Goal: Information Seeking & Learning: Find specific page/section

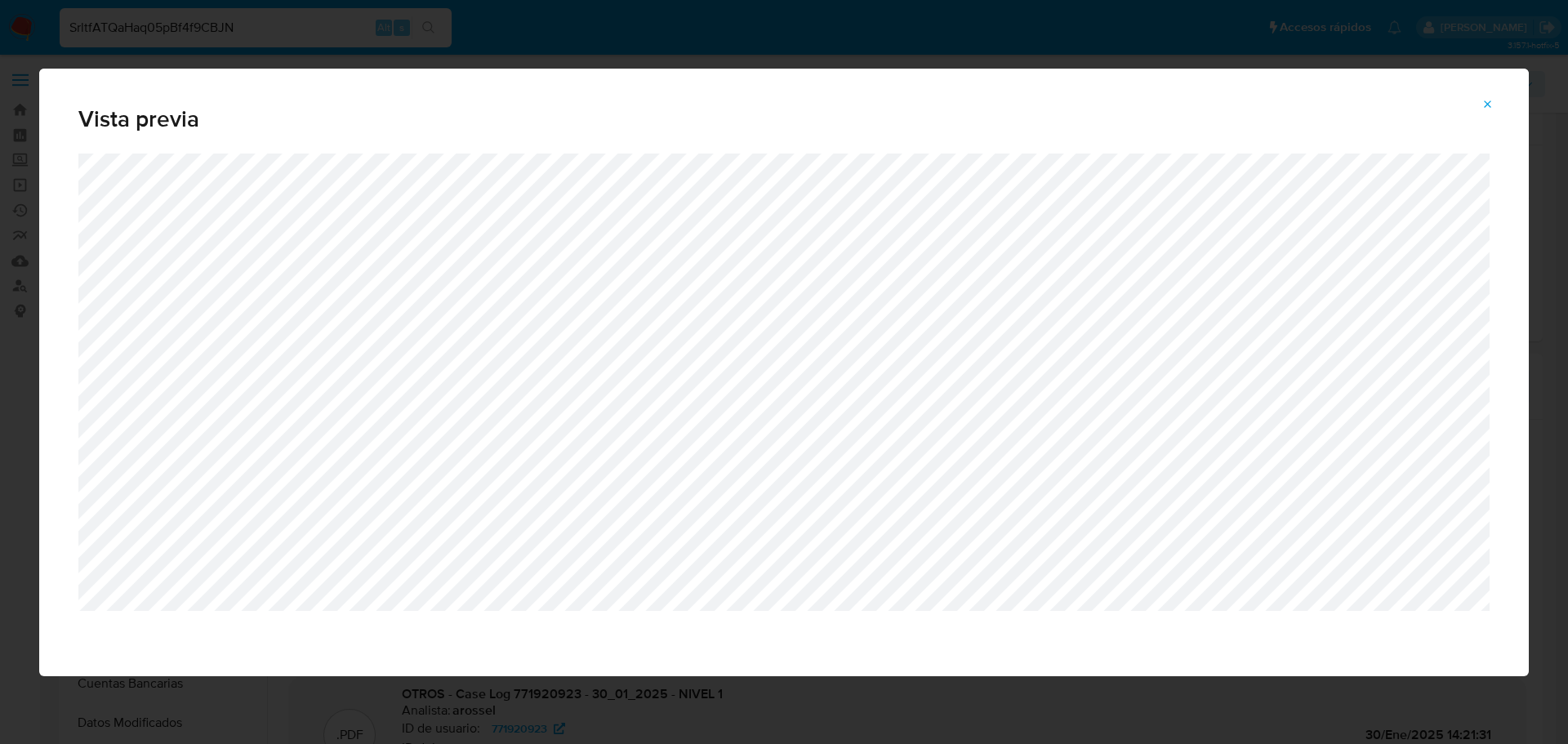
select select "10"
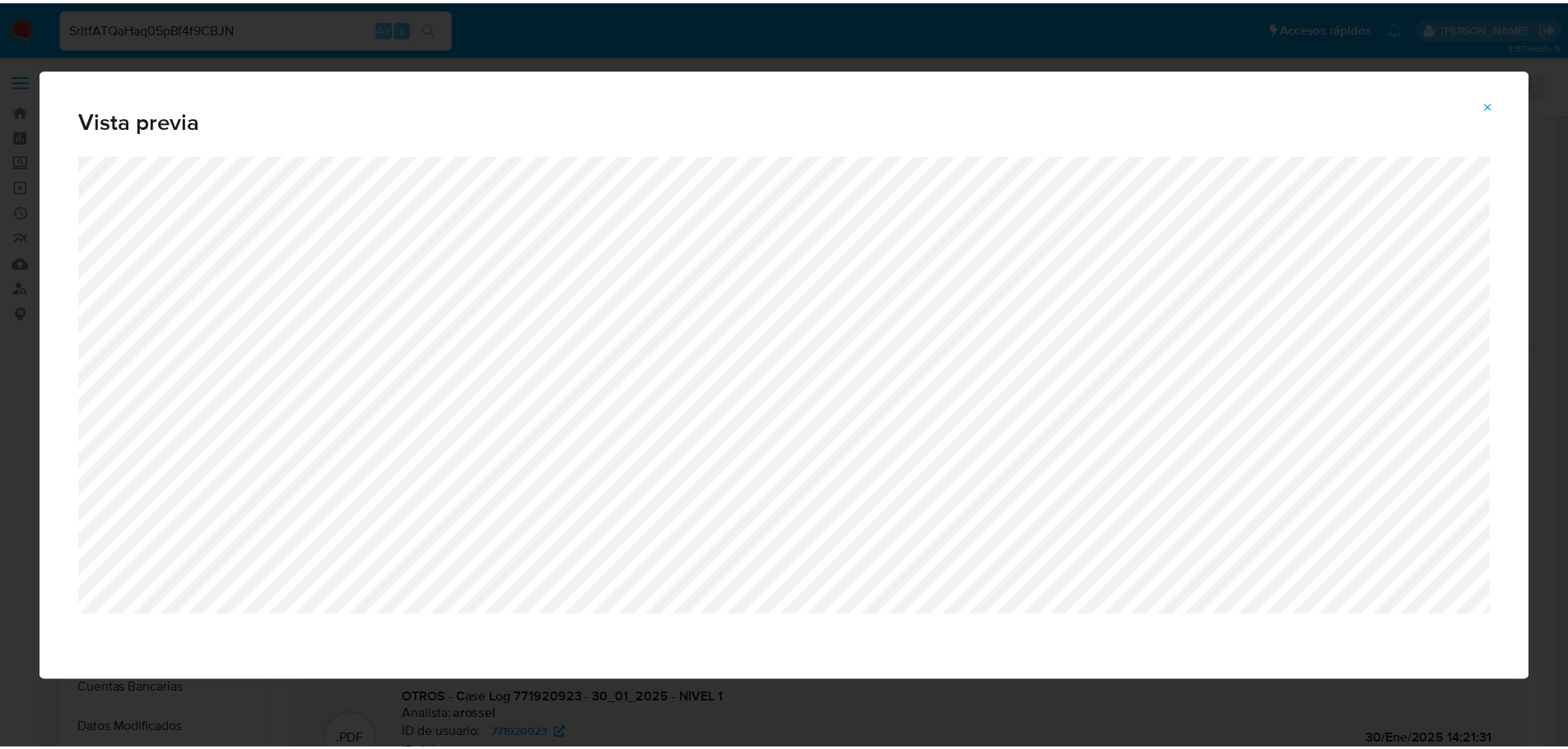
scroll to position [247, 0]
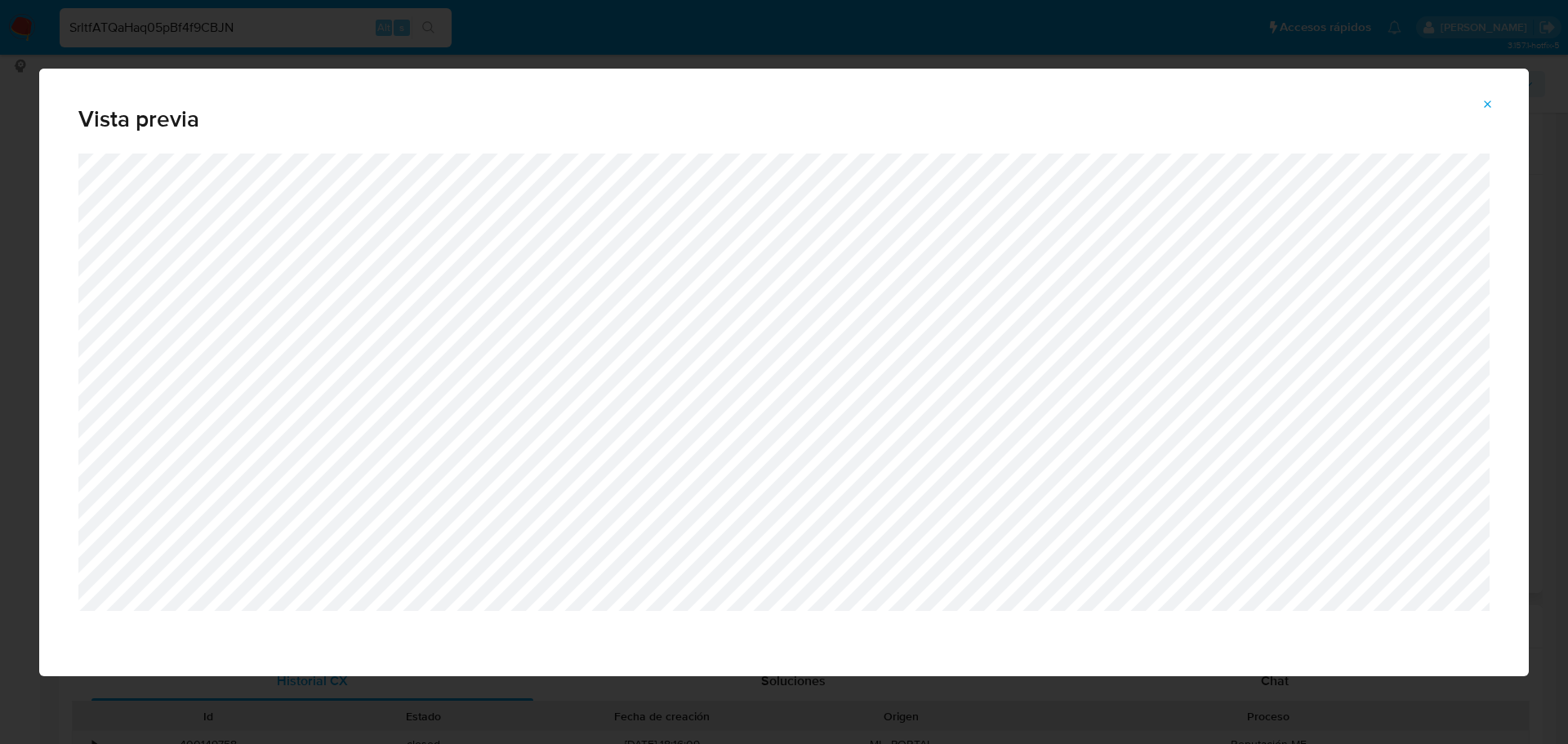
click at [1487, 101] on icon "Attachment preview" at bounding box center [1487, 104] width 13 height 13
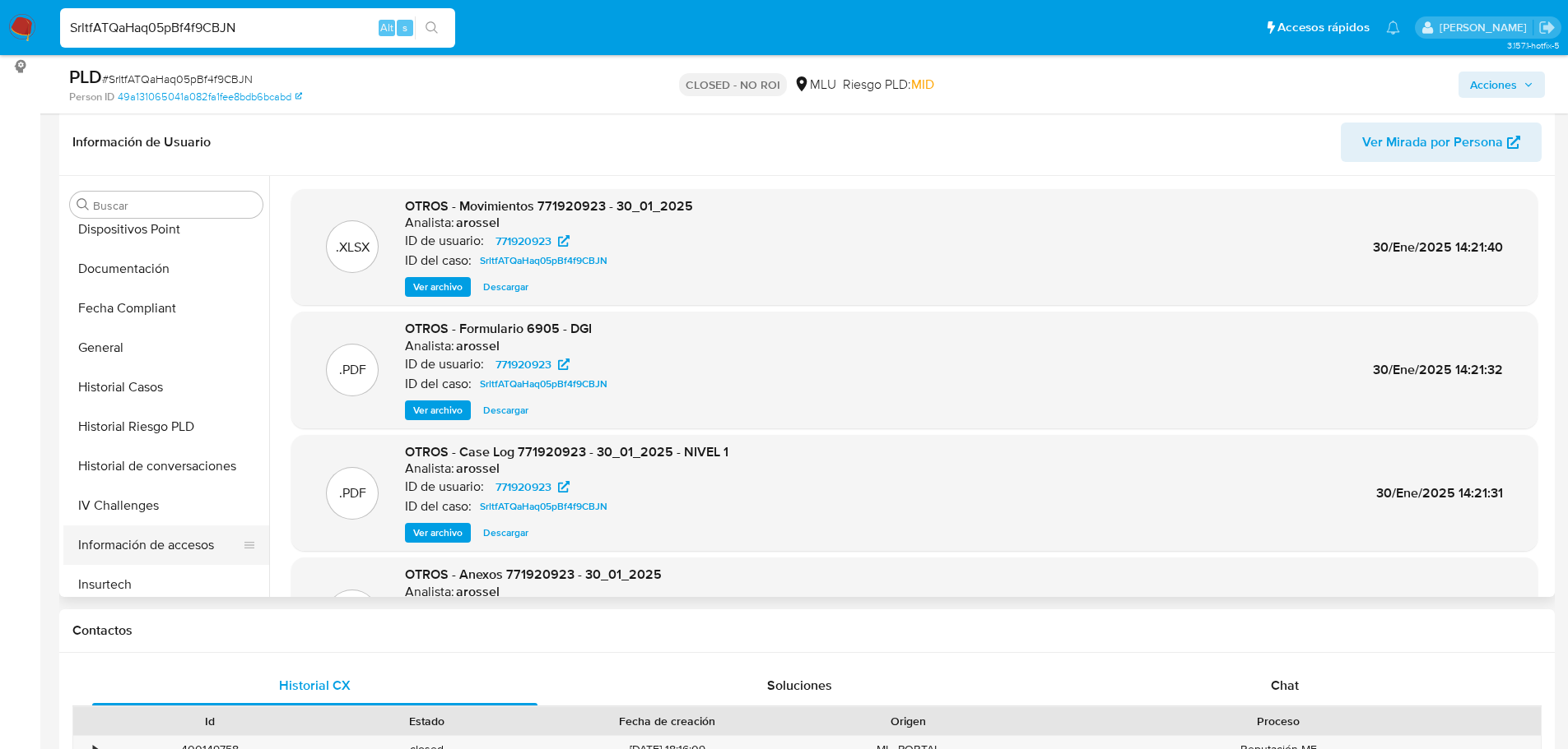
scroll to position [411, 0]
click at [157, 439] on button "Historial de conversaciones" at bounding box center [159, 425] width 192 height 40
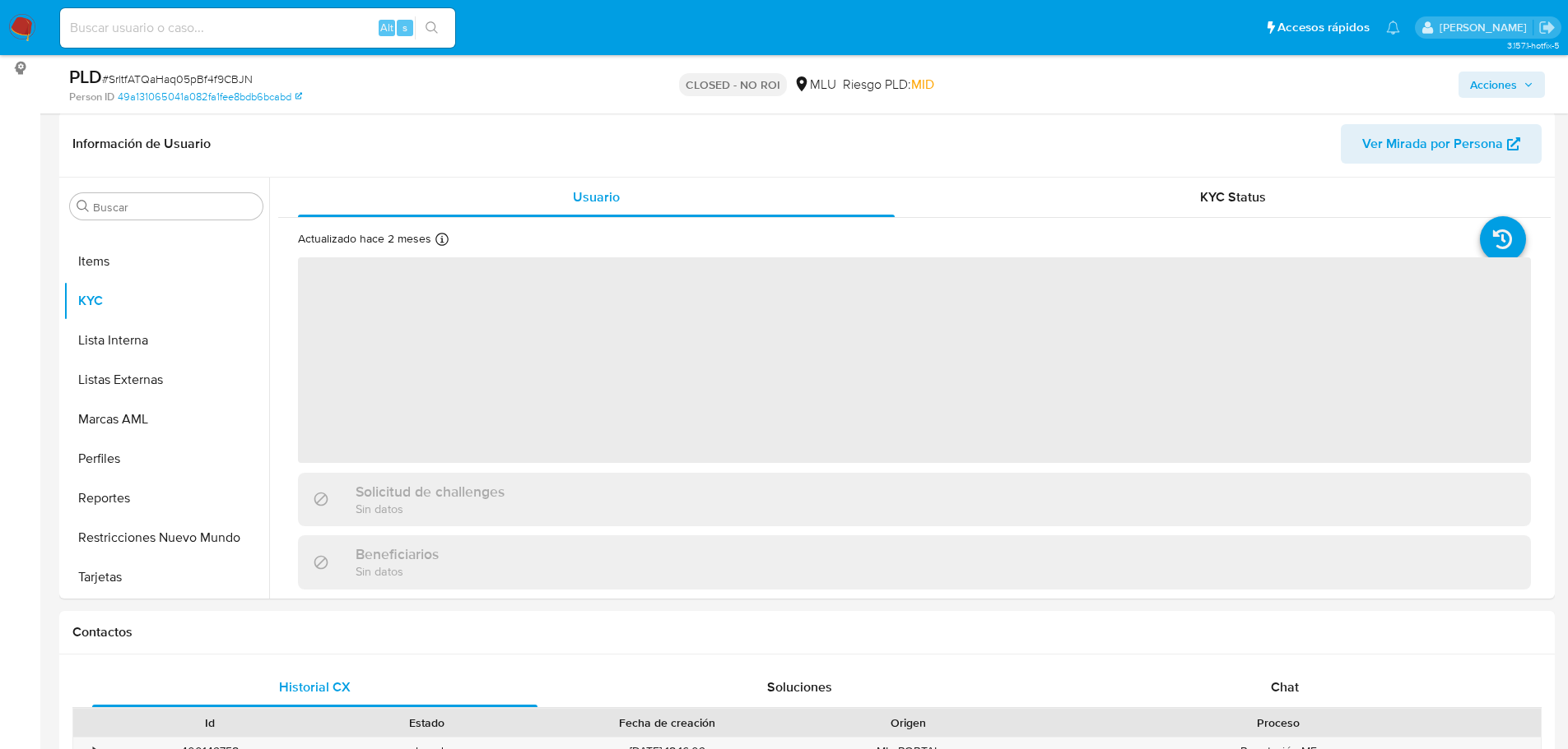
scroll to position [247, 0]
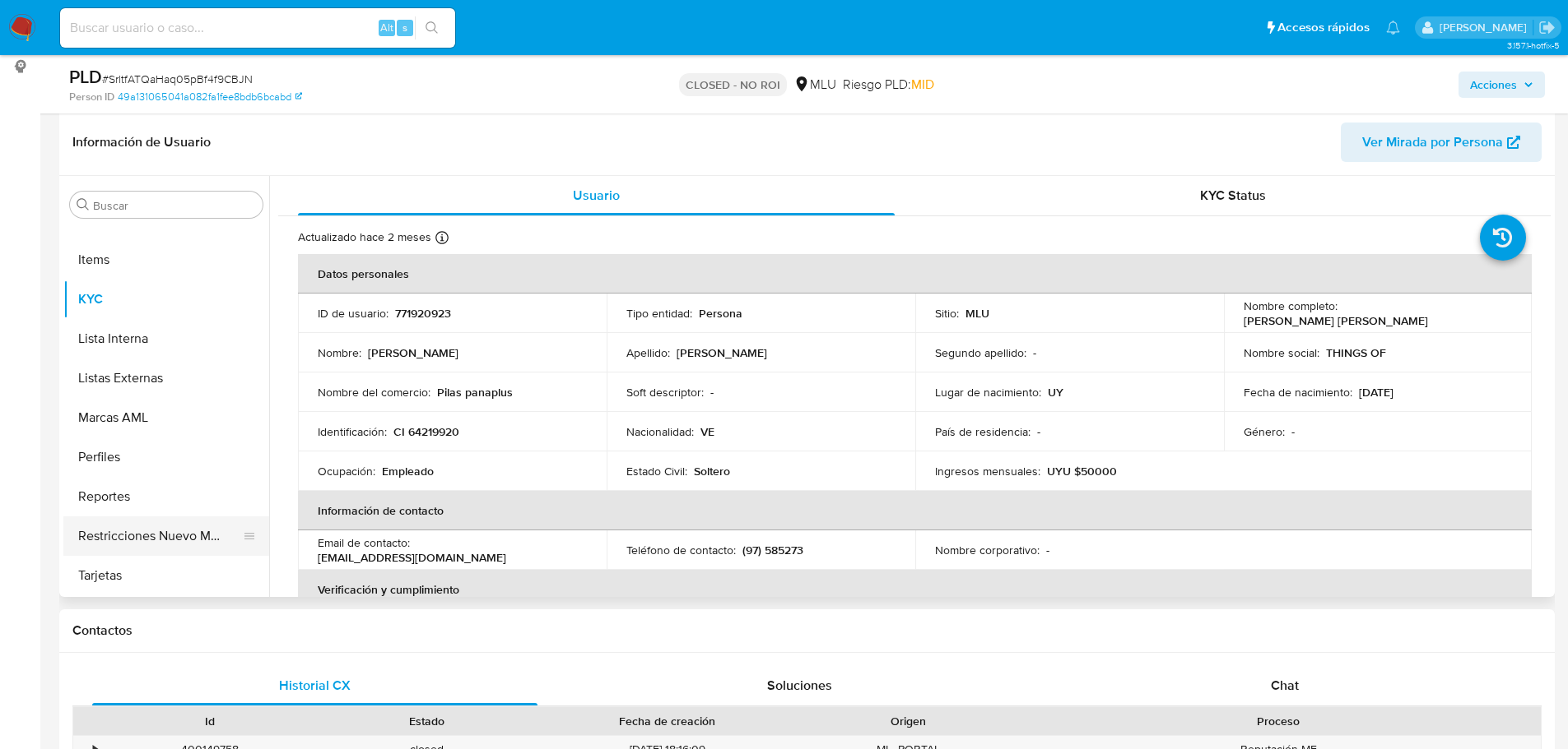
select select "10"
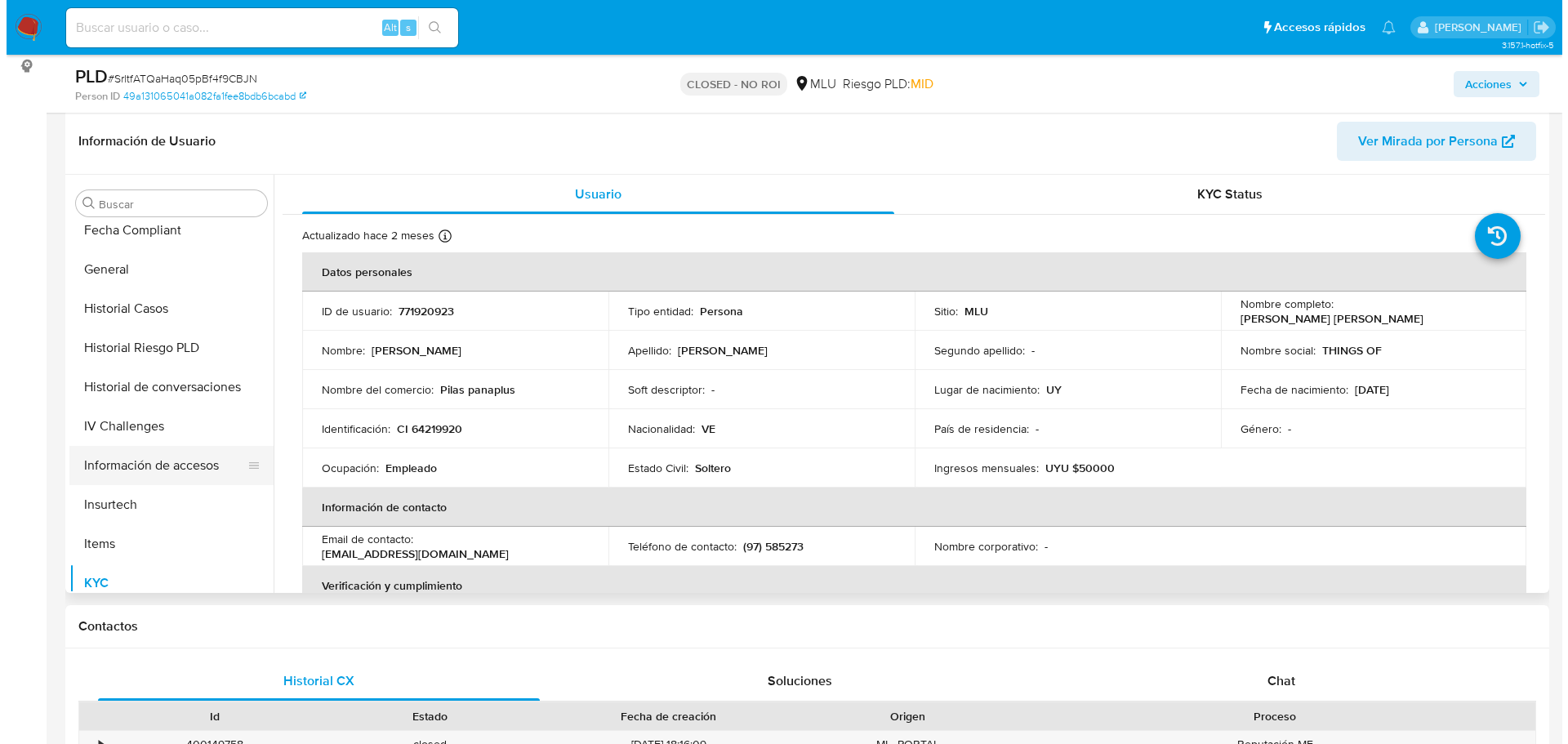
scroll to position [403, 0]
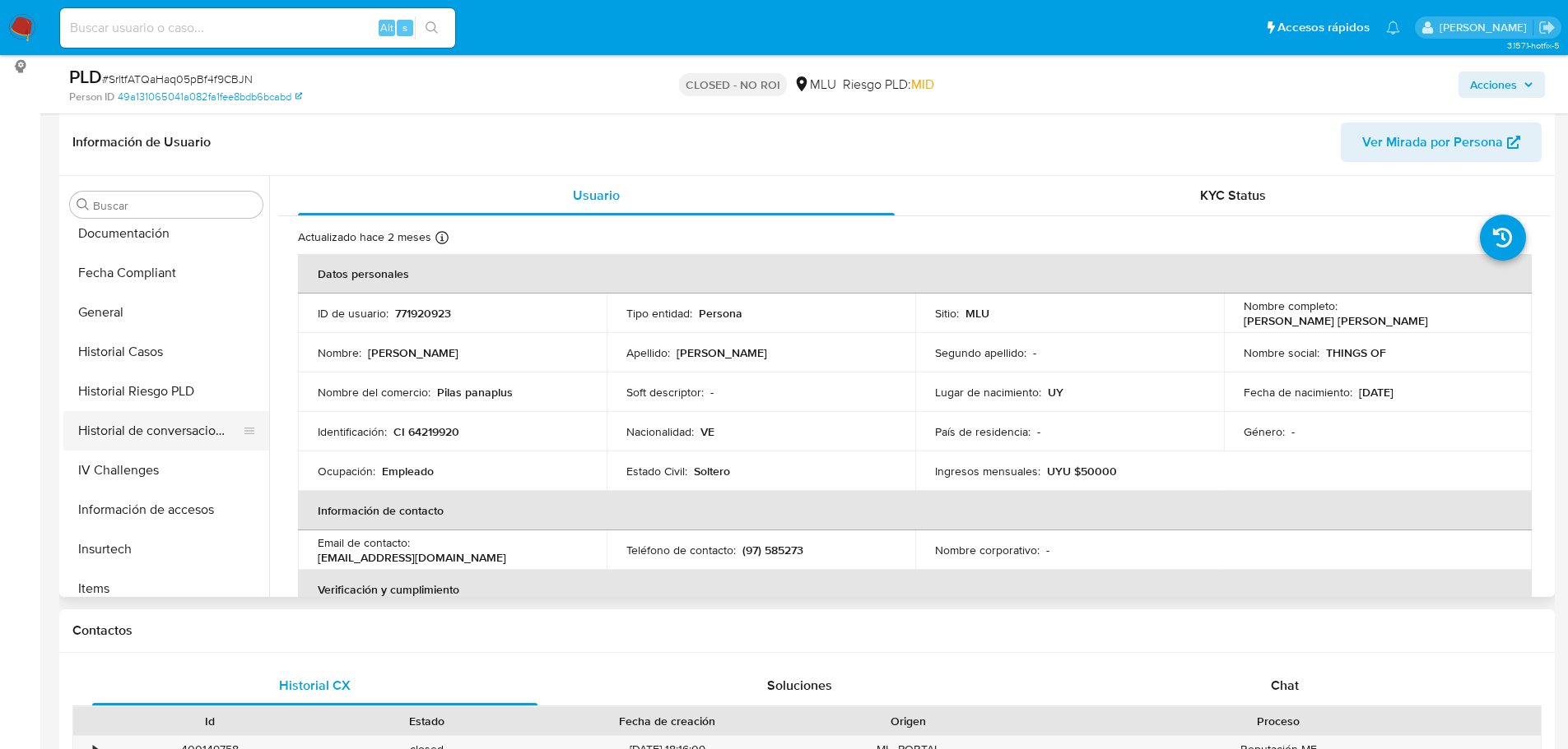
click at [185, 425] on button "Historial de conversaciones" at bounding box center [159, 431] width 192 height 40
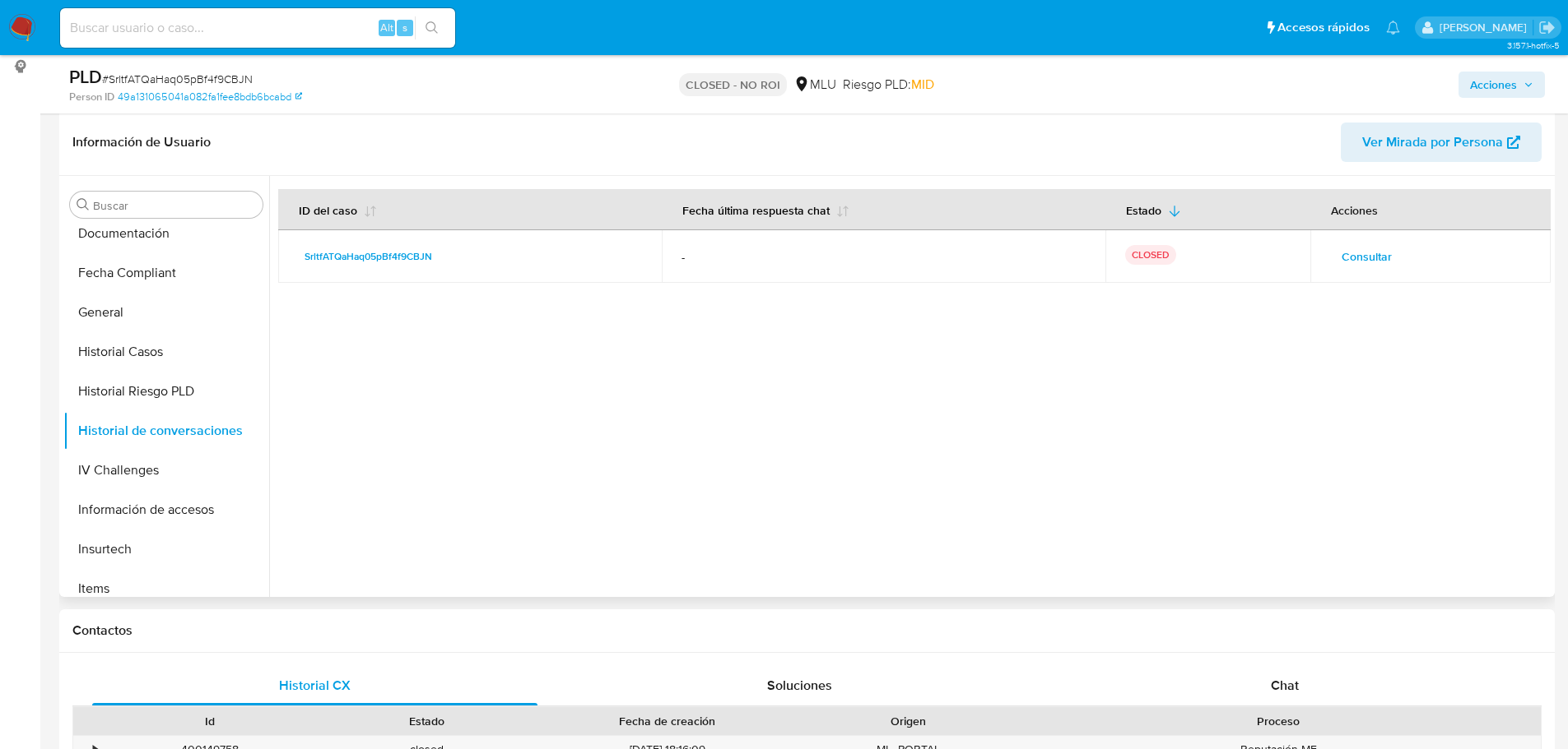
click at [1345, 250] on span "Consultar" at bounding box center [1366, 257] width 50 height 23
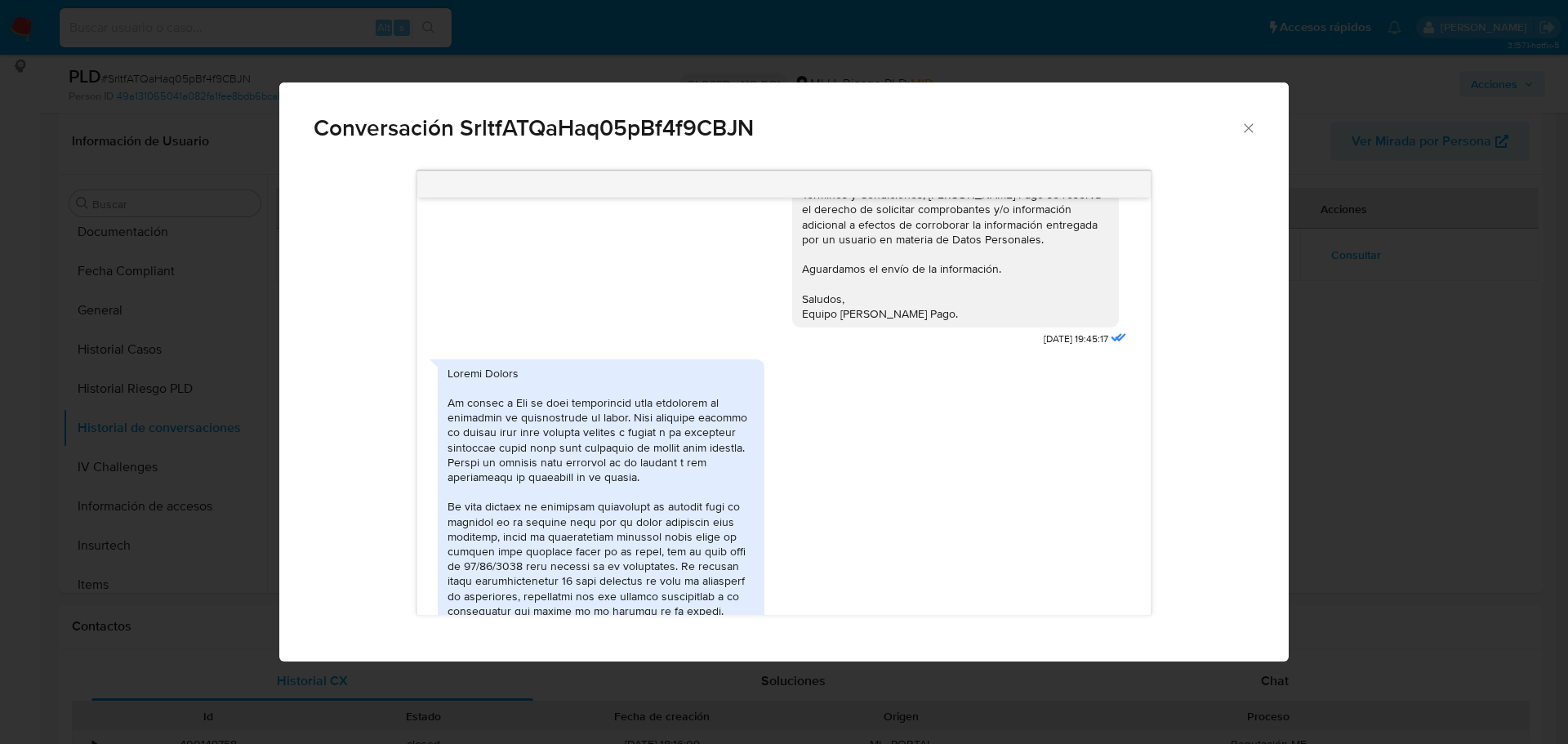
scroll to position [495, 0]
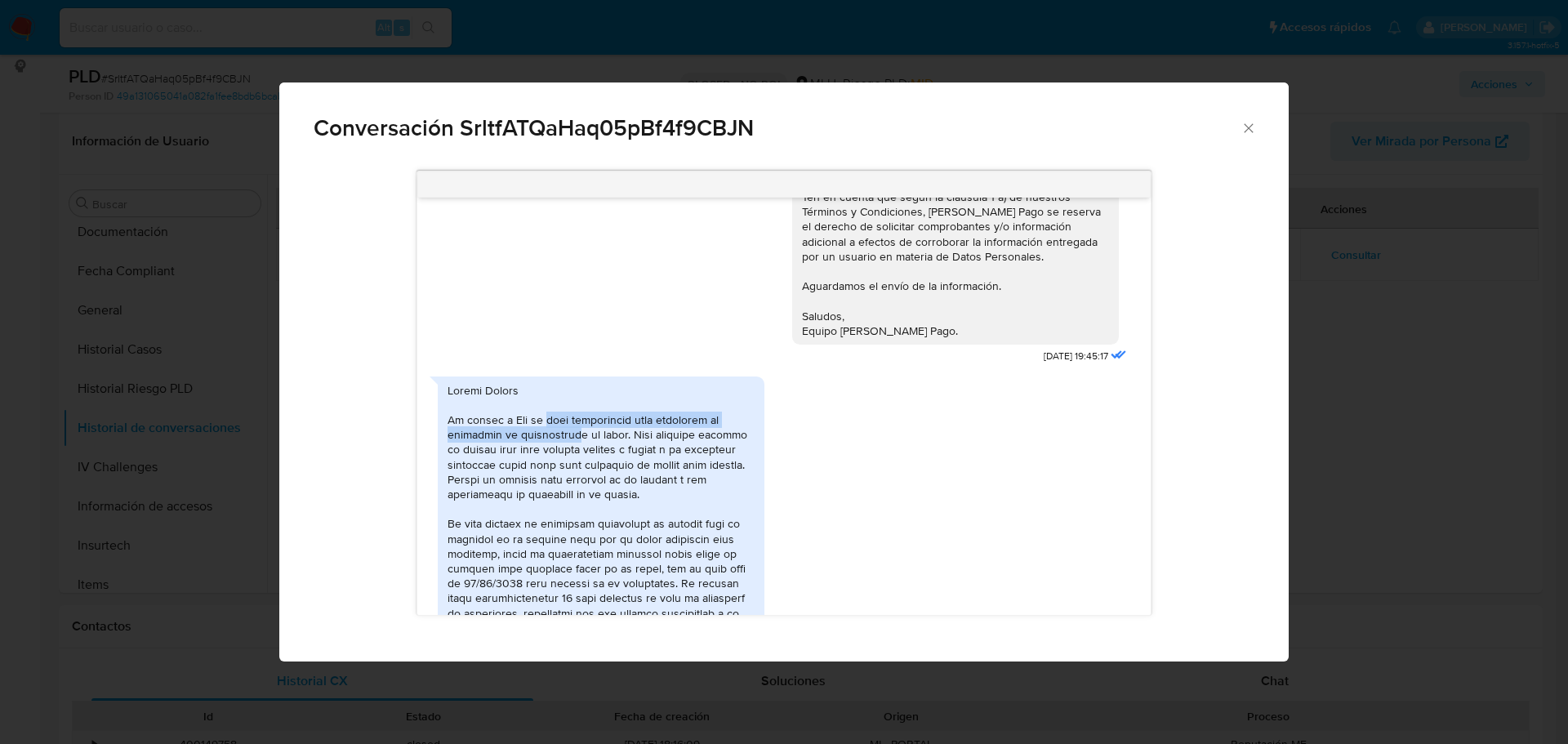
drag, startPoint x: 541, startPoint y: 419, endPoint x: 557, endPoint y: 440, distance: 26.4
click at [557, 440] on div "Comunicación" at bounding box center [601, 635] width 307 height 505
click at [541, 477] on div "Comunicación" at bounding box center [601, 635] width 307 height 505
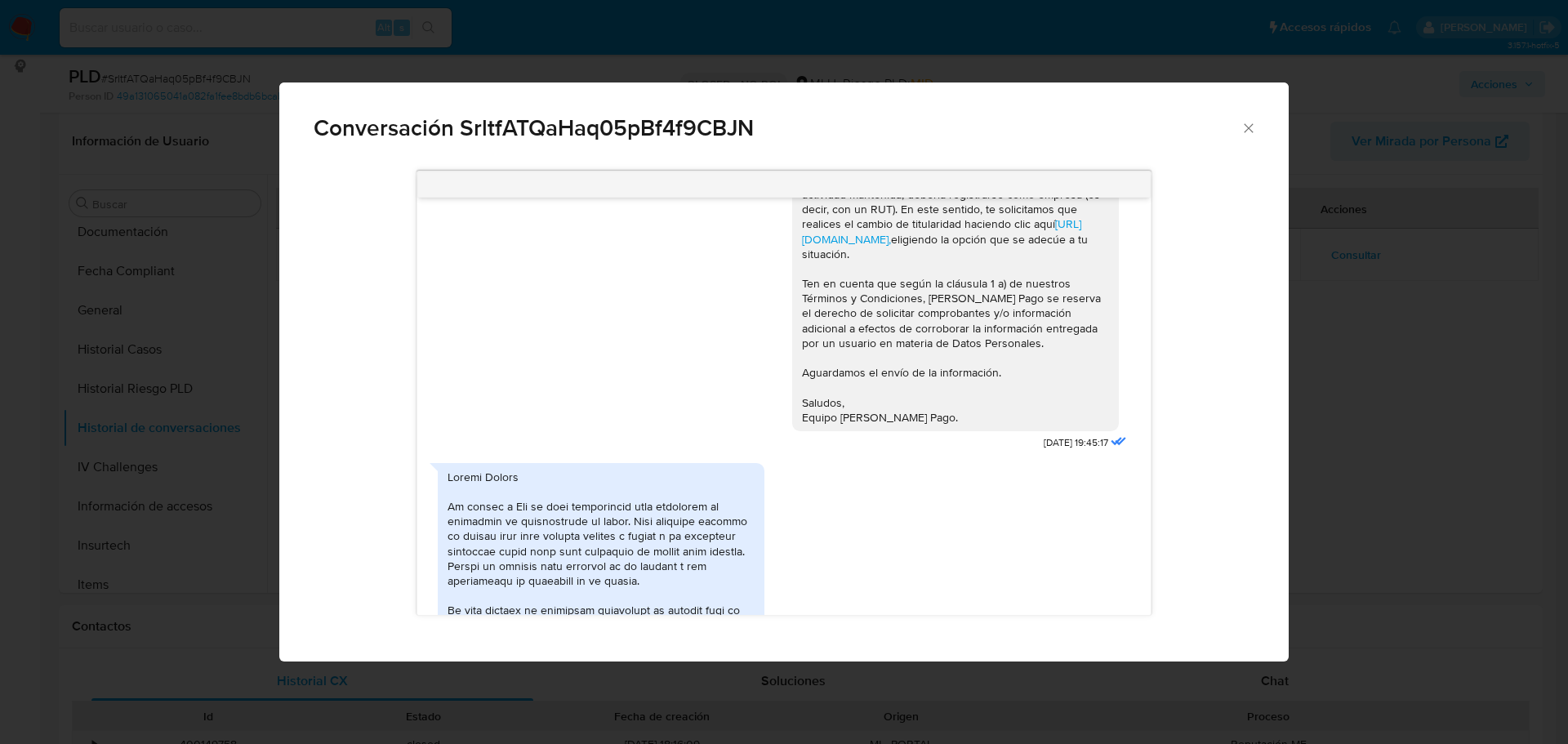
scroll to position [490, 0]
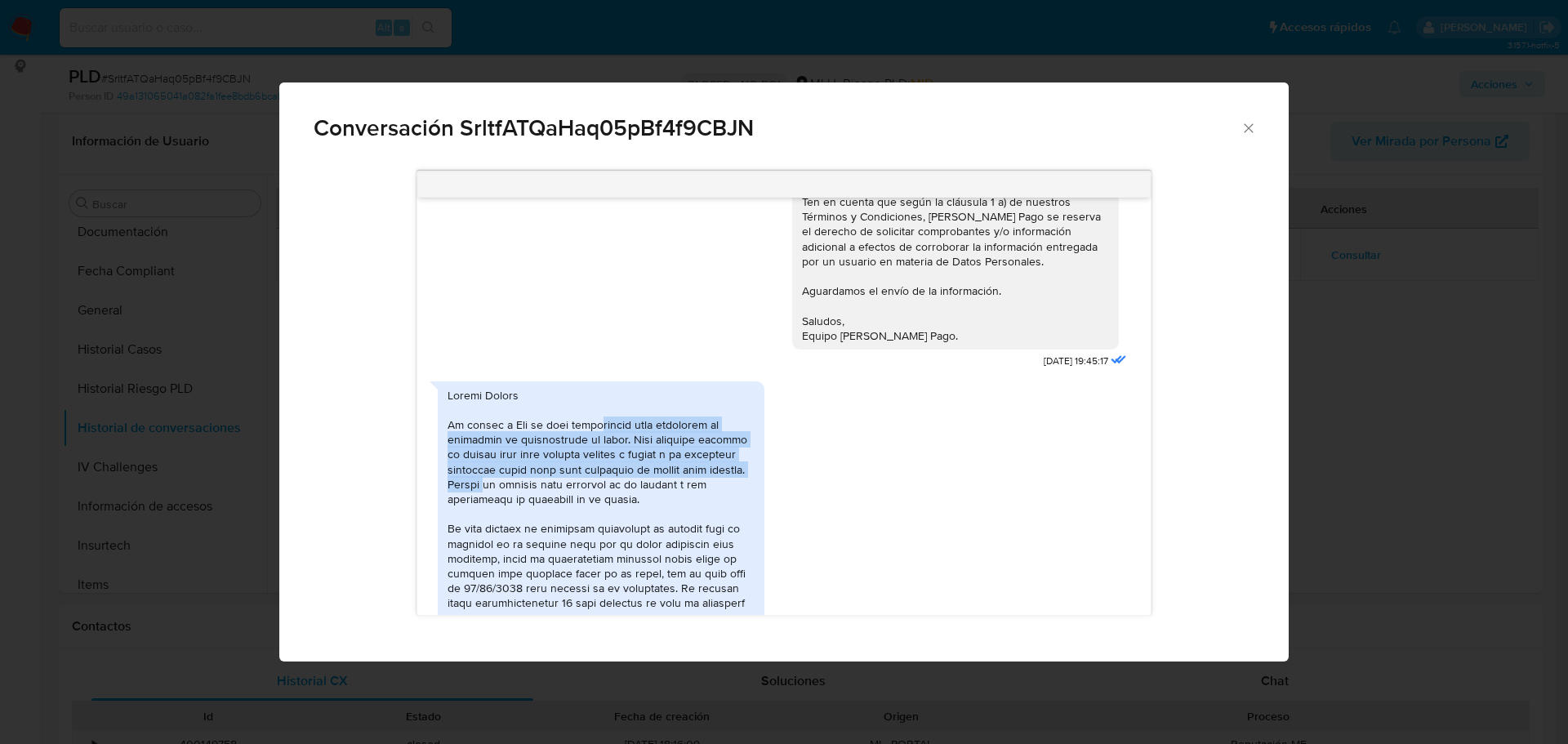
drag, startPoint x: 593, startPoint y: 432, endPoint x: 528, endPoint y: 493, distance: 89.1
click at [528, 493] on div "Comunicación" at bounding box center [601, 641] width 307 height 505
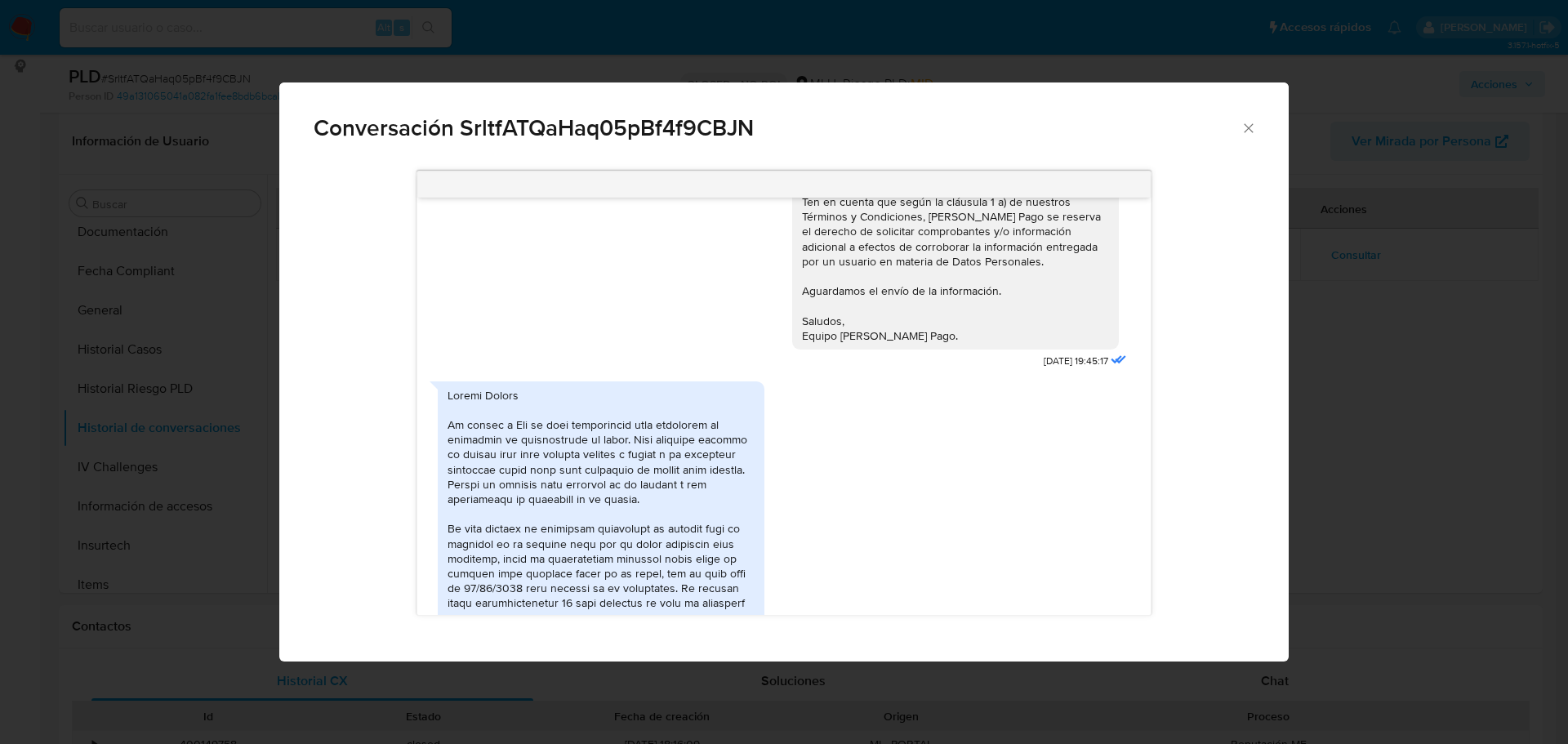
click at [527, 494] on div "Comunicación" at bounding box center [601, 641] width 307 height 505
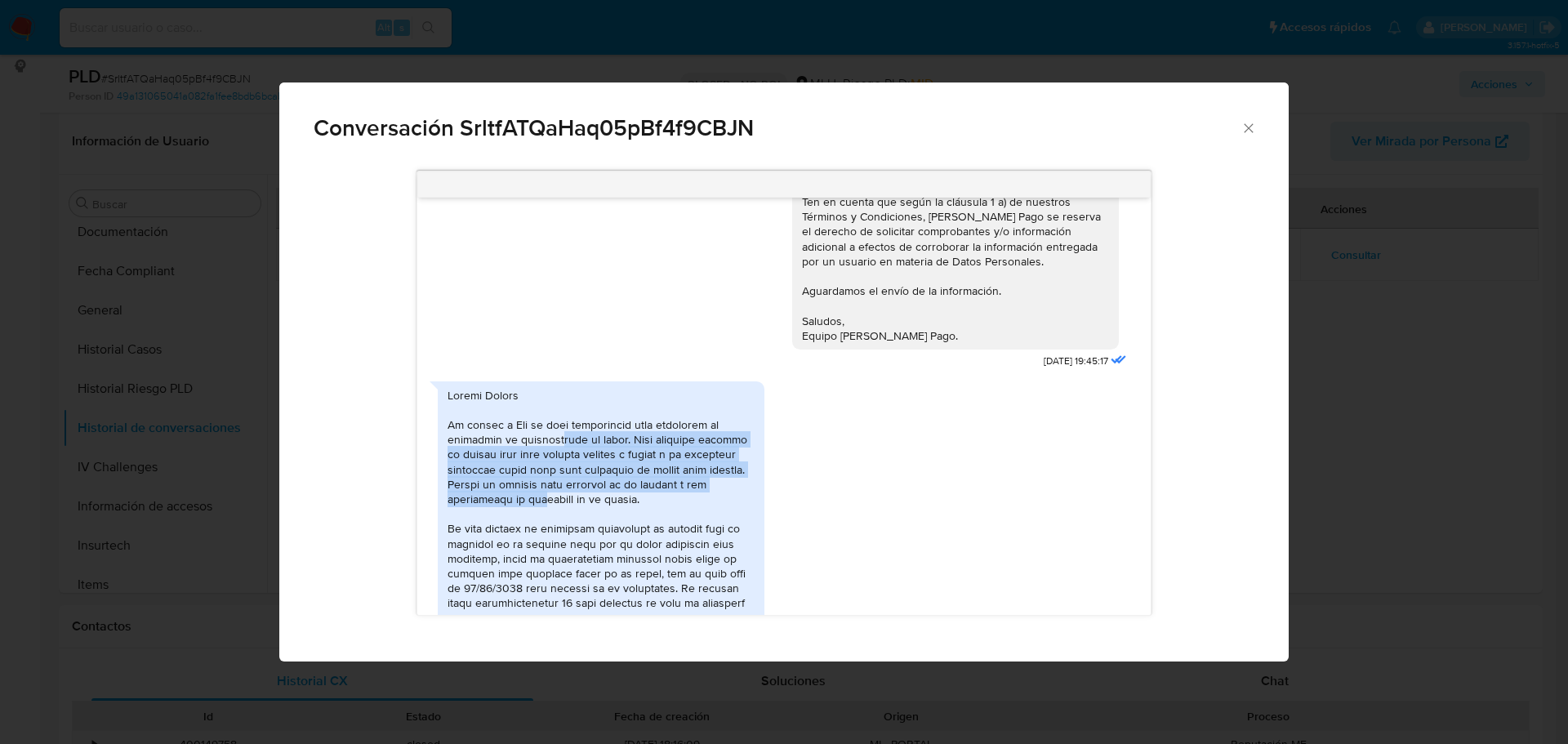
drag, startPoint x: 527, startPoint y: 499, endPoint x: 543, endPoint y: 436, distance: 65.0
click at [543, 436] on div "Comunicación" at bounding box center [601, 641] width 307 height 505
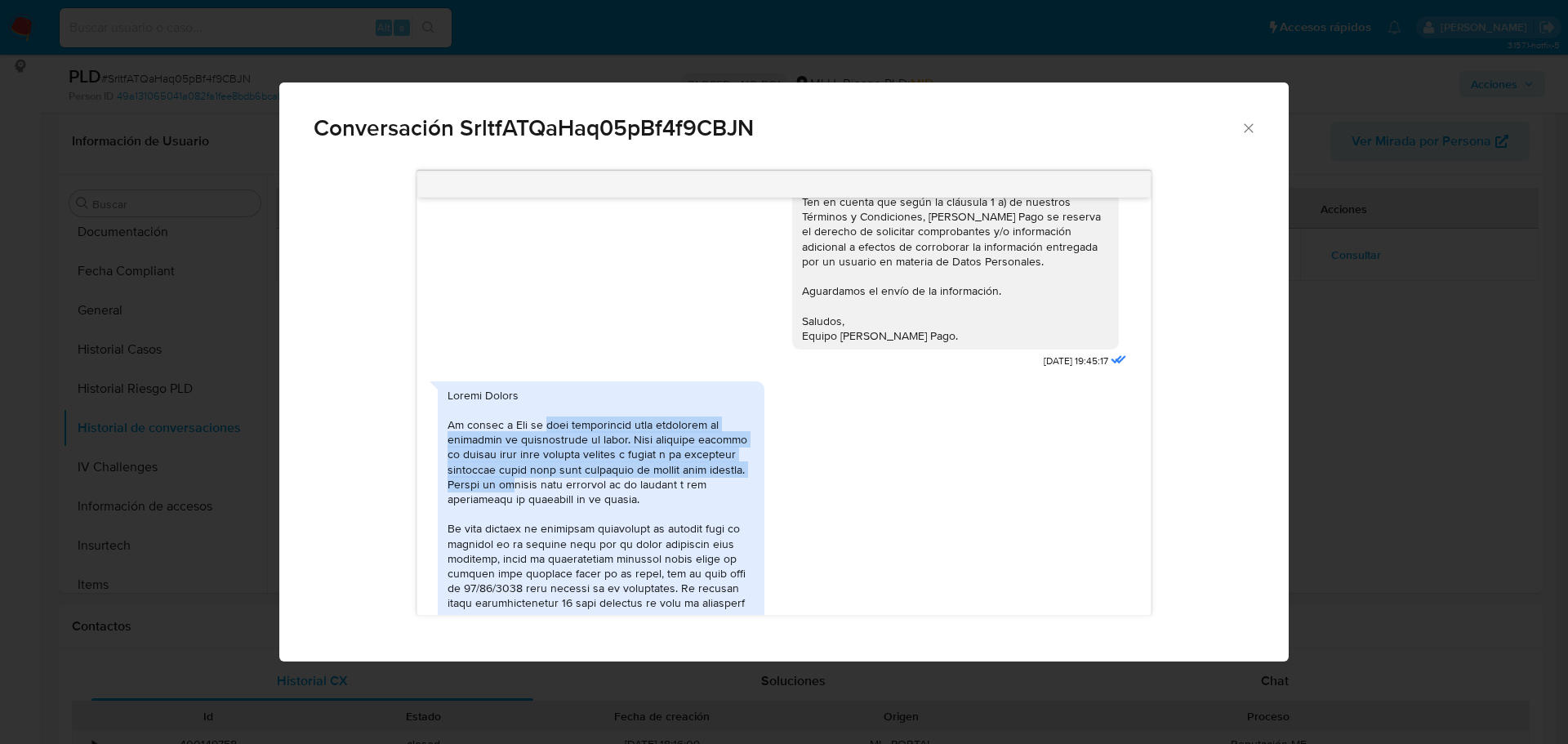
drag, startPoint x: 544, startPoint y: 432, endPoint x: 551, endPoint y: 490, distance: 58.4
click at [551, 490] on div "Comunicación" at bounding box center [601, 641] width 307 height 505
drag, startPoint x: 556, startPoint y: 495, endPoint x: 583, endPoint y: 433, distance: 67.6
click at [583, 433] on div "Comunicación" at bounding box center [601, 641] width 307 height 505
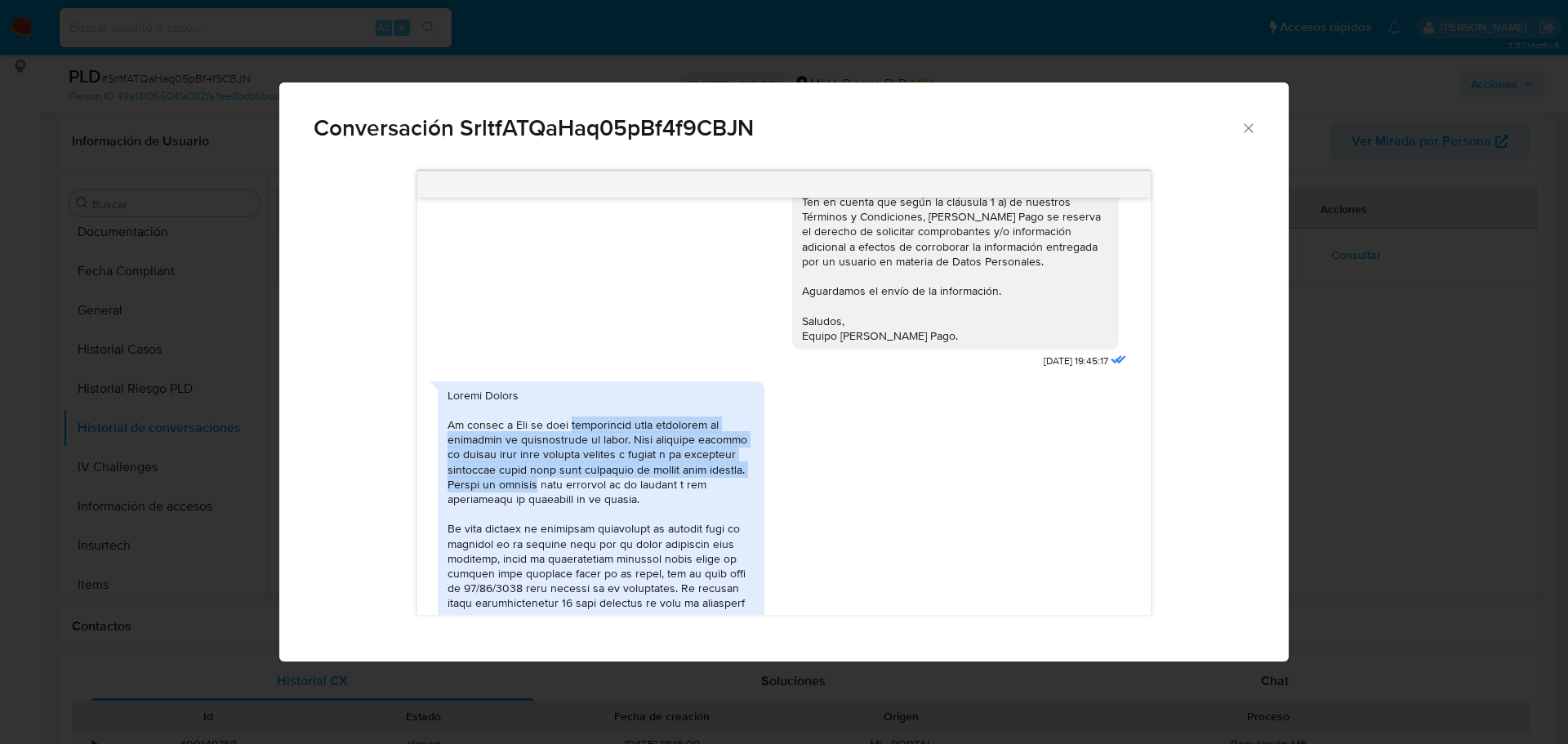
drag, startPoint x: 584, startPoint y: 432, endPoint x: 575, endPoint y: 493, distance: 61.7
click at [575, 493] on div "Comunicación" at bounding box center [601, 641] width 307 height 505
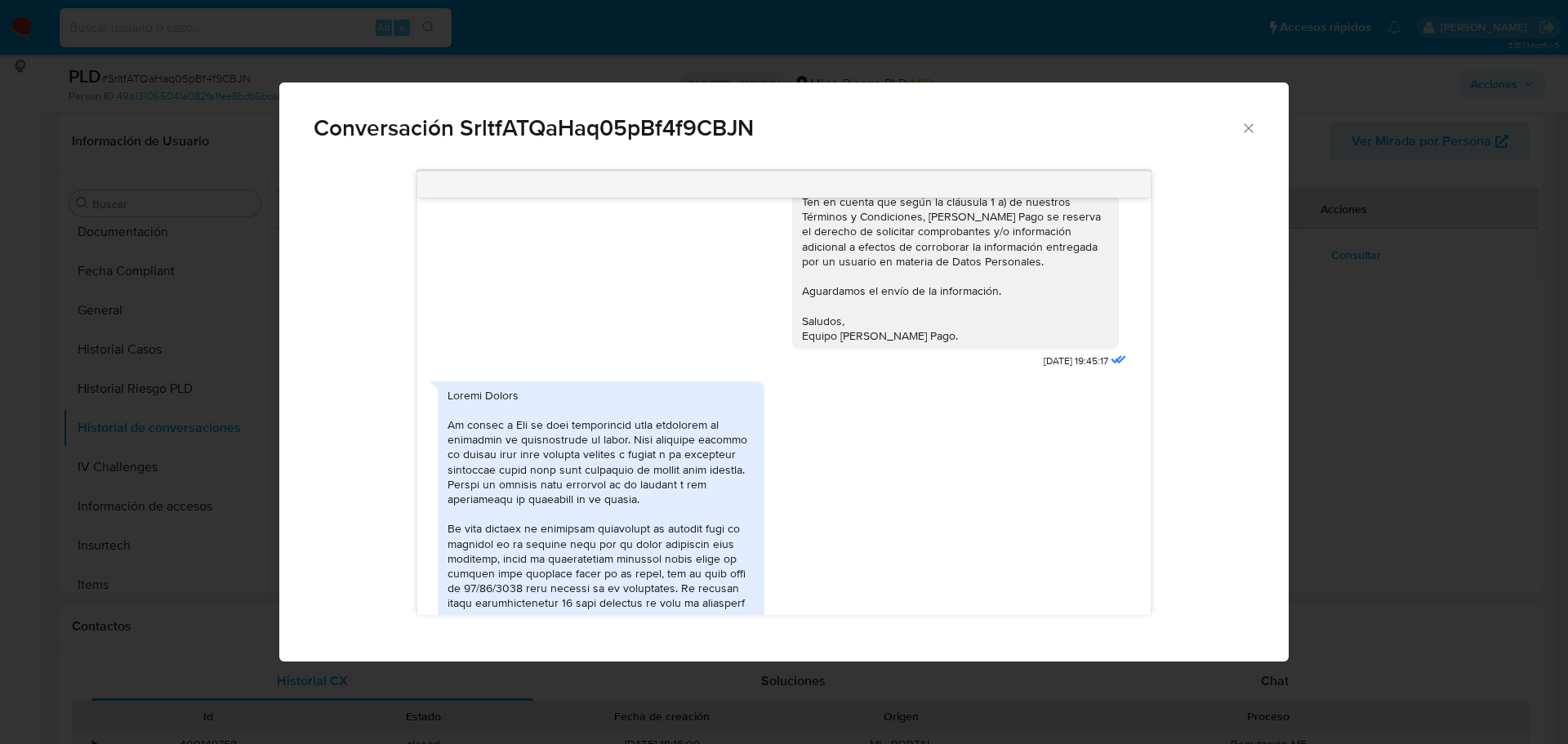
click at [575, 495] on div "Comunicación" at bounding box center [601, 641] width 307 height 505
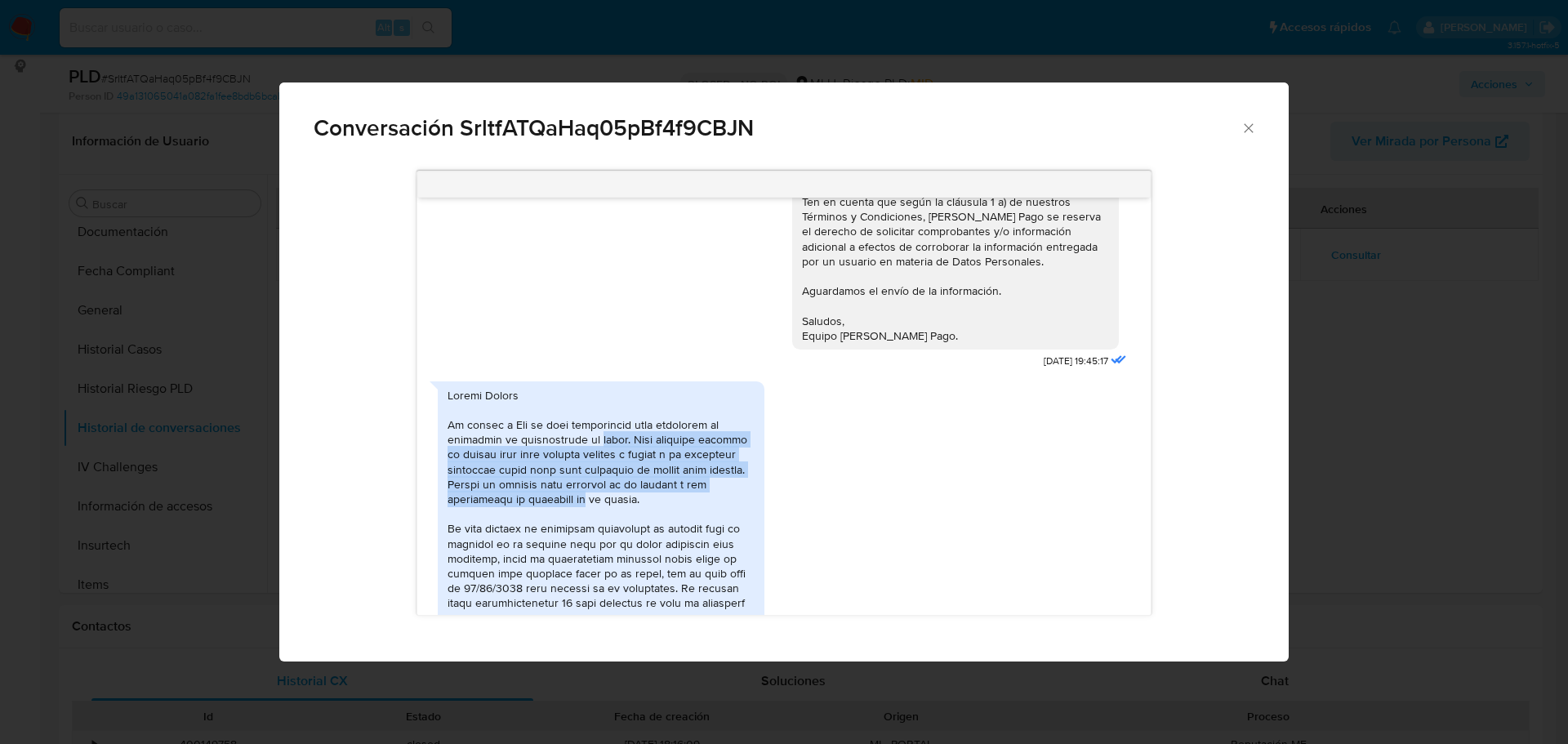
drag, startPoint x: 575, startPoint y: 499, endPoint x: 585, endPoint y: 431, distance: 68.7
click at [585, 431] on div "Comunicación" at bounding box center [601, 641] width 307 height 505
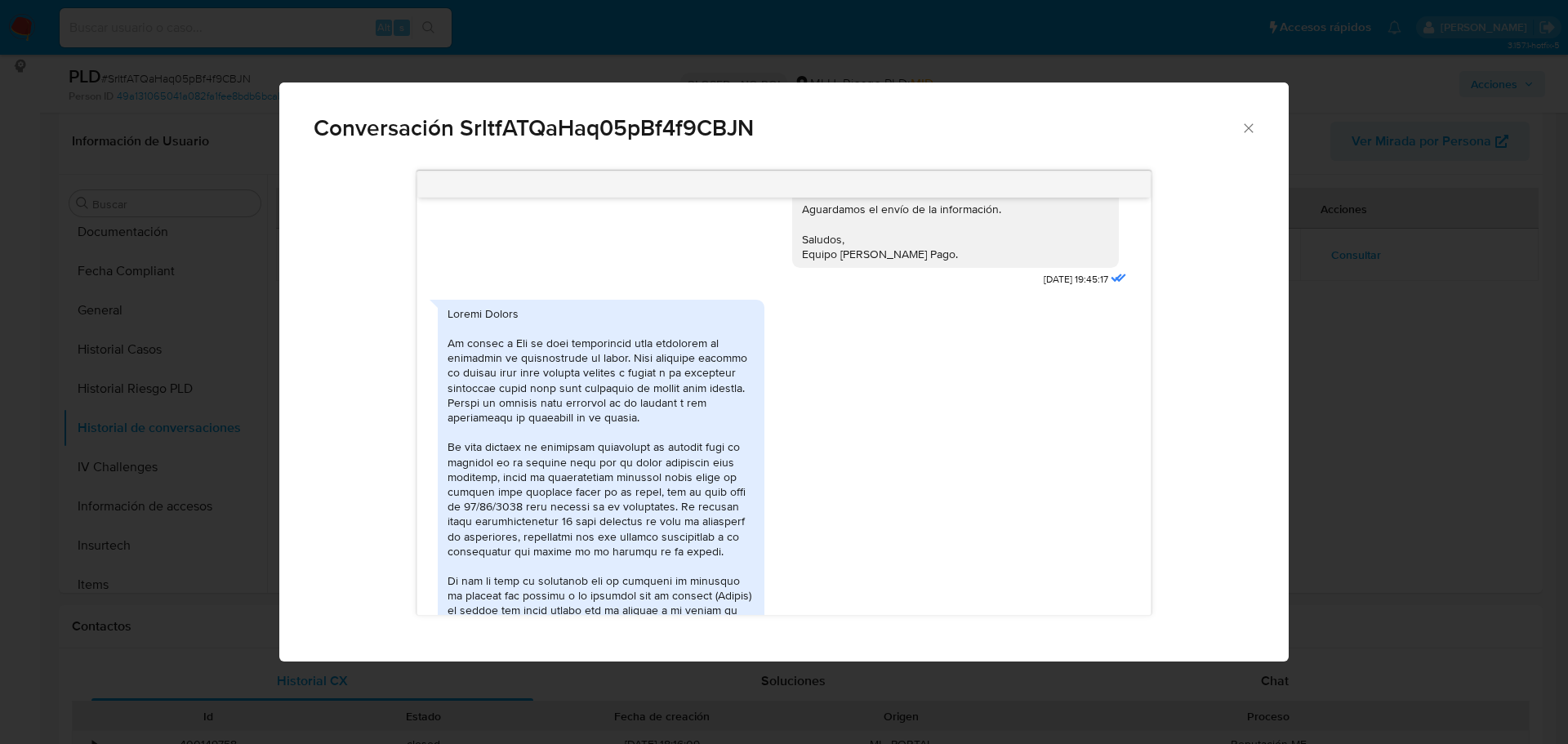
scroll to position [654, 0]
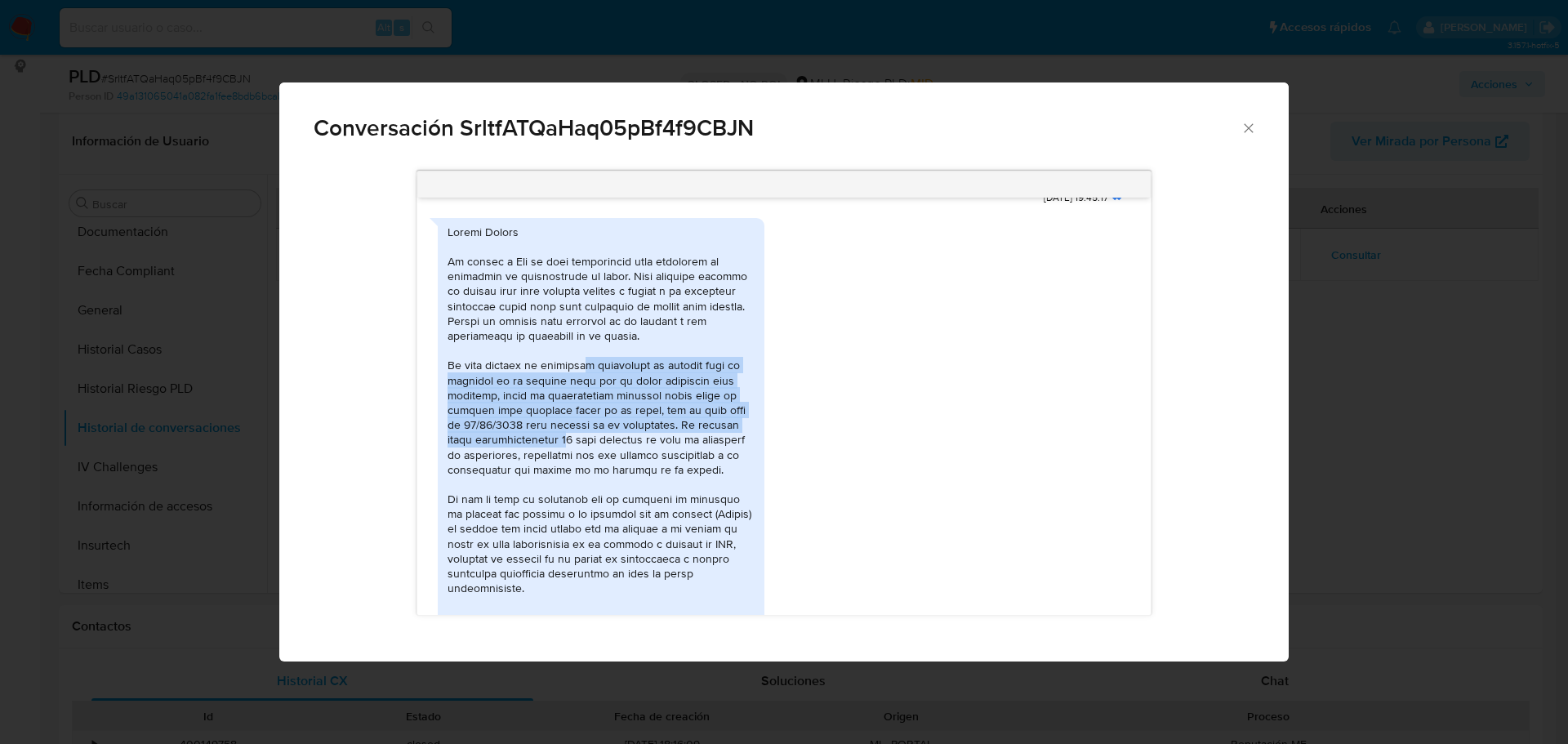
drag, startPoint x: 601, startPoint y: 369, endPoint x: 551, endPoint y: 442, distance: 88.5
click at [550, 441] on div "Comunicación" at bounding box center [601, 477] width 307 height 505
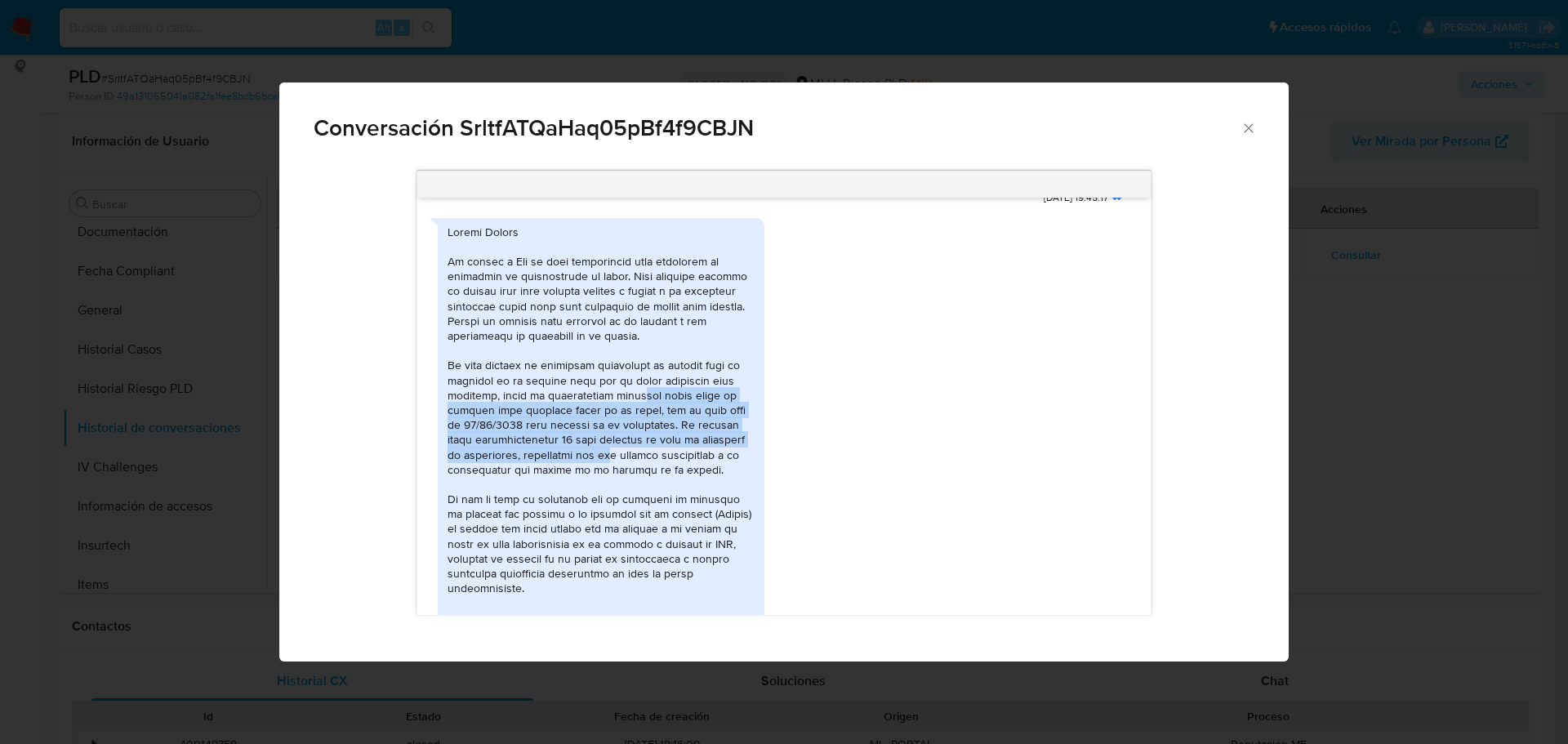
drag, startPoint x: 600, startPoint y: 460, endPoint x: 624, endPoint y: 397, distance: 67.4
click at [624, 398] on div "Comunicación" at bounding box center [601, 477] width 307 height 505
drag, startPoint x: 611, startPoint y: 377, endPoint x: 546, endPoint y: 457, distance: 103.1
click at [547, 456] on div "Comunicación" at bounding box center [601, 477] width 307 height 505
click at [546, 457] on div "Comunicación" at bounding box center [601, 477] width 307 height 505
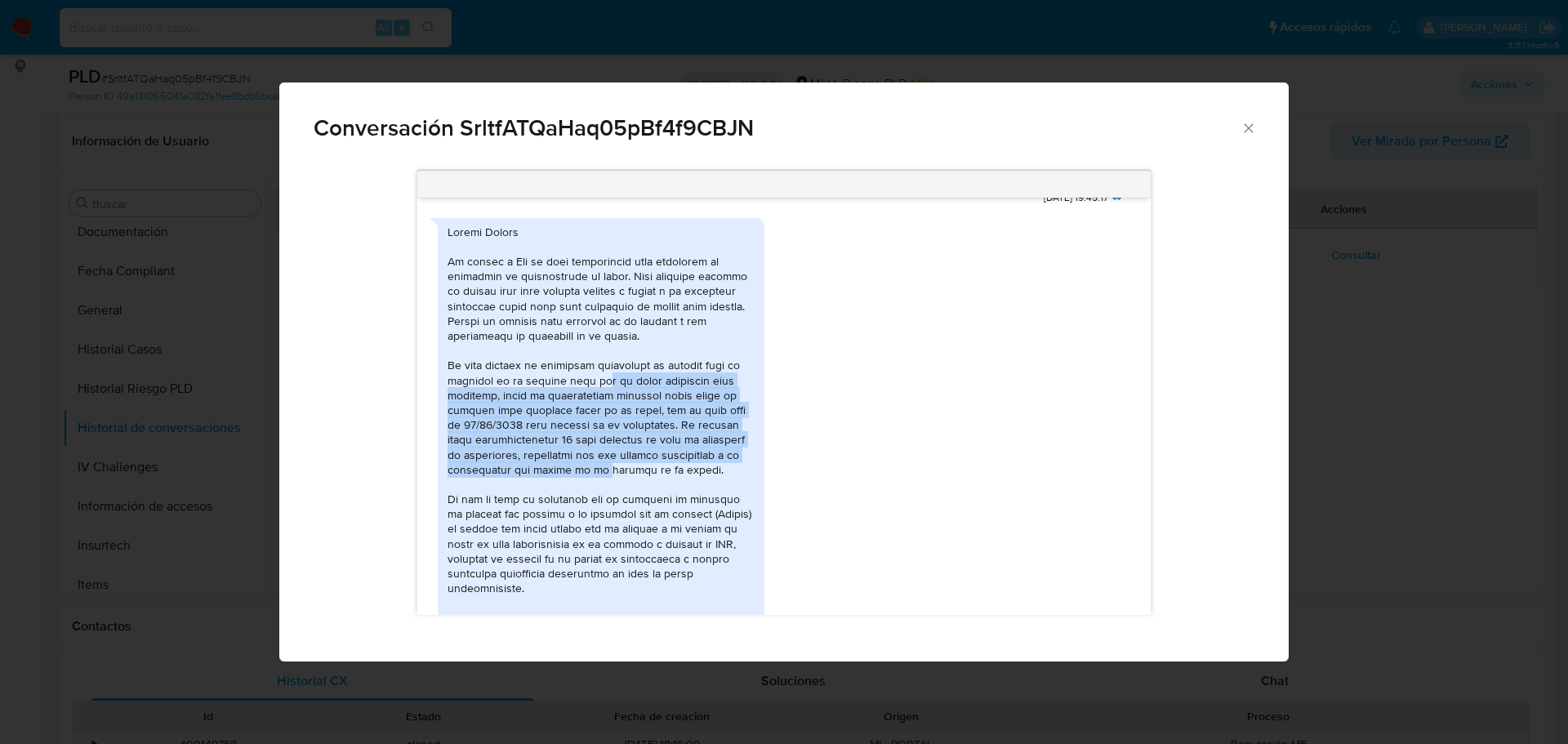
drag, startPoint x: 598, startPoint y: 470, endPoint x: 600, endPoint y: 372, distance: 98.0
click at [600, 372] on div "Comunicación" at bounding box center [601, 477] width 307 height 505
click at [600, 366] on div "Comunicación" at bounding box center [601, 477] width 307 height 505
drag, startPoint x: 588, startPoint y: 364, endPoint x: 541, endPoint y: 456, distance: 103.3
click at [541, 456] on div "Comunicación" at bounding box center [601, 477] width 307 height 505
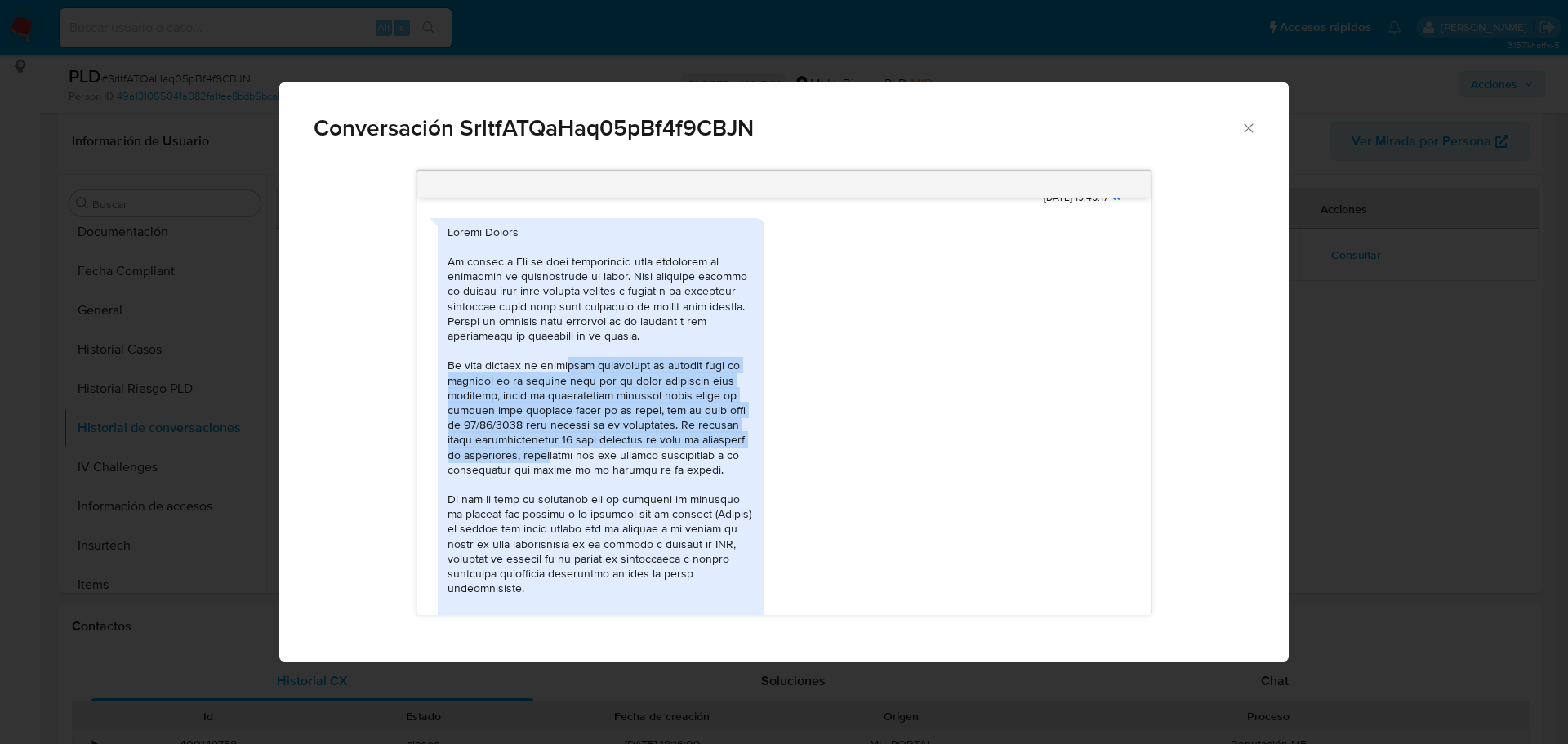
click at [541, 456] on div "Comunicación" at bounding box center [601, 477] width 307 height 505
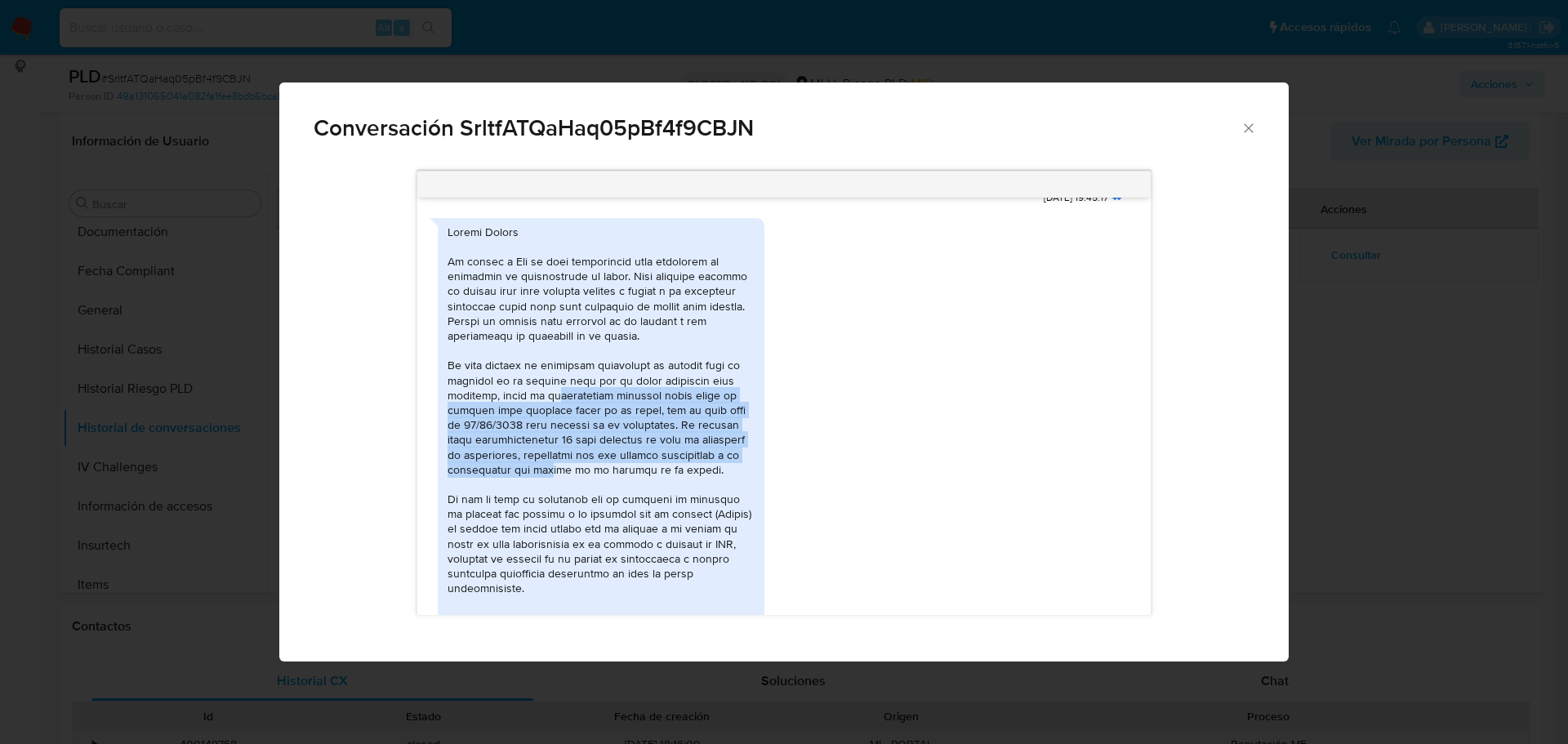
drag, startPoint x: 544, startPoint y: 469, endPoint x: 553, endPoint y: 397, distance: 72.6
click at [553, 398] on div "Comunicación" at bounding box center [601, 477] width 307 height 505
click at [553, 391] on div "Comunicación" at bounding box center [601, 477] width 307 height 505
drag, startPoint x: 581, startPoint y: 358, endPoint x: 544, endPoint y: 471, distance: 118.9
click at [543, 469] on div "Comunicación" at bounding box center [601, 477] width 307 height 505
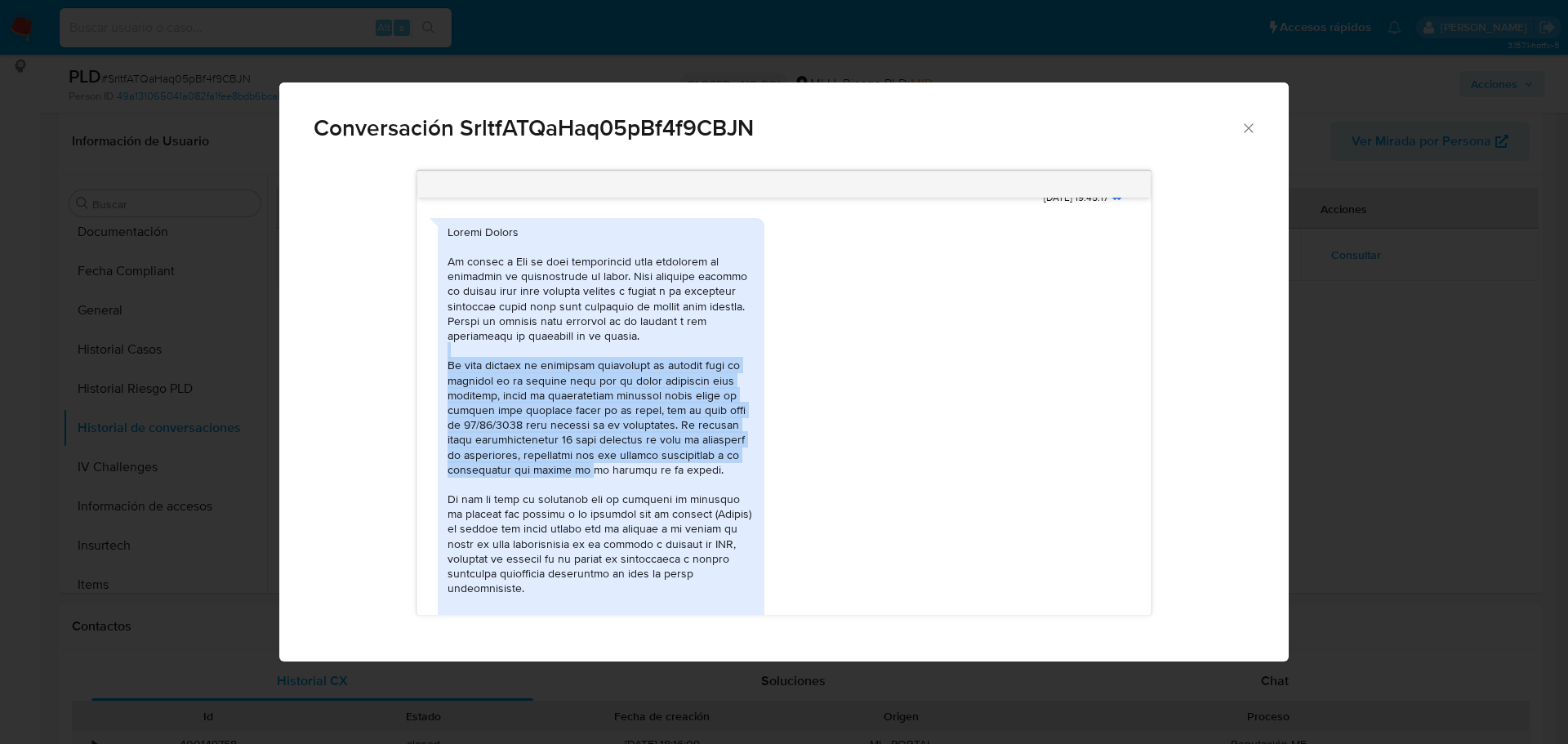
drag, startPoint x: 584, startPoint y: 477, endPoint x: 607, endPoint y: 348, distance: 131.0
click at [607, 348] on div "Comunicación" at bounding box center [601, 477] width 307 height 505
drag, startPoint x: 557, startPoint y: 395, endPoint x: 554, endPoint y: 469, distance: 74.1
click at [554, 469] on div "Comunicación" at bounding box center [601, 477] width 307 height 505
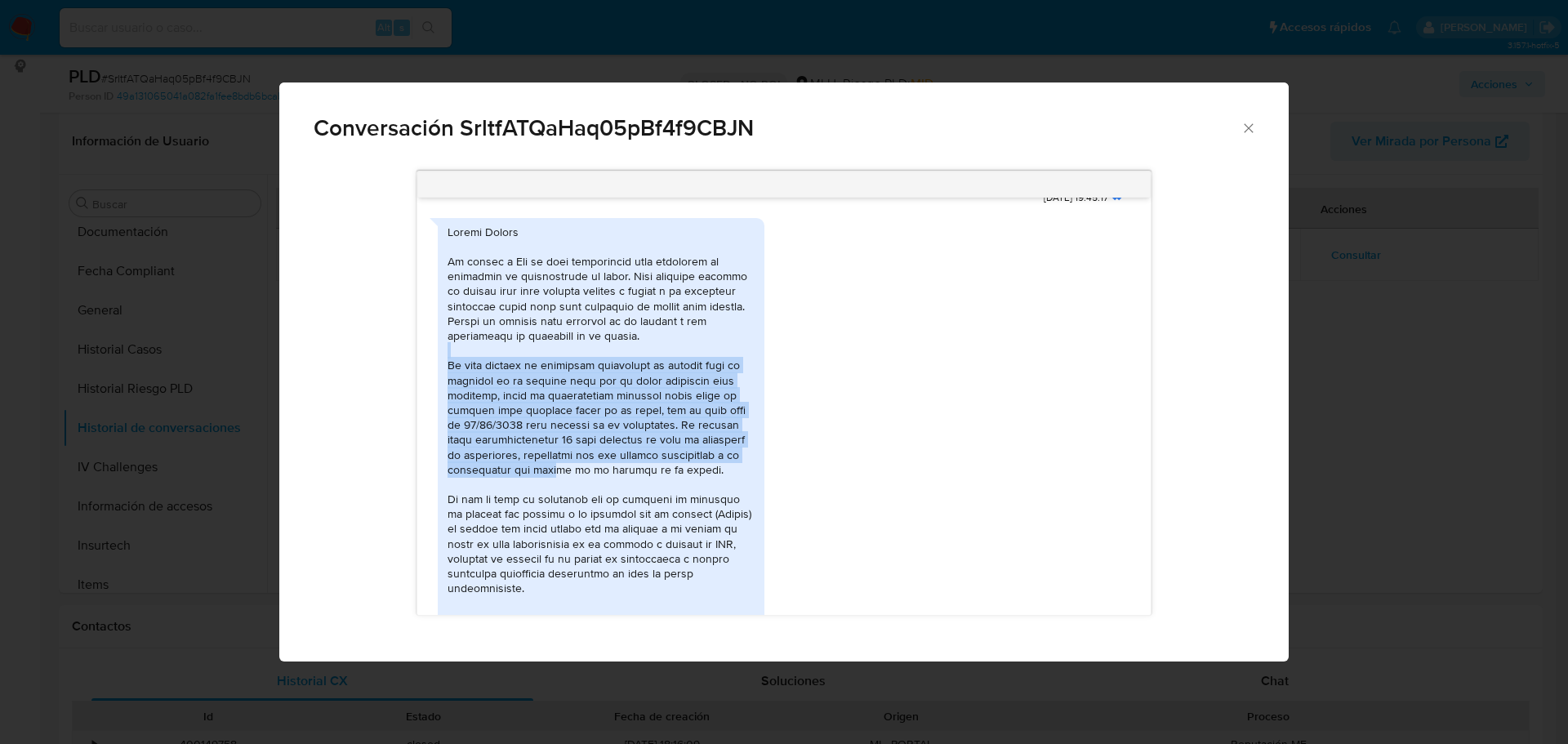
scroll to position [736, 0]
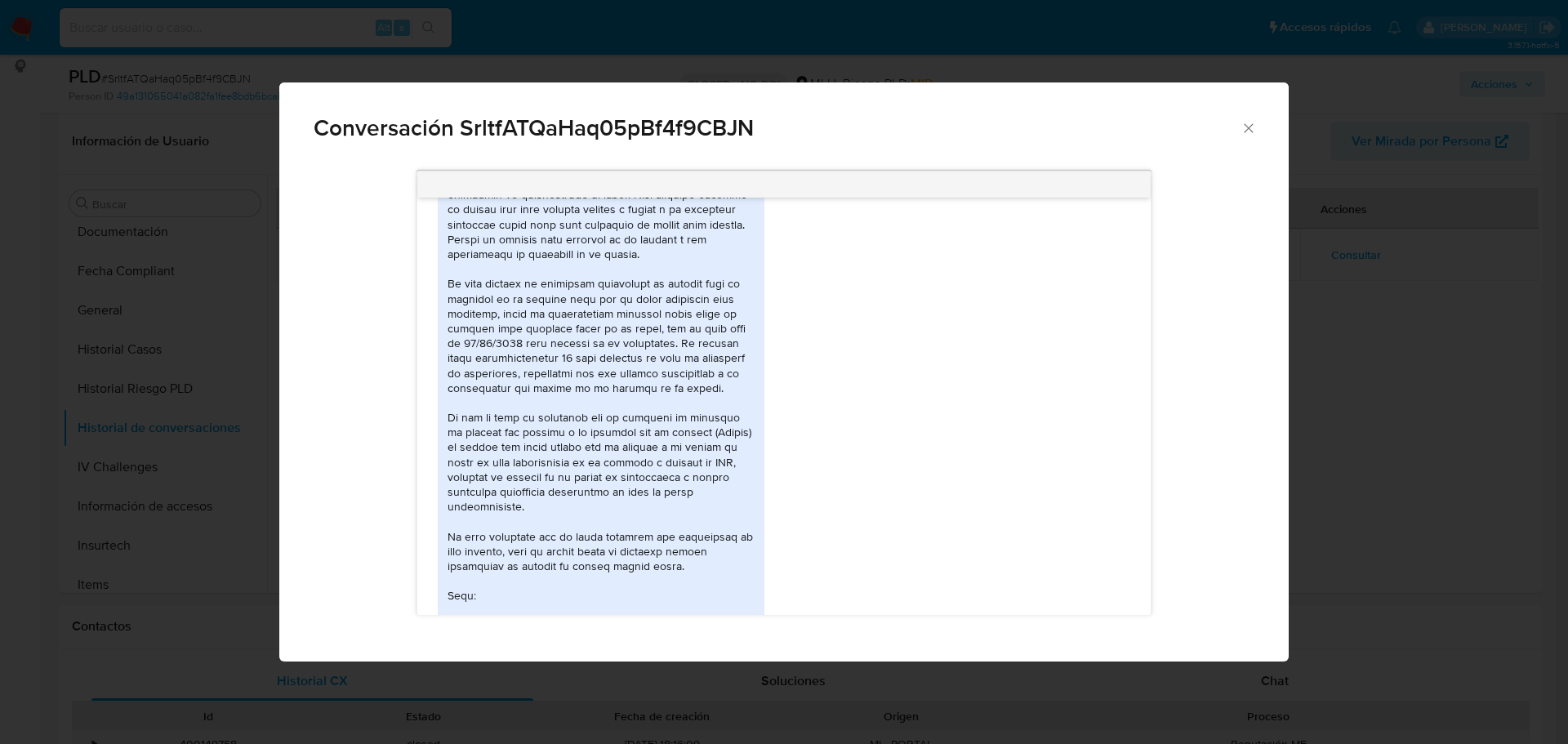
click at [525, 441] on div "Comunicación" at bounding box center [601, 395] width 307 height 505
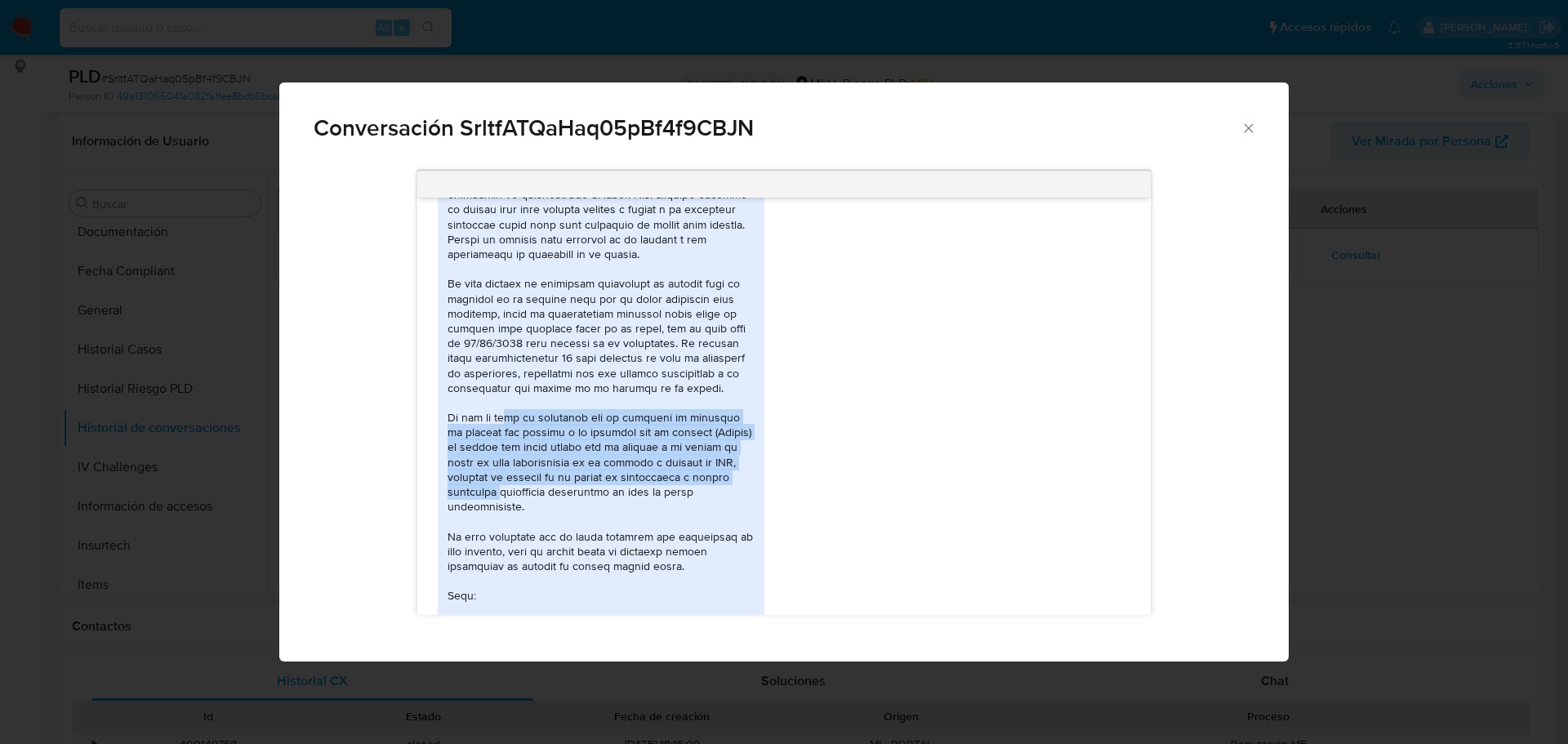
drag, startPoint x: 505, startPoint y: 416, endPoint x: 491, endPoint y: 494, distance: 79.2
click at [491, 491] on div "Comunicación" at bounding box center [601, 395] width 307 height 505
click at [491, 494] on div "Comunicación" at bounding box center [601, 395] width 307 height 505
drag, startPoint x: 485, startPoint y: 502, endPoint x: 506, endPoint y: 427, distance: 77.9
click at [505, 428] on div "Comunicación" at bounding box center [601, 395] width 307 height 505
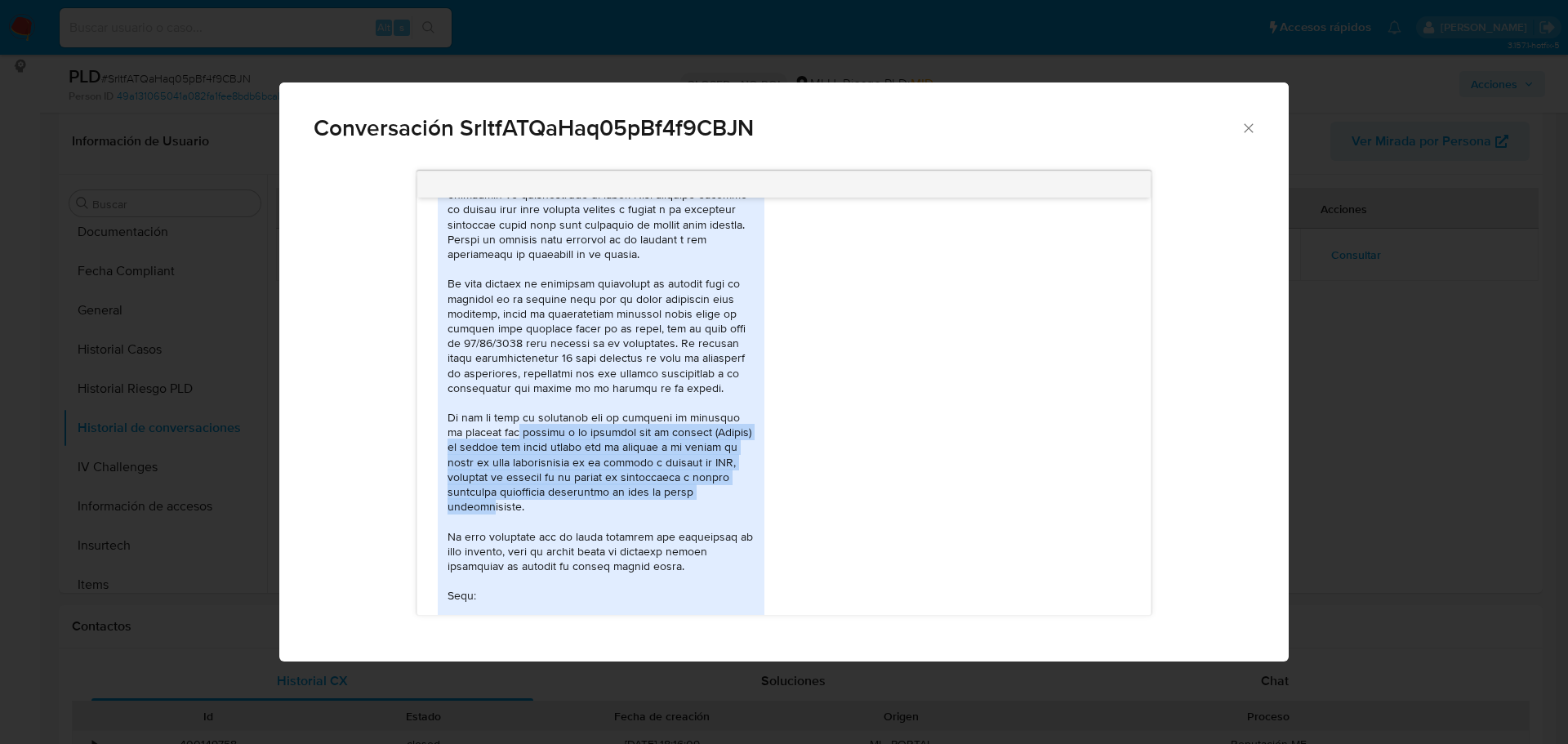
click at [506, 427] on div "Comunicación" at bounding box center [601, 395] width 307 height 505
drag, startPoint x: 514, startPoint y: 425, endPoint x: 488, endPoint y: 506, distance: 85.1
click at [492, 496] on div "Comunicación" at bounding box center [601, 395] width 307 height 505
drag, startPoint x: 486, startPoint y: 510, endPoint x: 504, endPoint y: 424, distance: 87.9
click at [504, 424] on div "Comunicación" at bounding box center [601, 395] width 307 height 505
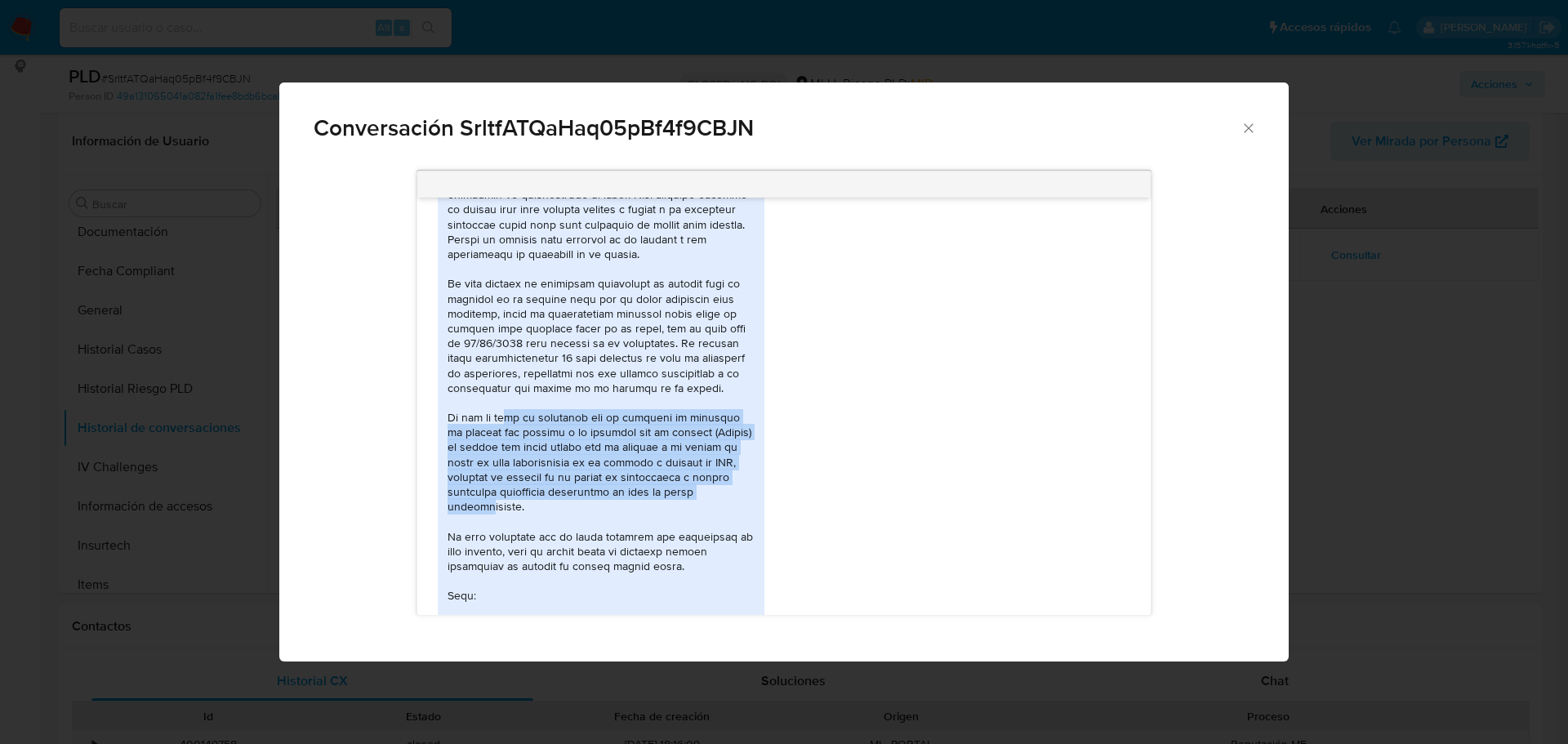
click at [504, 424] on div "Comunicación" at bounding box center [601, 395] width 307 height 505
drag, startPoint x: 505, startPoint y: 499, endPoint x: 513, endPoint y: 435, distance: 64.5
click at [513, 435] on div "Comunicación" at bounding box center [601, 395] width 307 height 505
click at [513, 435] on div "Comunicación" at bounding box center [601, 395] width 307 height 505
drag, startPoint x: 497, startPoint y: 435, endPoint x: 482, endPoint y: 508, distance: 74.5
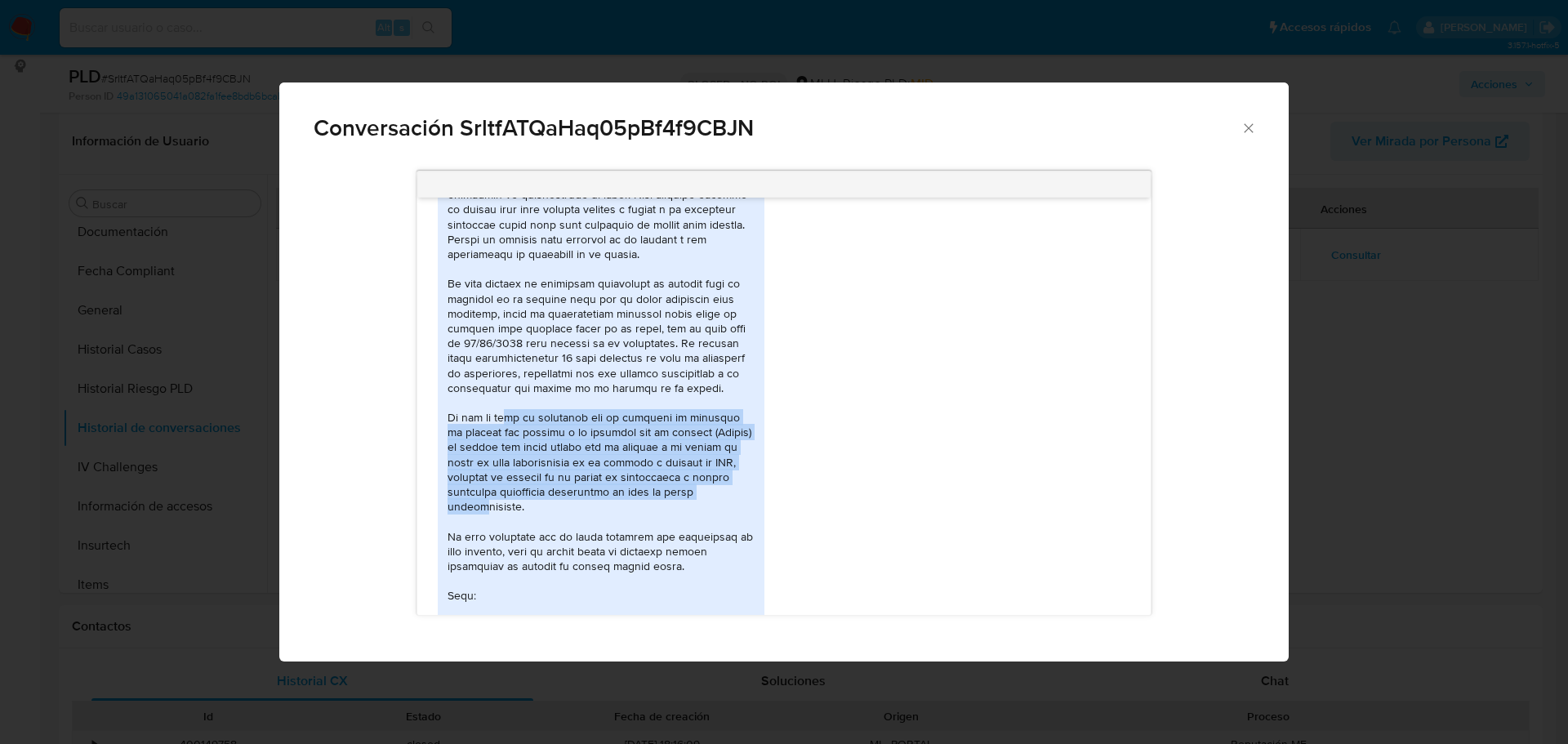
click at [482, 508] on div "Comunicación" at bounding box center [601, 395] width 307 height 505
drag, startPoint x: 500, startPoint y: 458, endPoint x: 503, endPoint y: 424, distance: 34.1
click at [503, 424] on div "Comunicación" at bounding box center [601, 395] width 307 height 505
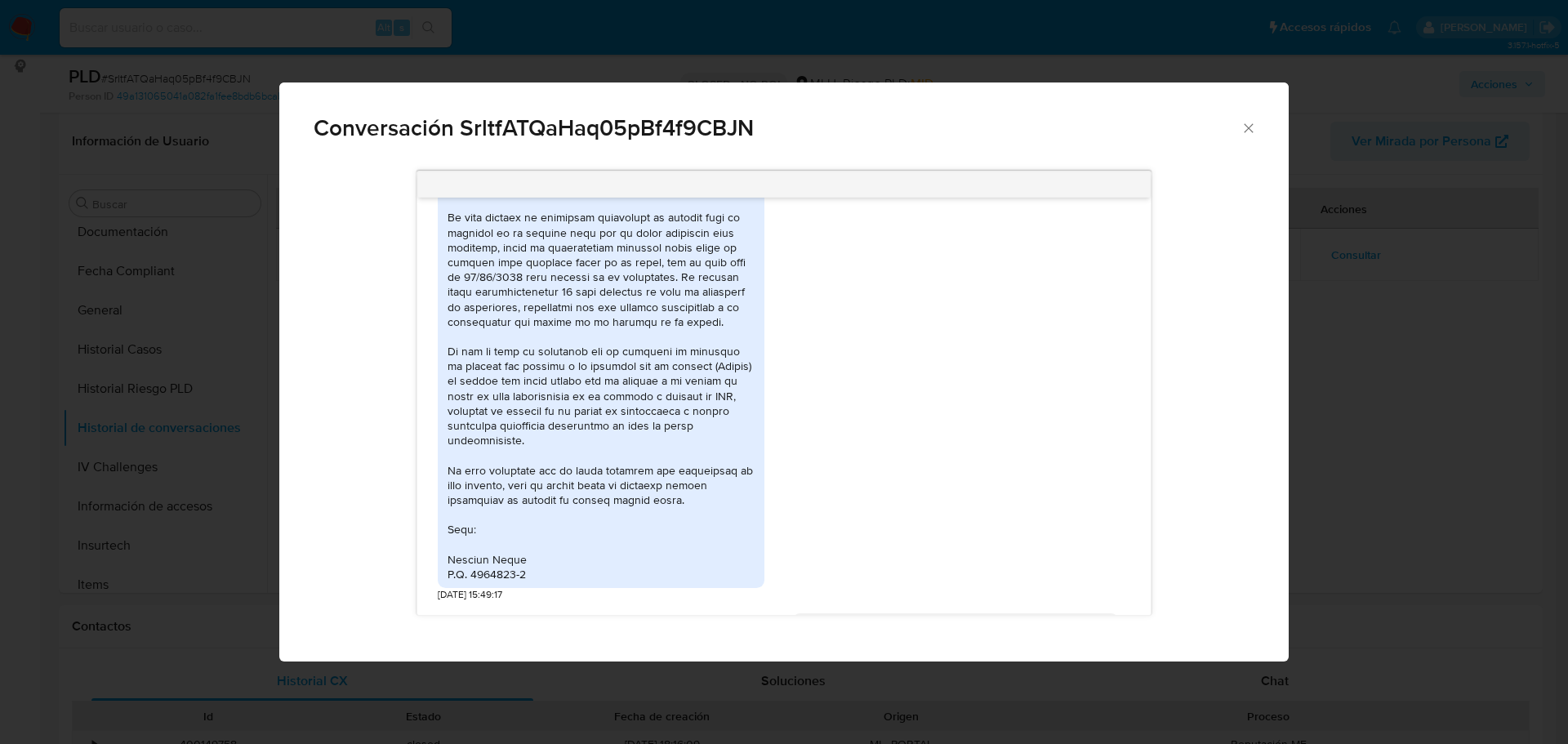
scroll to position [898, 0]
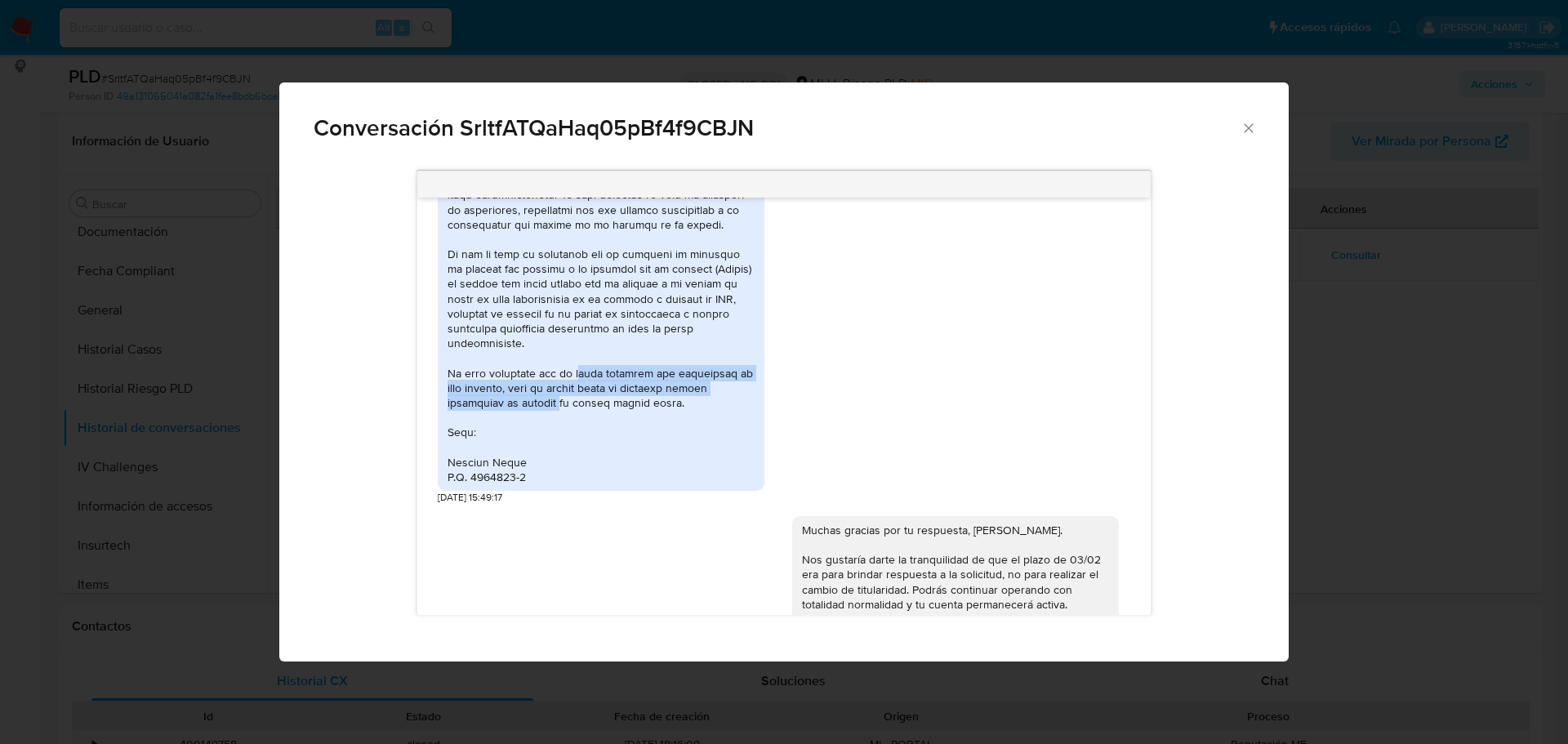
drag, startPoint x: 579, startPoint y: 371, endPoint x: 561, endPoint y: 404, distance: 37.6
click at [561, 404] on div "Comunicación" at bounding box center [601, 231] width 307 height 505
click at [570, 377] on div "Comunicación" at bounding box center [601, 231] width 307 height 505
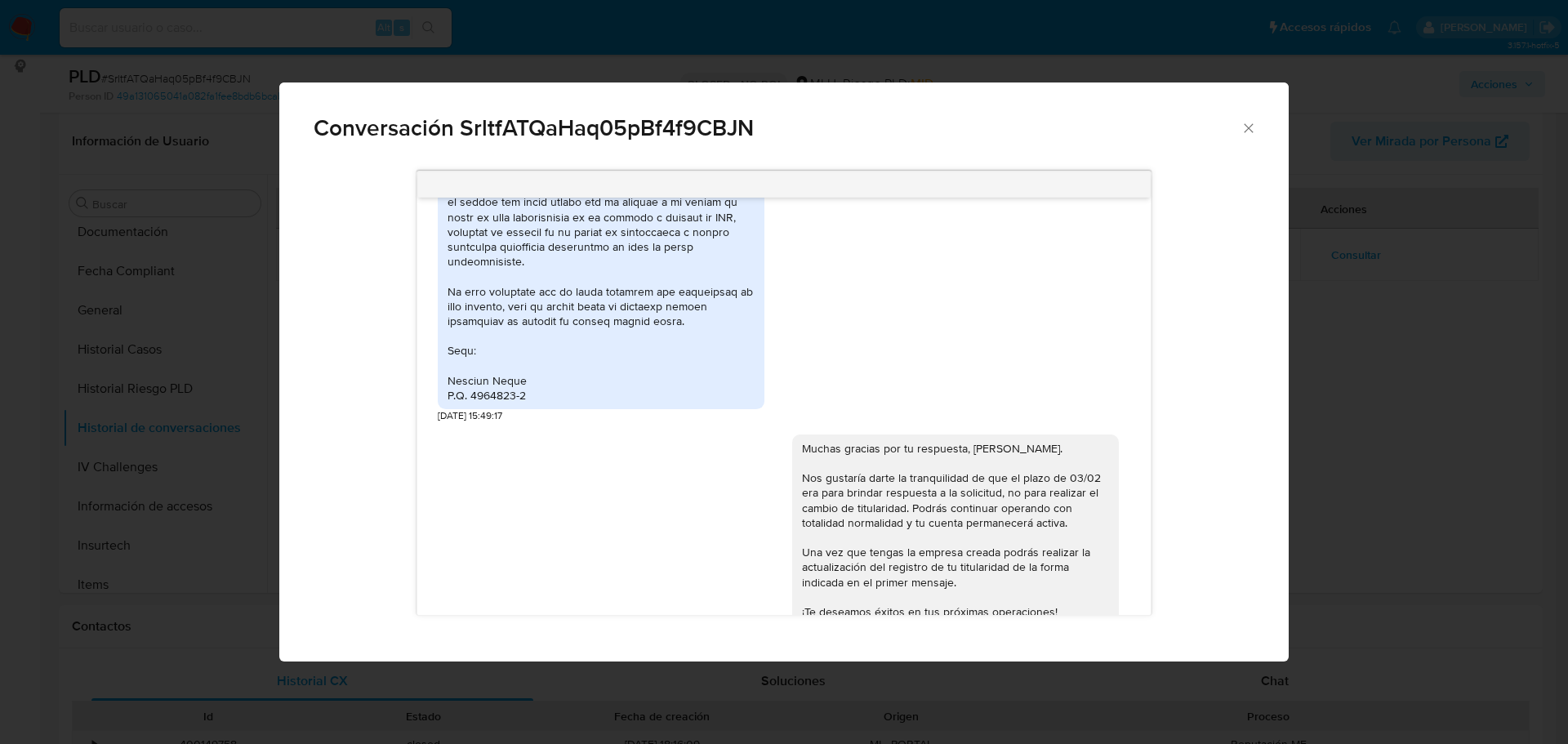
scroll to position [1062, 0]
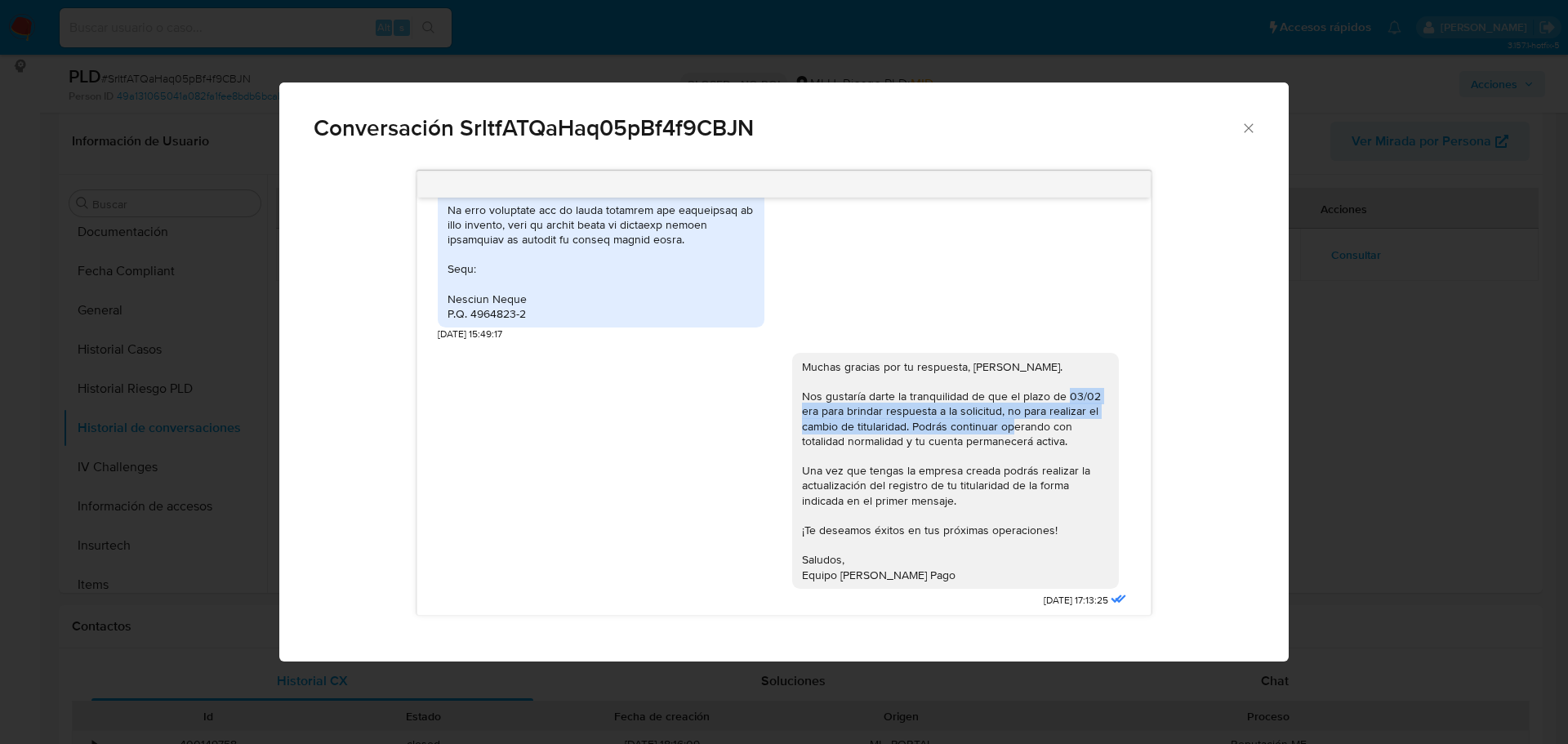
drag, startPoint x: 790, startPoint y: 412, endPoint x: 1043, endPoint y: 420, distance: 253.1
click at [1043, 420] on div "Muchas gracias por tu respuesta, [PERSON_NAME]. Nos gustaría darte la tranquili…" at bounding box center [955, 470] width 307 height 223
click at [852, 431] on div "Muchas gracias por tu respuesta, [PERSON_NAME]. Nos gustaría darte la tranquili…" at bounding box center [955, 470] width 307 height 223
drag, startPoint x: 885, startPoint y: 424, endPoint x: 1026, endPoint y: 427, distance: 141.0
click at [1024, 426] on div "Muchas gracias por tu respuesta, [PERSON_NAME]. Nos gustaría darte la tranquili…" at bounding box center [955, 470] width 307 height 223
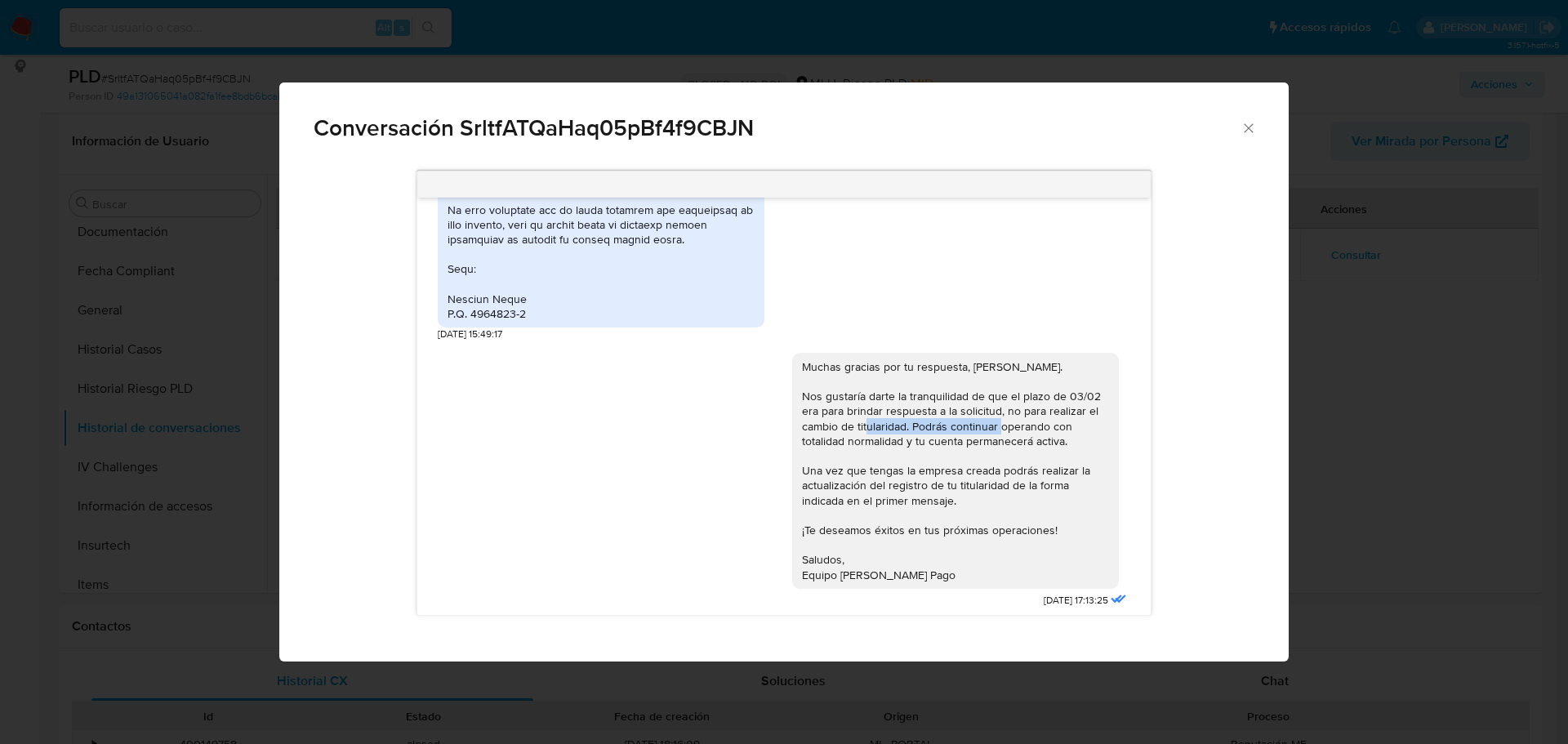
click at [1026, 428] on div "Muchas gracias por tu respuesta, [PERSON_NAME]. Nos gustaría darte la tranquili…" at bounding box center [955, 470] width 307 height 223
drag, startPoint x: 874, startPoint y: 443, endPoint x: 1032, endPoint y: 442, distance: 158.0
click at [1026, 442] on div "Muchas gracias por tu respuesta, [PERSON_NAME]. Nos gustaría darte la tranquili…" at bounding box center [955, 470] width 307 height 223
click at [1032, 442] on div "Muchas gracias por tu respuesta, [PERSON_NAME]. Nos gustaría darte la tranquili…" at bounding box center [955, 470] width 307 height 223
drag, startPoint x: 873, startPoint y: 475, endPoint x: 1025, endPoint y: 473, distance: 152.0
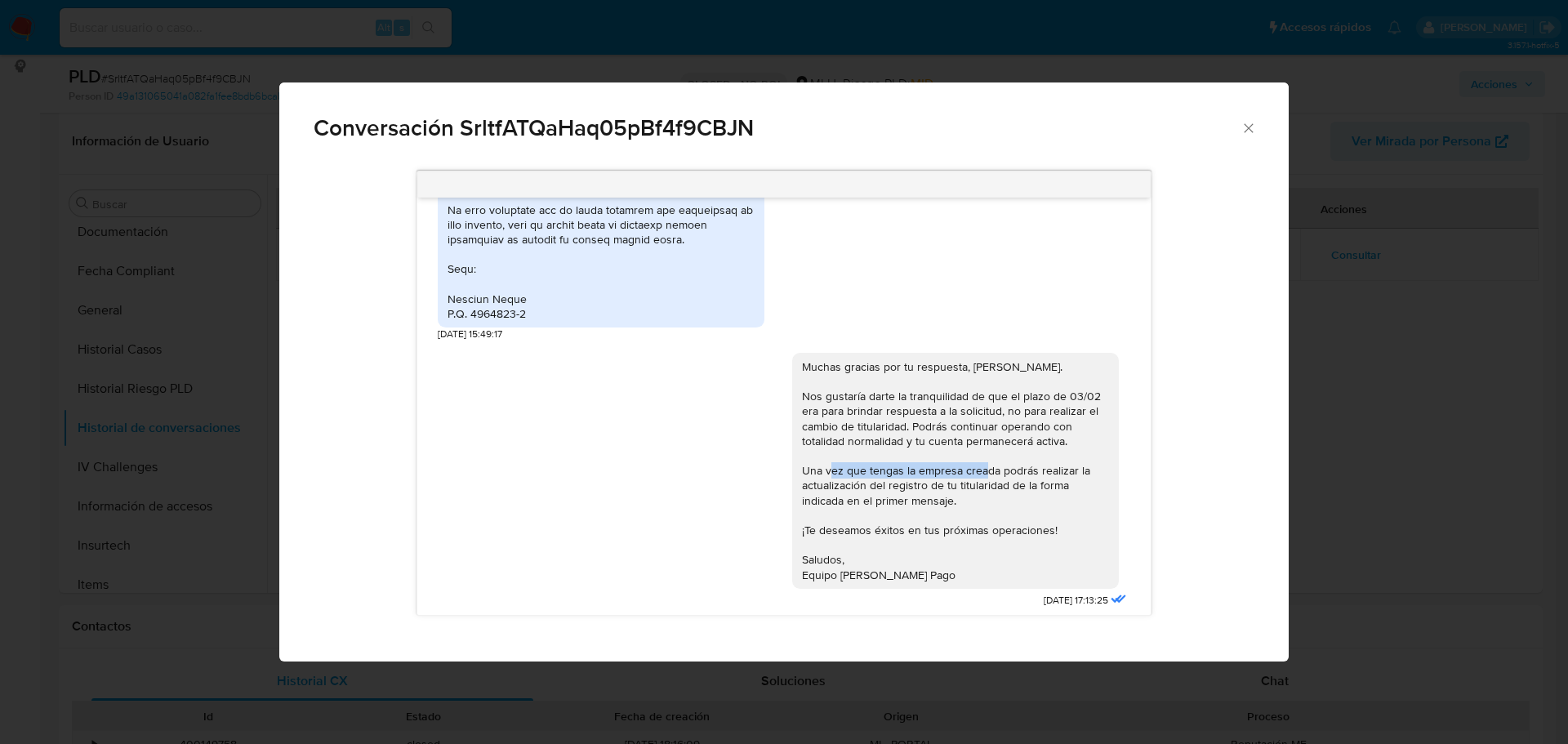
click at [1016, 473] on div "Muchas gracias por tu respuesta, [PERSON_NAME]. Nos gustaría darte la tranquili…" at bounding box center [955, 470] width 307 height 223
click at [1050, 474] on div "Muchas gracias por tu respuesta, [PERSON_NAME]. Nos gustaría darte la tranquili…" at bounding box center [955, 470] width 307 height 223
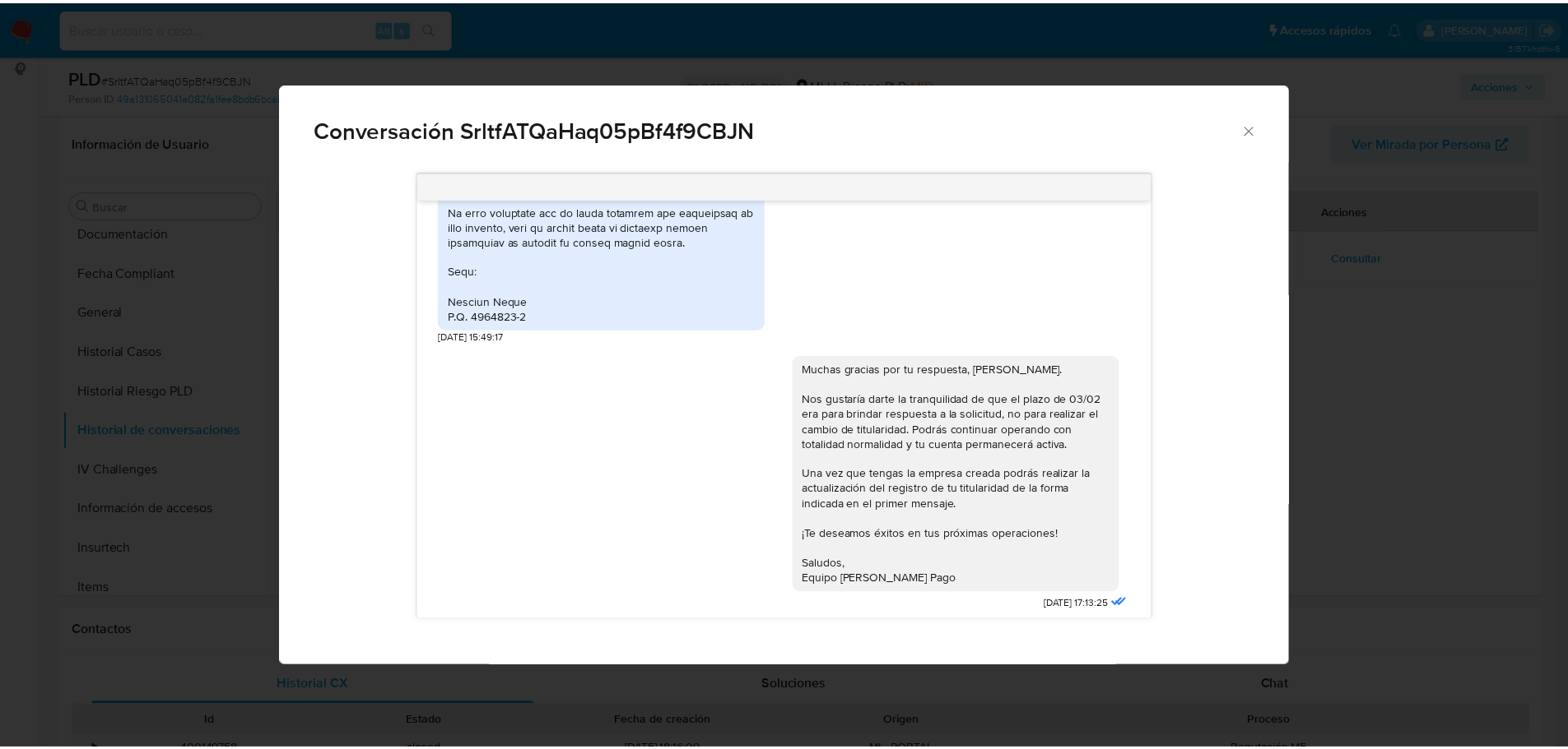
scroll to position [1074, 0]
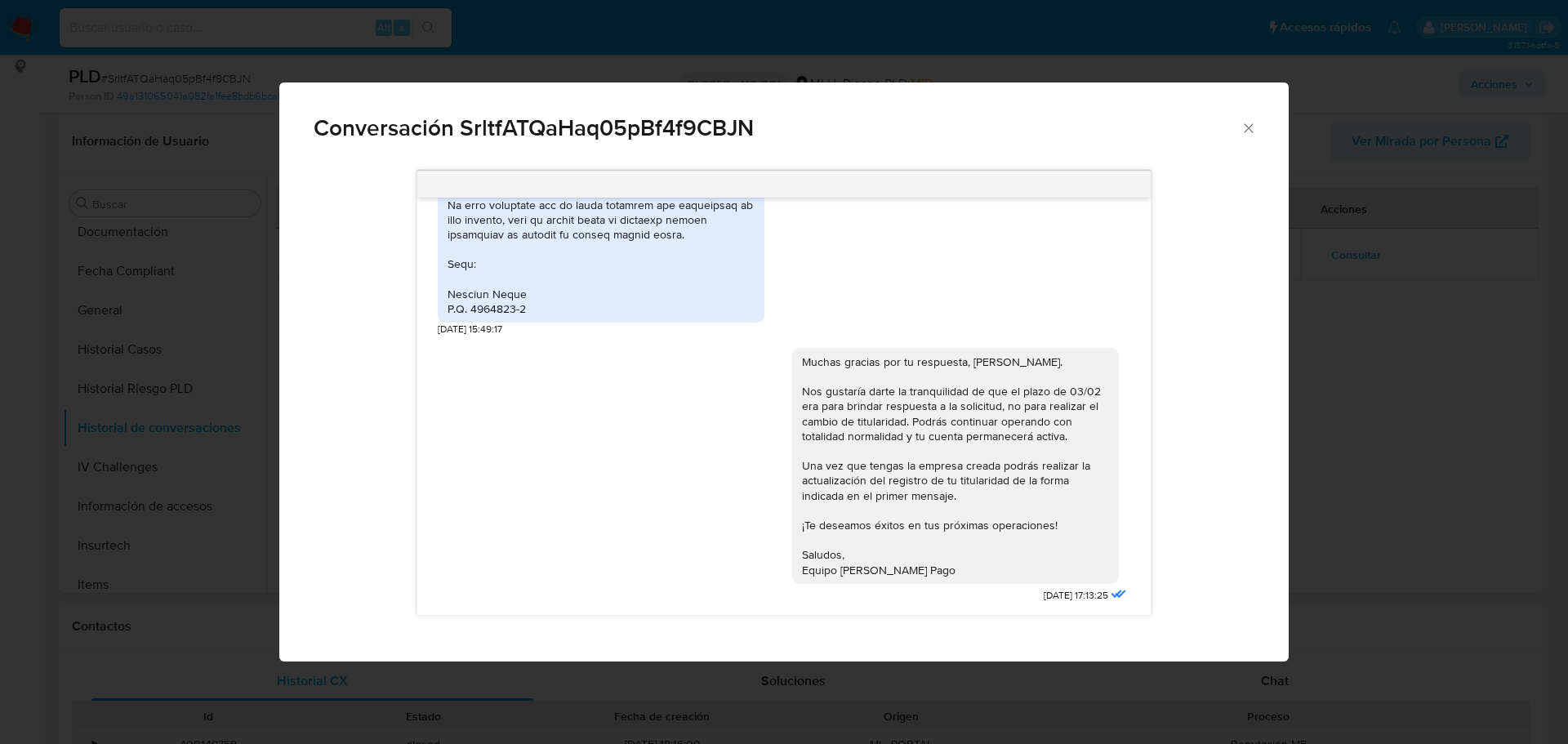
click at [1249, 125] on icon "Cerrar" at bounding box center [1247, 128] width 16 height 16
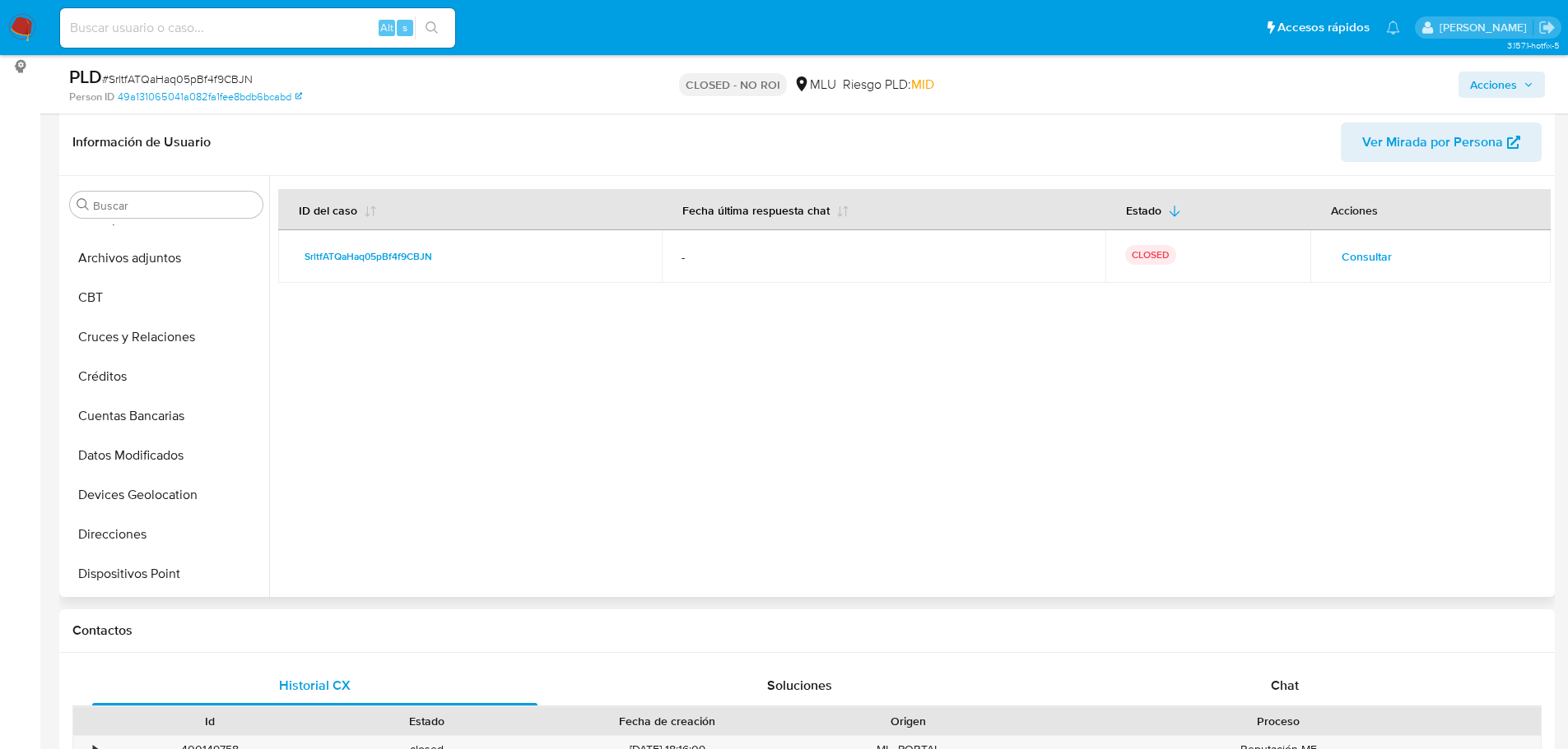
scroll to position [0, 0]
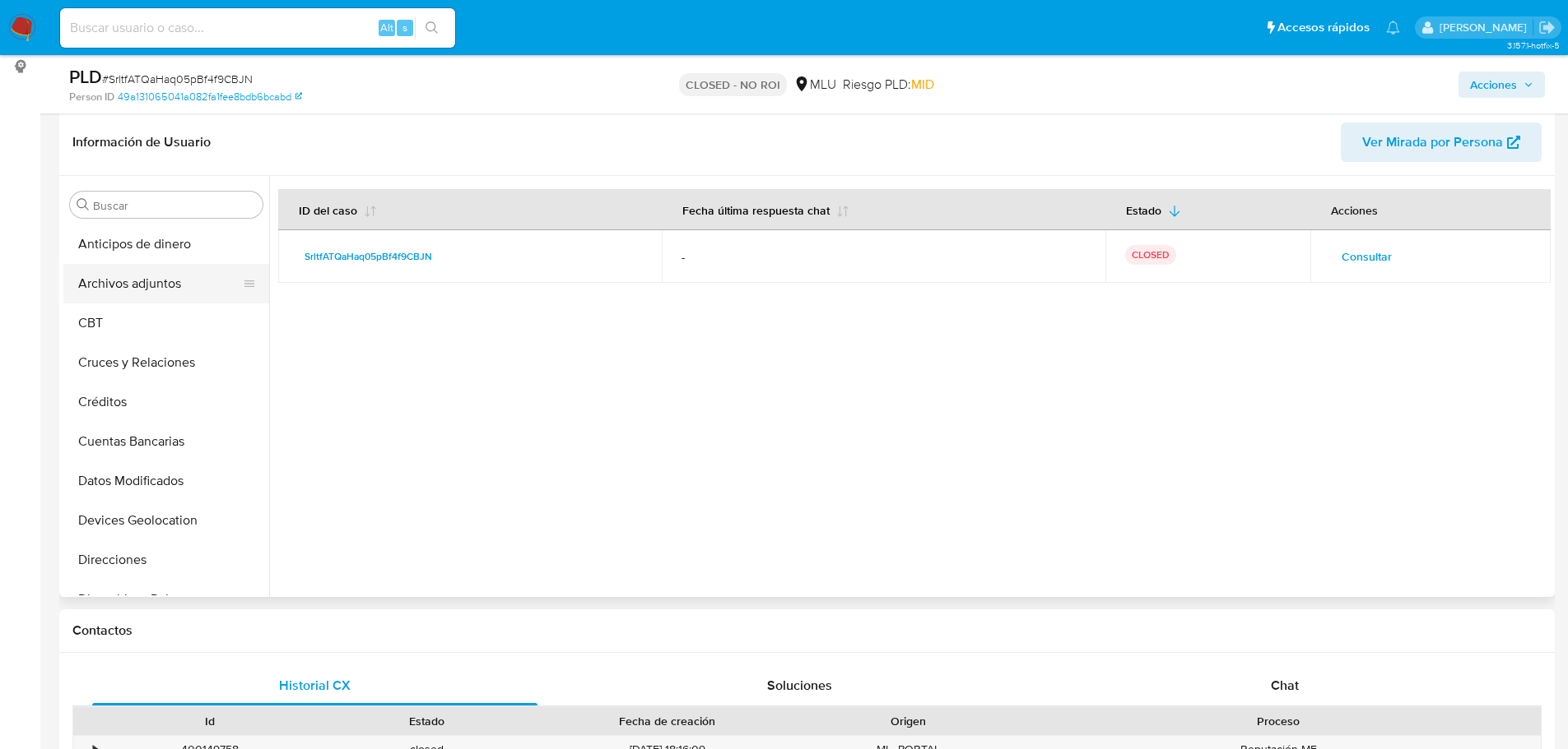
click at [154, 290] on button "Archivos adjuntos" at bounding box center [159, 284] width 192 height 40
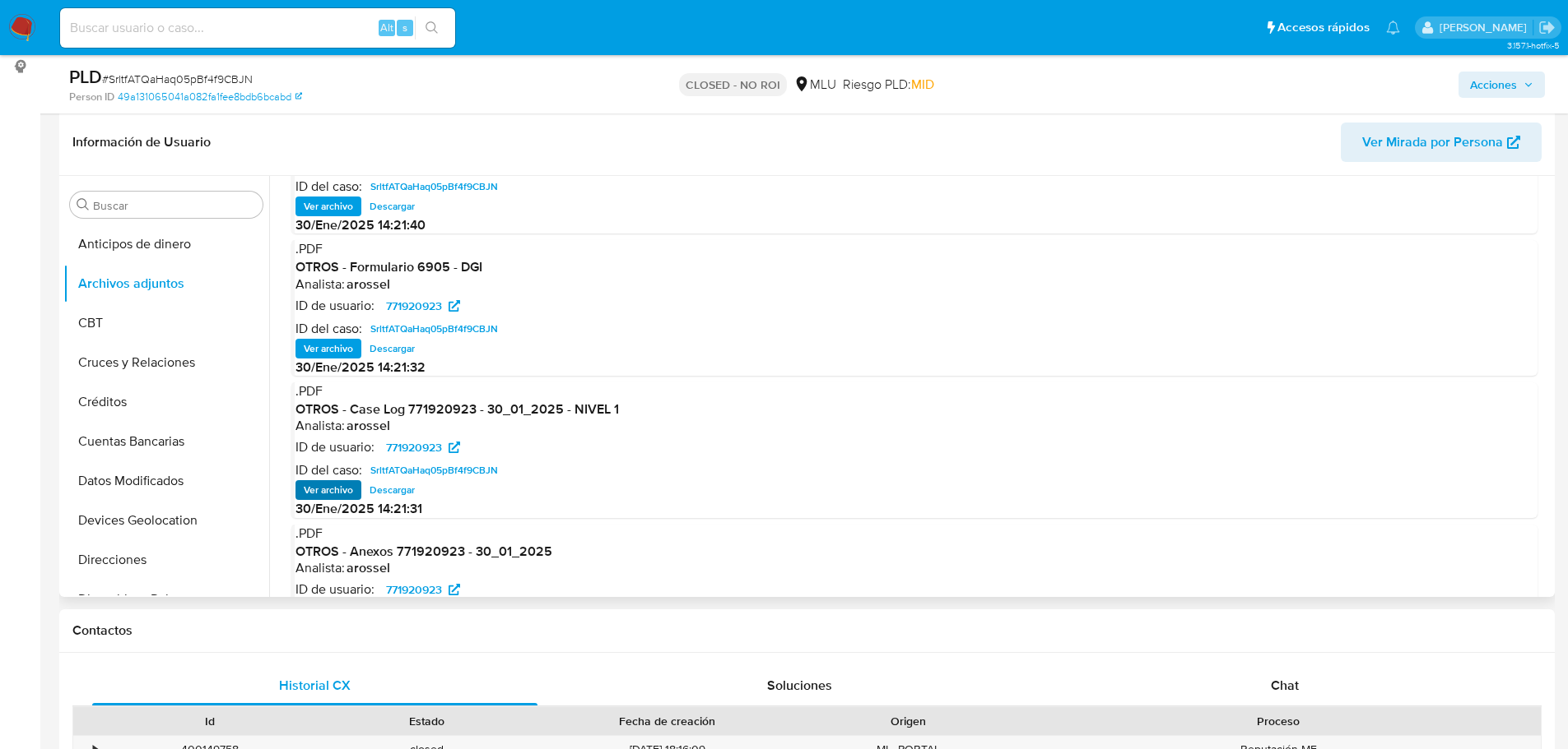
scroll to position [92, 0]
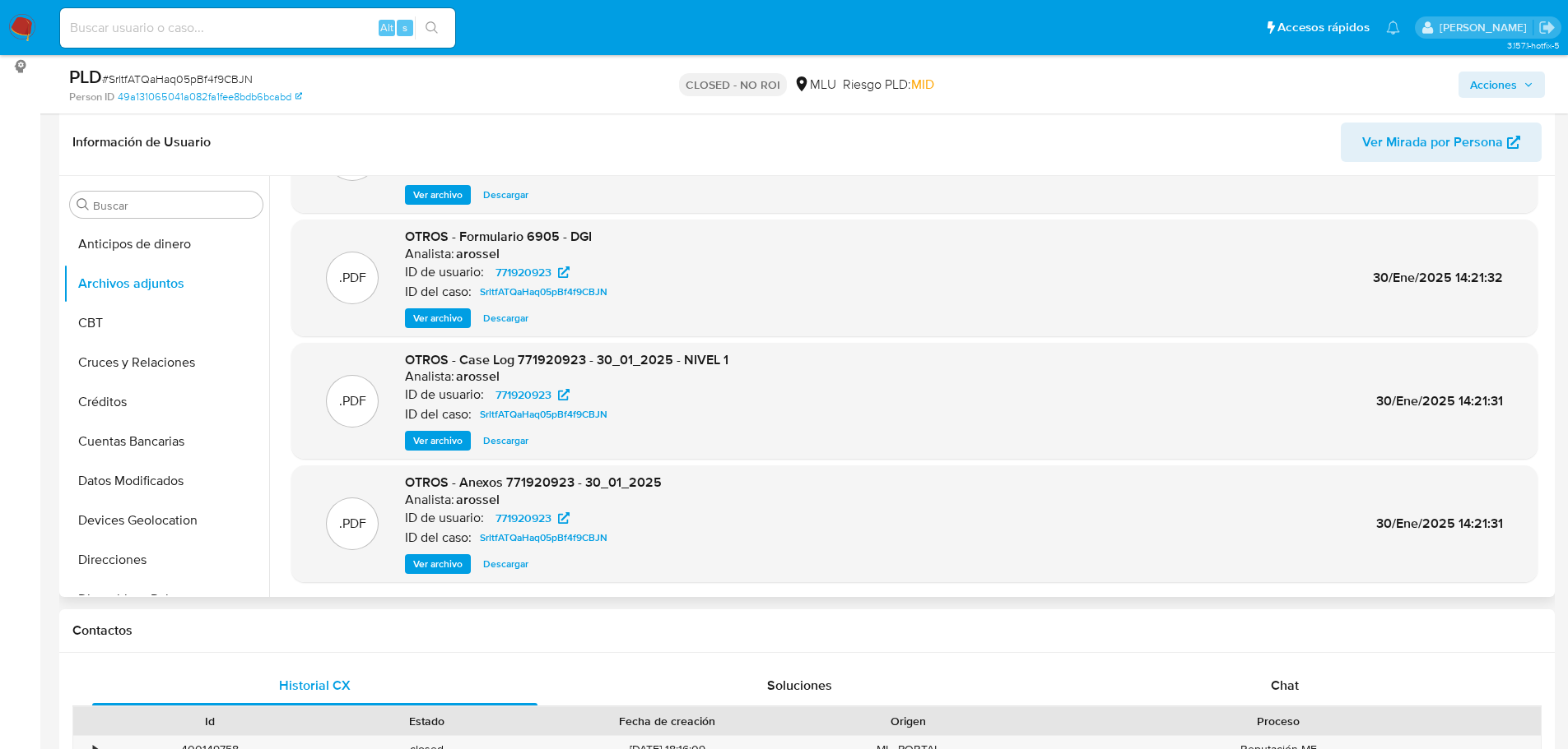
click at [442, 560] on span "Ver archivo" at bounding box center [438, 563] width 49 height 16
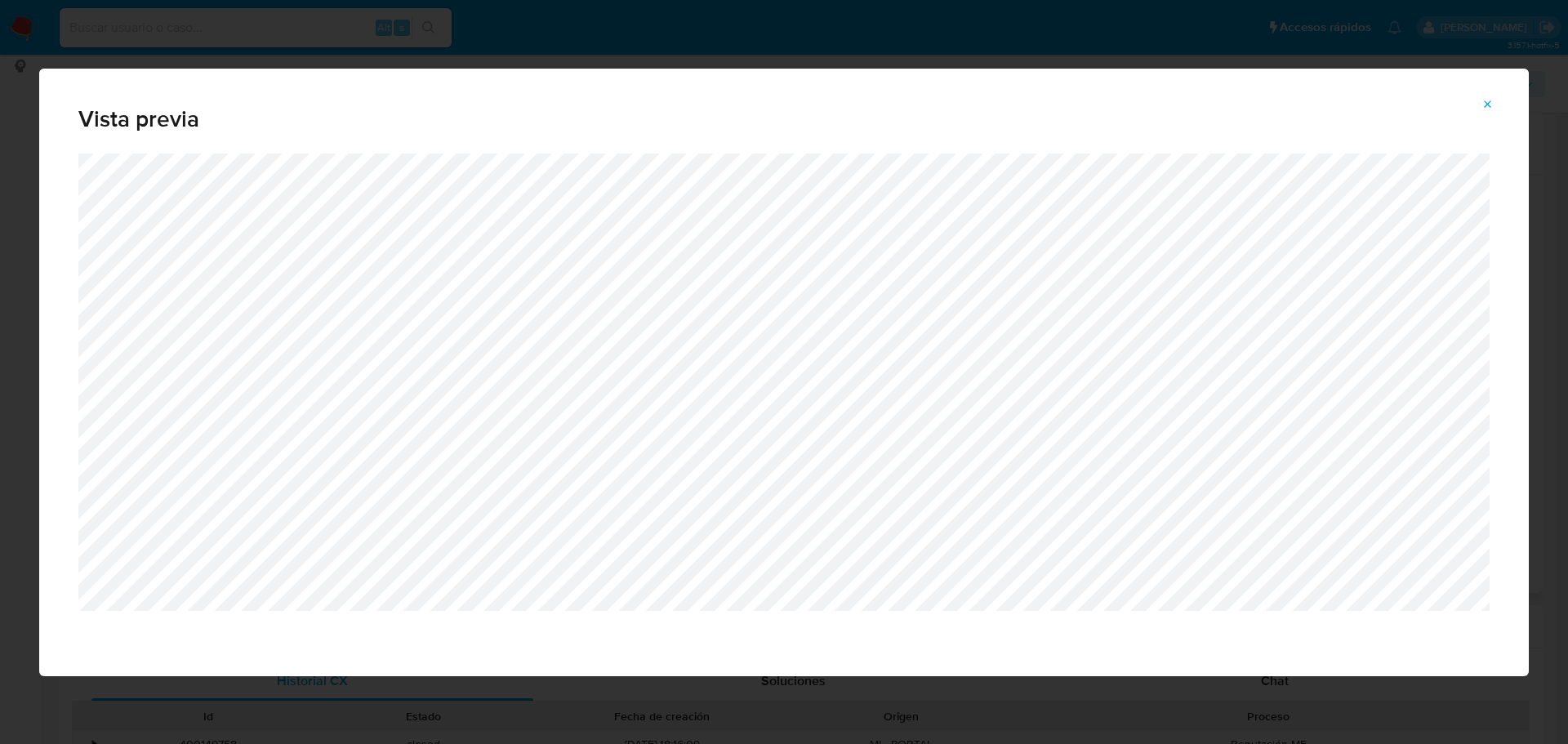
click at [1491, 105] on icon "Attachment preview" at bounding box center [1487, 104] width 13 height 13
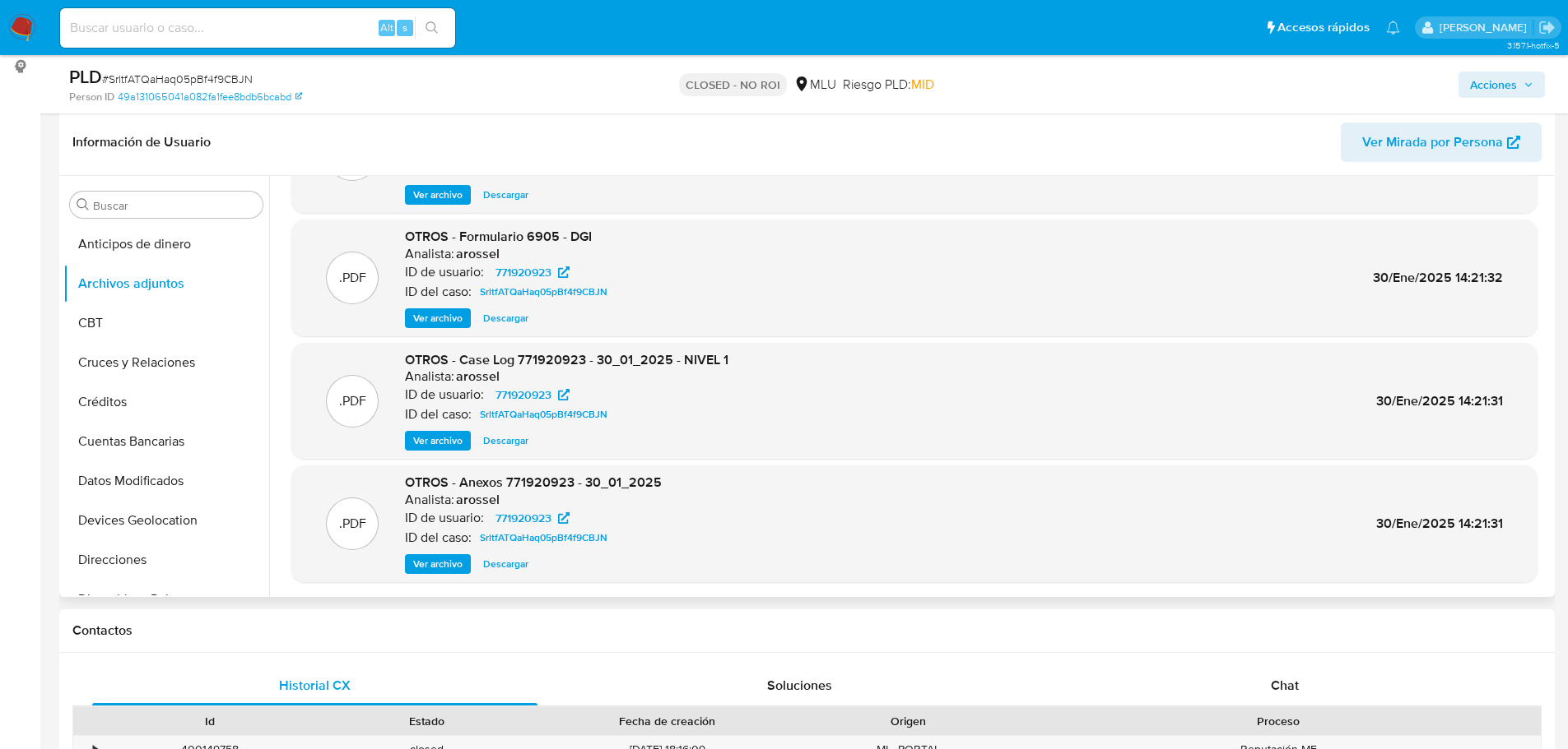
click at [219, 40] on div "Alt s" at bounding box center [257, 28] width 395 height 40
click at [233, 36] on input at bounding box center [257, 27] width 395 height 22
paste input "UCSrCCxWDvt73D2AEWuOlthK"
type input "UCSrCCxWDvt73D2AEWuOlthK"
click at [435, 25] on icon "search-icon" at bounding box center [431, 27] width 12 height 12
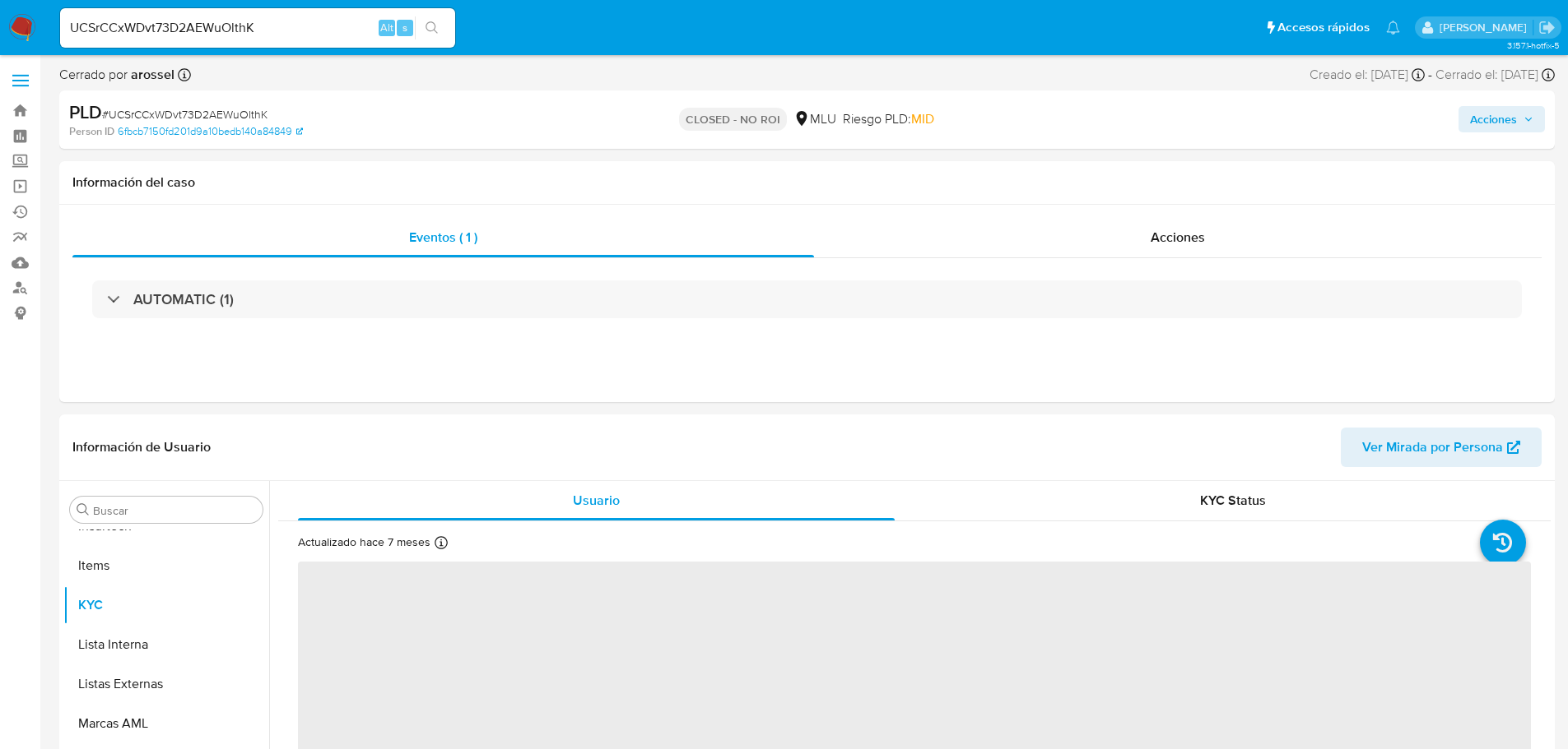
scroll to position [735, 0]
select select "10"
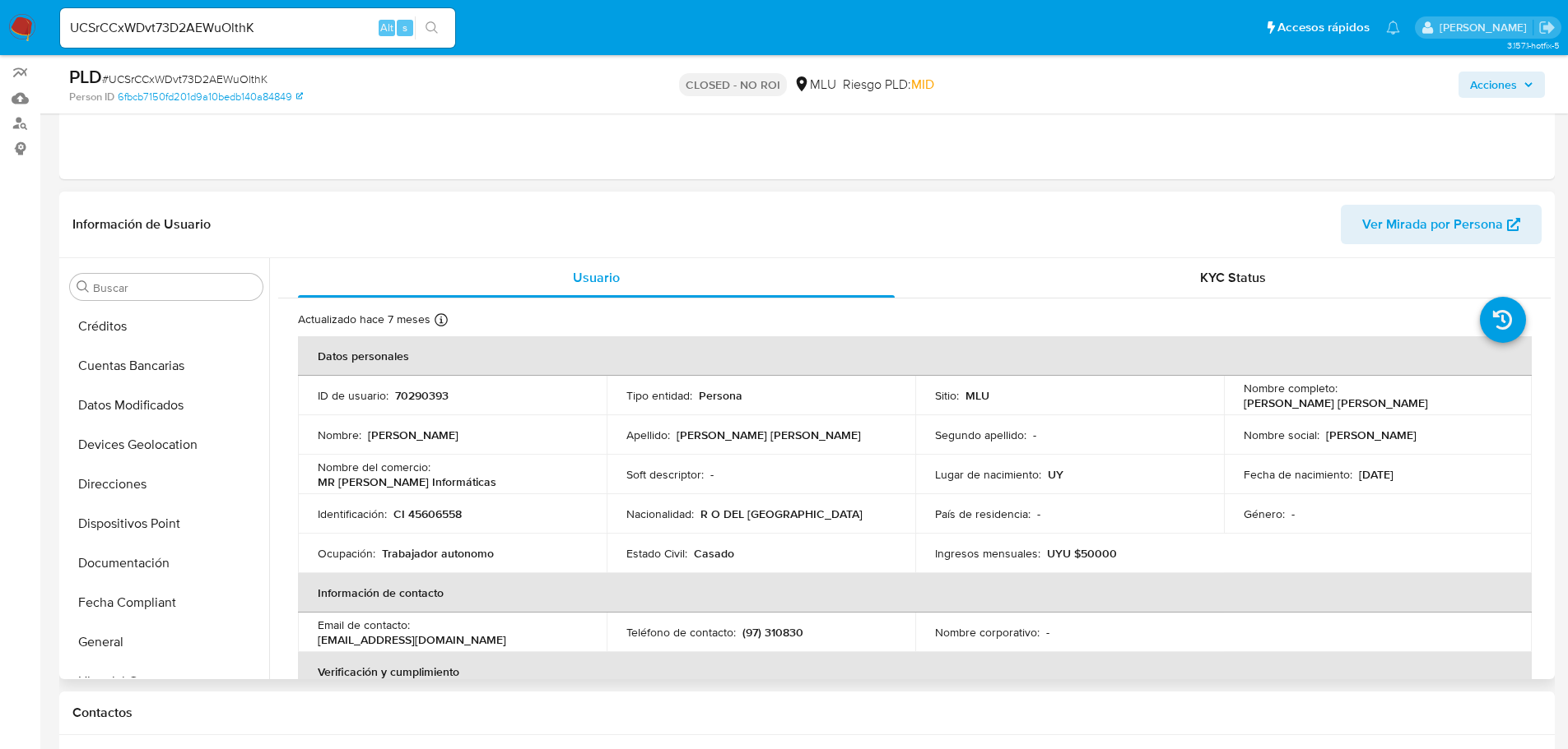
scroll to position [0, 0]
click at [141, 374] on button "Archivos adjuntos" at bounding box center [159, 366] width 192 height 40
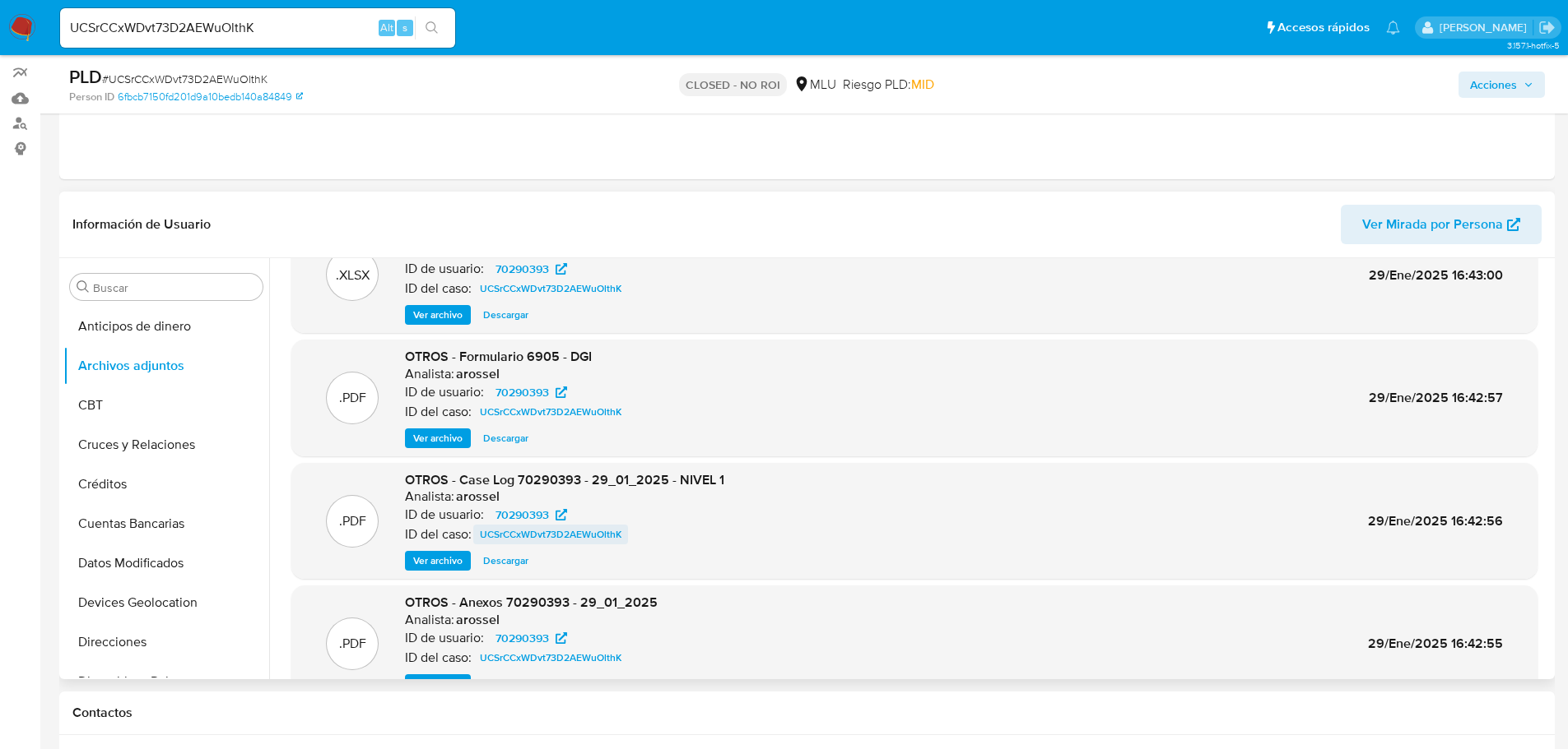
scroll to position [82, 0]
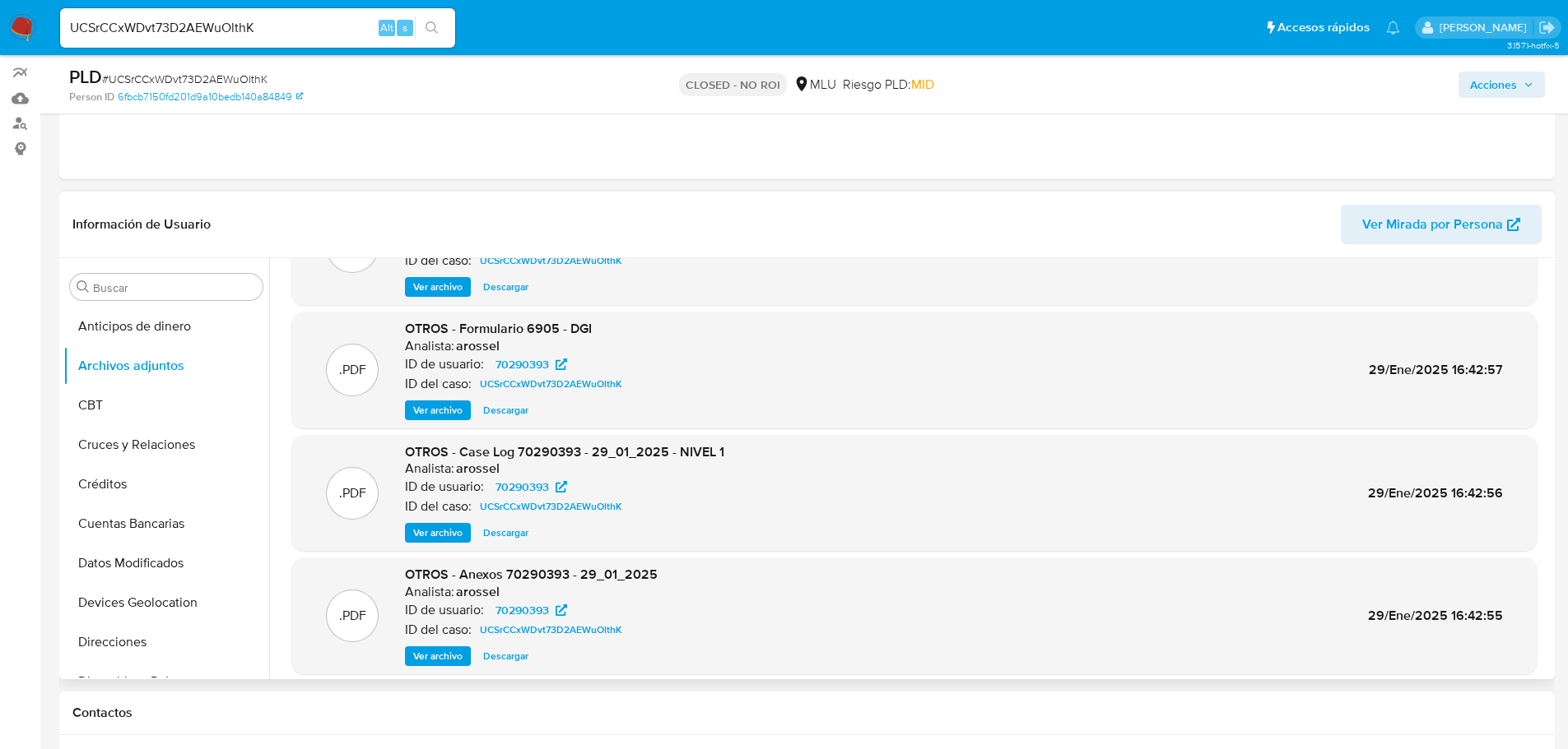
click at [451, 531] on span "Ver archivo" at bounding box center [438, 532] width 49 height 16
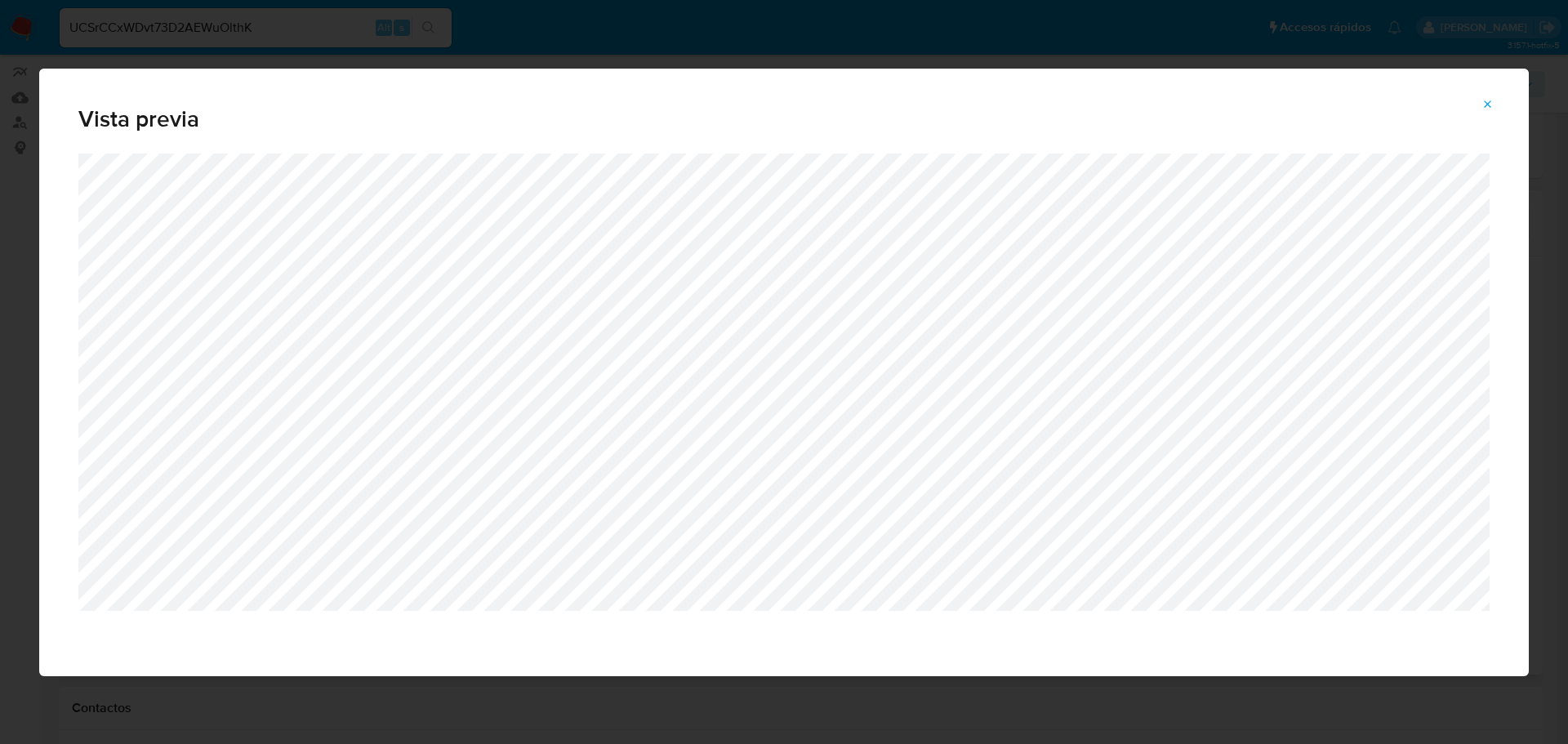
click at [1481, 103] on button "Attachment preview" at bounding box center [1487, 104] width 36 height 26
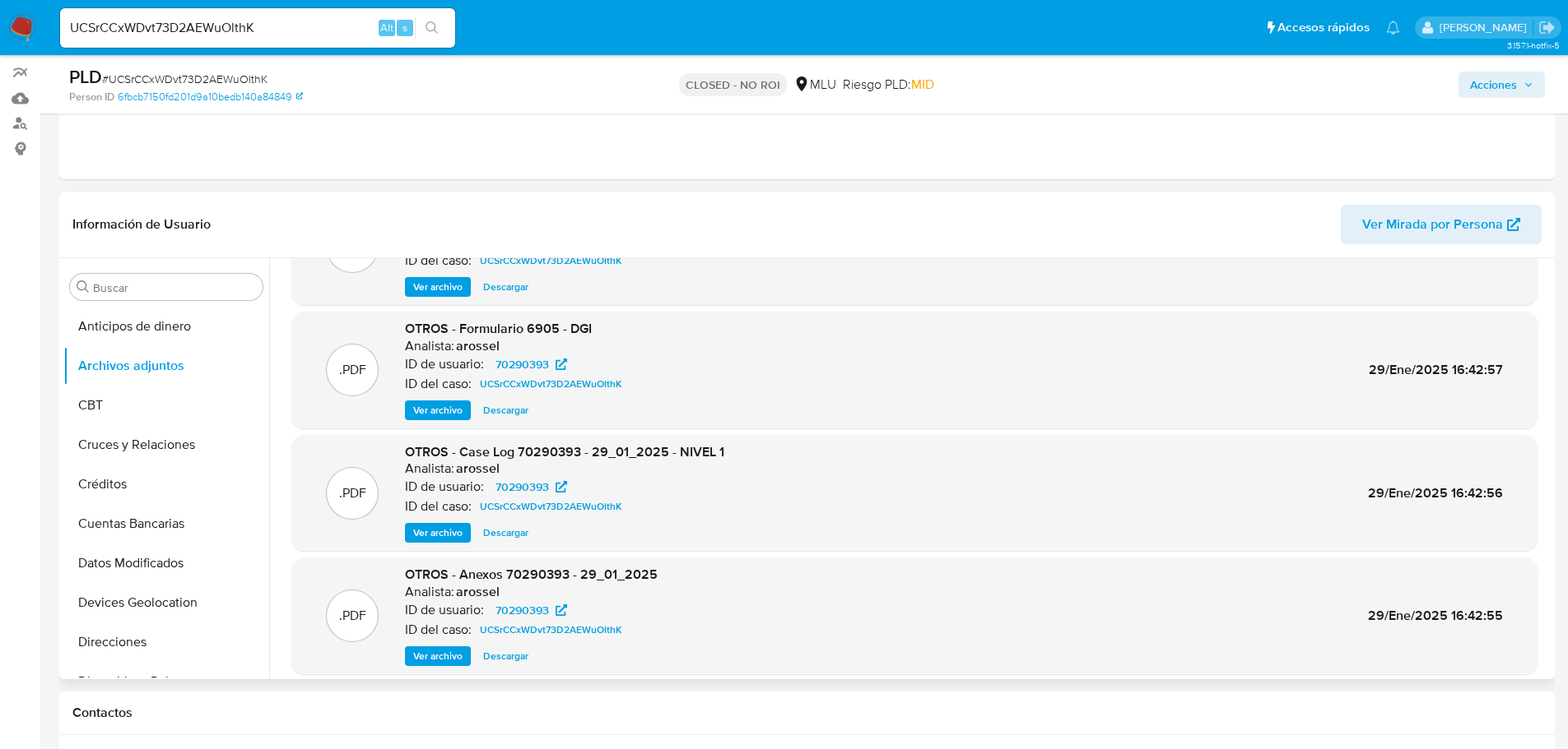
click at [120, 27] on input "UCSrCCxWDvt73D2AEWuOlthK" at bounding box center [257, 27] width 395 height 22
paste input "JJYlUZbW9jukmnzkxRky6XoL"
type input "JJYlUZbW9jukmnzkxRky6XoL"
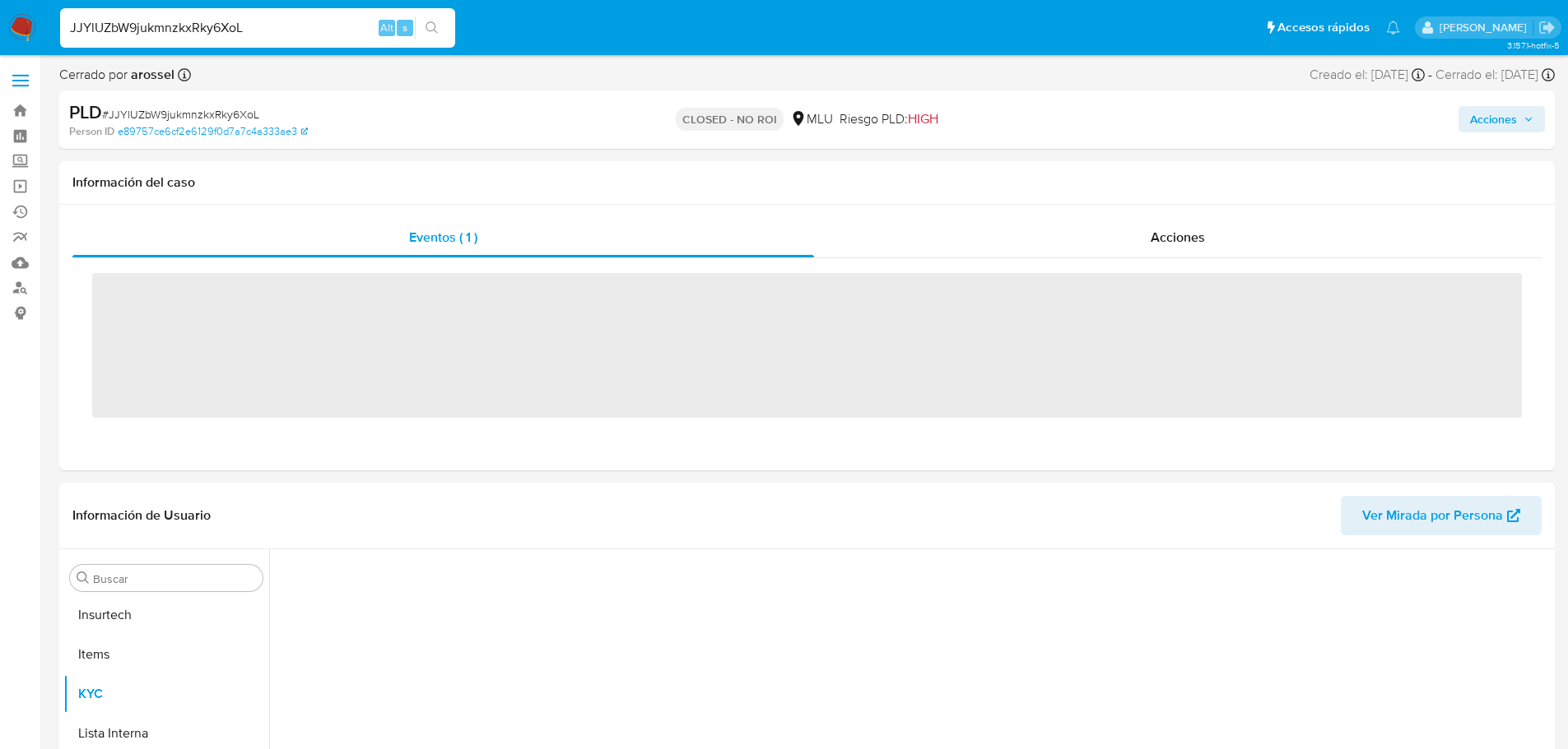
scroll to position [735, 0]
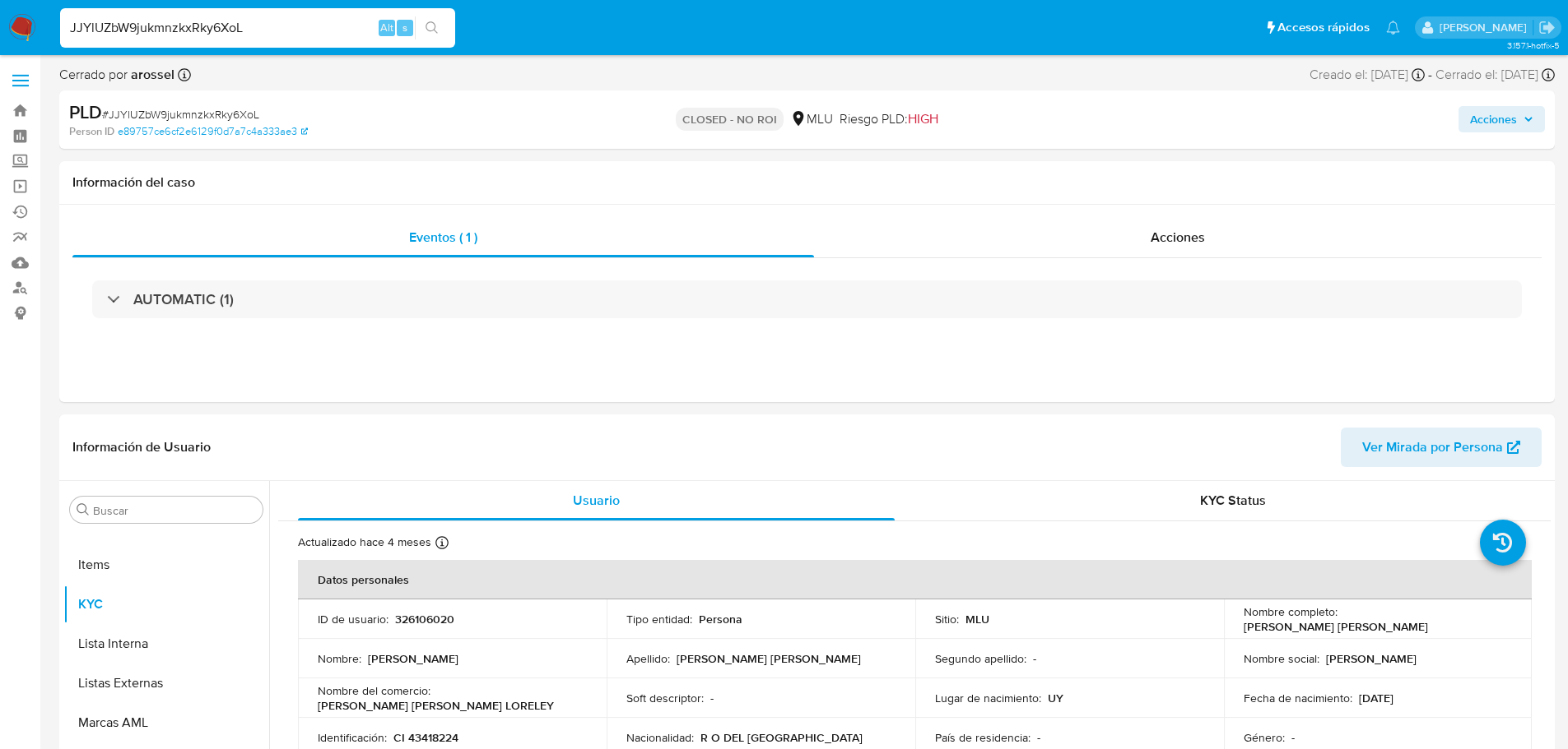
select select "10"
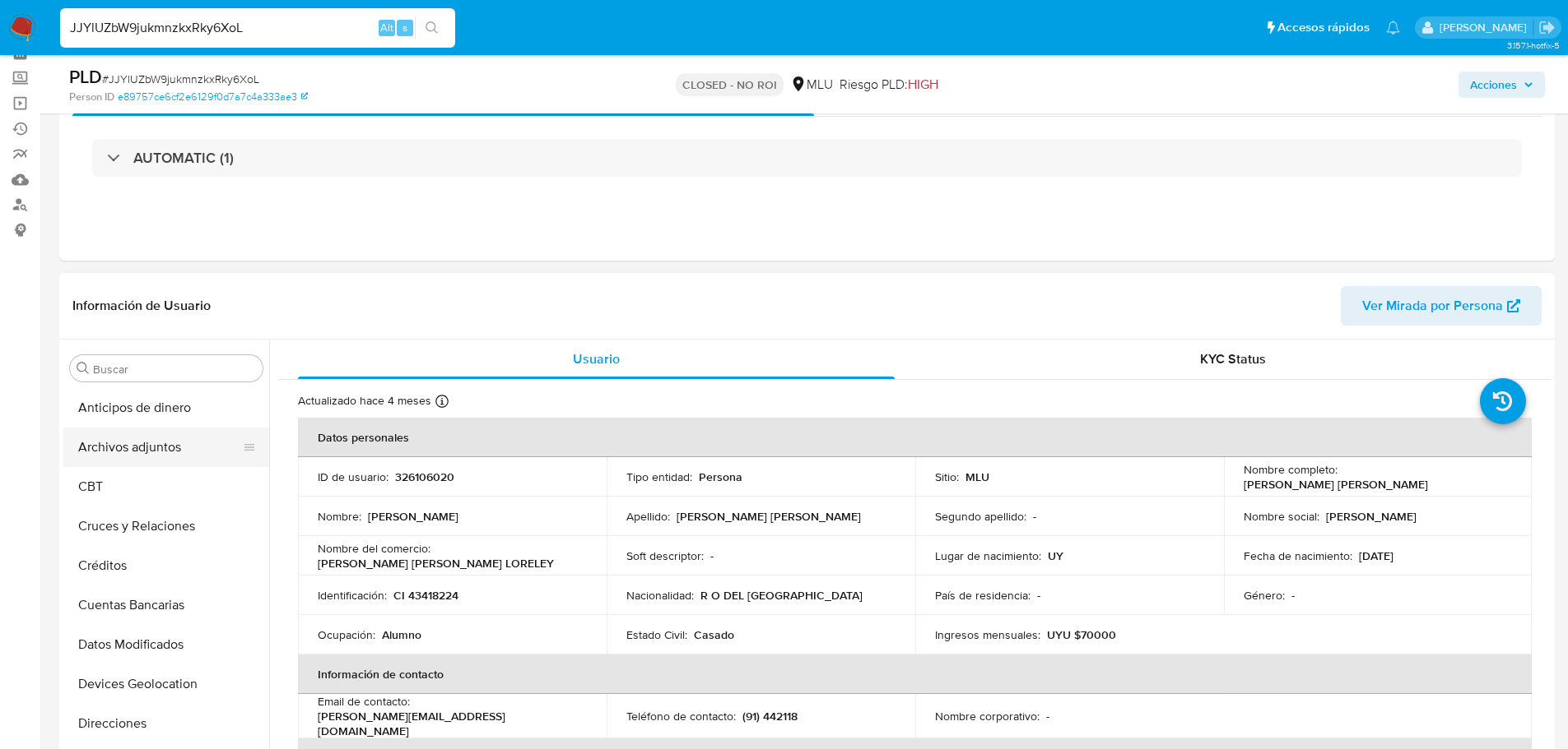
scroll to position [82, 0]
click at [161, 454] on button "Archivos adjuntos" at bounding box center [159, 448] width 192 height 40
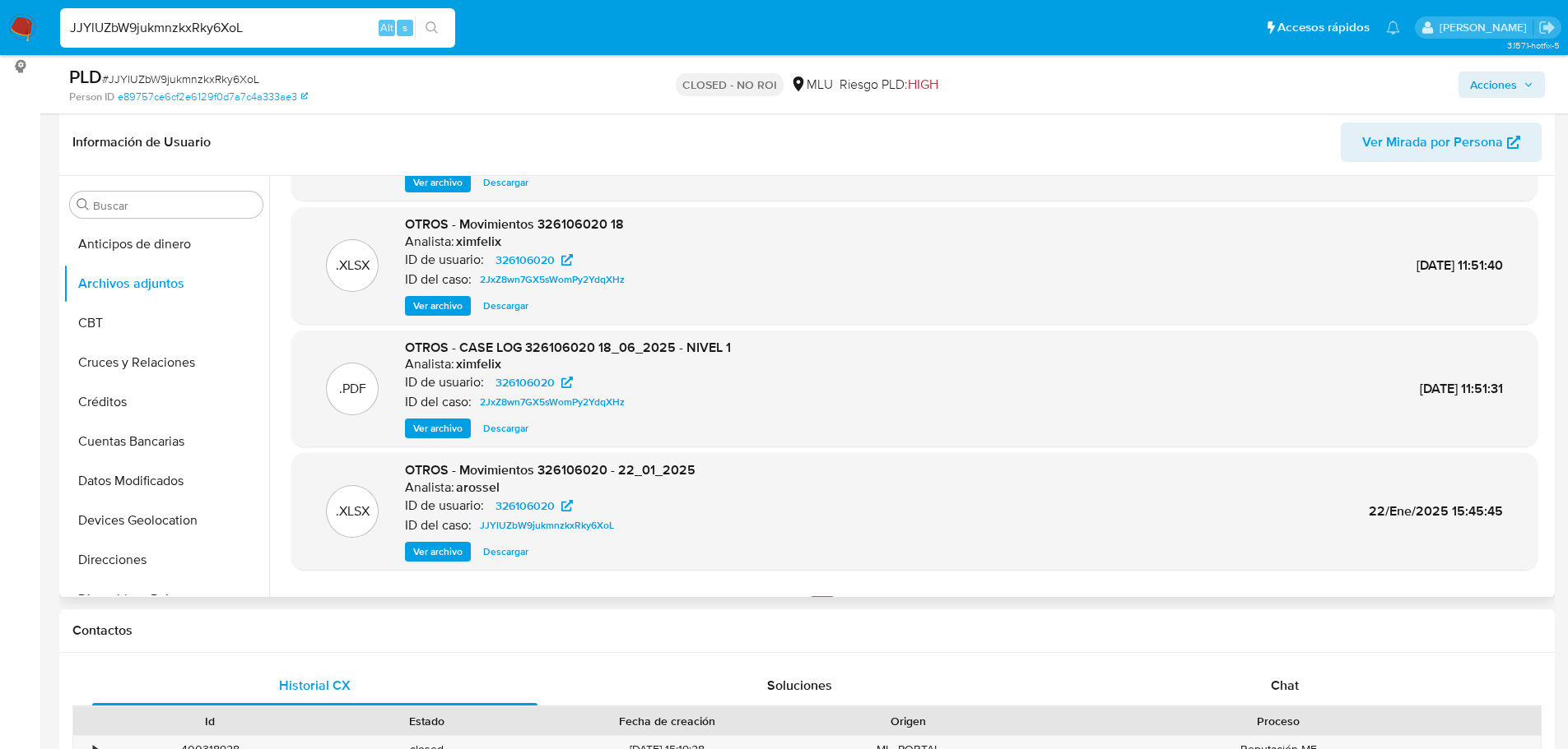
scroll to position [138, 0]
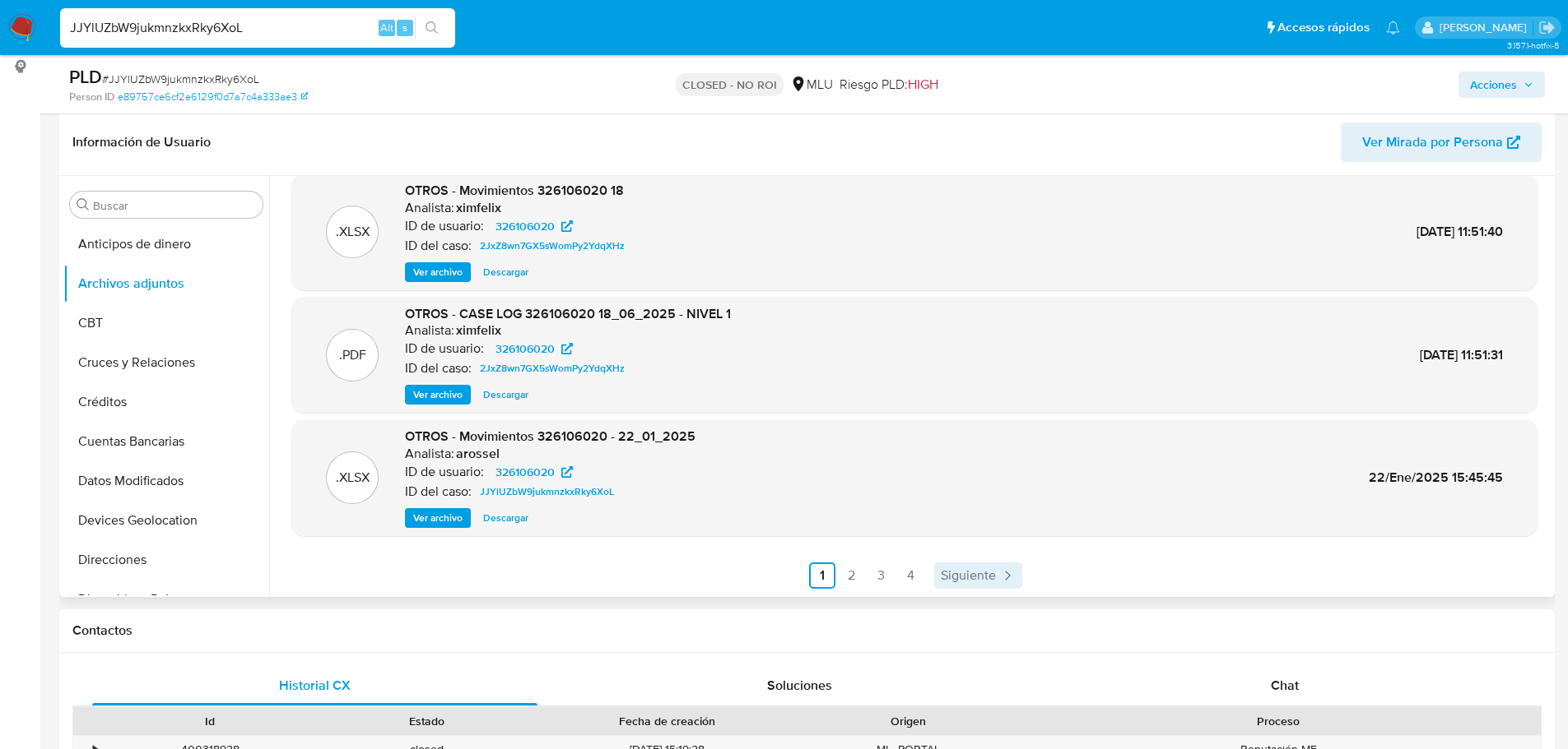
click at [991, 572] on span "Siguiente" at bounding box center [968, 576] width 55 height 13
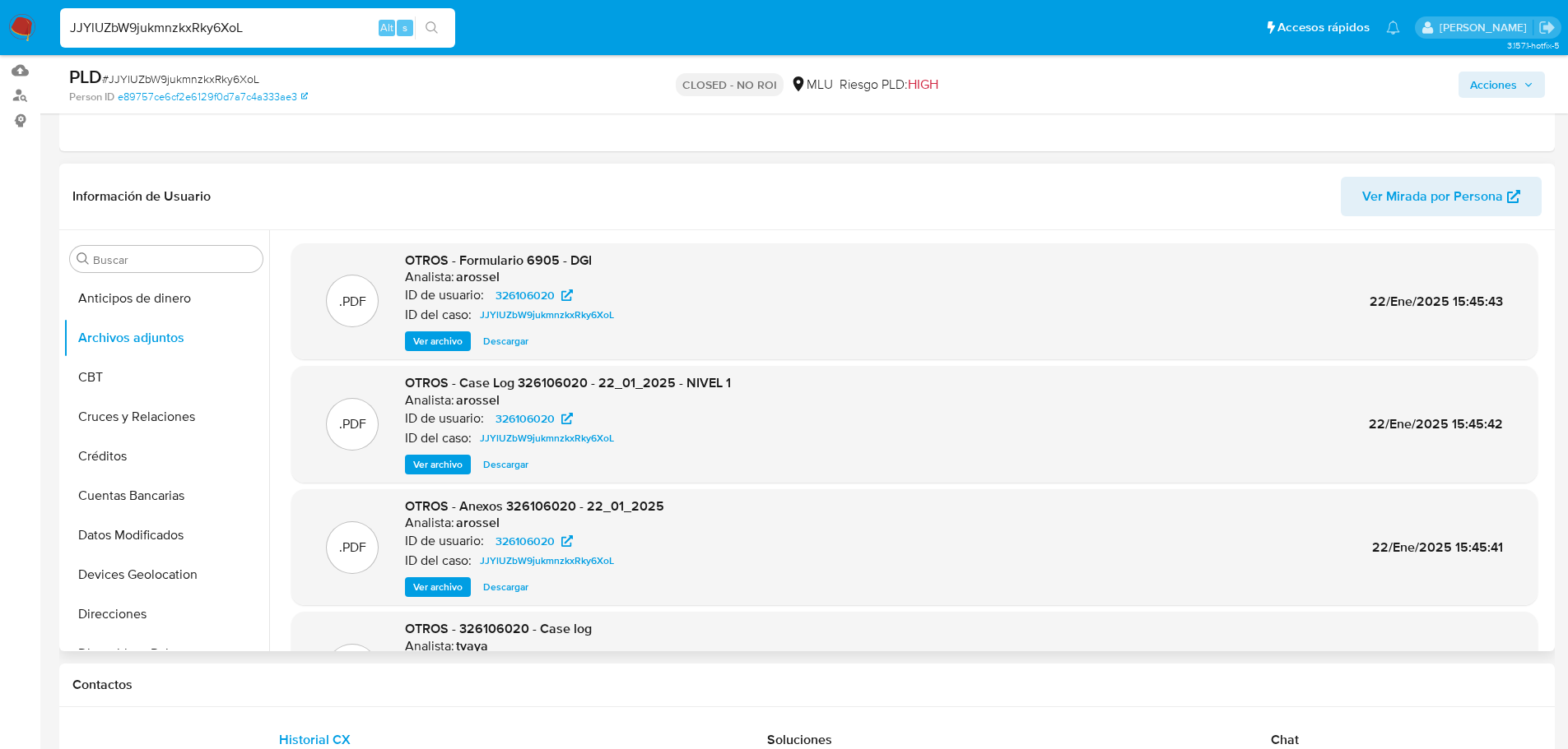
scroll to position [165, 0]
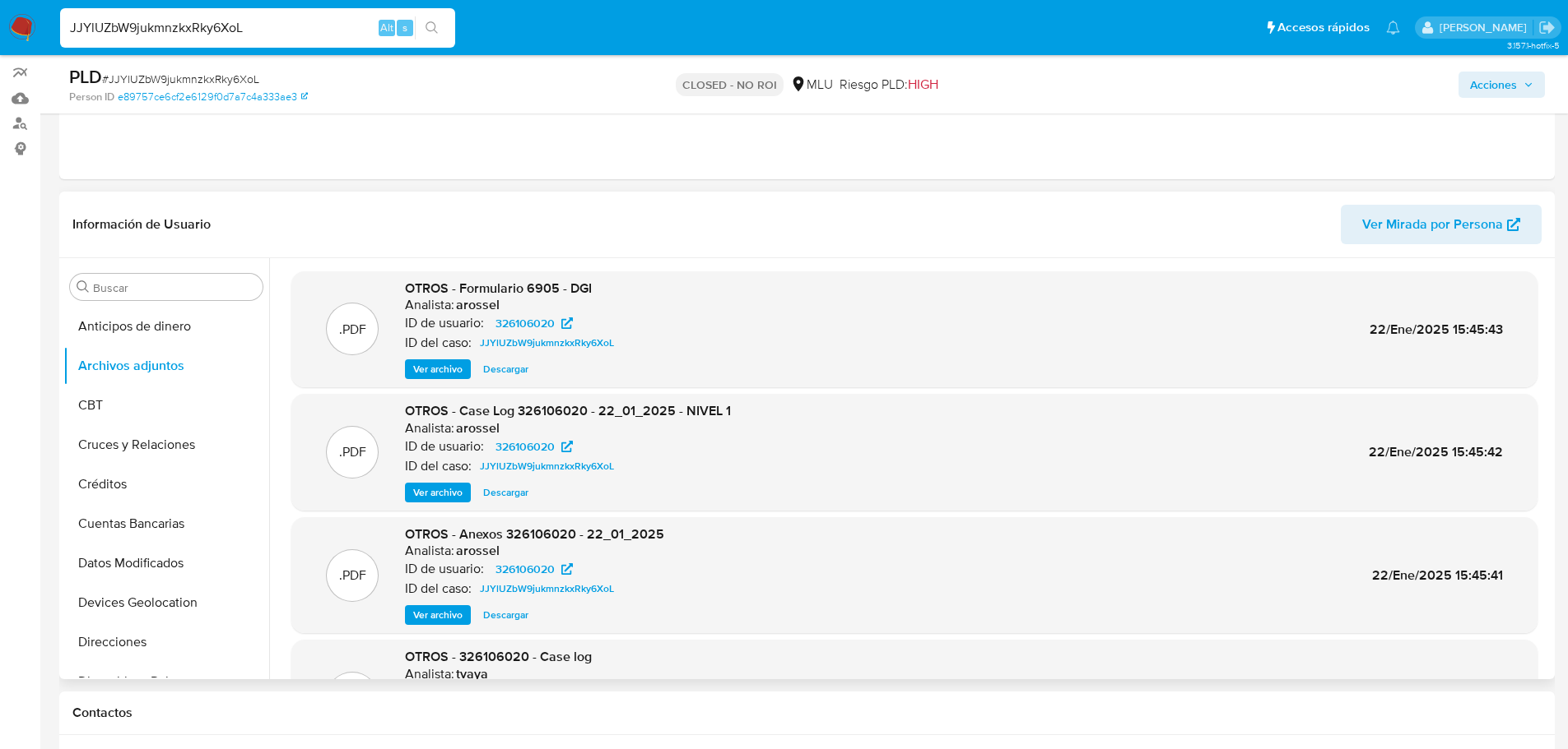
click at [436, 495] on span "Ver archivo" at bounding box center [438, 492] width 49 height 16
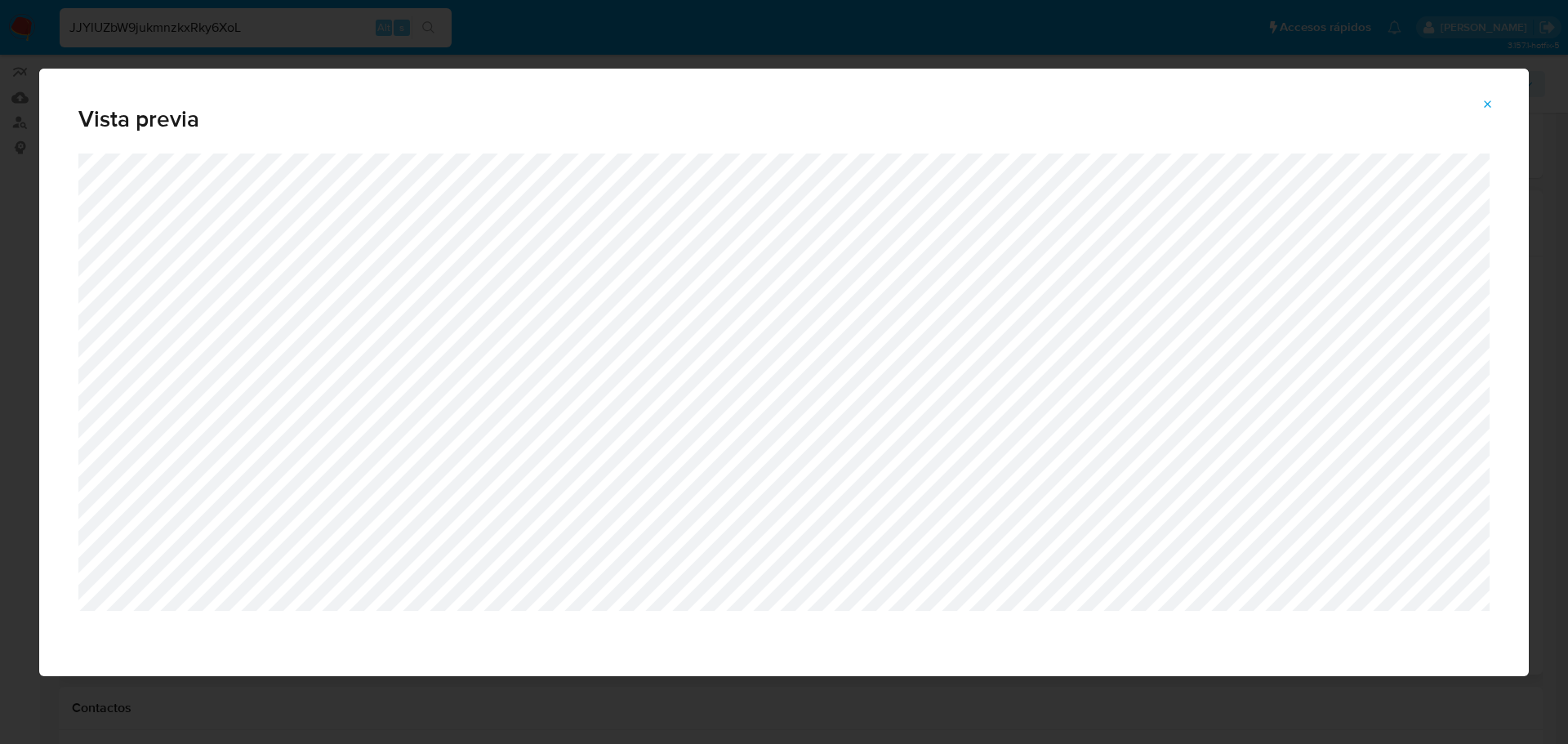
click at [1485, 103] on icon "Attachment preview" at bounding box center [1487, 104] width 13 height 13
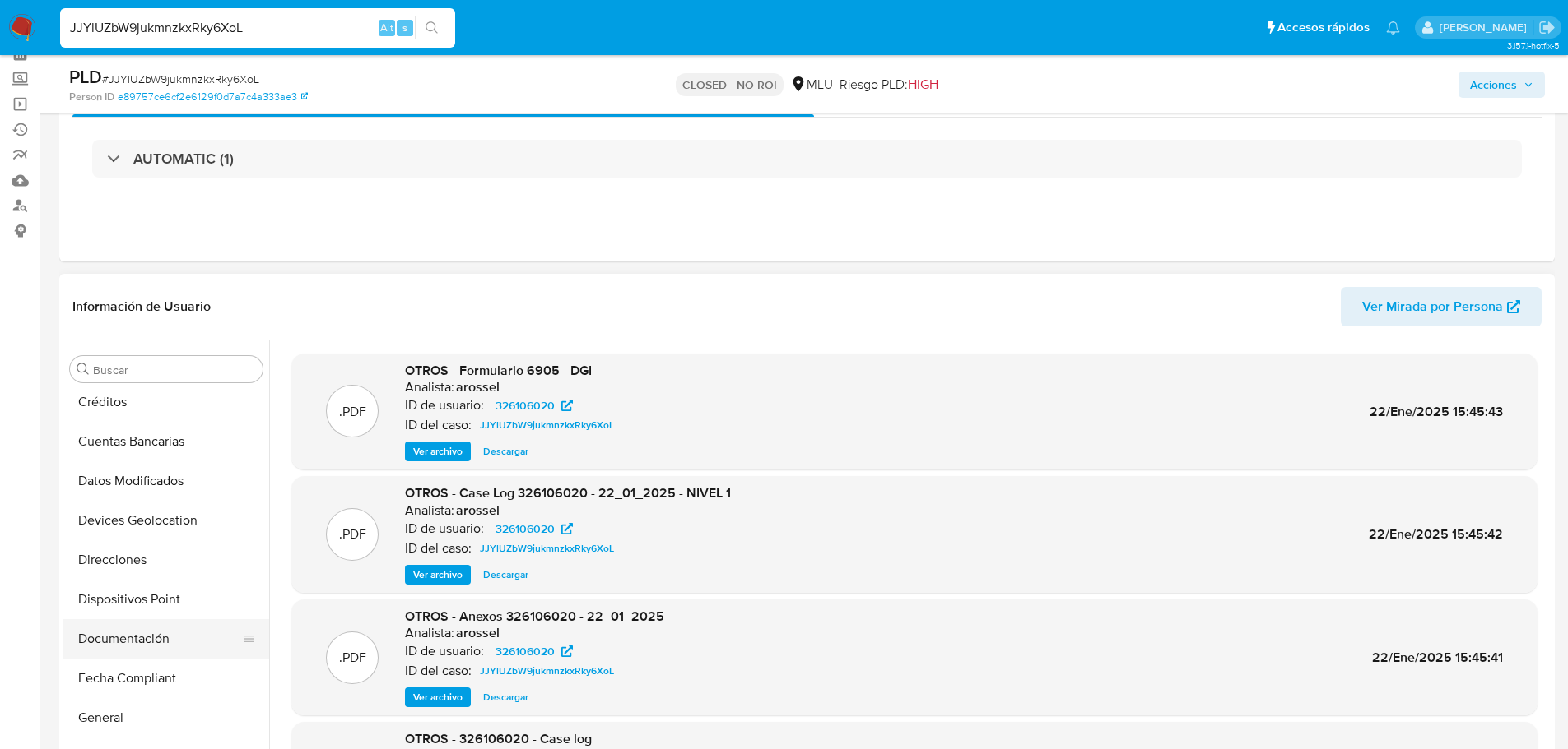
click at [153, 642] on button "Documentación" at bounding box center [159, 639] width 192 height 40
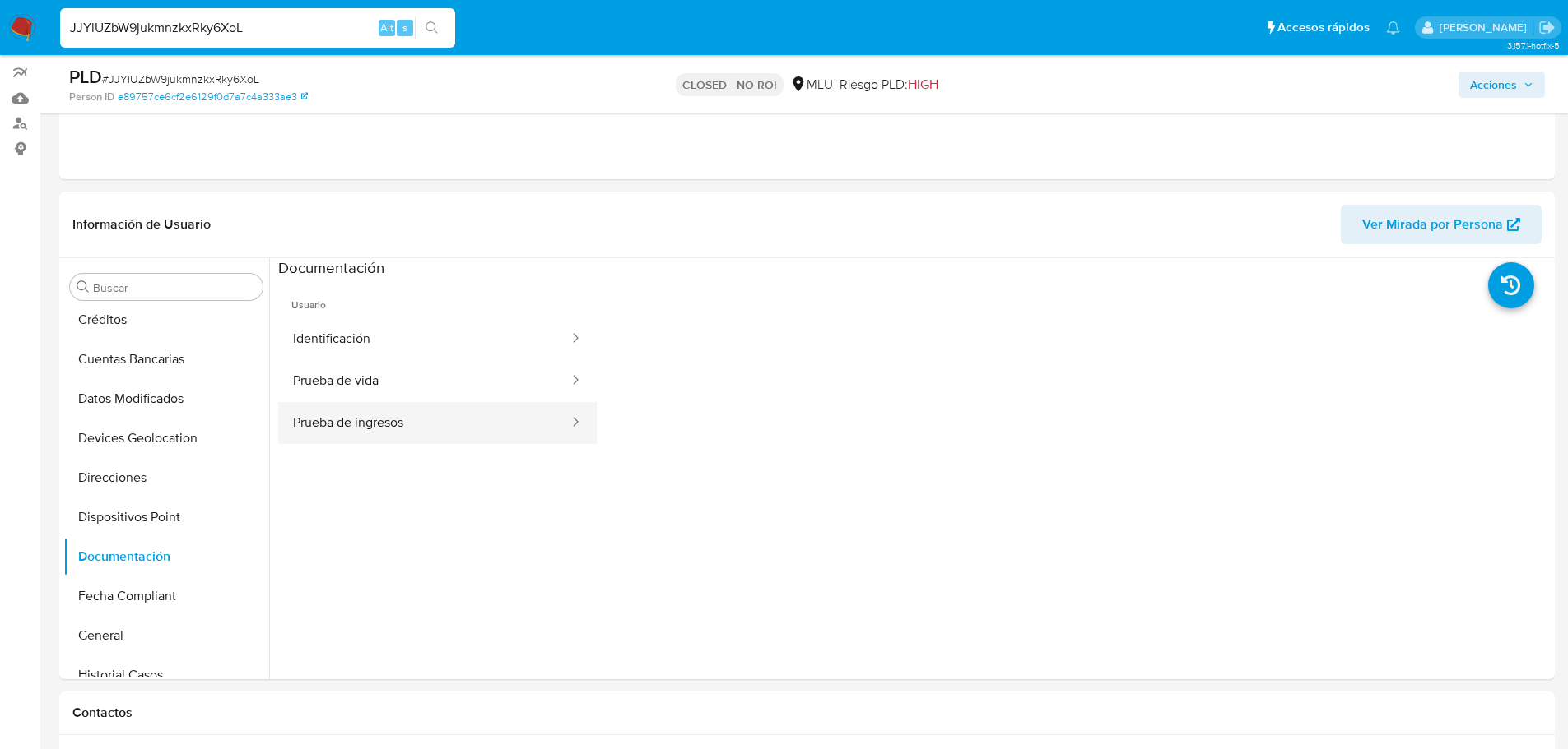
click at [503, 411] on button "Prueba de ingresos" at bounding box center [424, 423] width 292 height 42
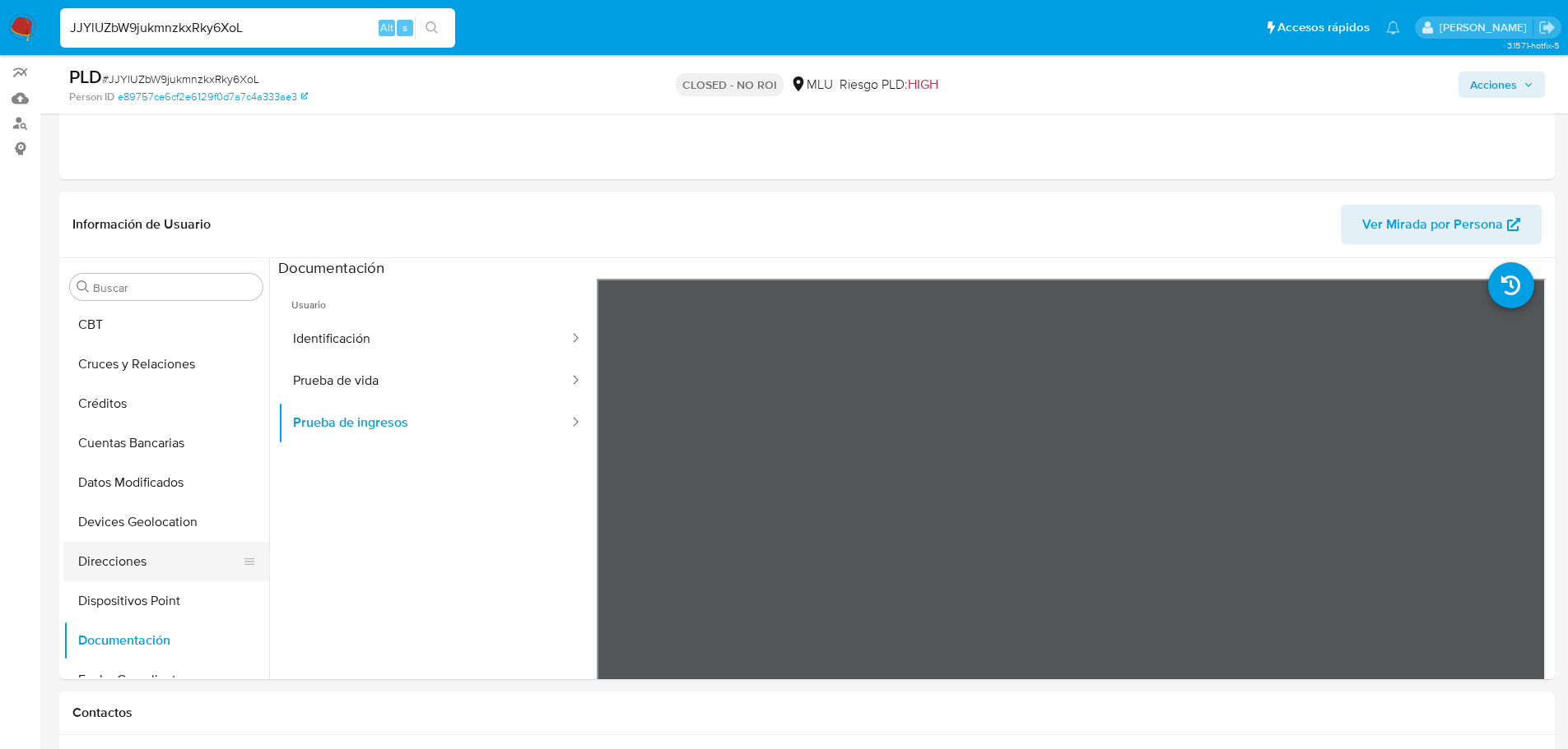
scroll to position [0, 0]
click at [169, 365] on button "Archivos adjuntos" at bounding box center [159, 366] width 192 height 40
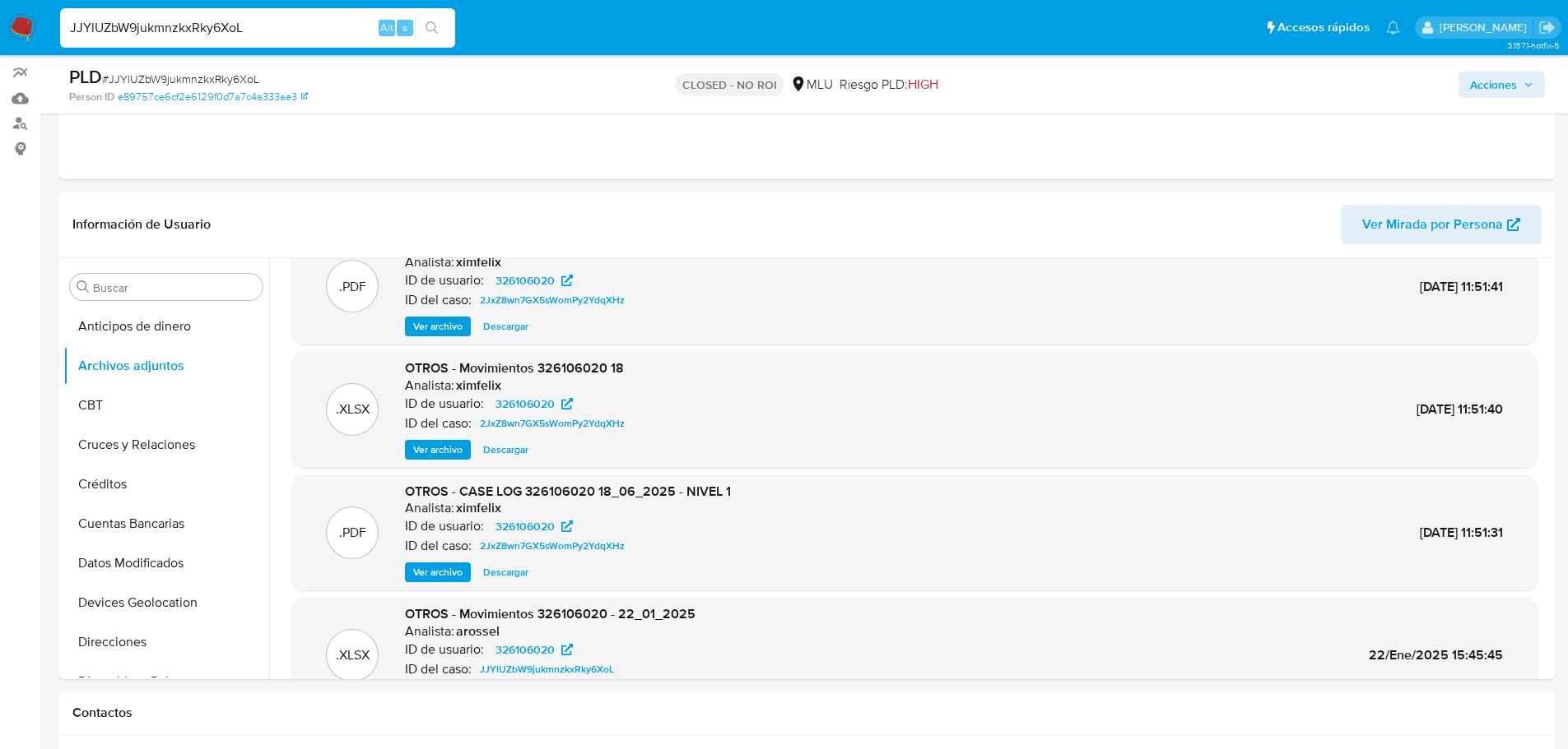
scroll to position [138, 0]
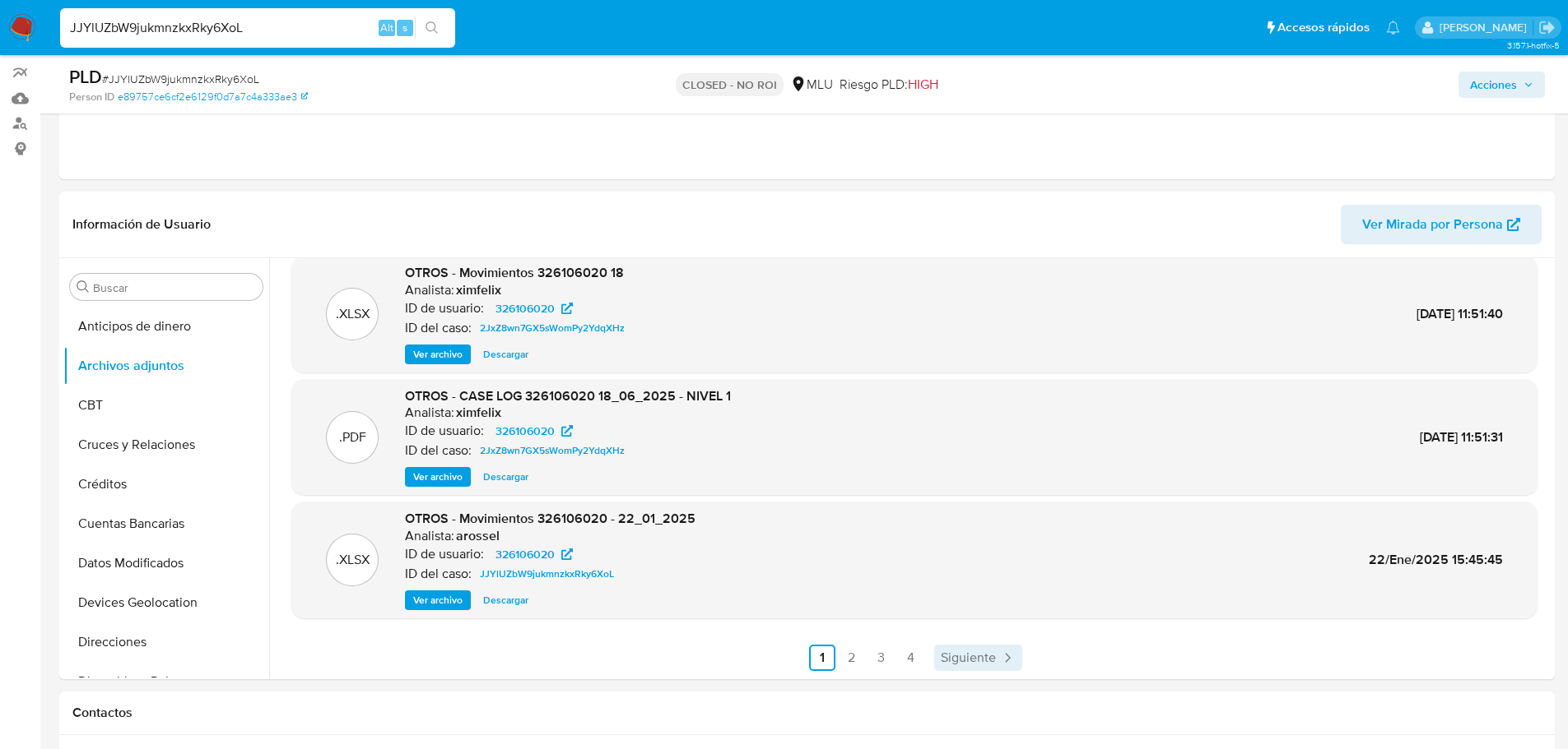
click at [947, 663] on span "Siguiente" at bounding box center [968, 658] width 55 height 13
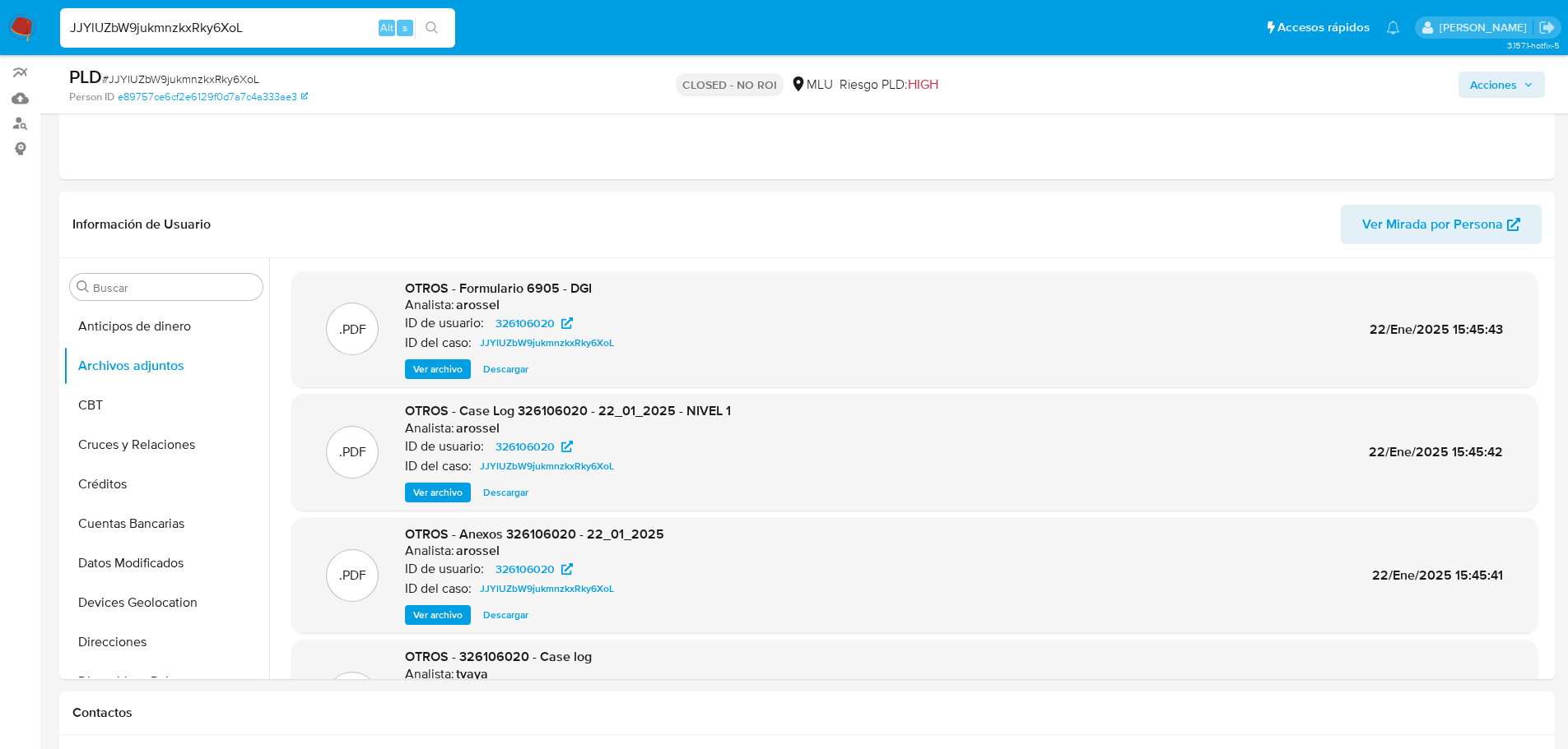
click at [439, 492] on span "Ver archivo" at bounding box center [438, 492] width 49 height 16
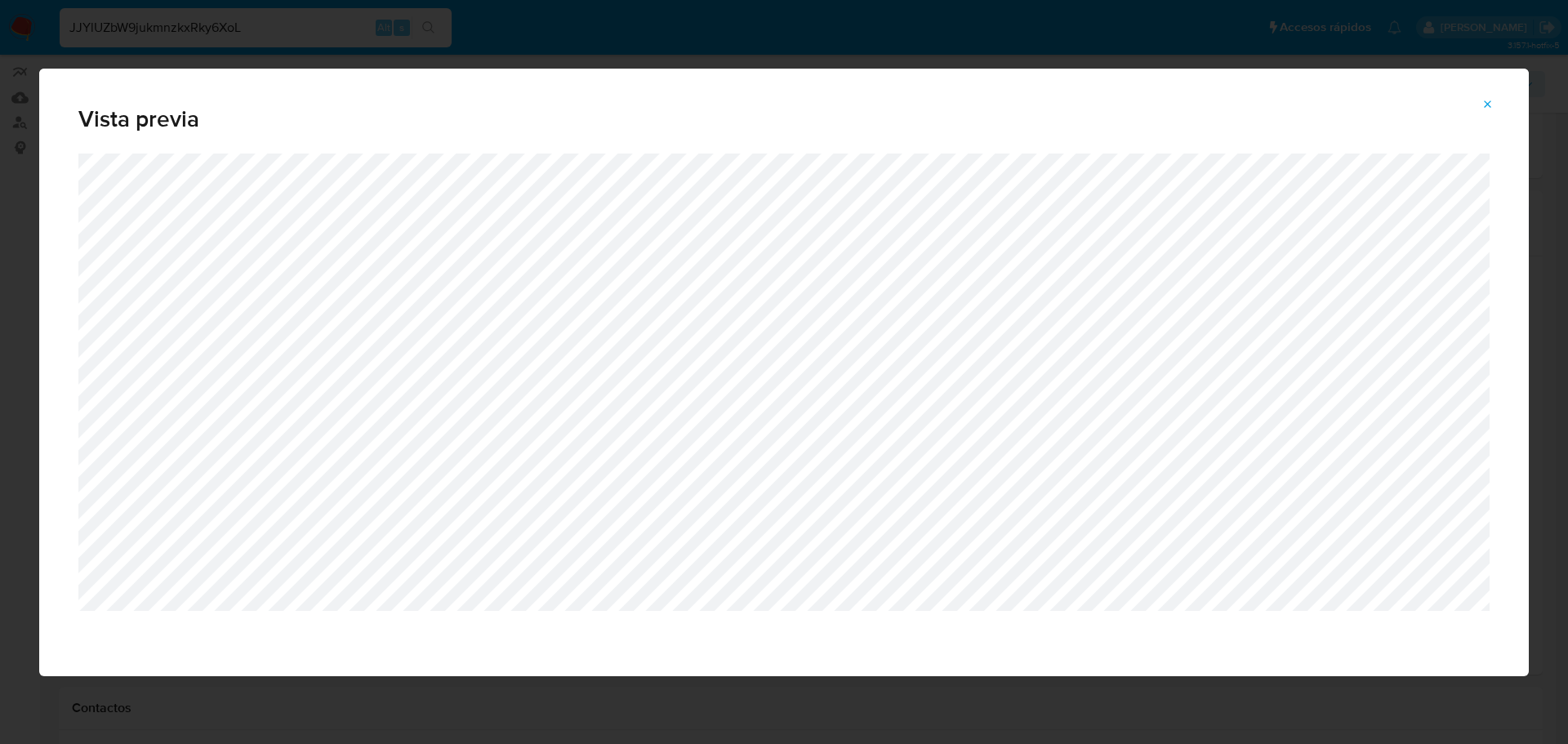
click at [1487, 100] on icon "Attachment preview" at bounding box center [1487, 104] width 13 height 13
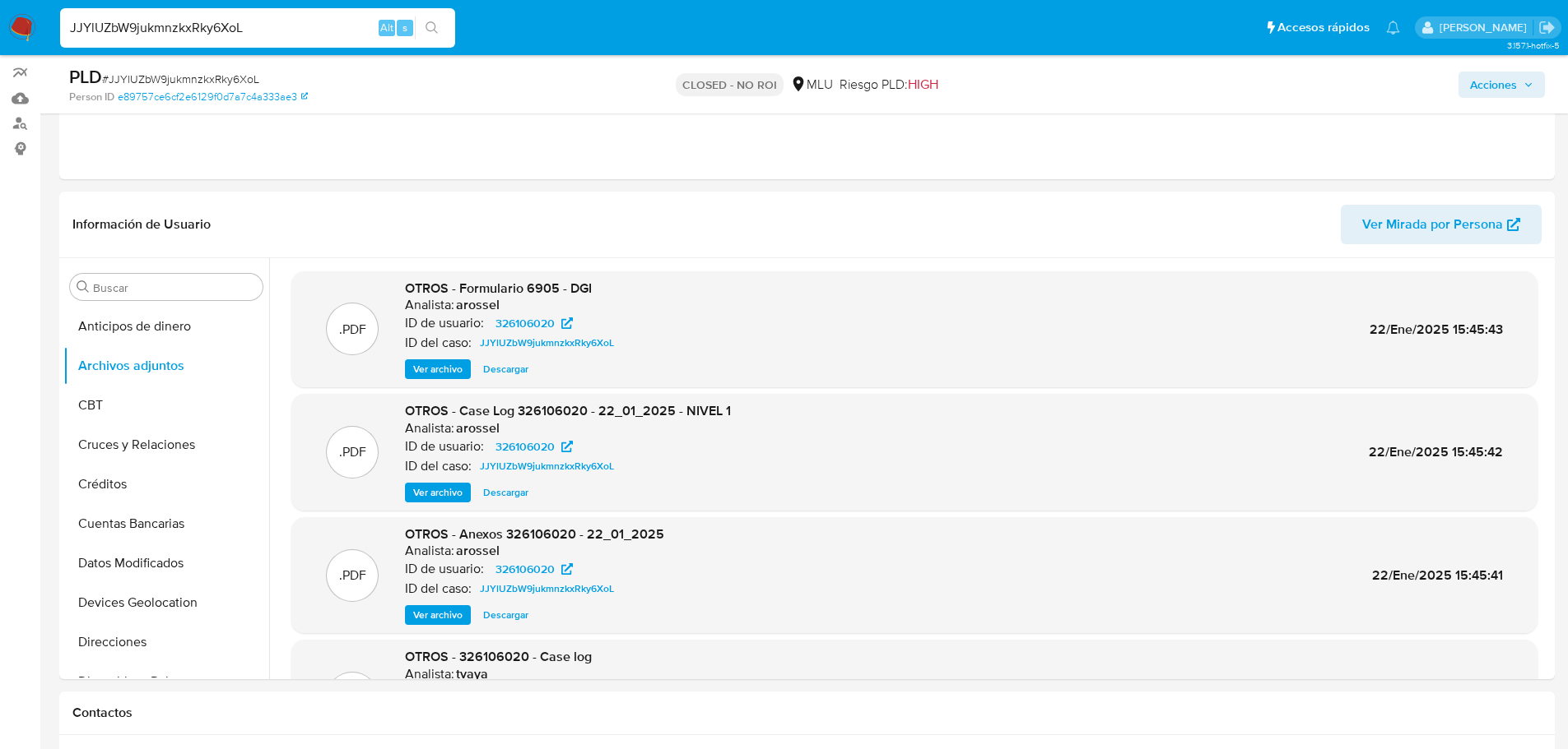
click at [273, 19] on input "JJYlUZbW9jukmnzkxRky6XoL" at bounding box center [257, 27] width 395 height 22
paste input "S5Pgu1469W8AfCGwcy7nfHgt"
type input "S5Pgu1469W8AfCGwcy7nfHgt"
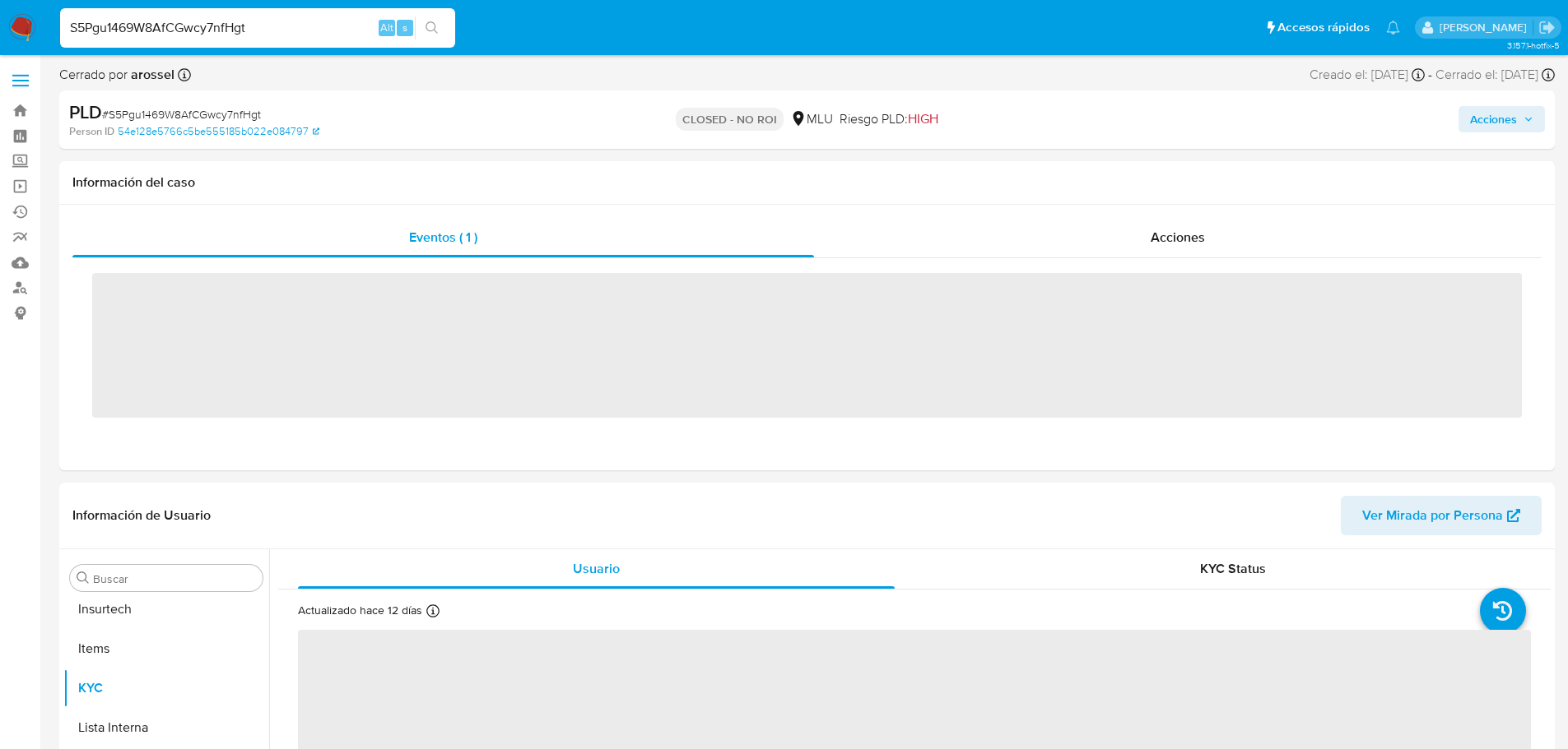
scroll to position [735, 0]
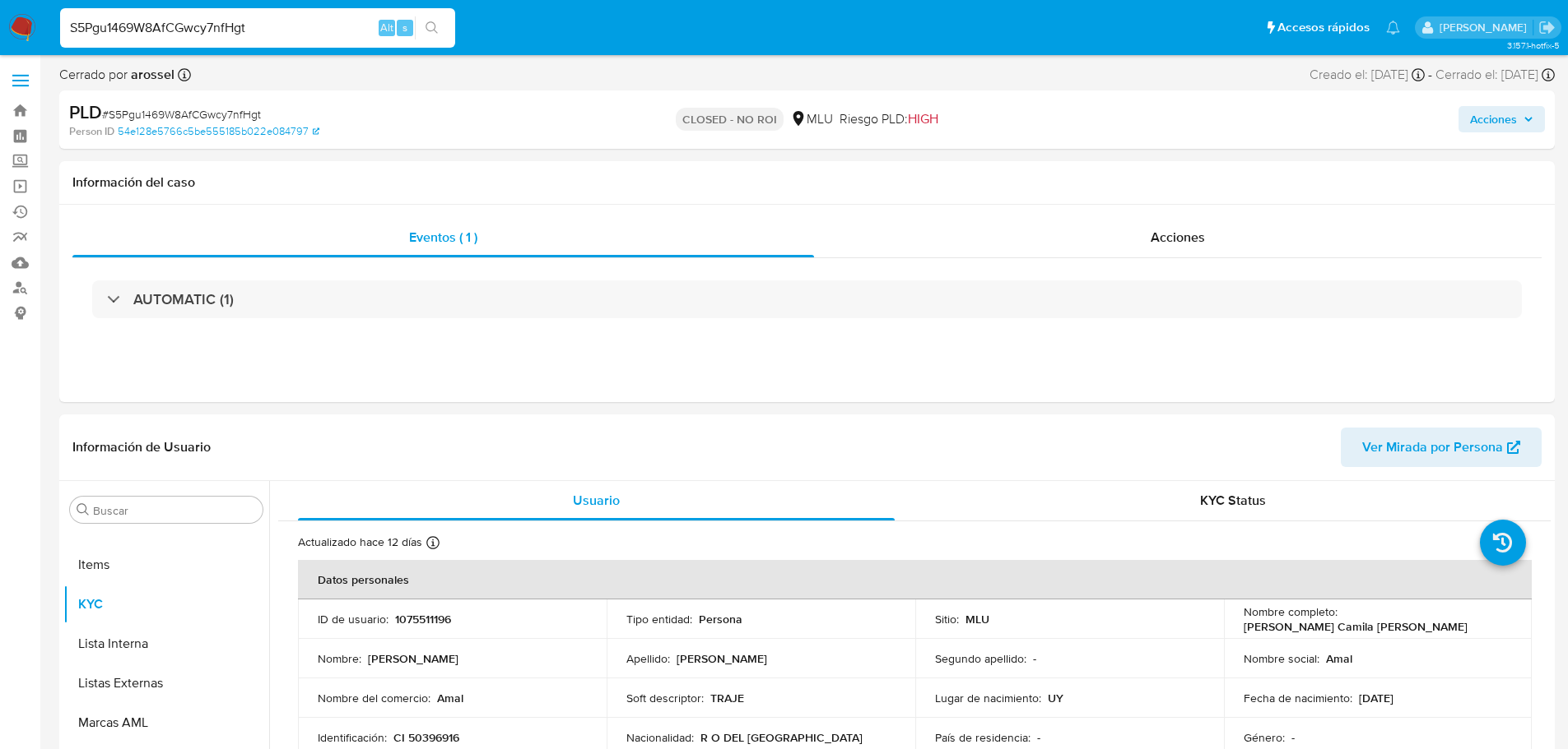
select select "10"
drag, startPoint x: 23, startPoint y: 435, endPoint x: 9, endPoint y: 496, distance: 62.6
click at [558, 642] on td "Nombre : [PERSON_NAME]" at bounding box center [452, 659] width 309 height 40
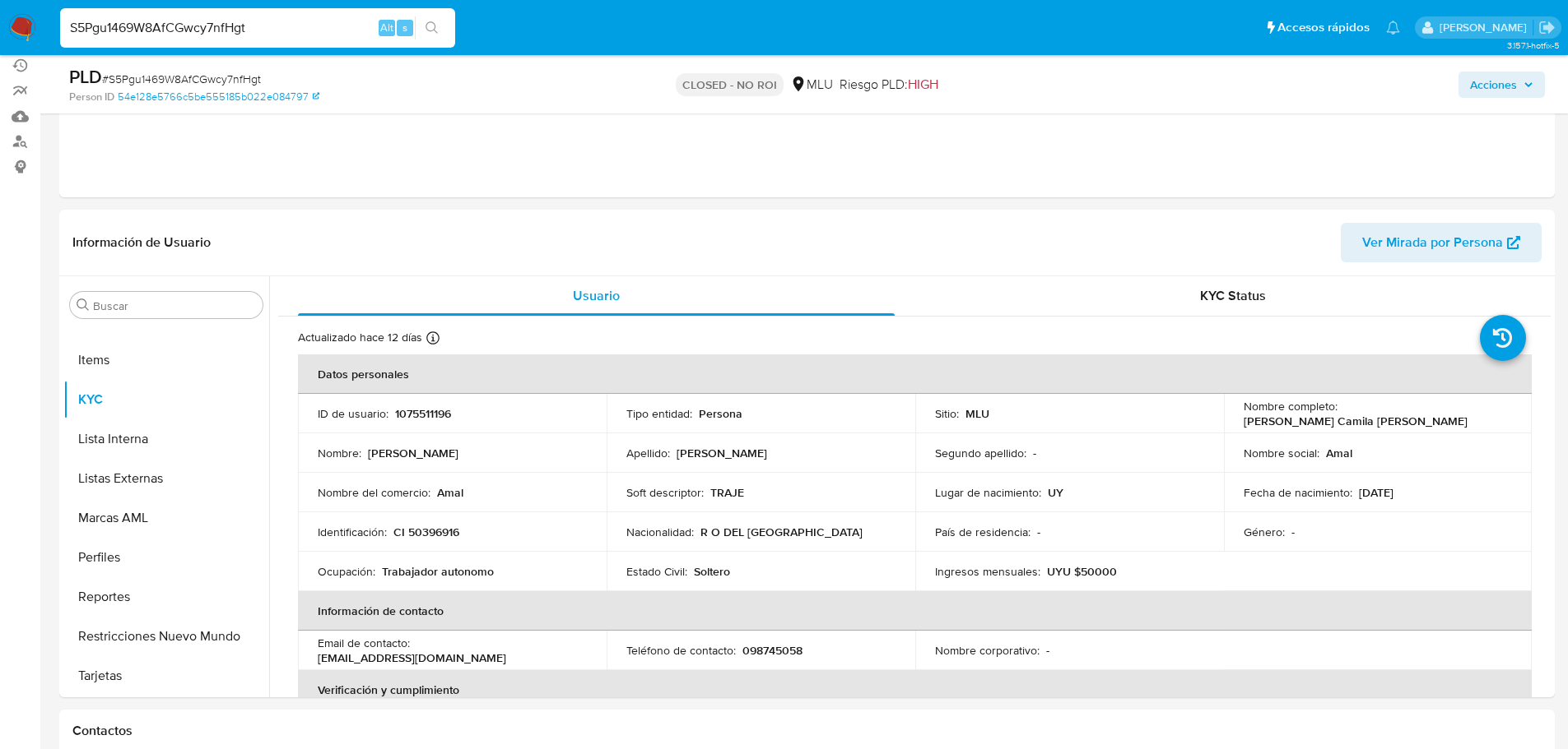
scroll to position [165, 0]
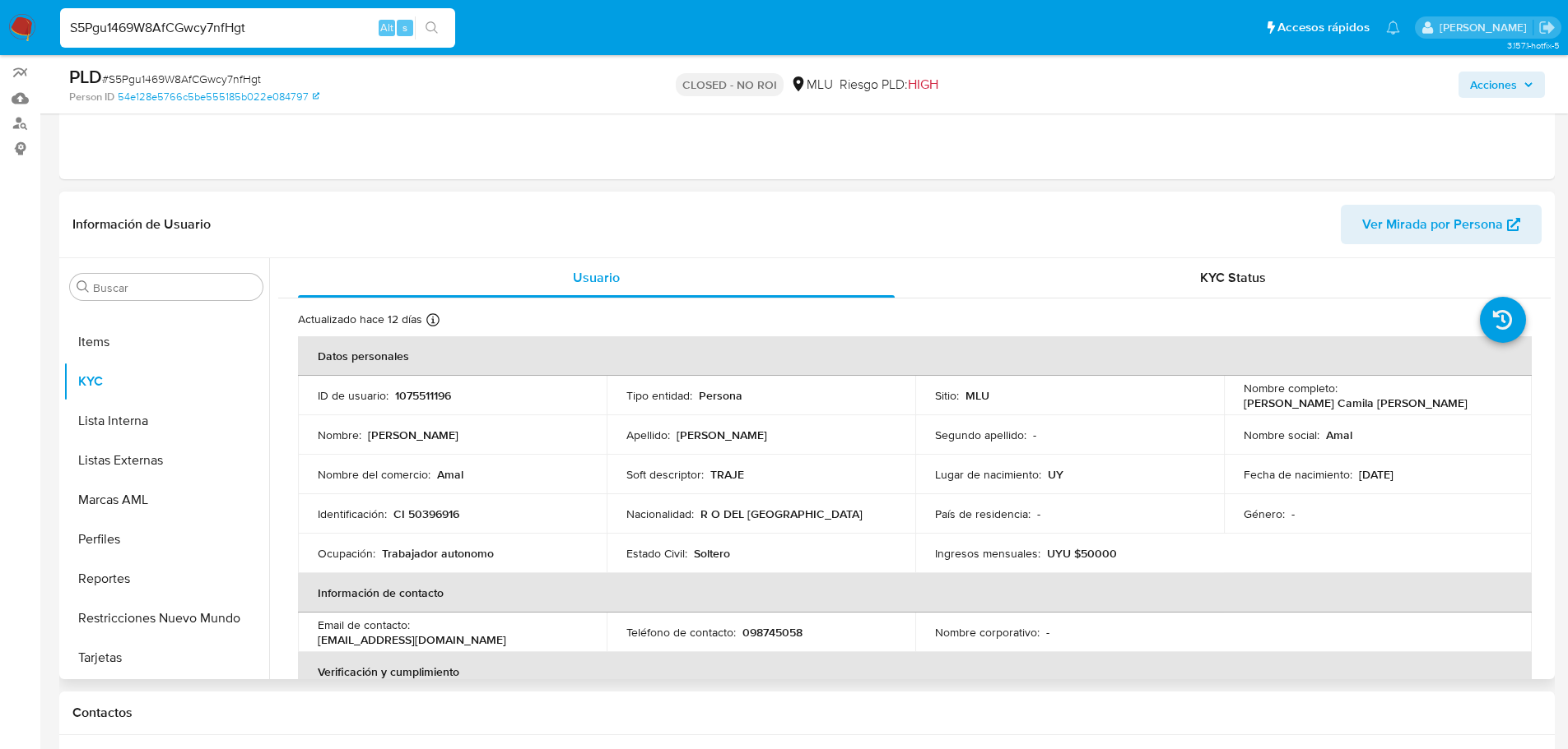
click at [690, 565] on td "Estado Civil : [PERSON_NAME]" at bounding box center [761, 554] width 309 height 40
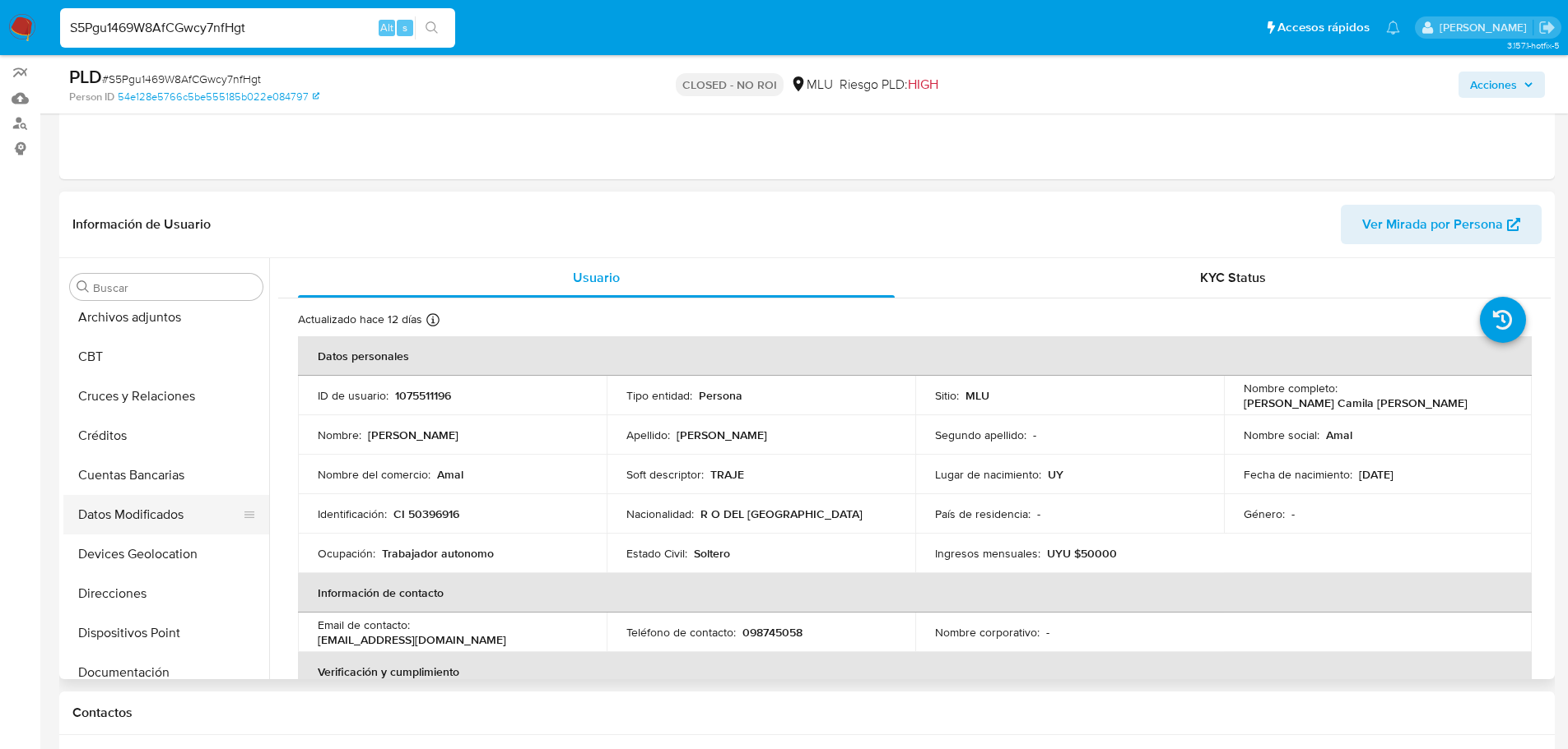
scroll to position [0, 0]
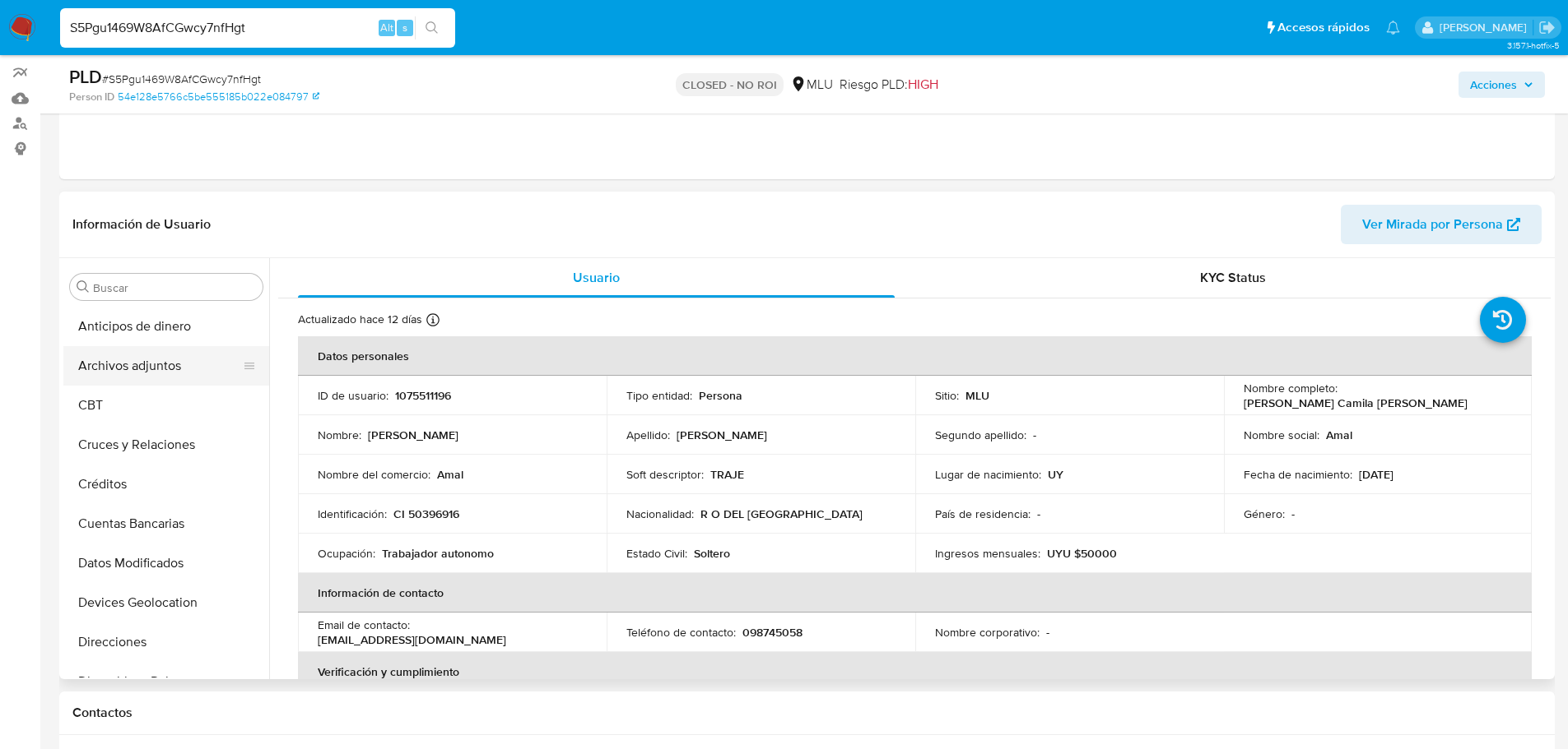
click at [155, 377] on button "Archivos adjuntos" at bounding box center [159, 366] width 192 height 40
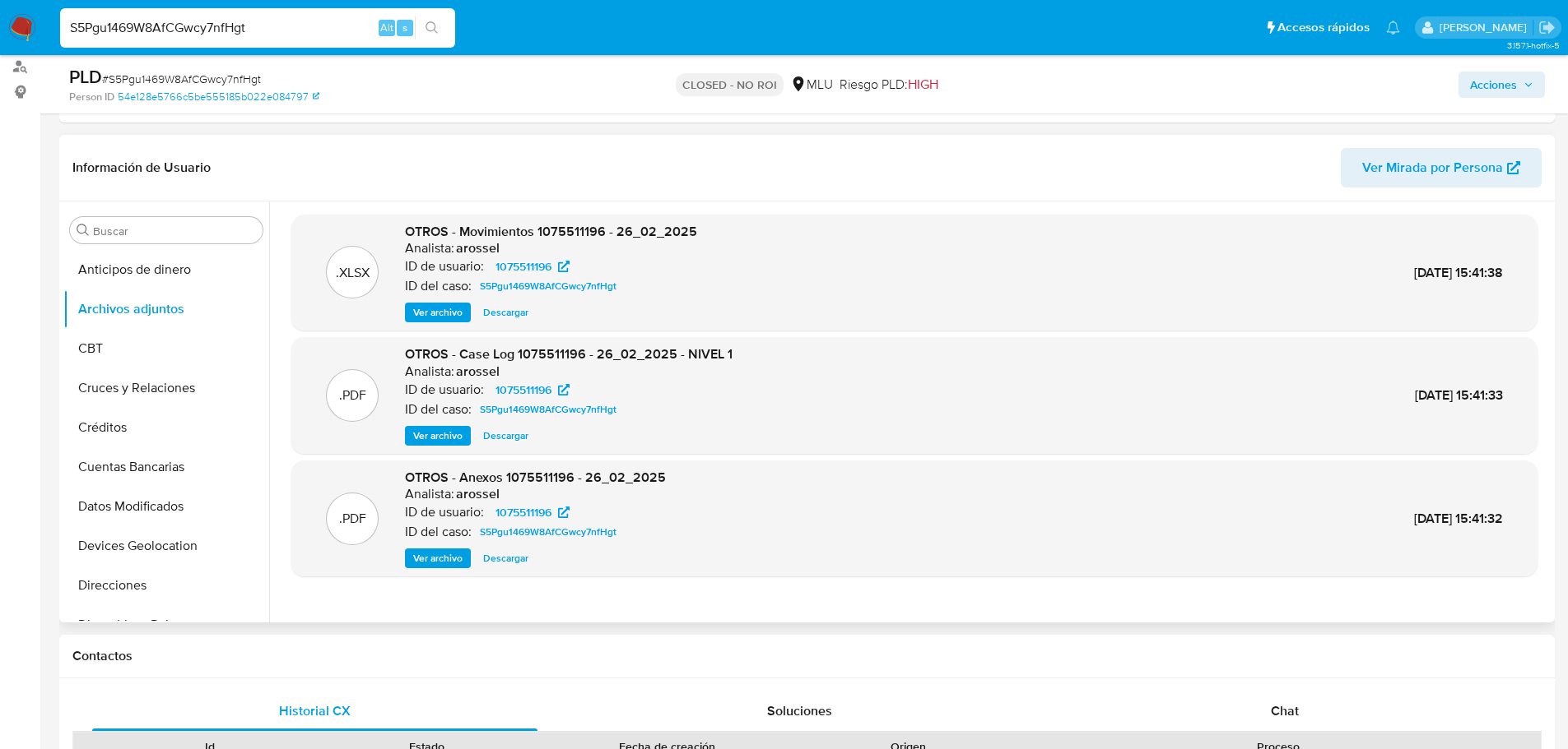
scroll to position [247, 0]
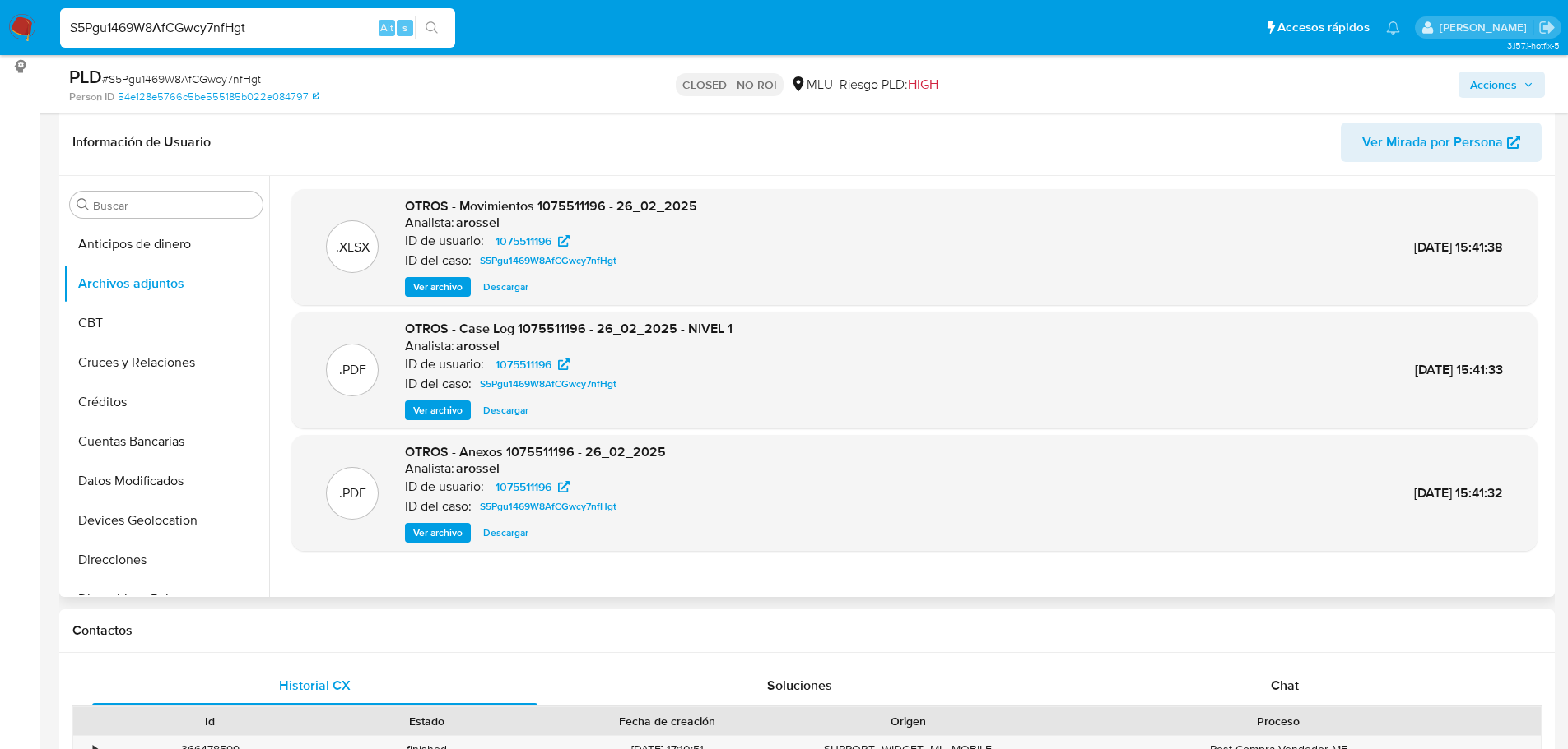
click at [427, 416] on span "Ver archivo" at bounding box center [438, 410] width 49 height 16
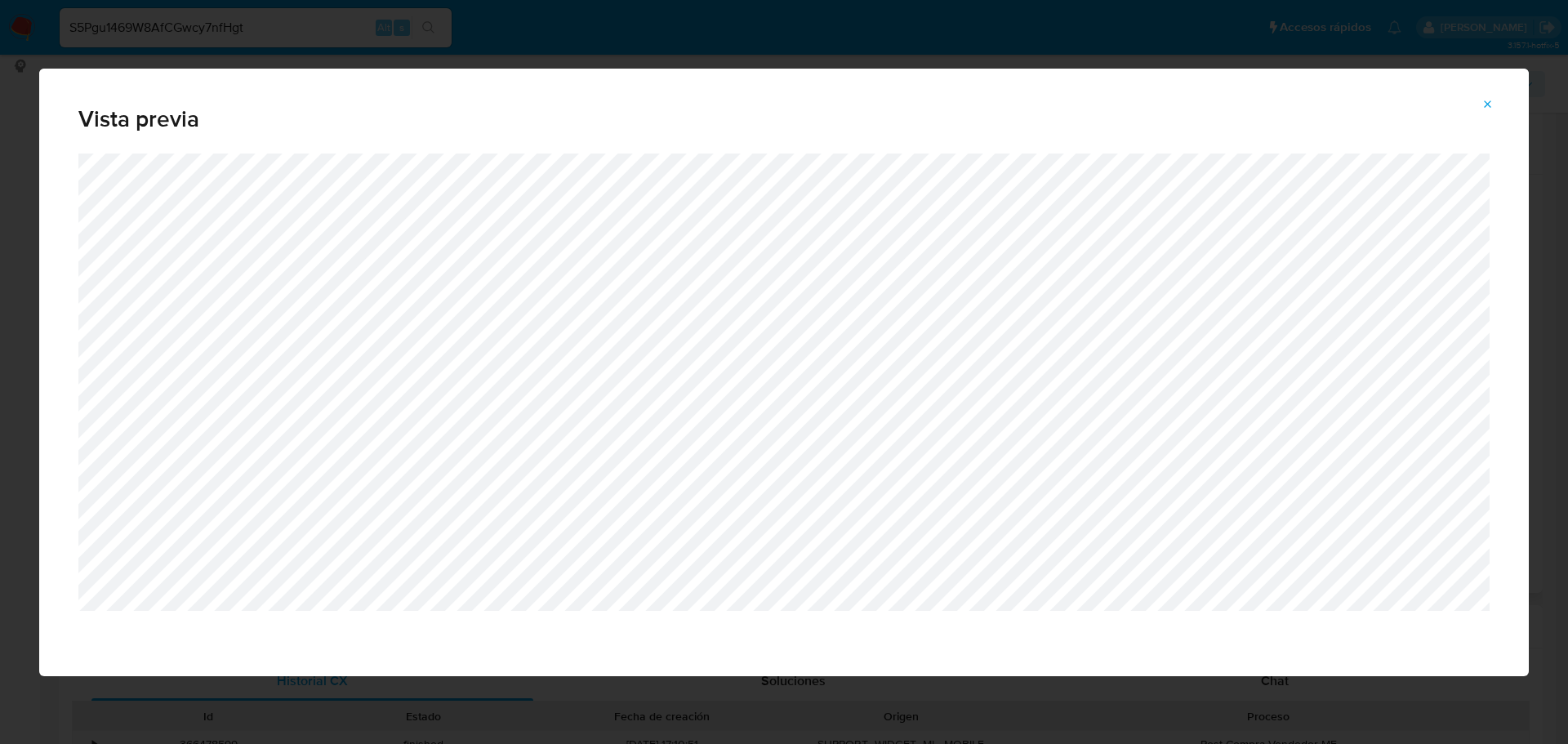
click at [1488, 103] on icon "Attachment preview" at bounding box center [1488, 104] width 8 height 8
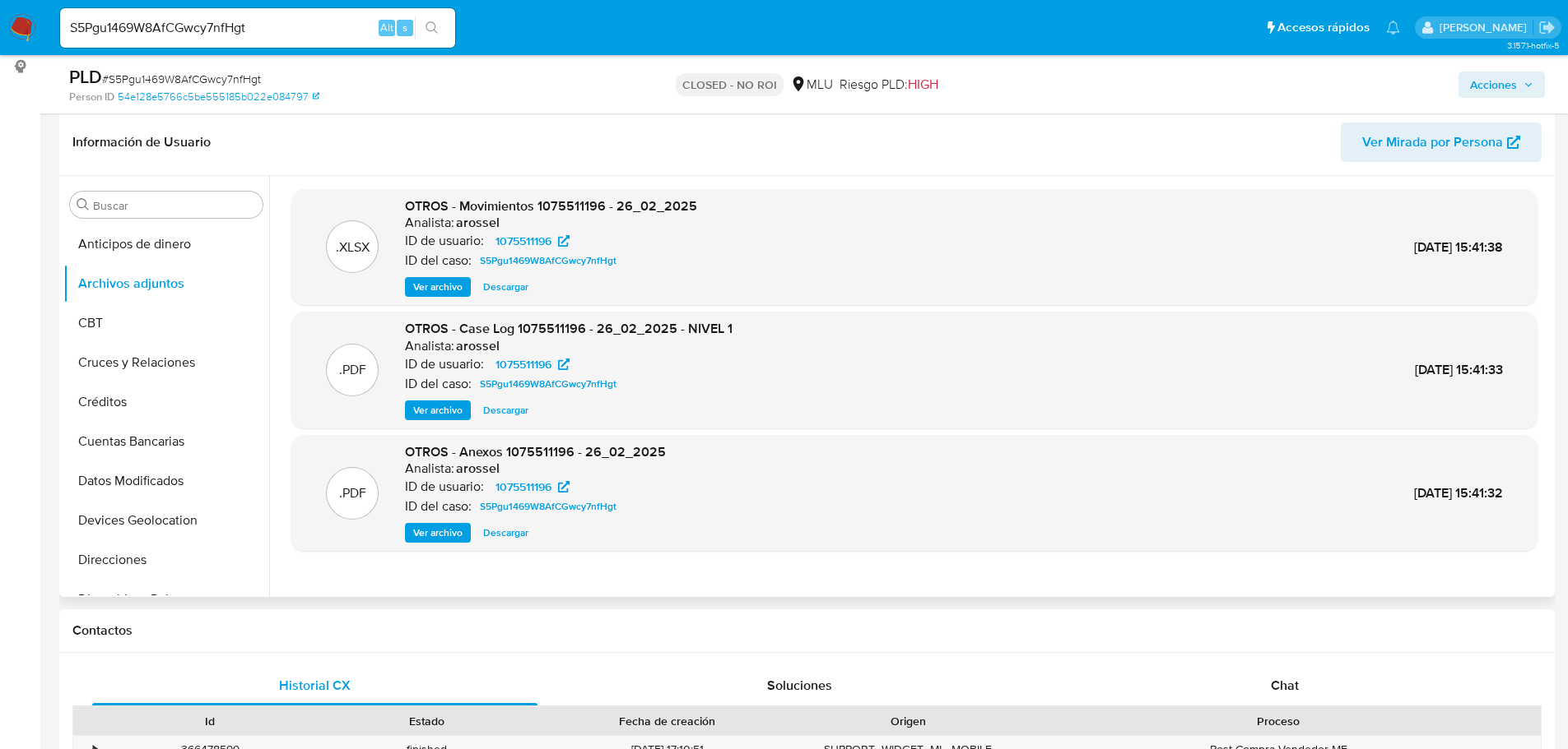
click at [220, 38] on input "S5Pgu1469W8AfCGwcy7nfHgt" at bounding box center [257, 27] width 395 height 22
click at [220, 31] on input "S5Pgu1469W8AfCGwcy7nfHgt" at bounding box center [257, 27] width 395 height 22
click at [451, 403] on span "Ver archivo" at bounding box center [438, 410] width 49 height 16
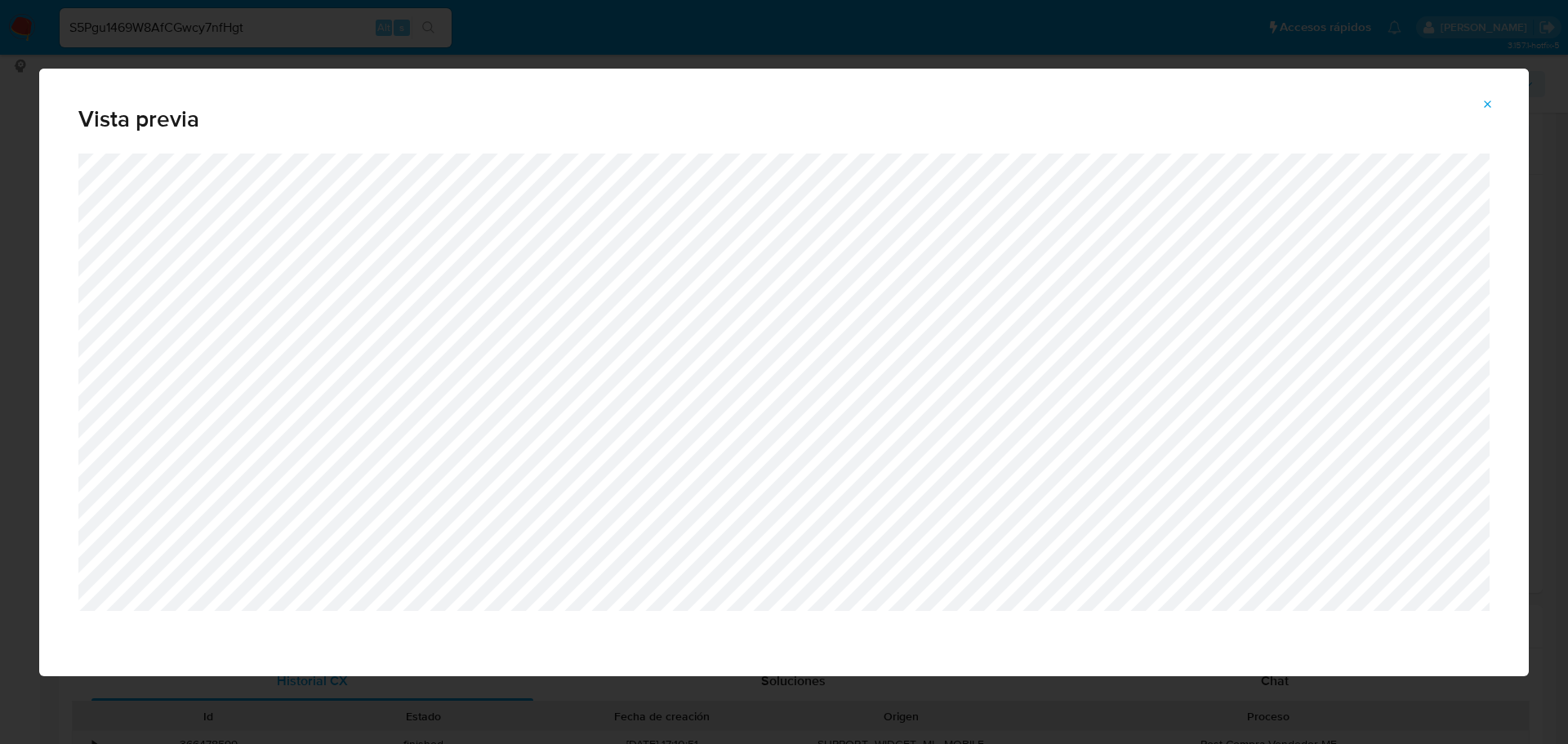
click at [1492, 103] on icon "Attachment preview" at bounding box center [1487, 104] width 13 height 13
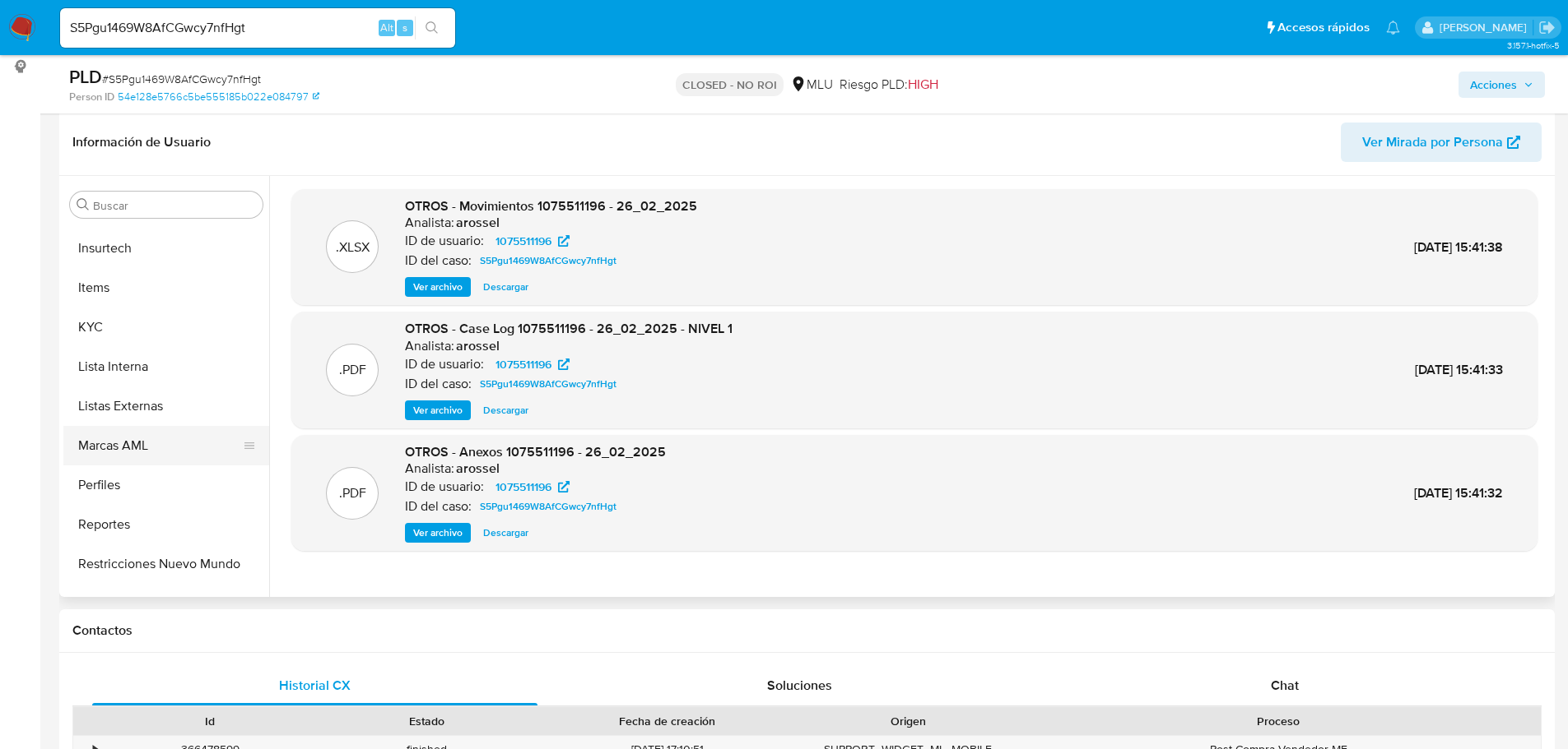
scroll to position [735, 0]
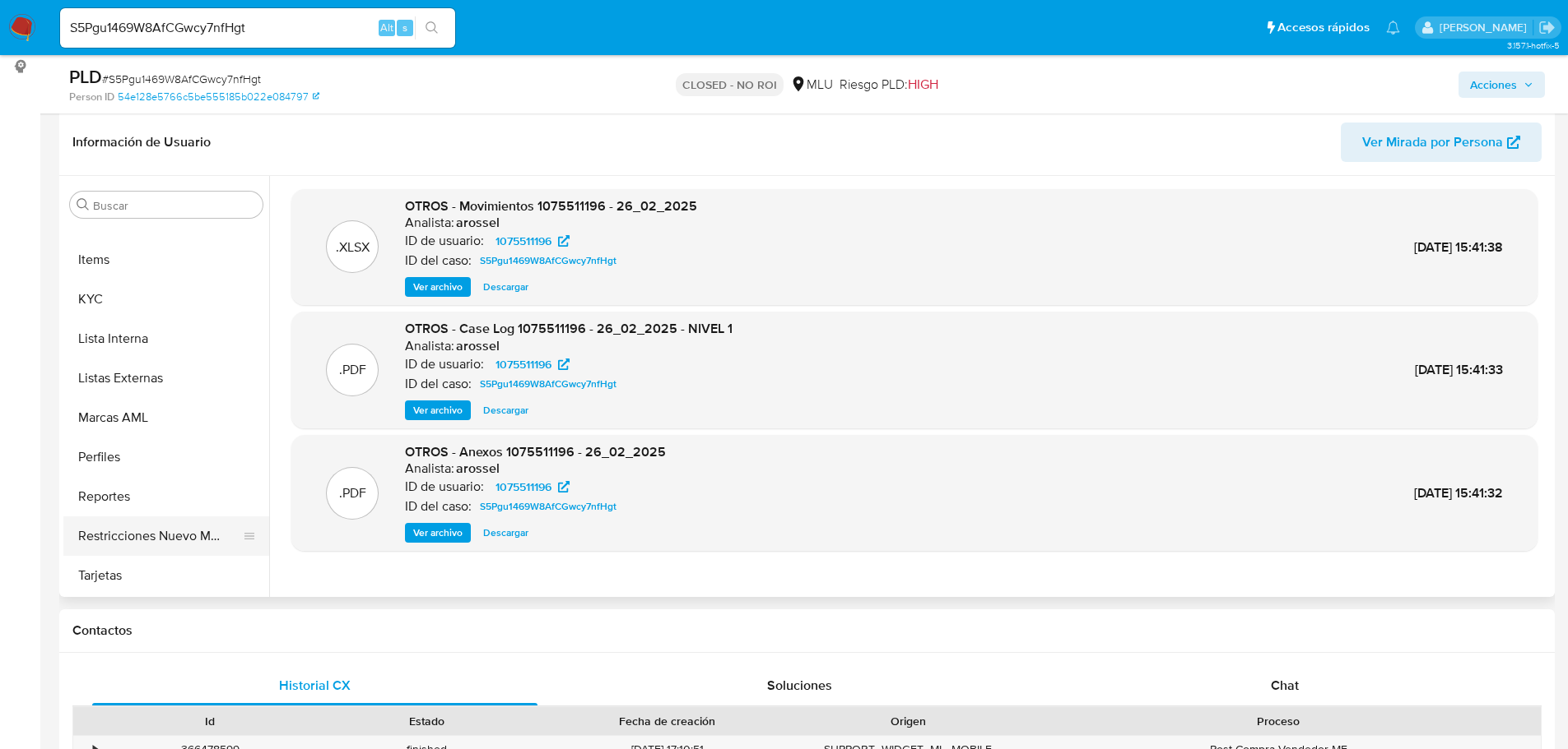
click at [158, 544] on button "Restricciones Nuevo Mundo" at bounding box center [159, 536] width 192 height 40
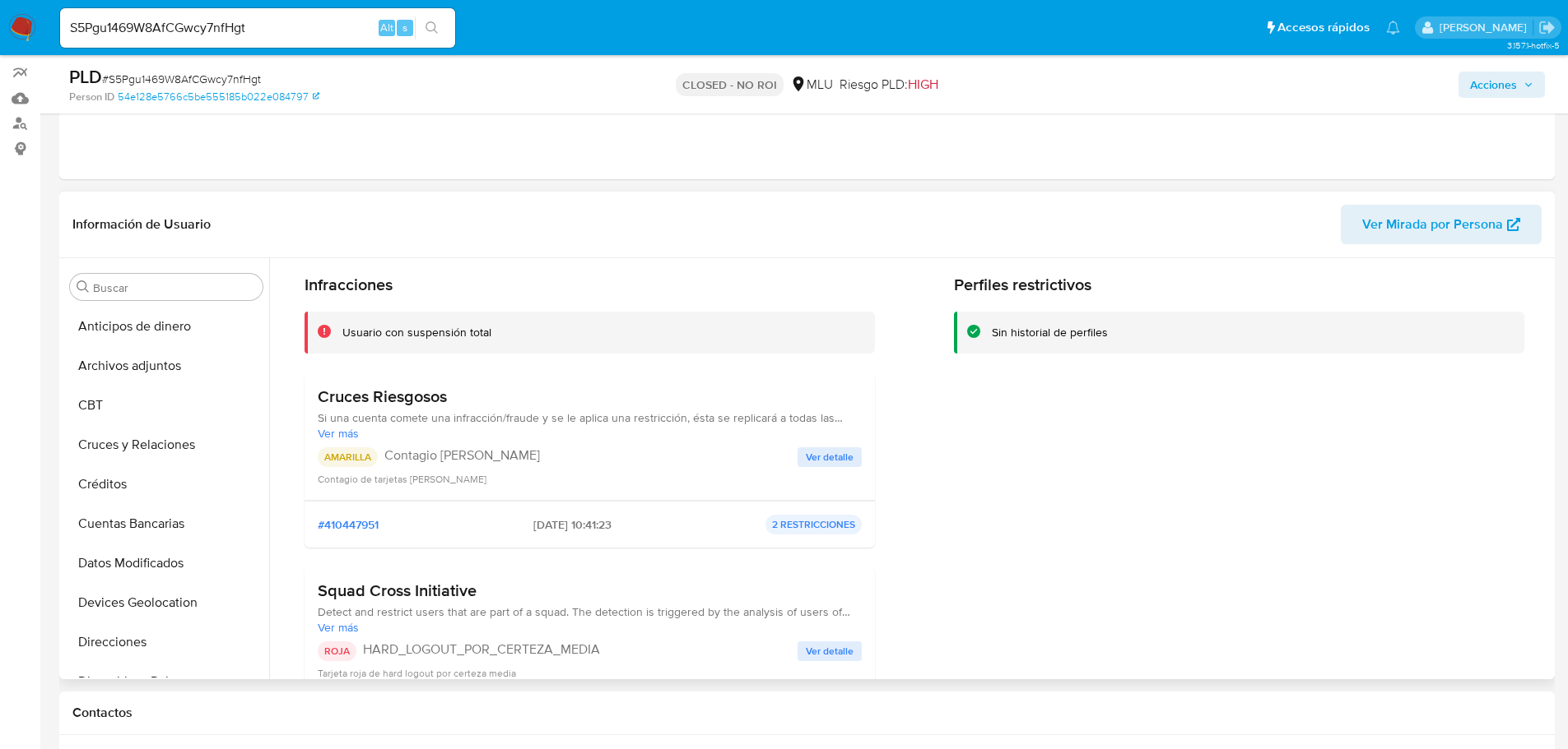
scroll to position [82, 0]
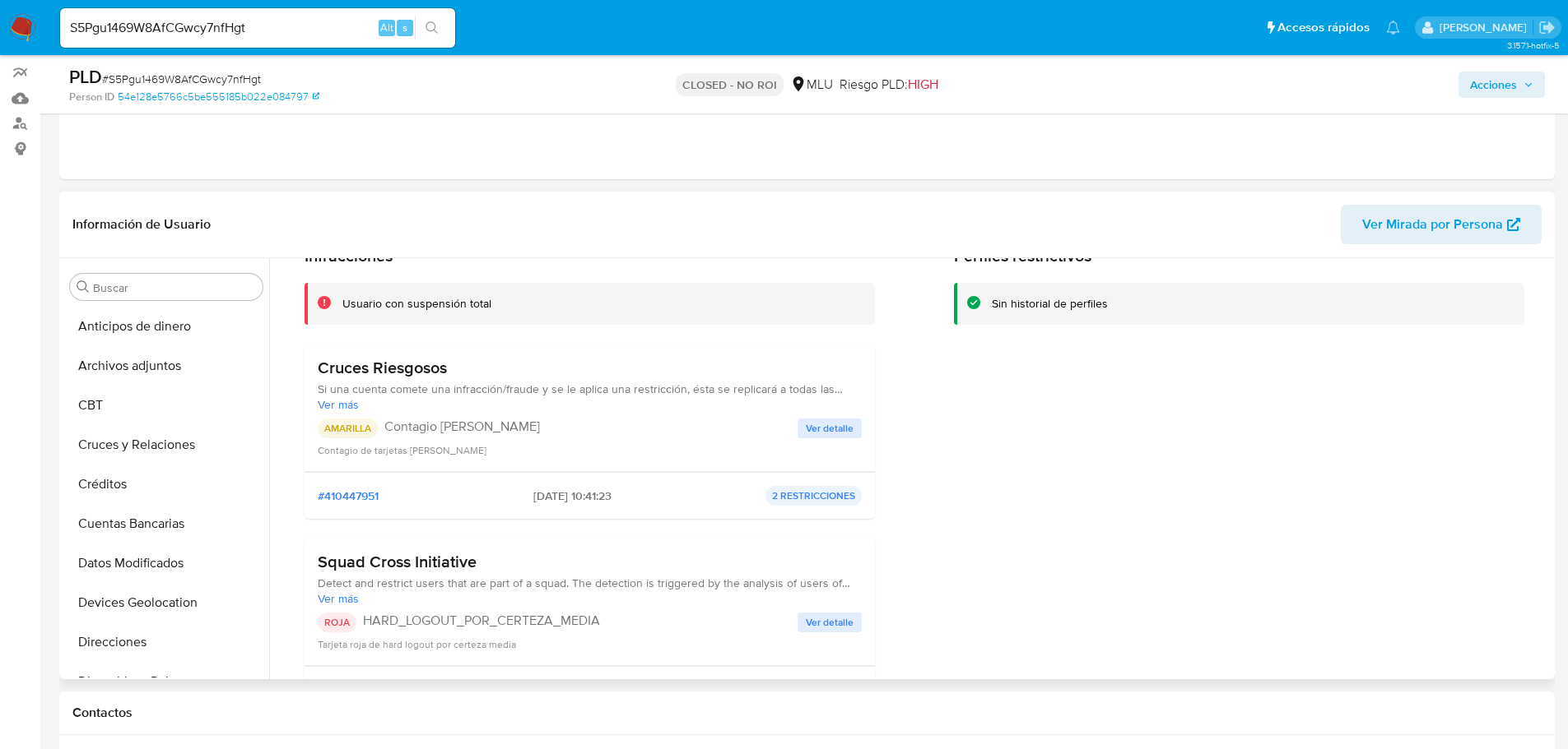
click at [829, 429] on span "Ver detalle" at bounding box center [829, 428] width 47 height 16
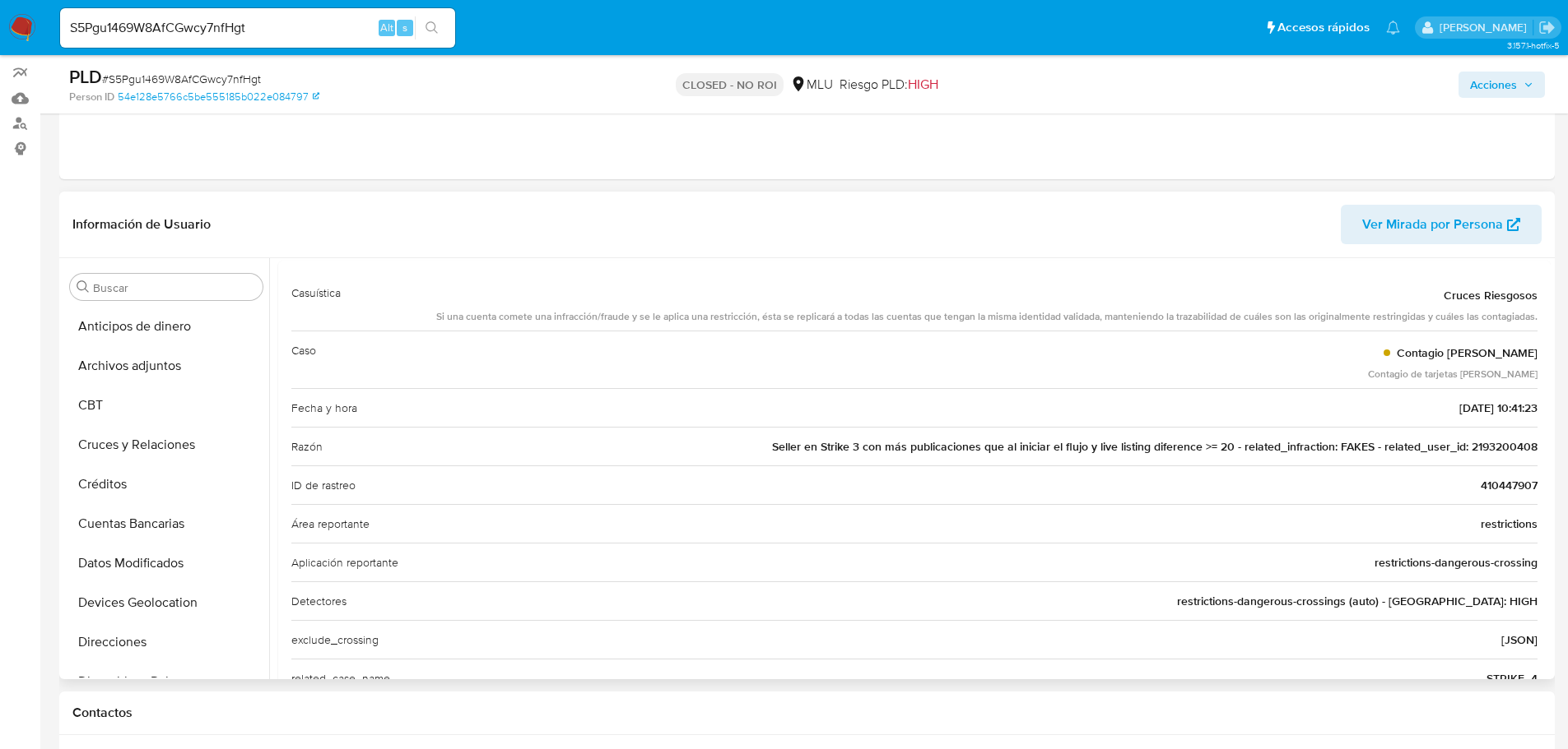
scroll to position [0, 0]
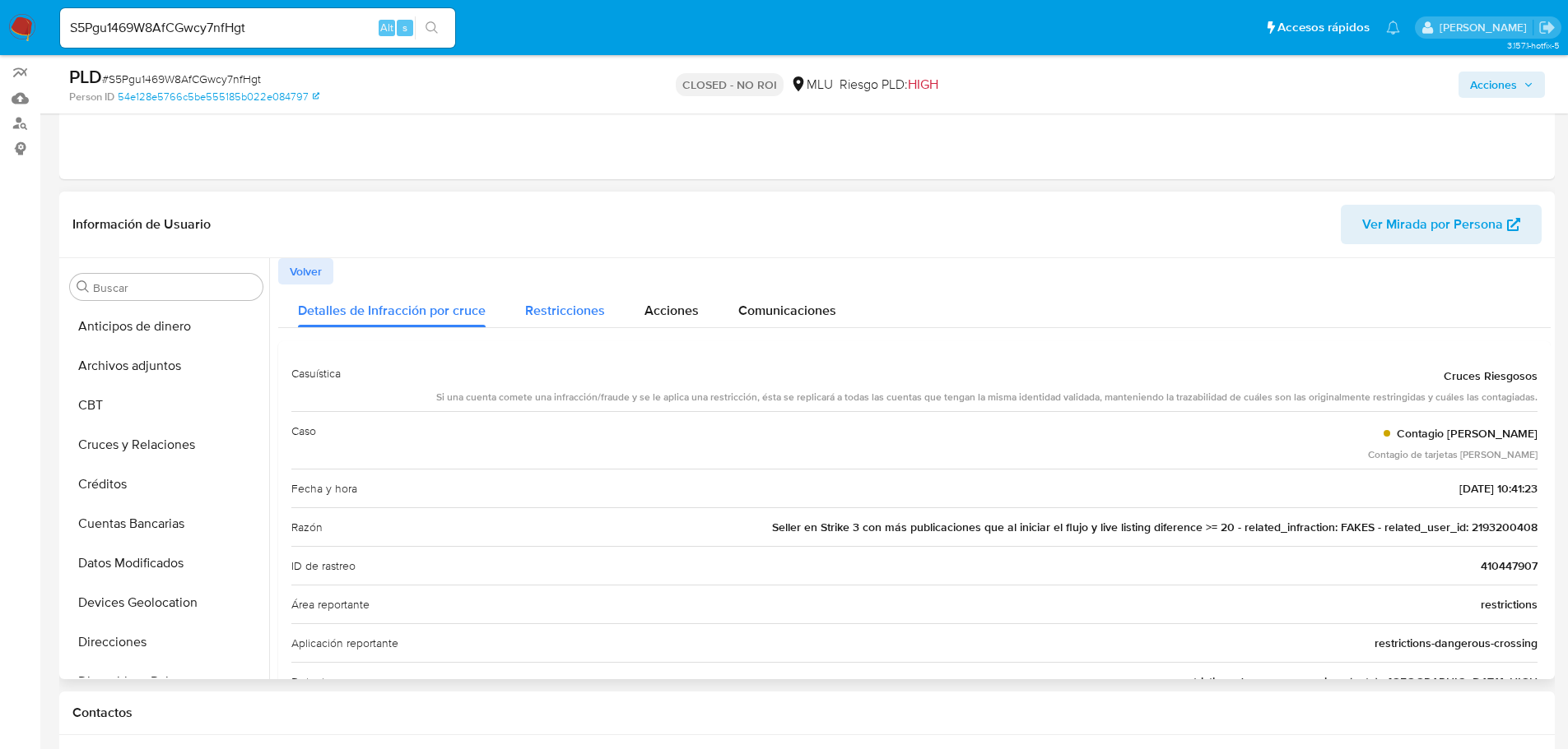
click at [589, 311] on span "Restricciones" at bounding box center [565, 311] width 80 height 19
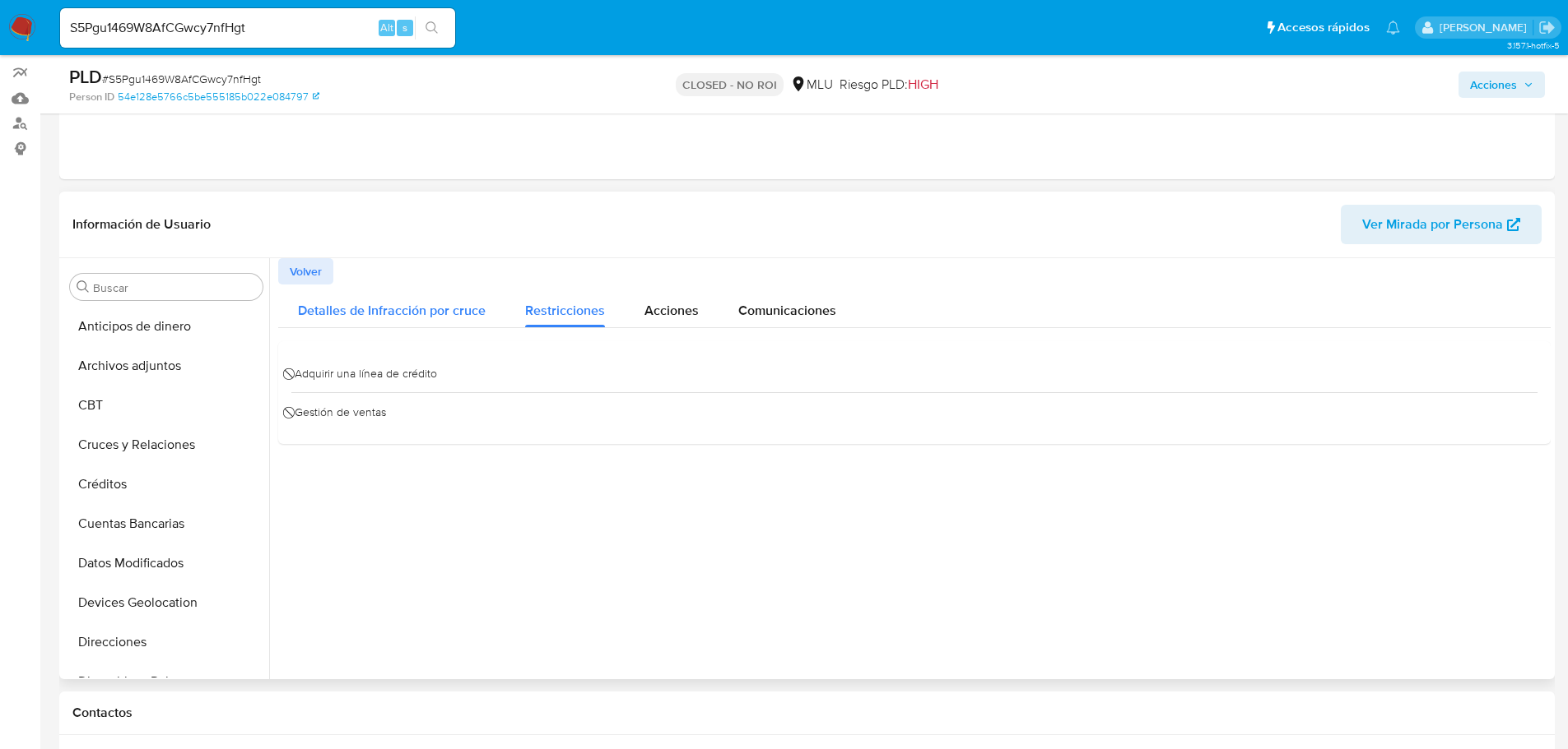
click at [425, 309] on span "Detalles de Infracción por cruce" at bounding box center [391, 311] width 188 height 19
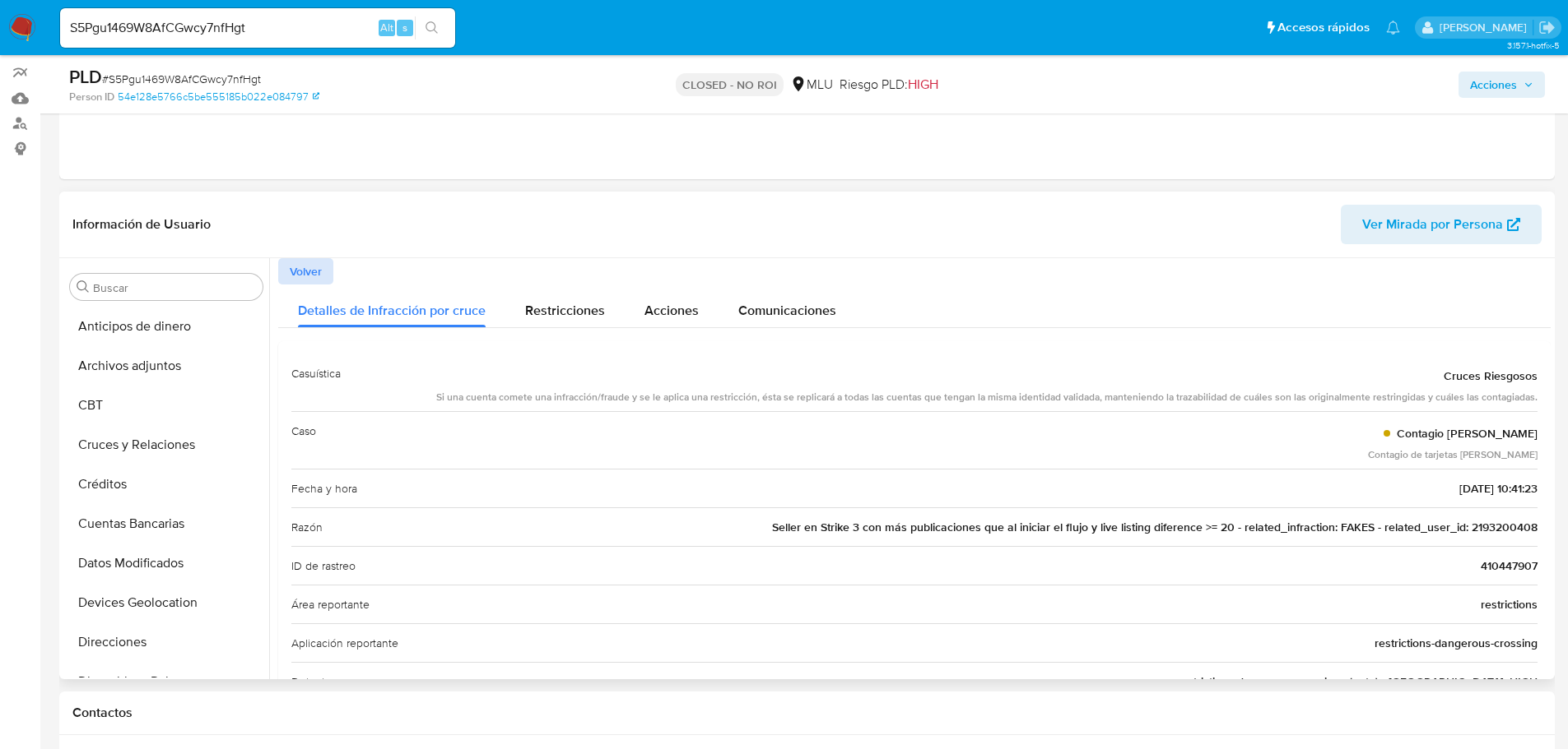
click at [317, 268] on span "Volver" at bounding box center [306, 271] width 32 height 23
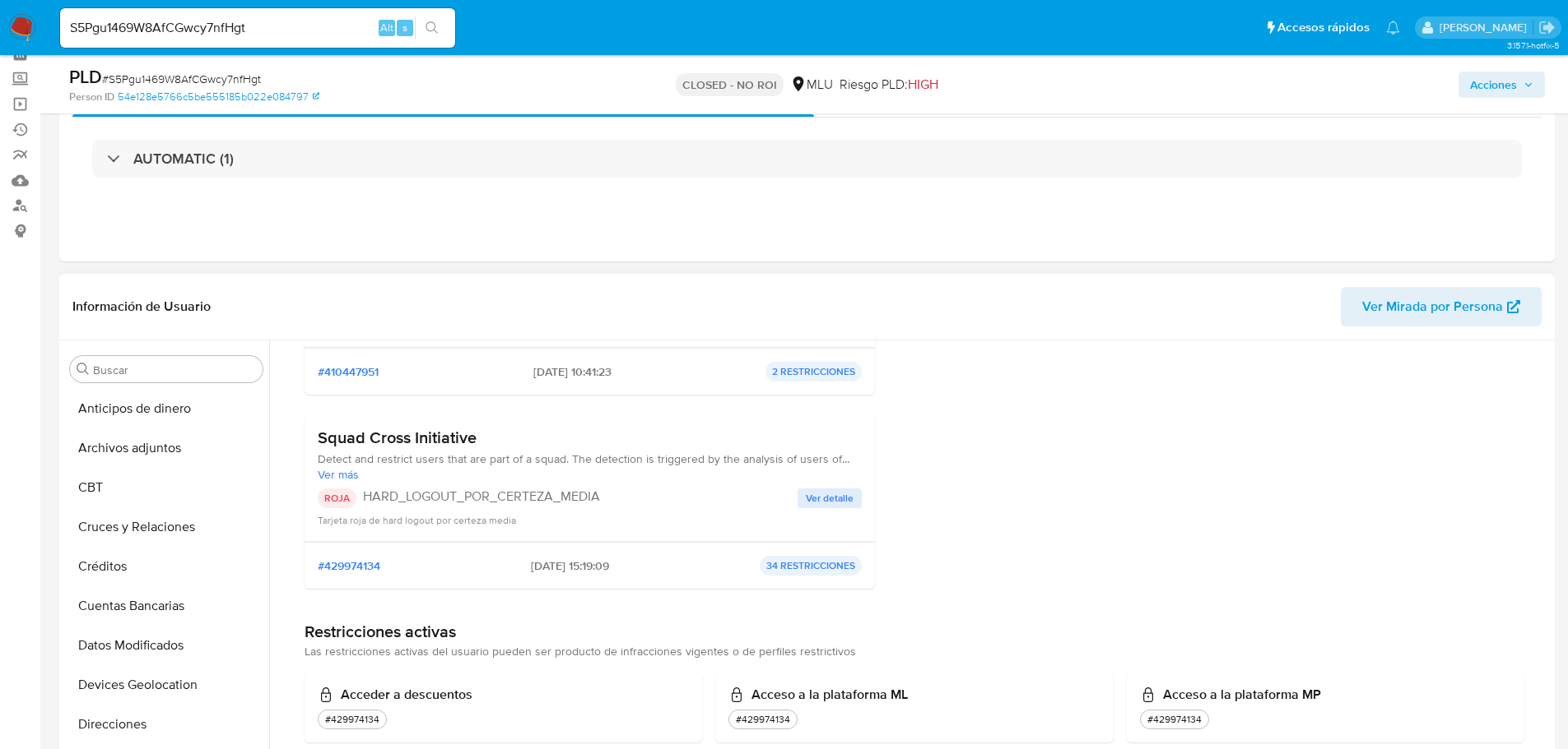
scroll to position [329, 0]
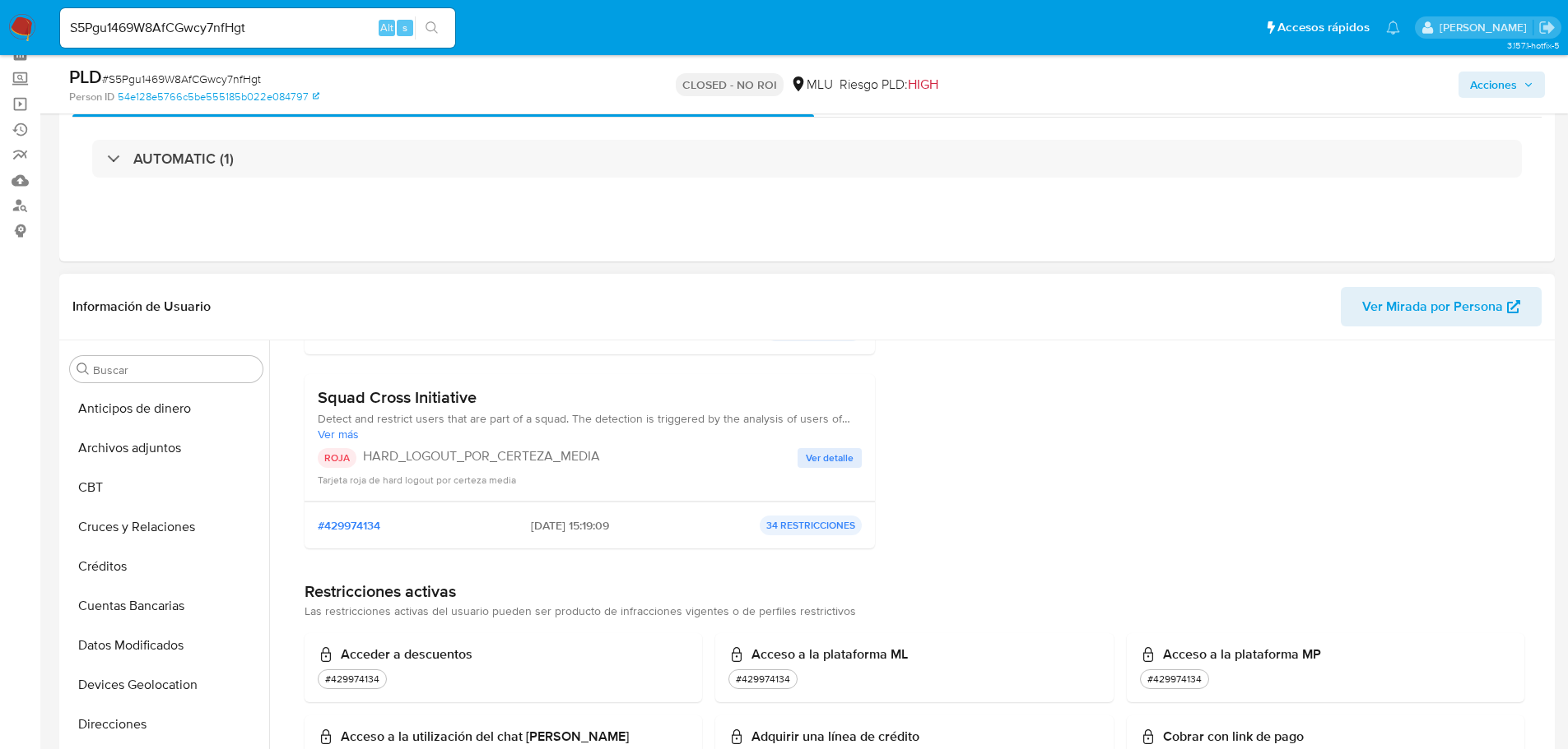
click at [821, 465] on span "Ver detalle" at bounding box center [829, 457] width 47 height 16
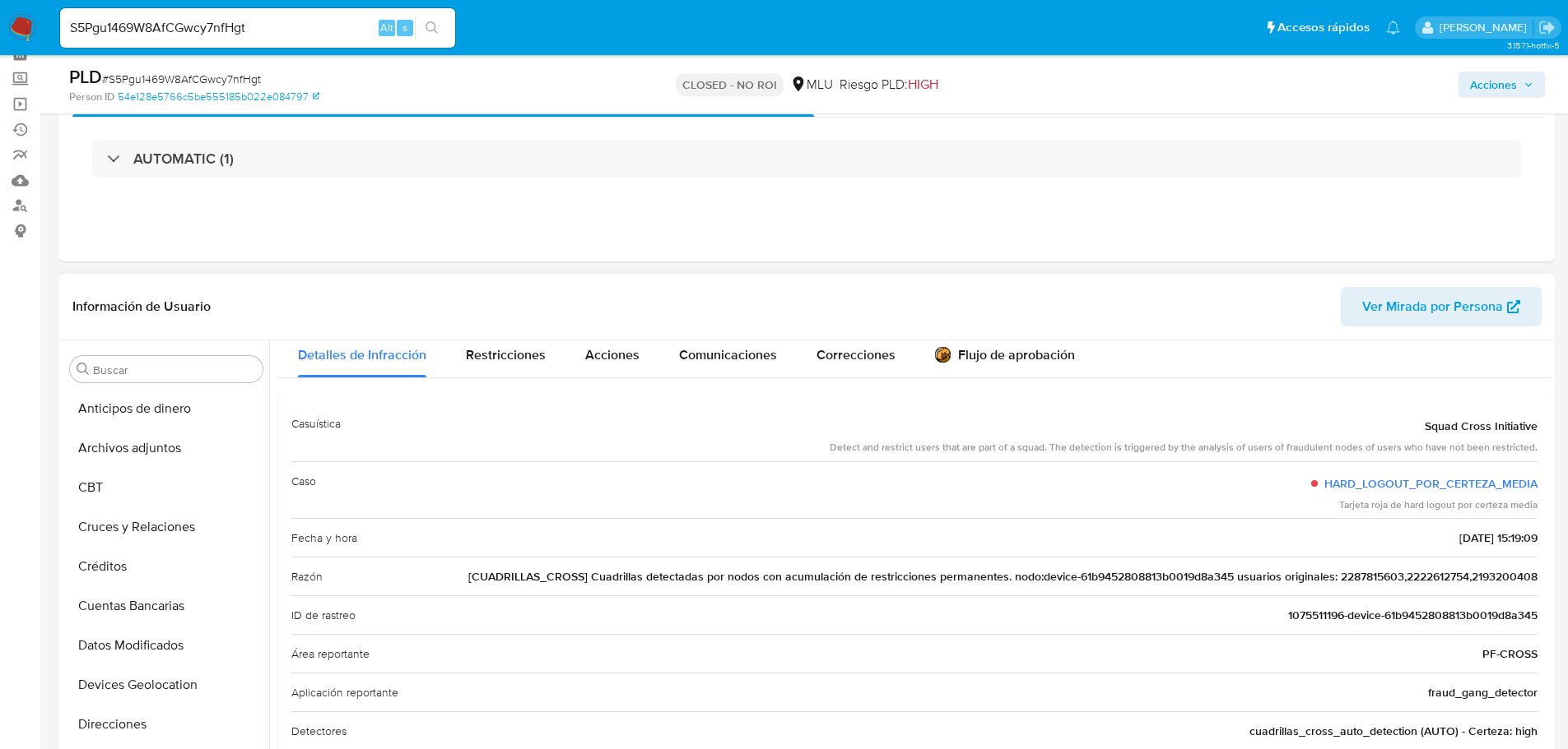
scroll to position [0, 0]
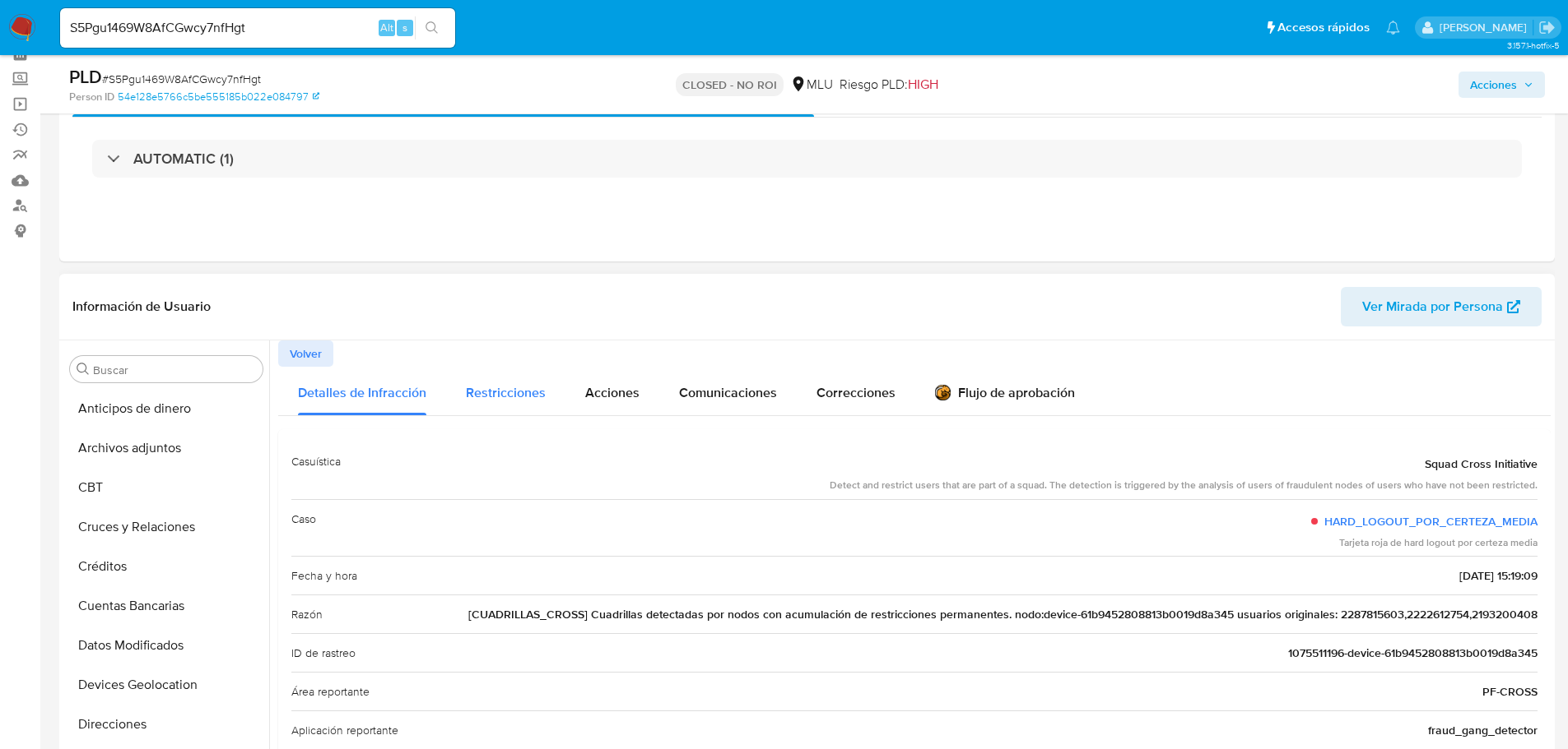
click at [516, 384] on span "Restricciones" at bounding box center [506, 393] width 80 height 19
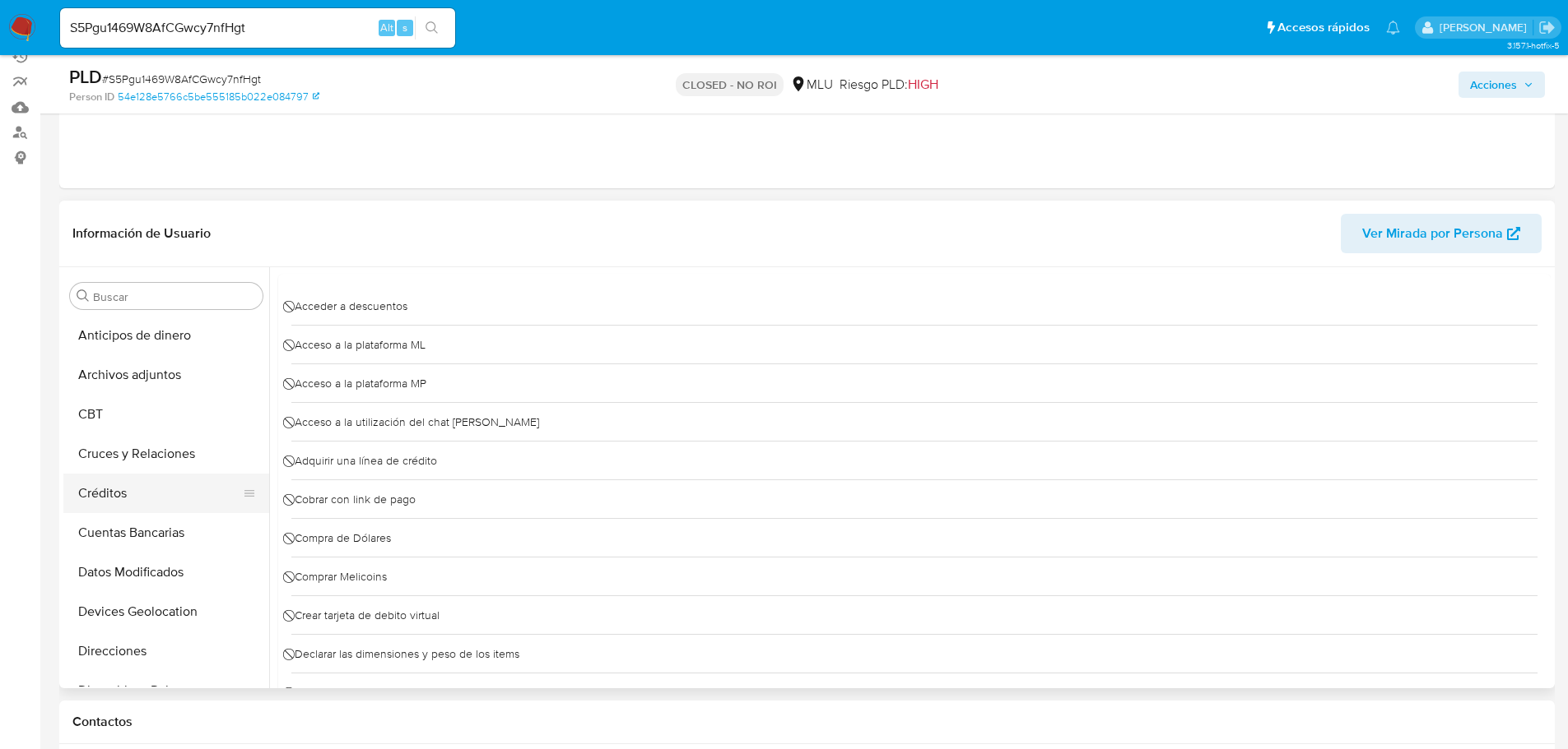
scroll to position [165, 0]
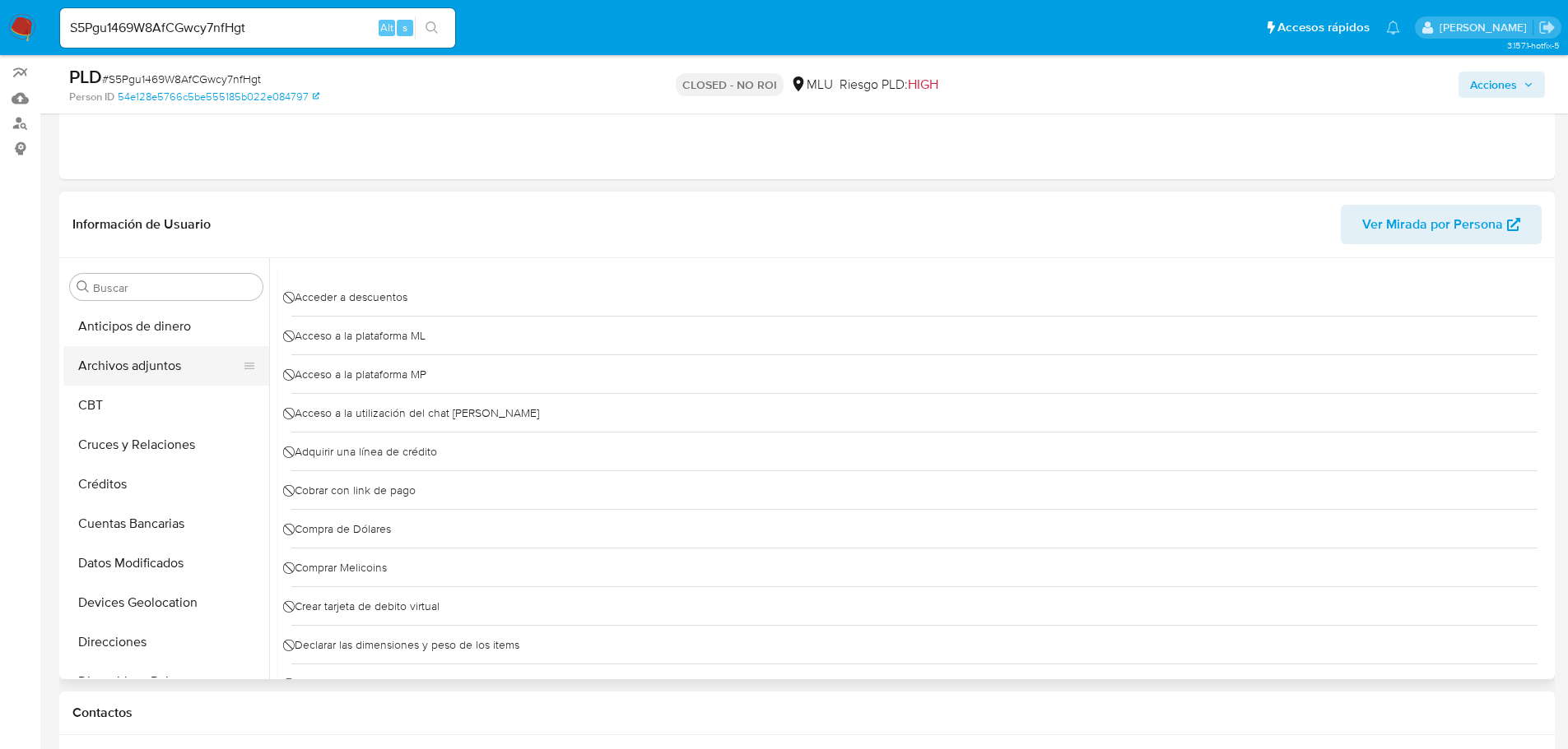
click at [159, 371] on button "Archivos adjuntos" at bounding box center [159, 366] width 192 height 40
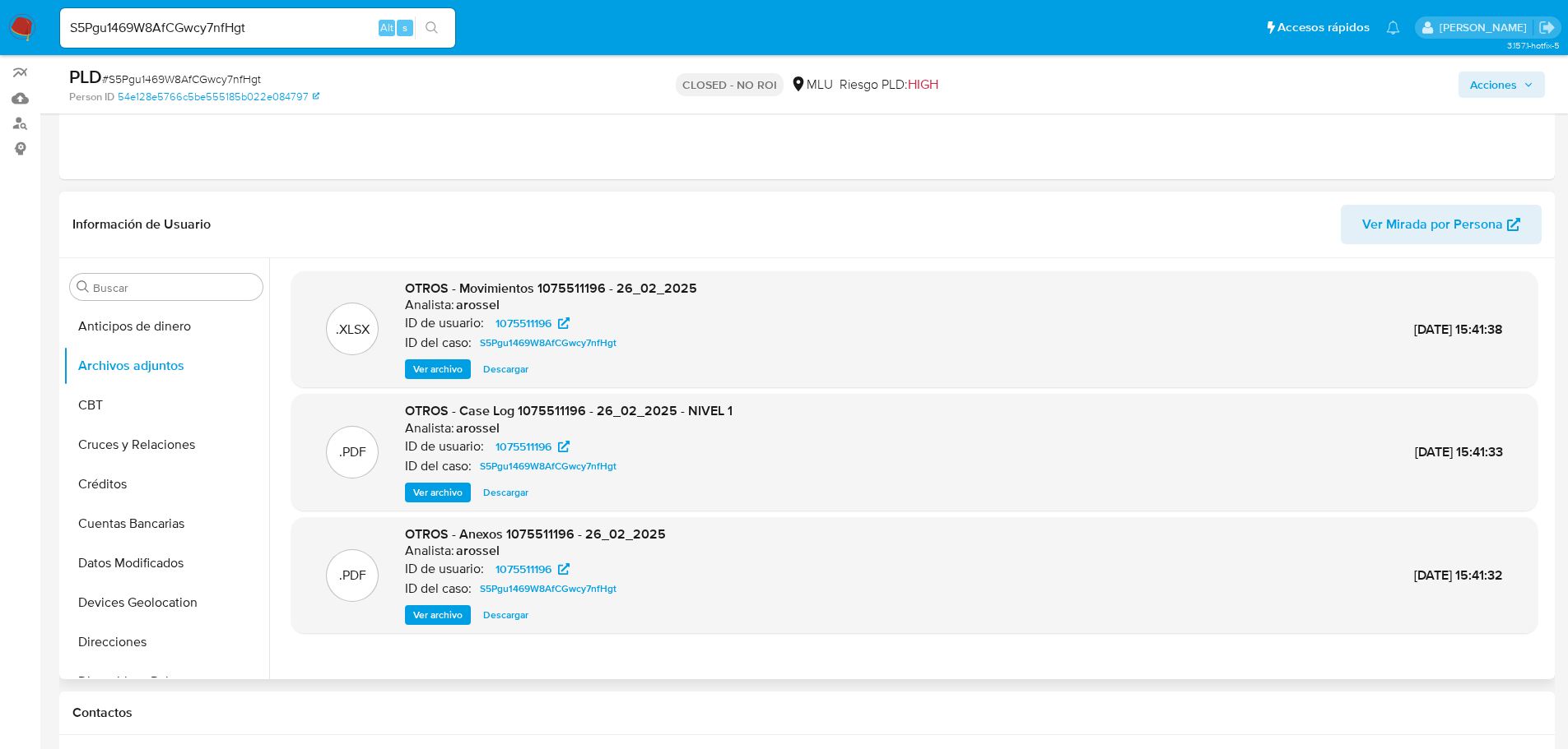
click at [444, 491] on span "Ver archivo" at bounding box center [438, 492] width 49 height 16
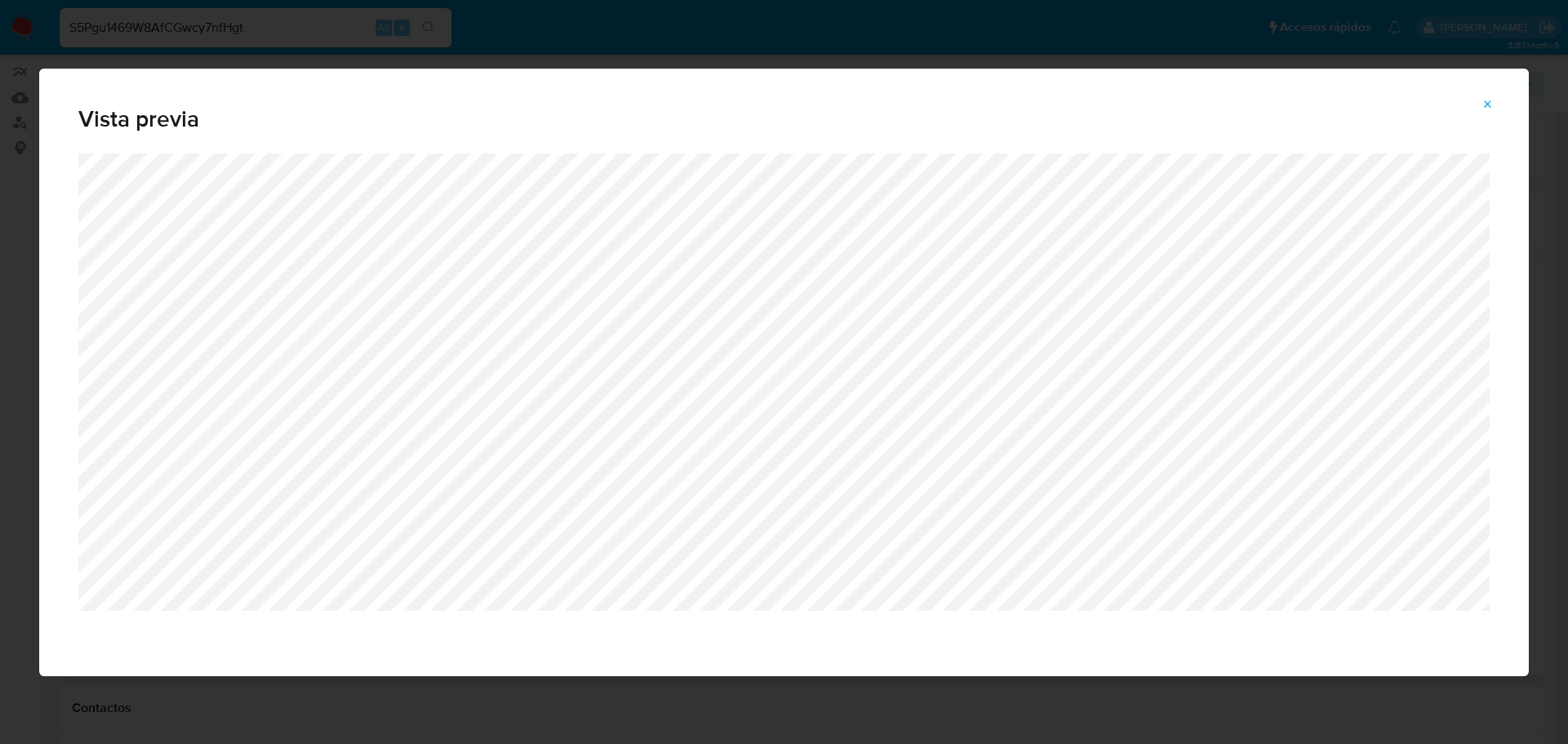
click at [1490, 116] on button "Attachment preview" at bounding box center [1487, 104] width 36 height 26
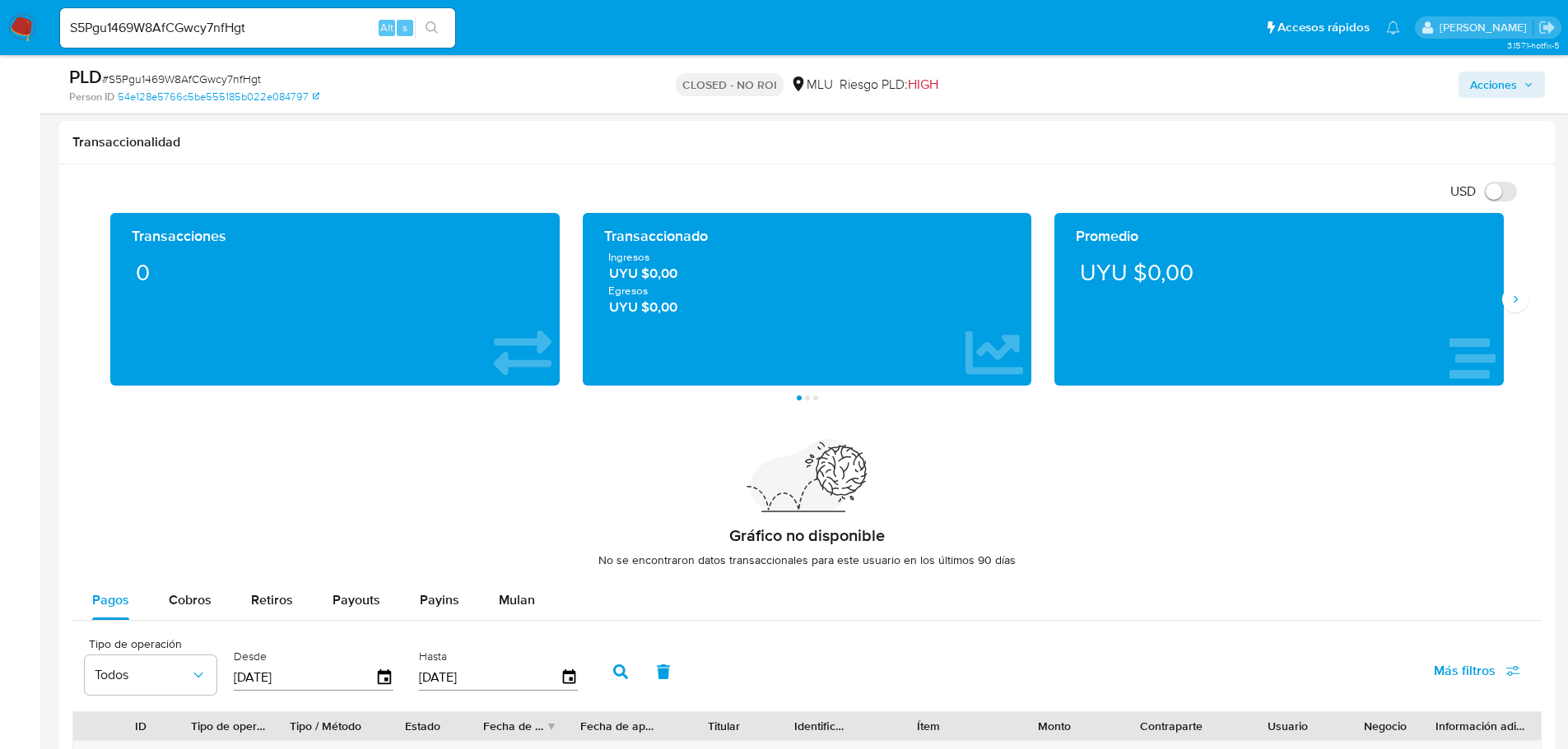
scroll to position [1398, 0]
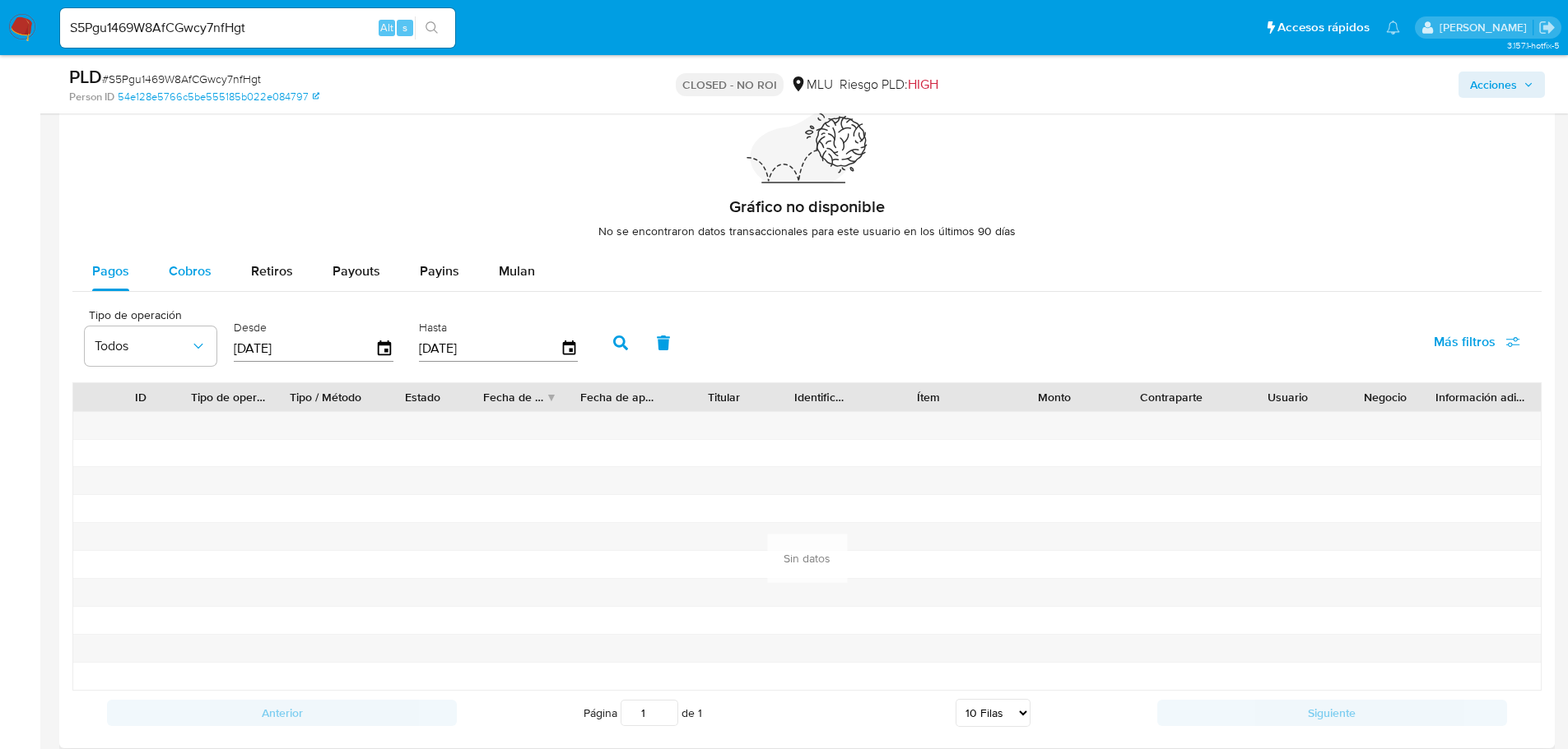
click at [185, 252] on div "Cobros" at bounding box center [189, 272] width 43 height 40
select select "10"
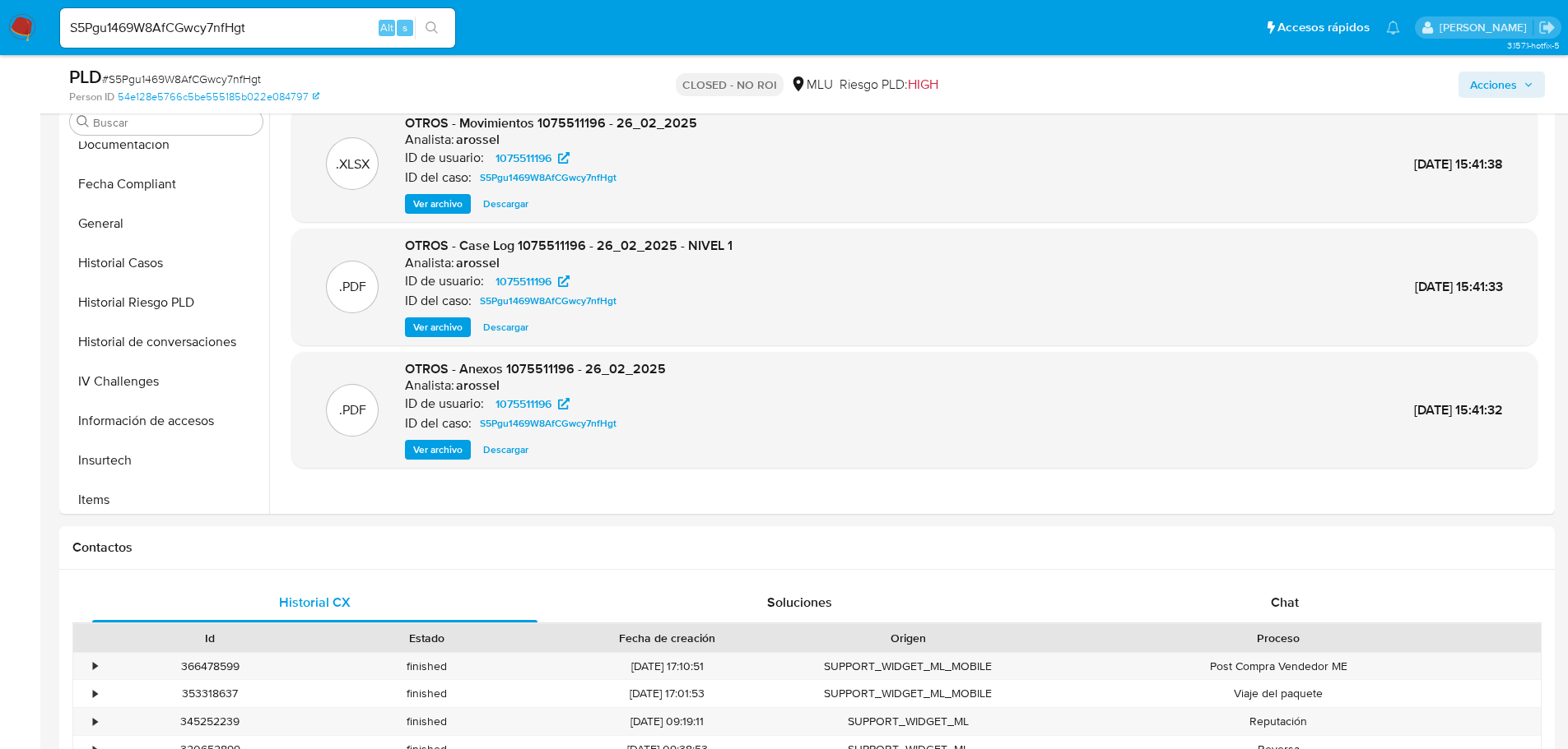
scroll to position [329, 0]
click at [243, 21] on input "S5Pgu1469W8AfCGwcy7nfHgt" at bounding box center [257, 27] width 395 height 22
paste input "3wofuatJk7dSby0D30gjxZBU"
type input "3wofuatJk7dSby0D30gjxZBU"
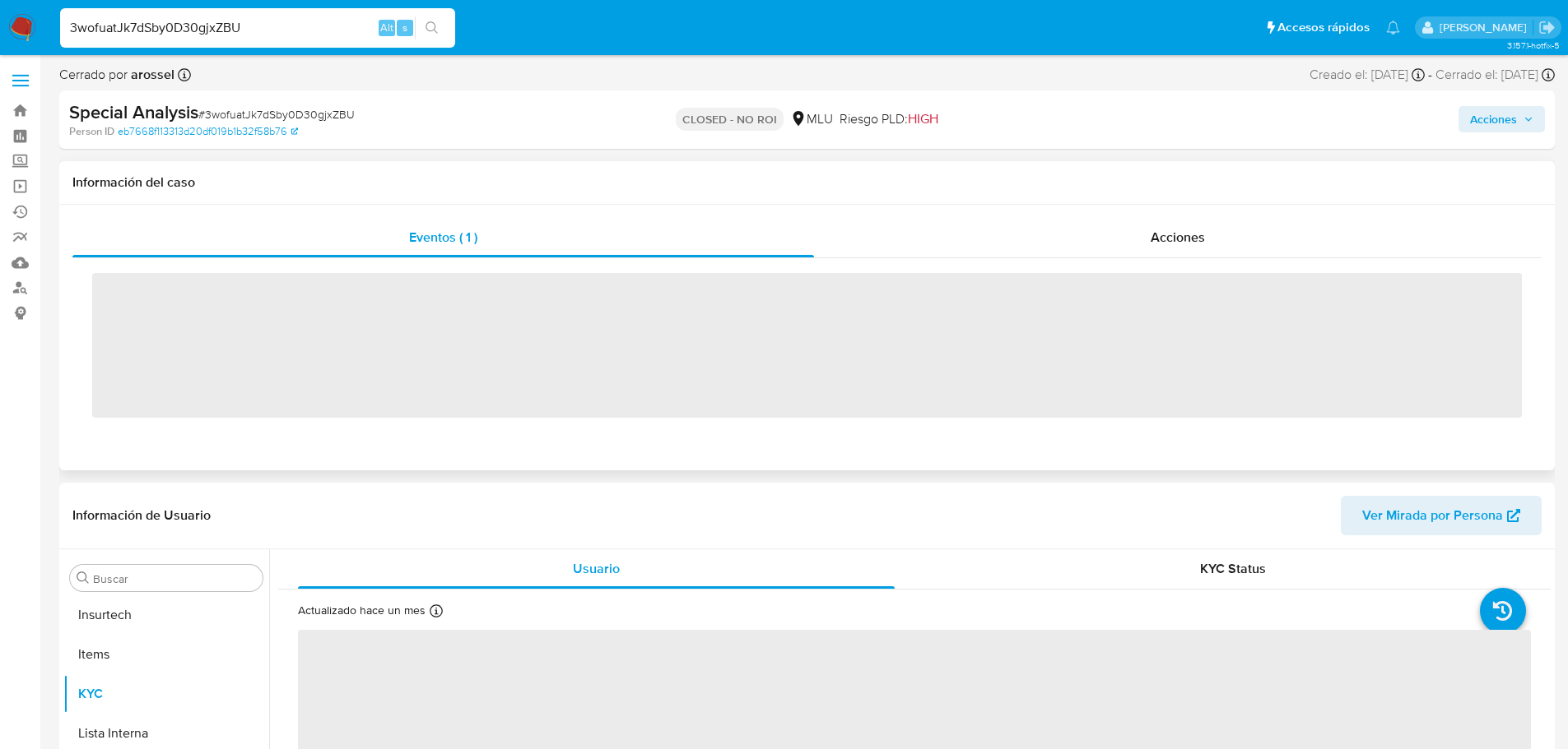
scroll to position [735, 0]
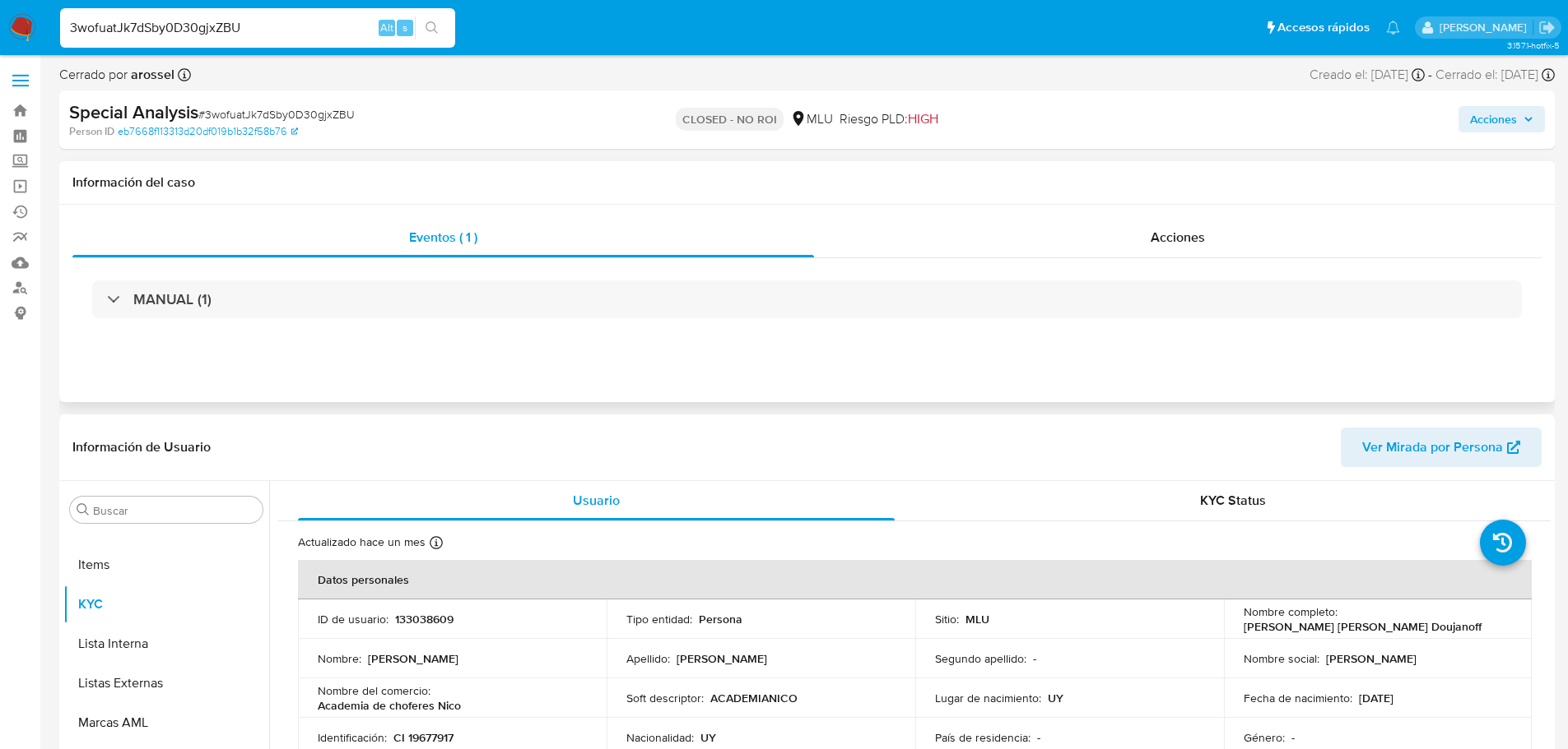
select select "10"
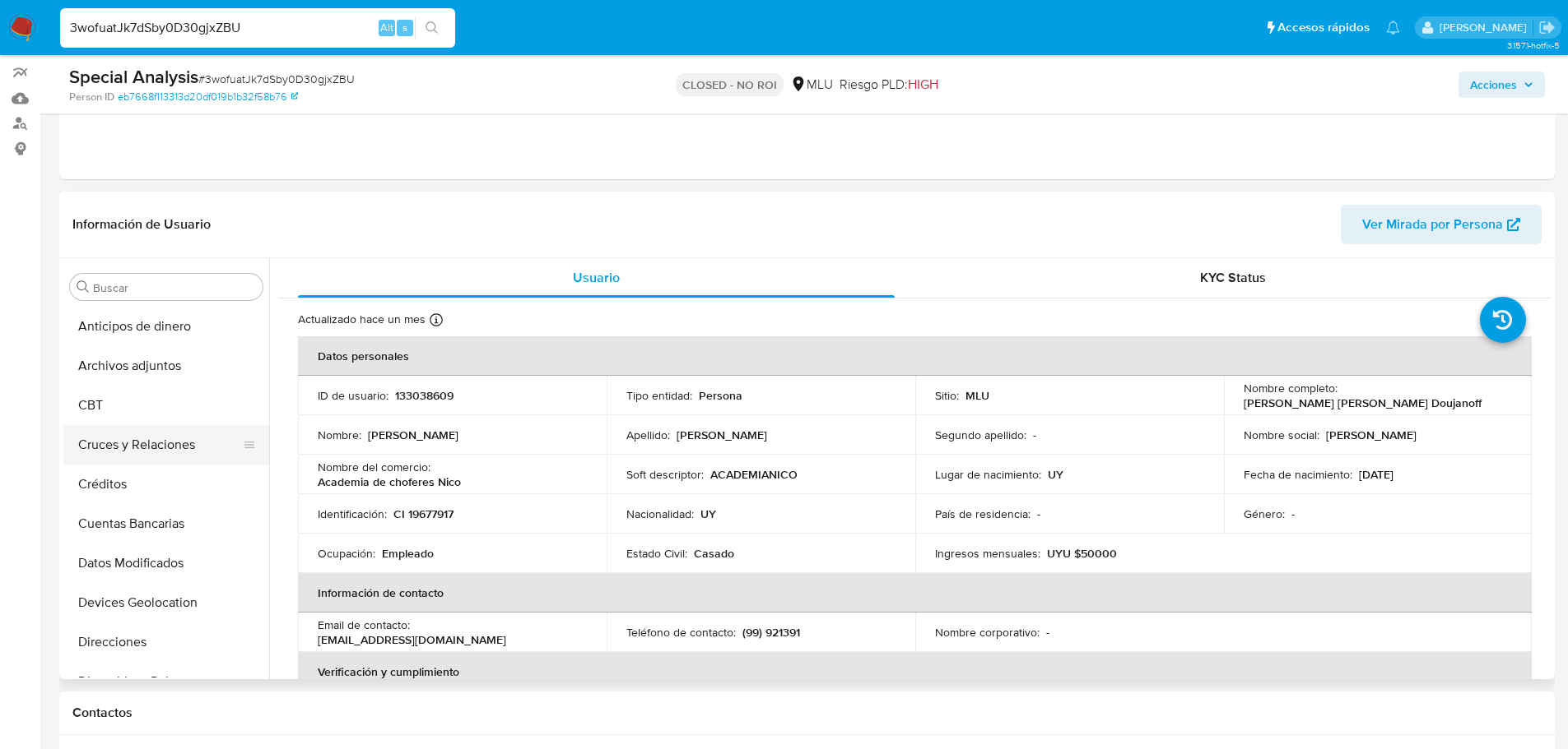
scroll to position [82, 0]
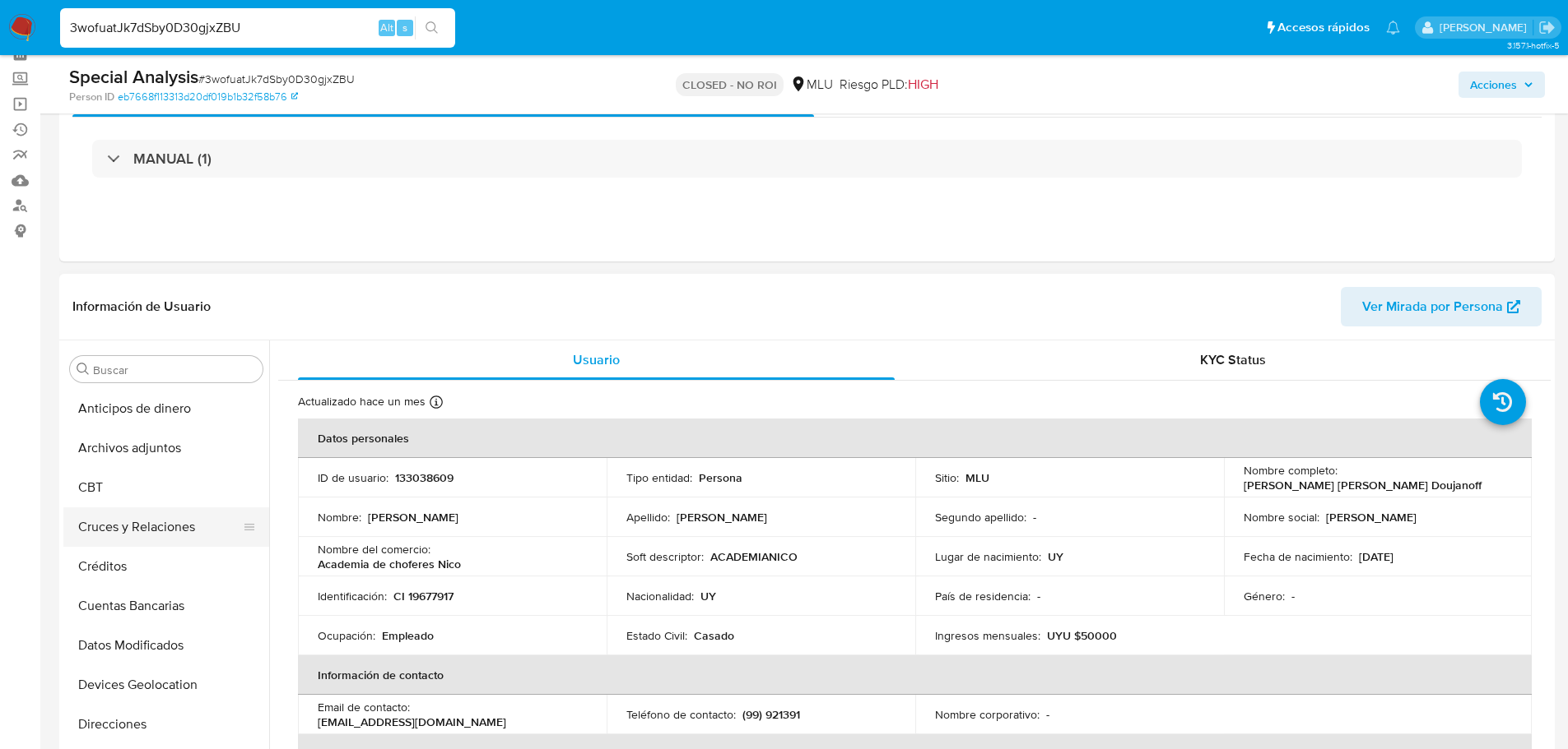
click at [166, 453] on button "Archivos adjuntos" at bounding box center [166, 448] width 206 height 40
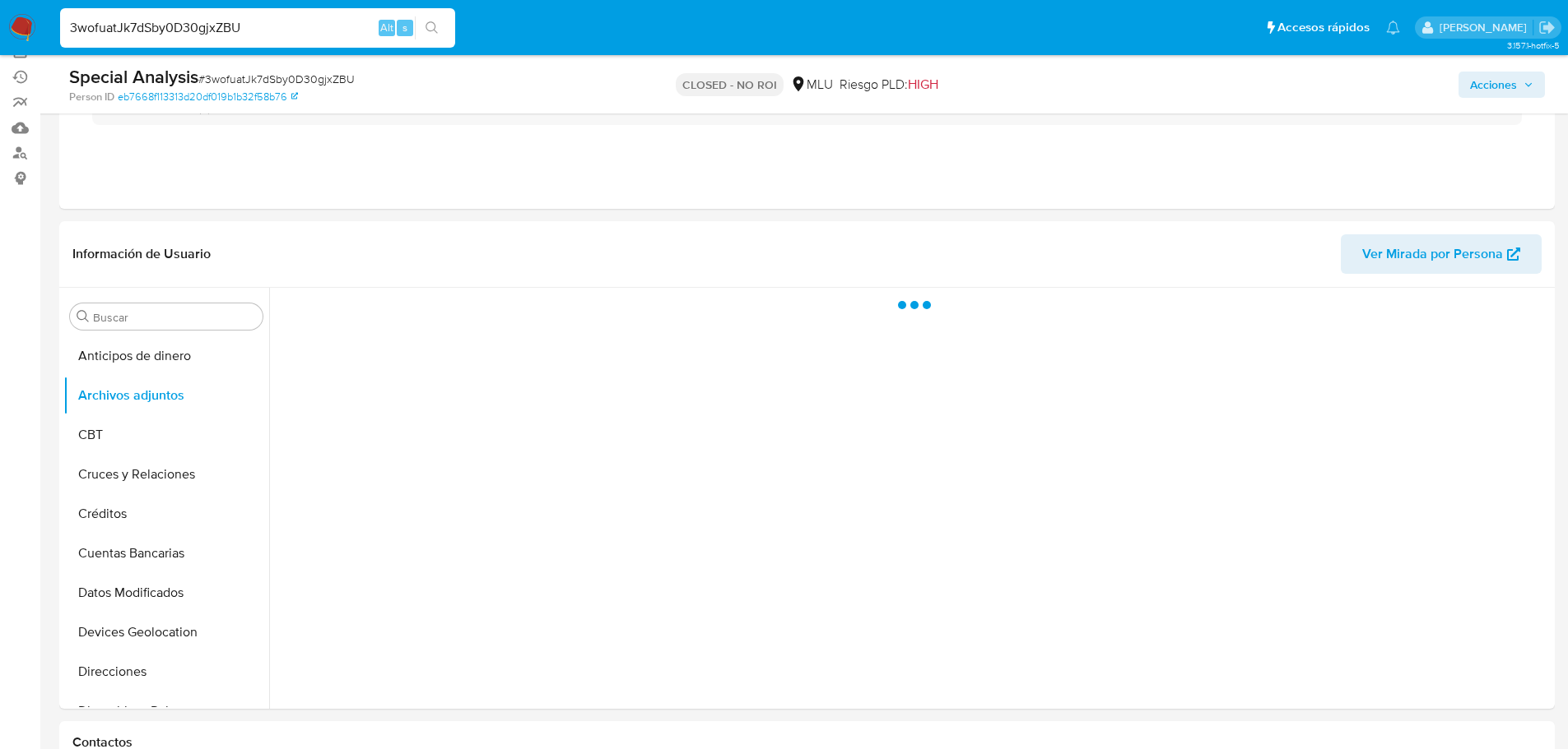
scroll to position [165, 0]
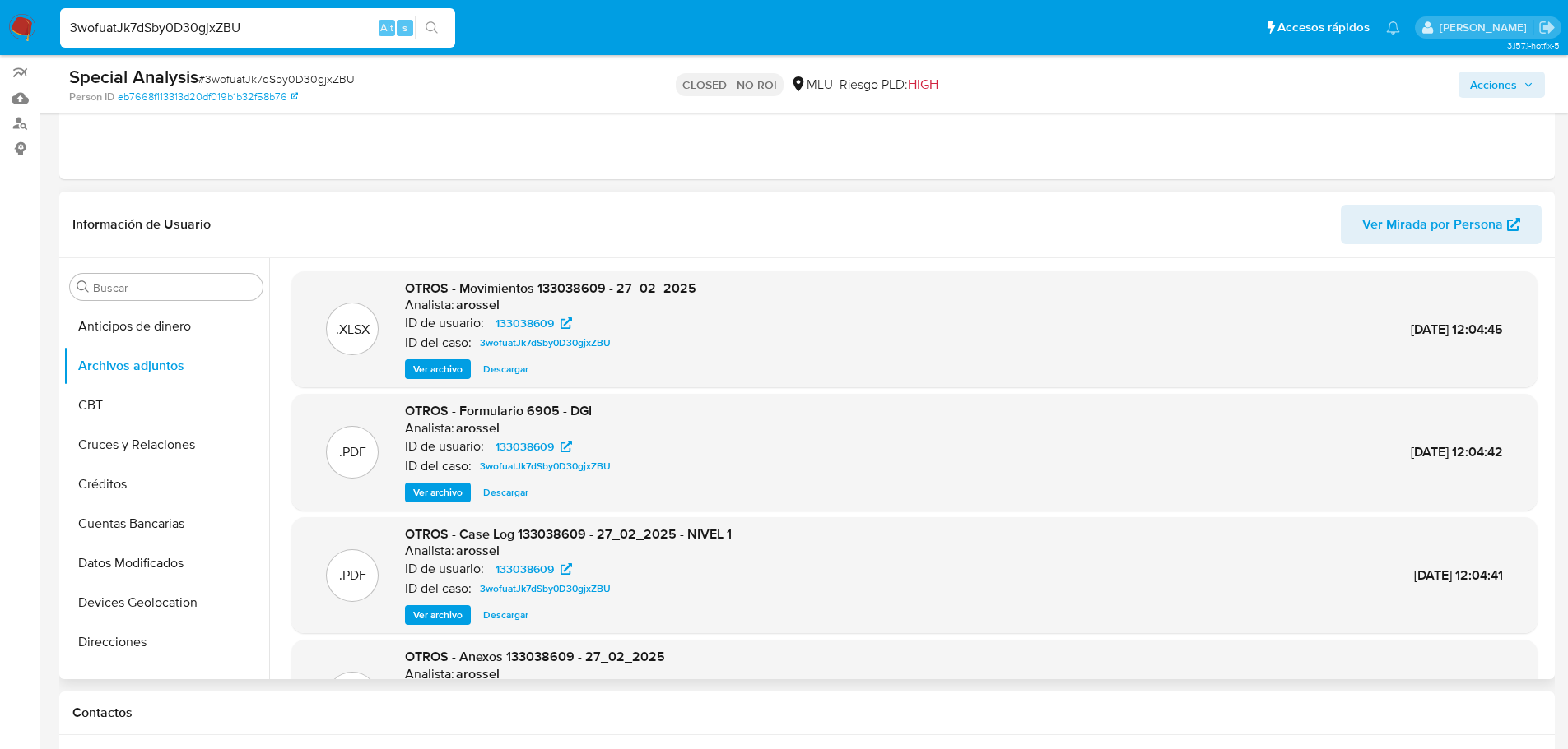
click at [428, 610] on span "Ver archivo" at bounding box center [438, 615] width 49 height 16
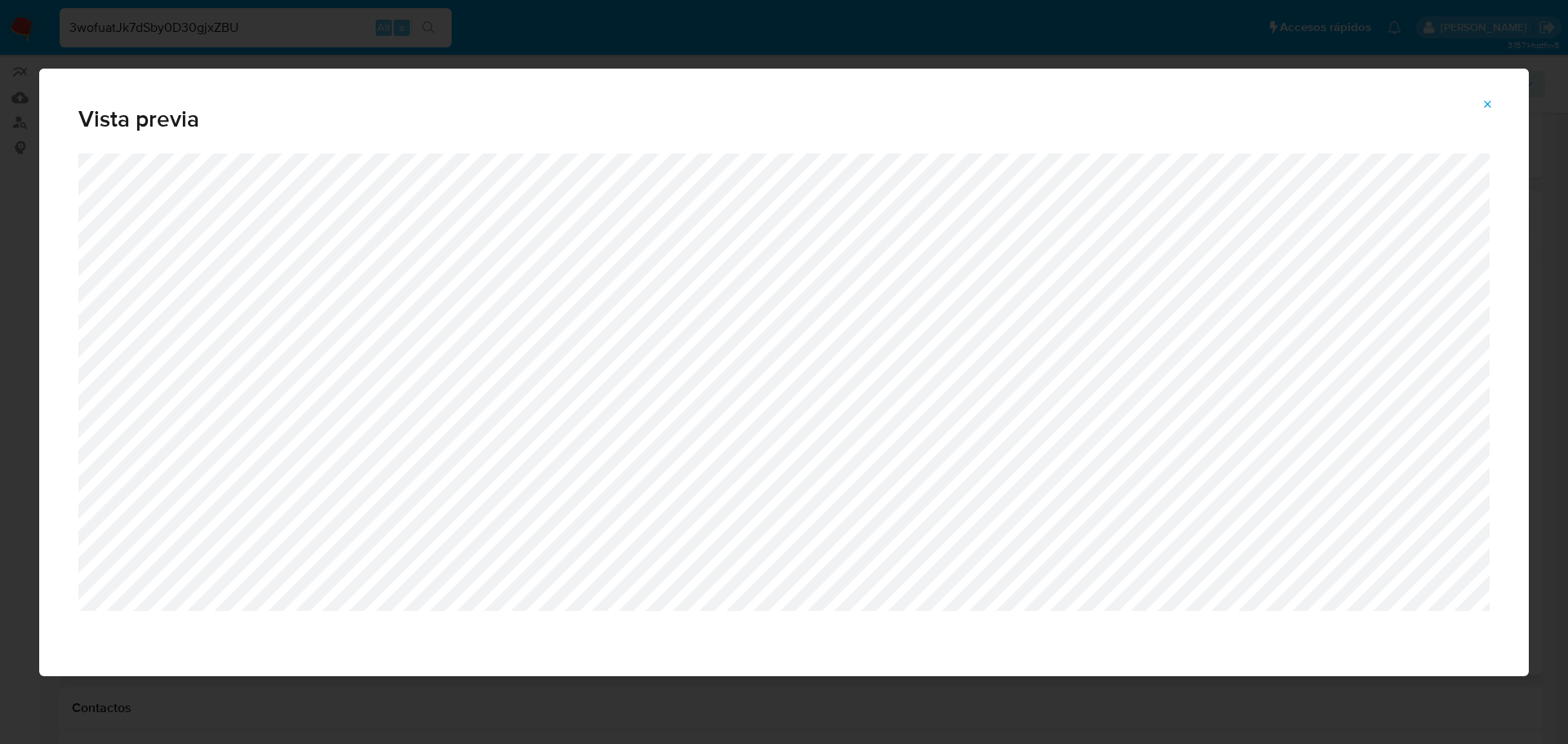
click at [1486, 100] on icon "Attachment preview" at bounding box center [1487, 104] width 13 height 13
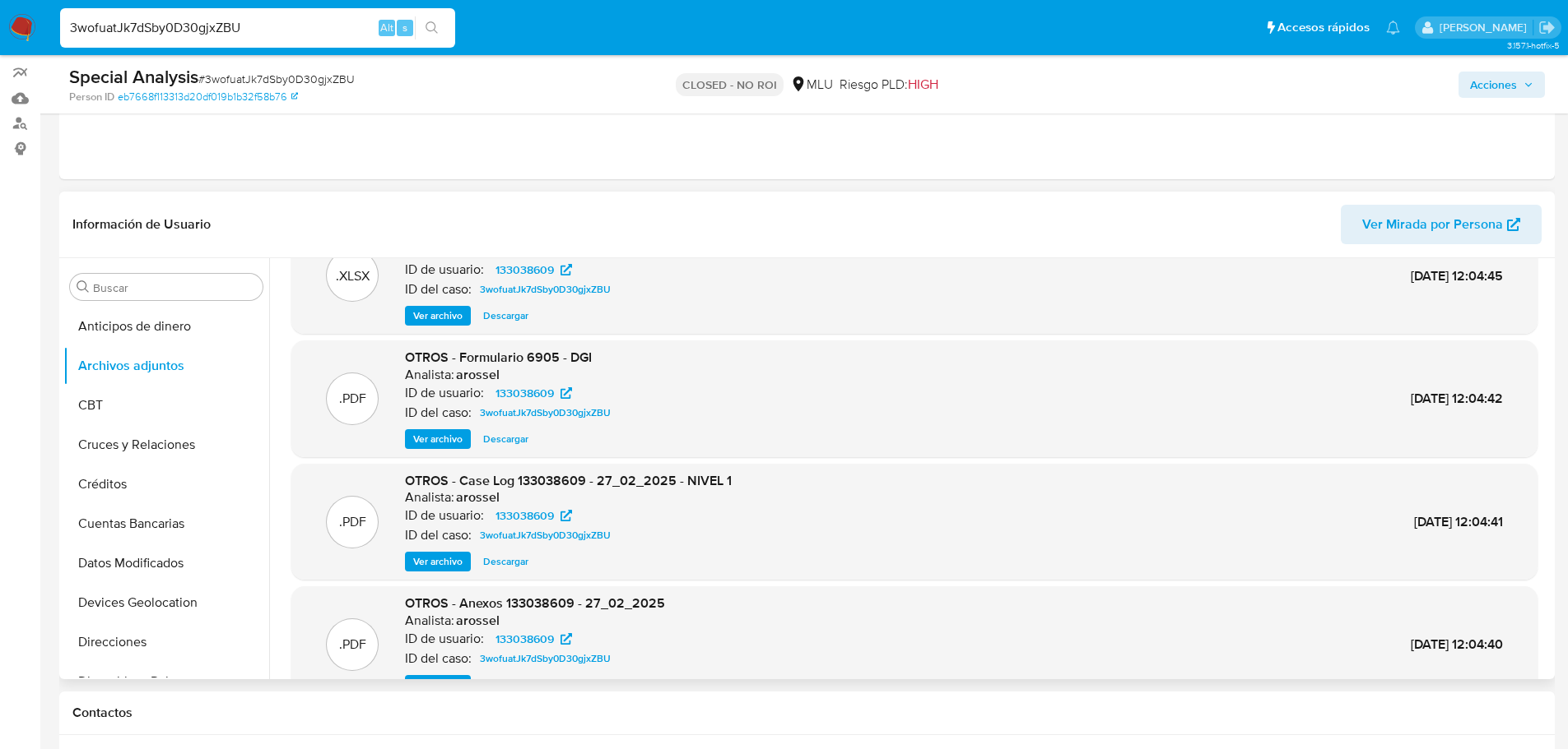
scroll to position [82, 0]
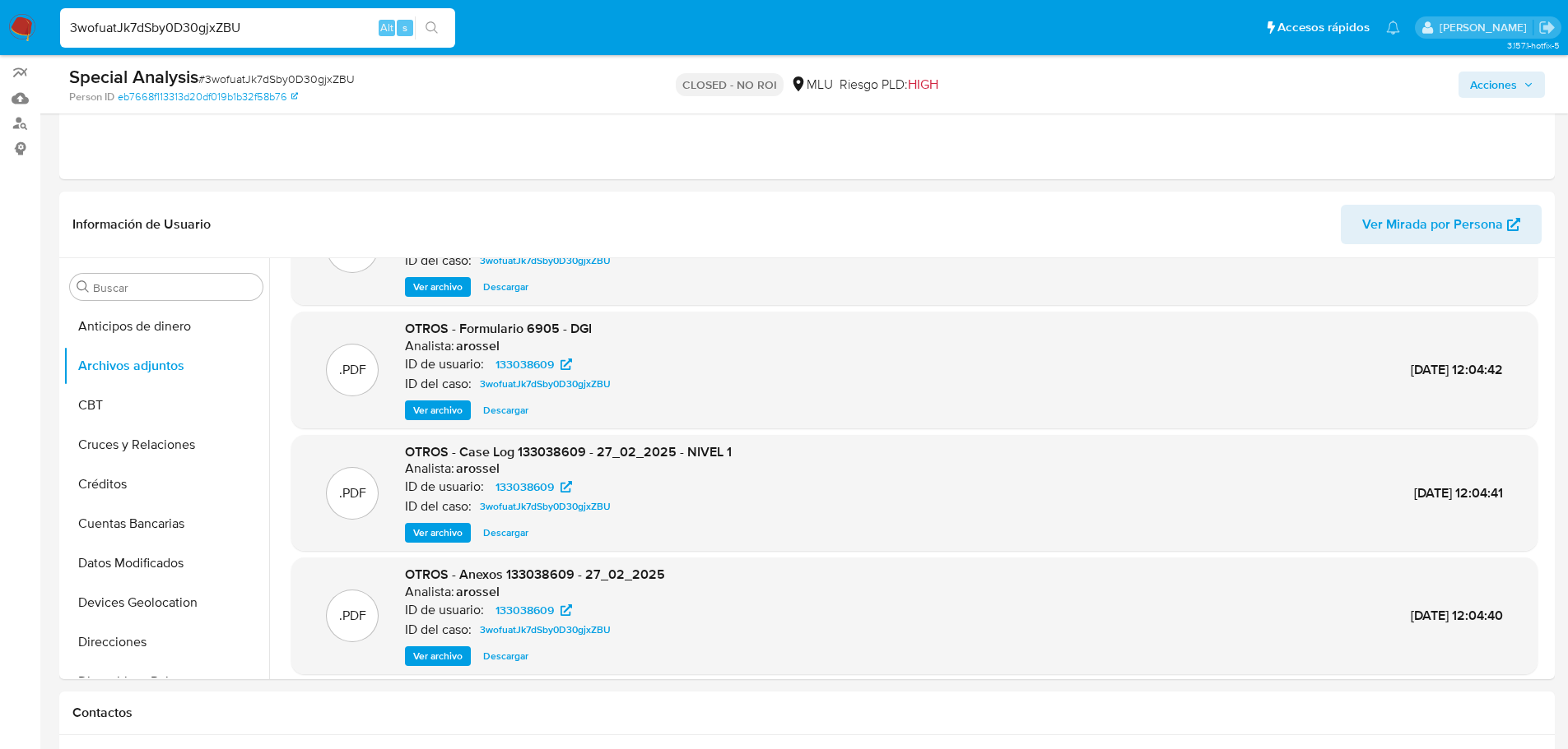
click at [425, 529] on span "Ver archivo" at bounding box center [438, 532] width 49 height 16
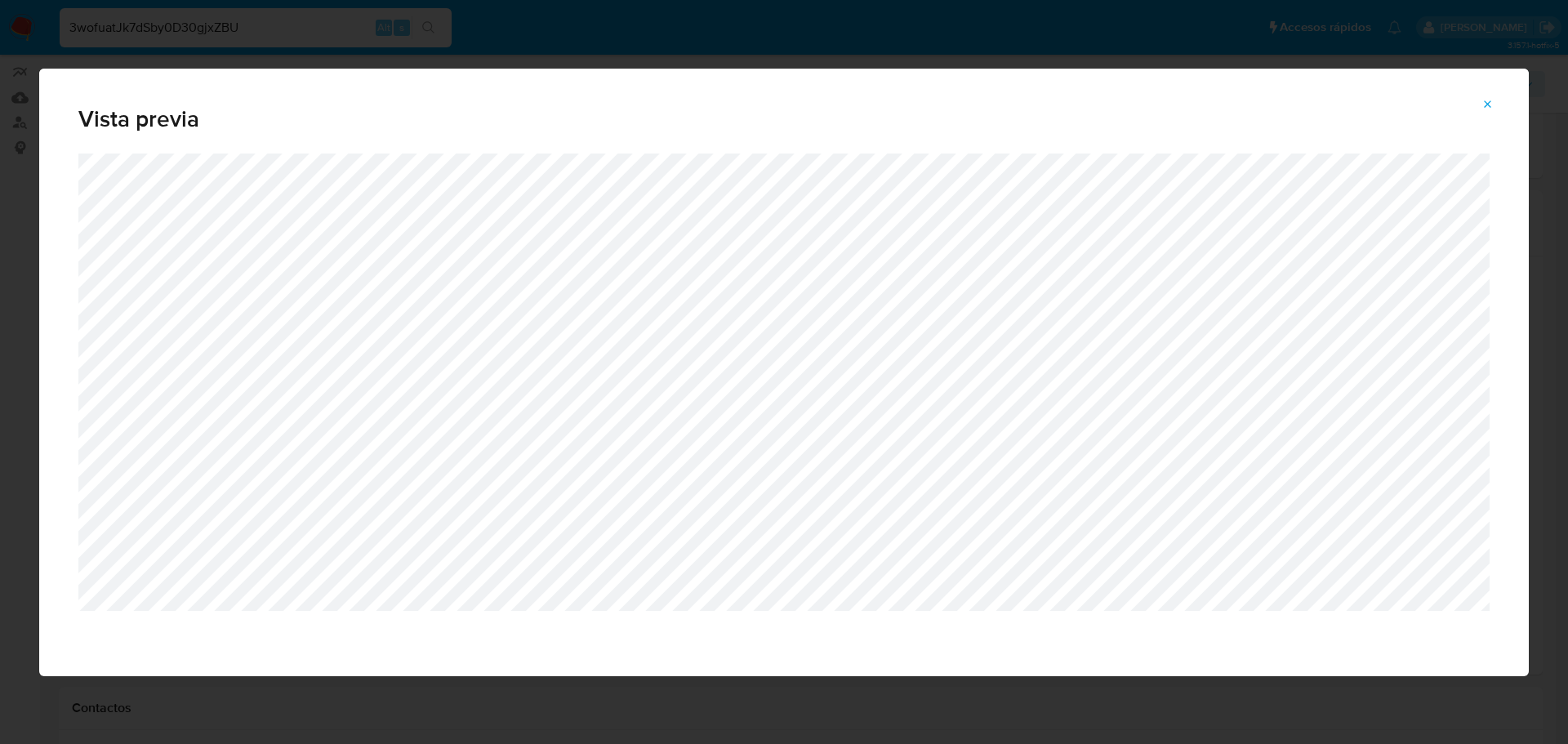
click at [1496, 96] on button "Attachment preview" at bounding box center [1487, 104] width 36 height 26
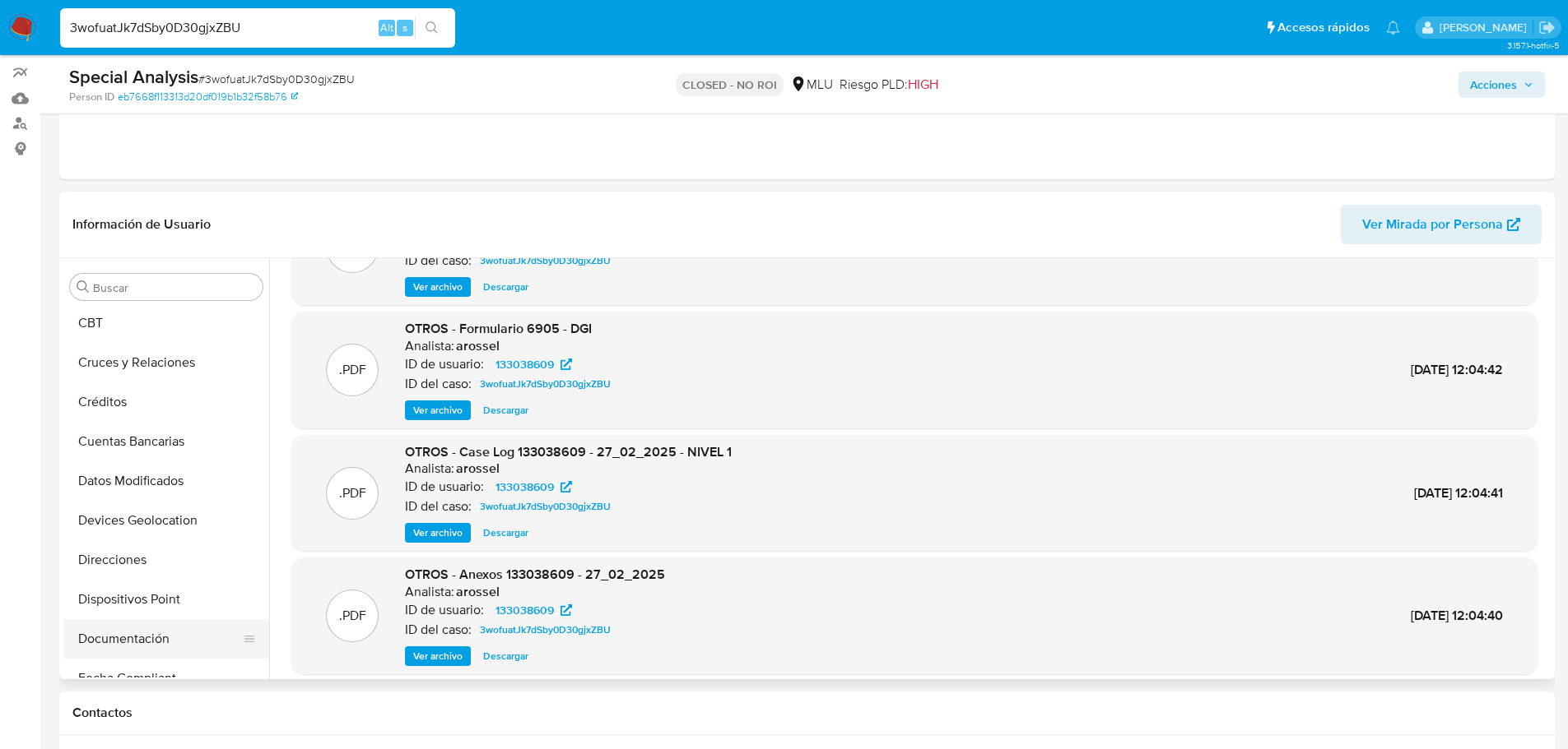
click at [131, 634] on button "Documentación" at bounding box center [159, 639] width 192 height 40
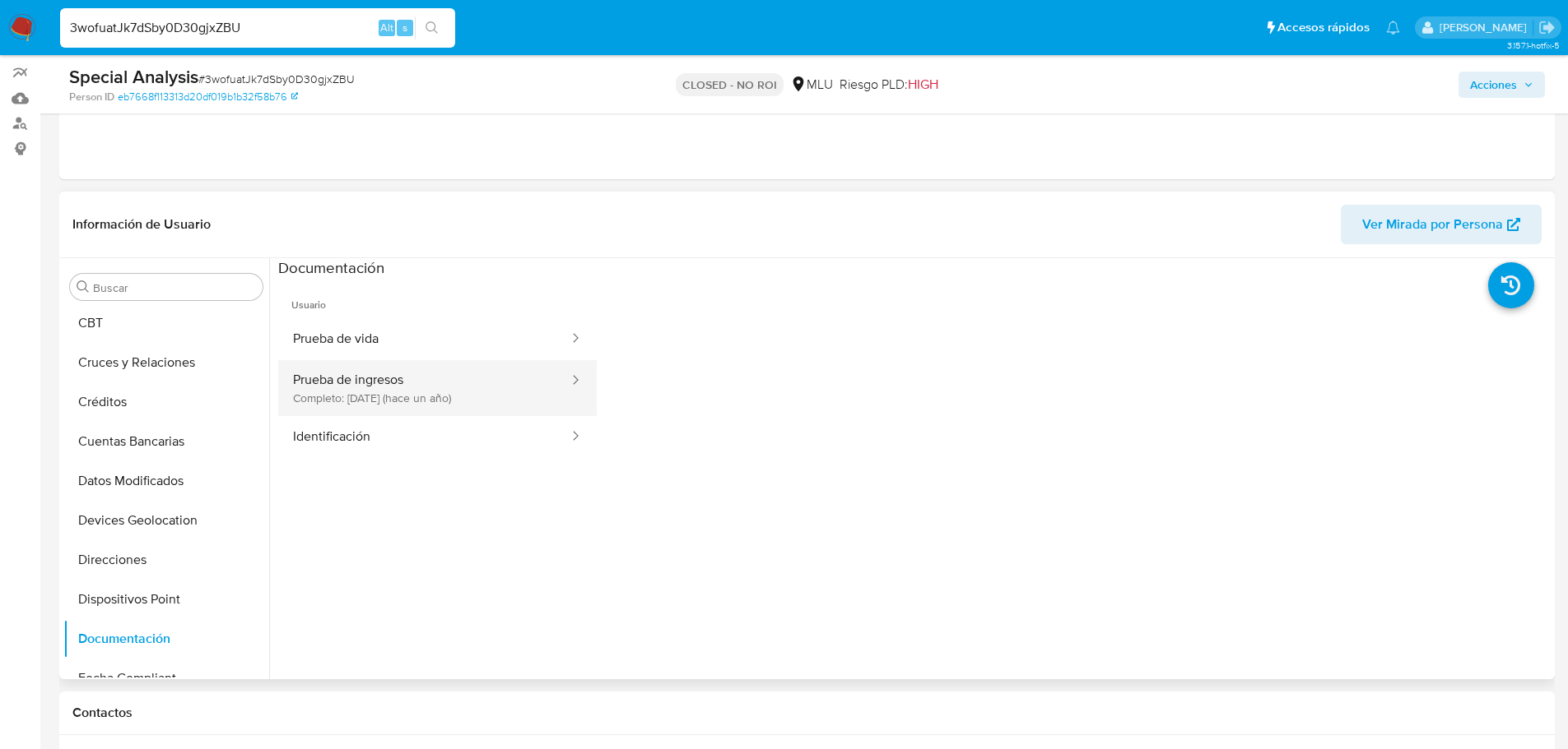
click at [448, 397] on button "Prueba de ingresos Completo: [DATE] (hace un año)" at bounding box center [424, 387] width 292 height 56
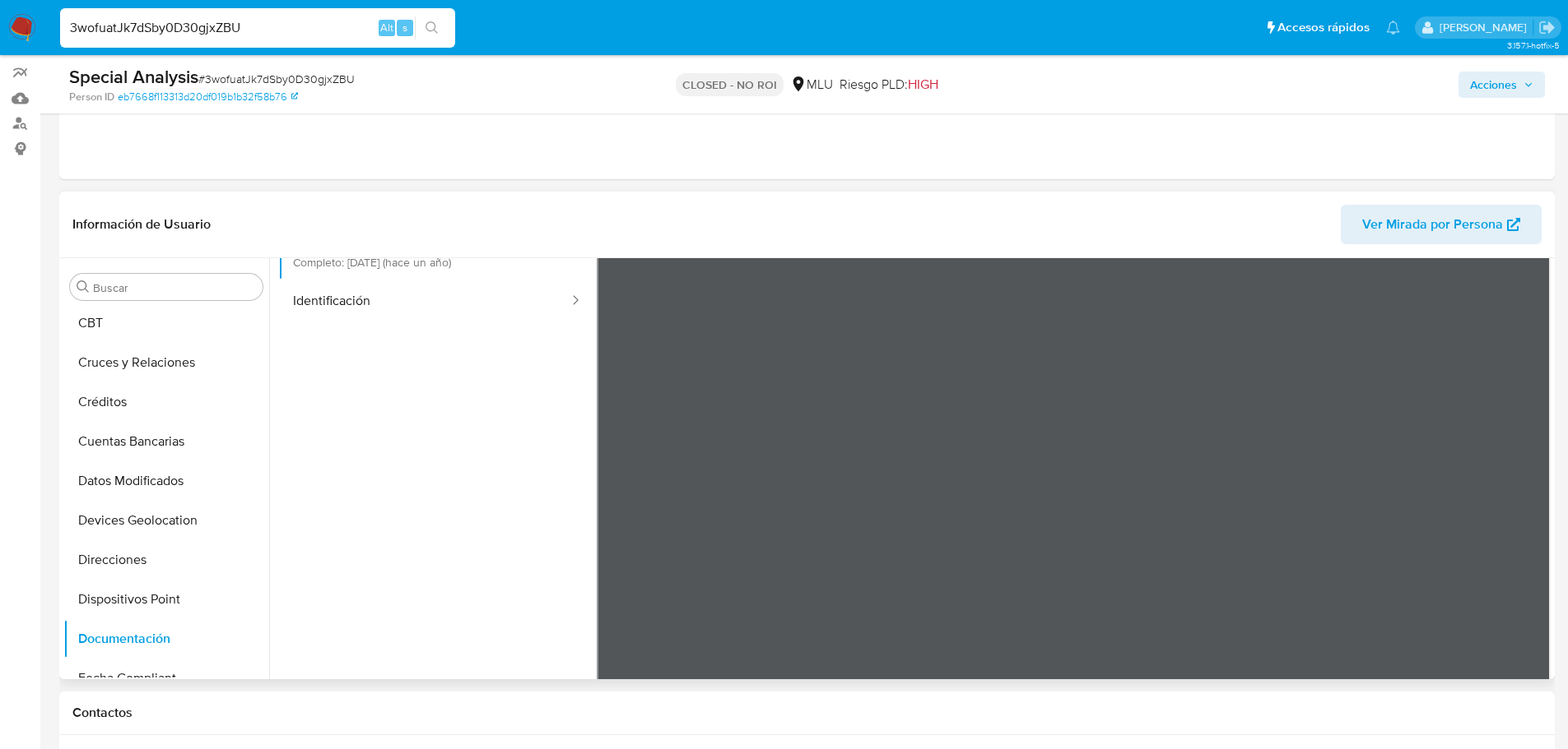
scroll to position [139, 0]
click at [990, 192] on div "Información de Usuario Ver Mirada por Persona Buscar Anticipos de dinero Archiv…" at bounding box center [807, 435] width 1495 height 488
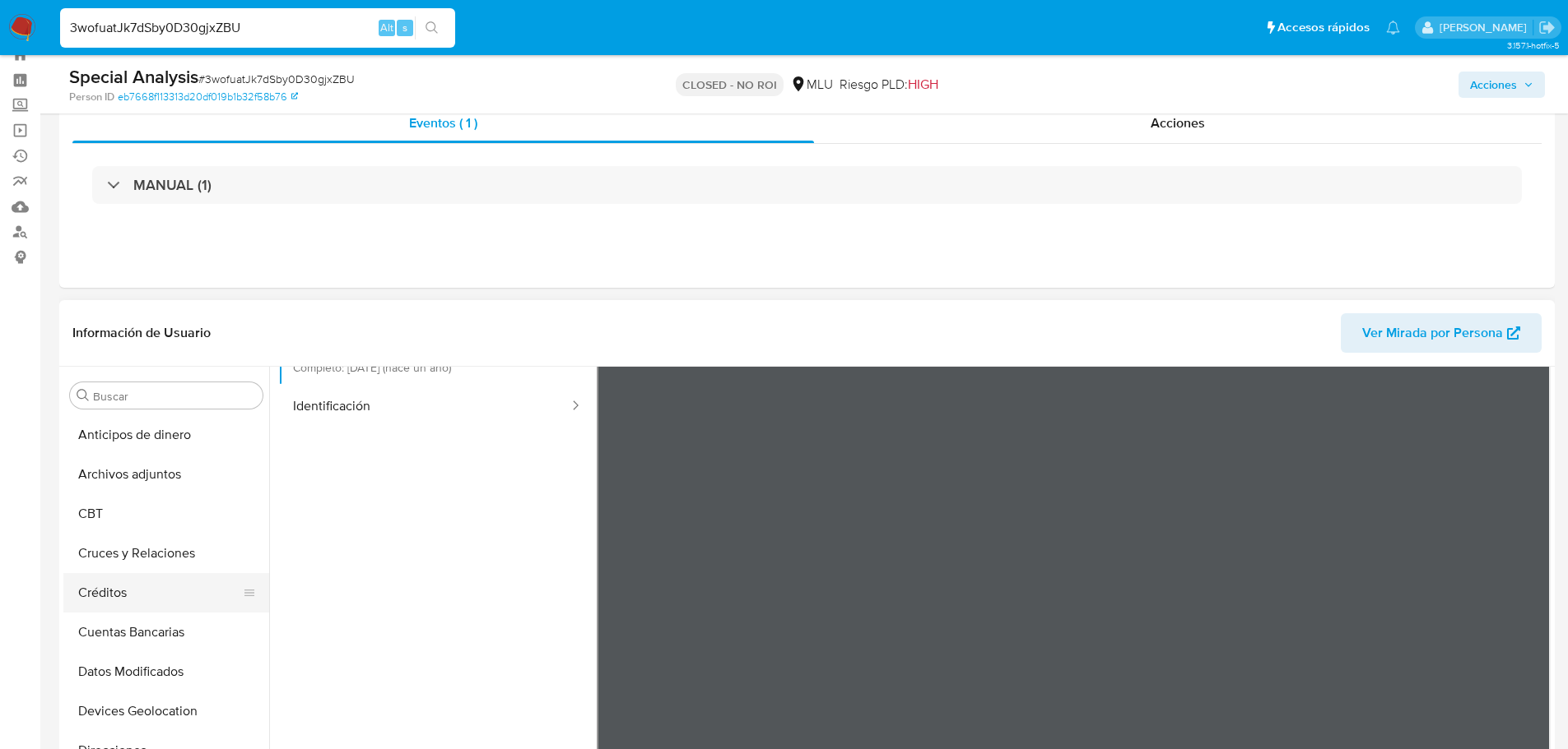
scroll to position [82, 0]
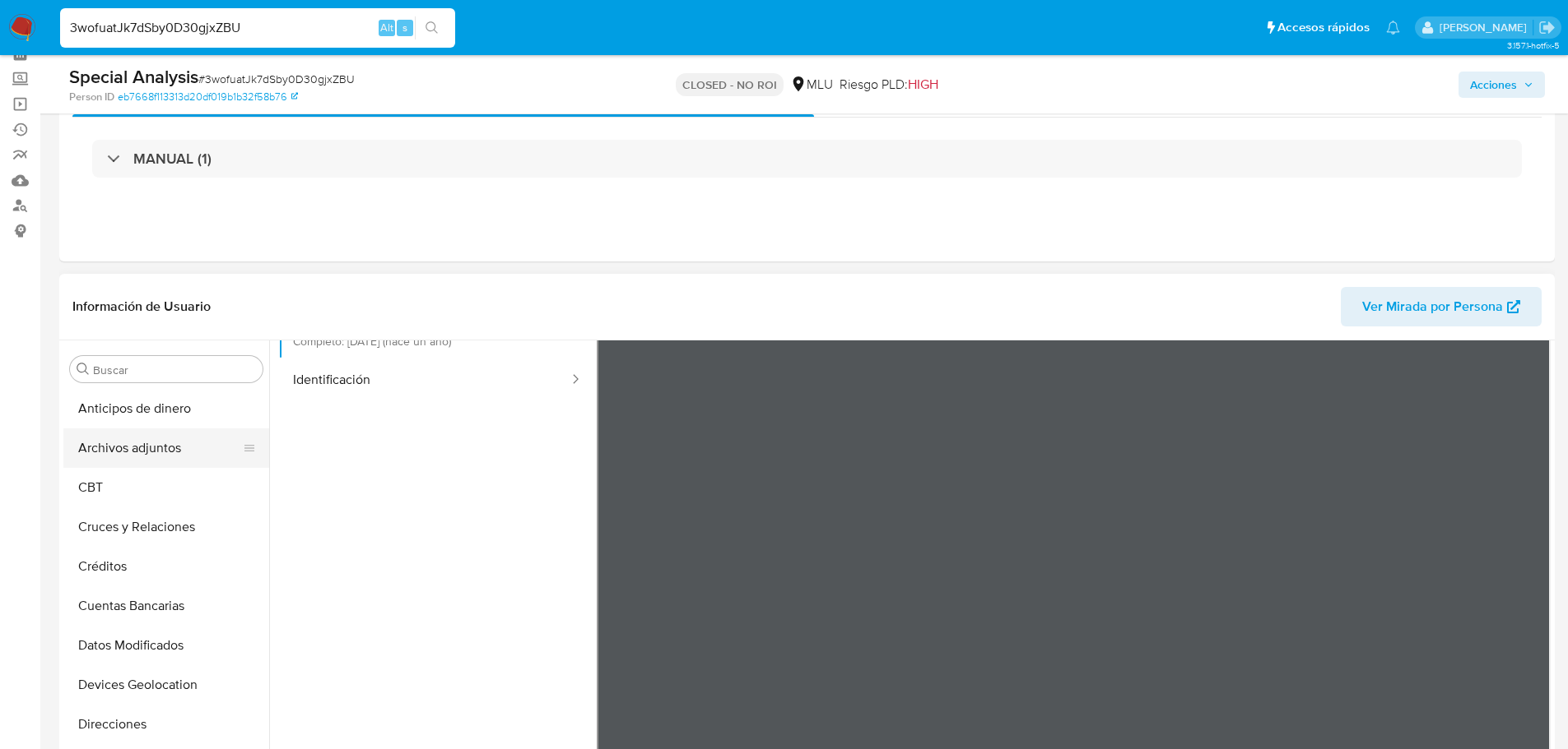
click at [176, 437] on button "Archivos adjuntos" at bounding box center [159, 448] width 192 height 40
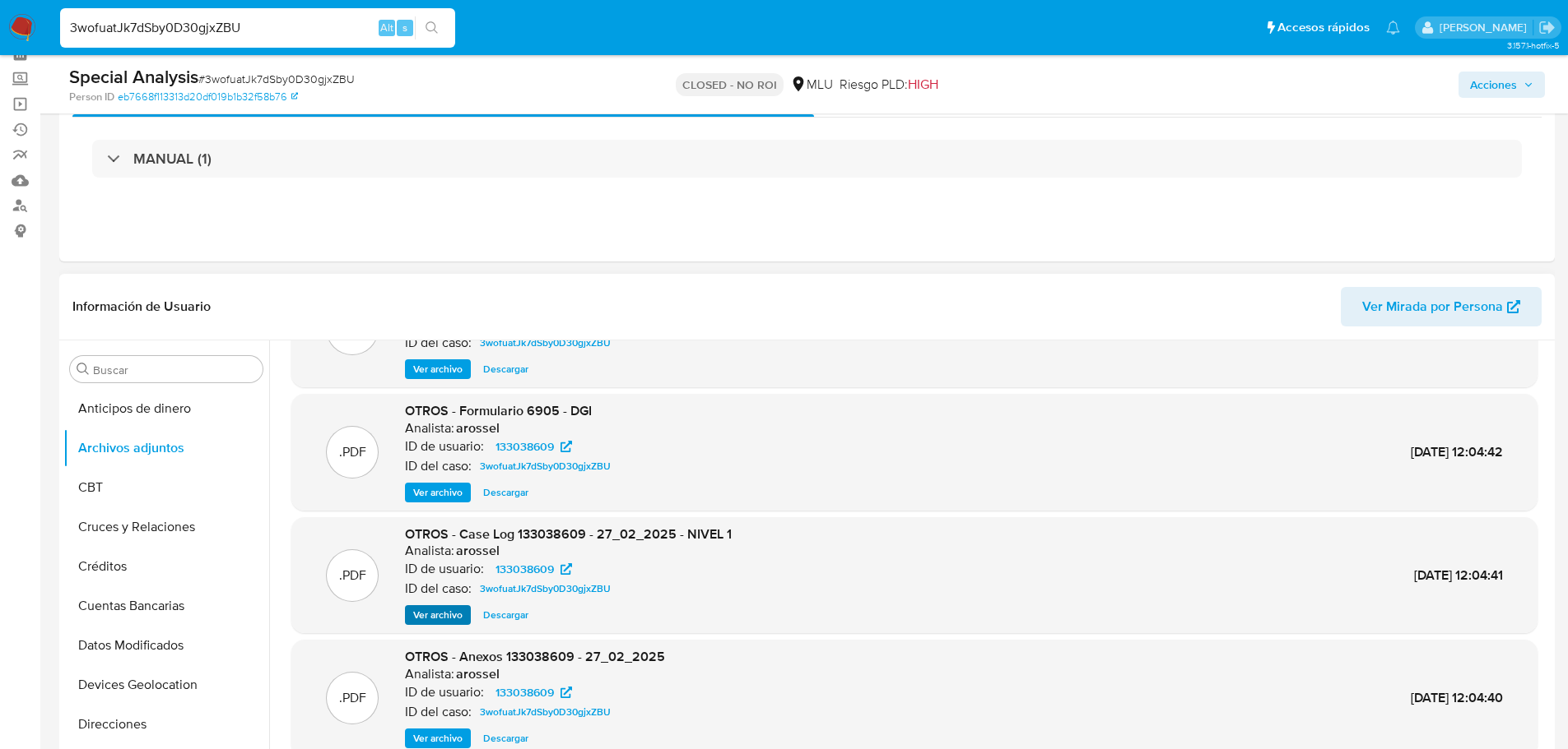
scroll to position [138, 0]
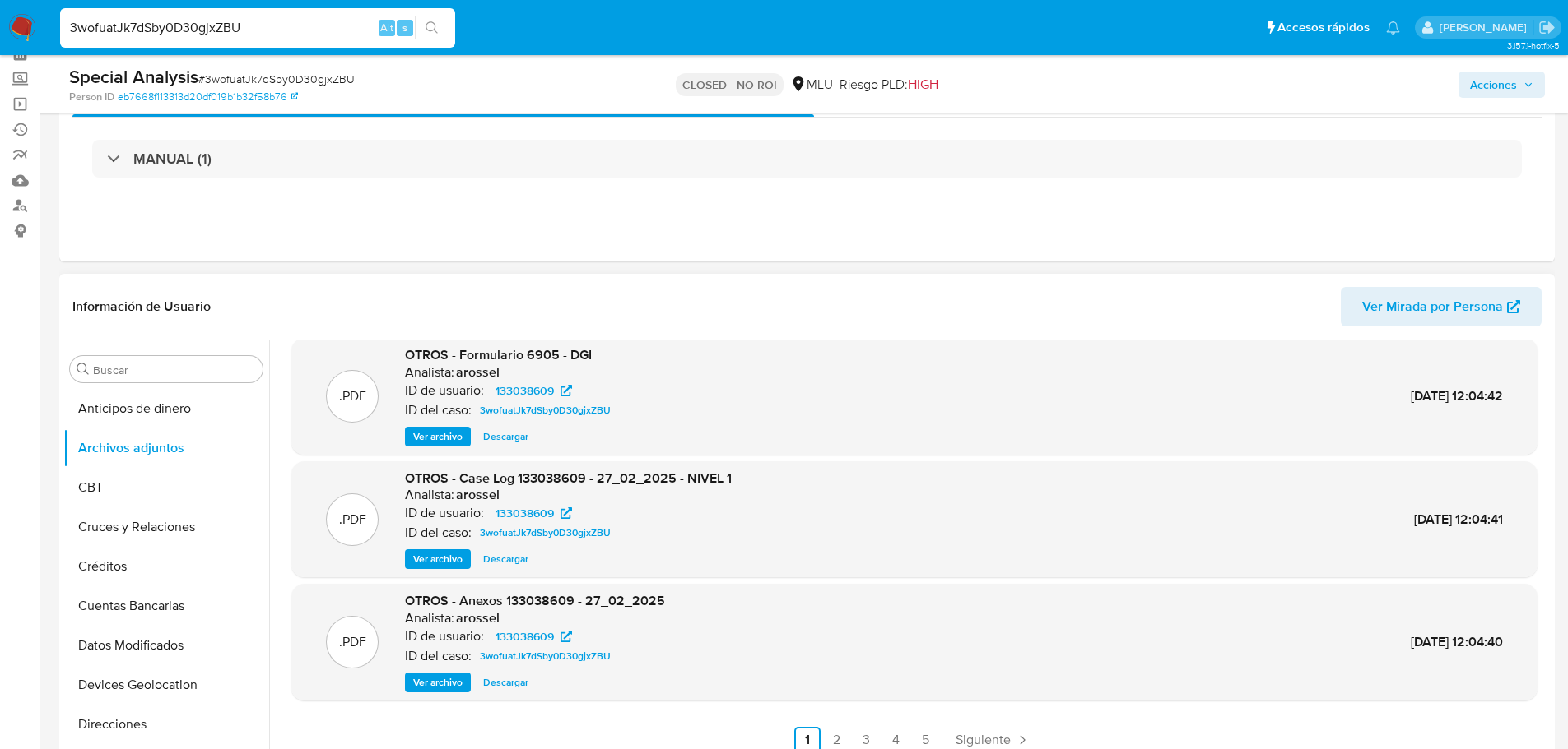
click at [433, 551] on span "Ver archivo" at bounding box center [438, 559] width 49 height 16
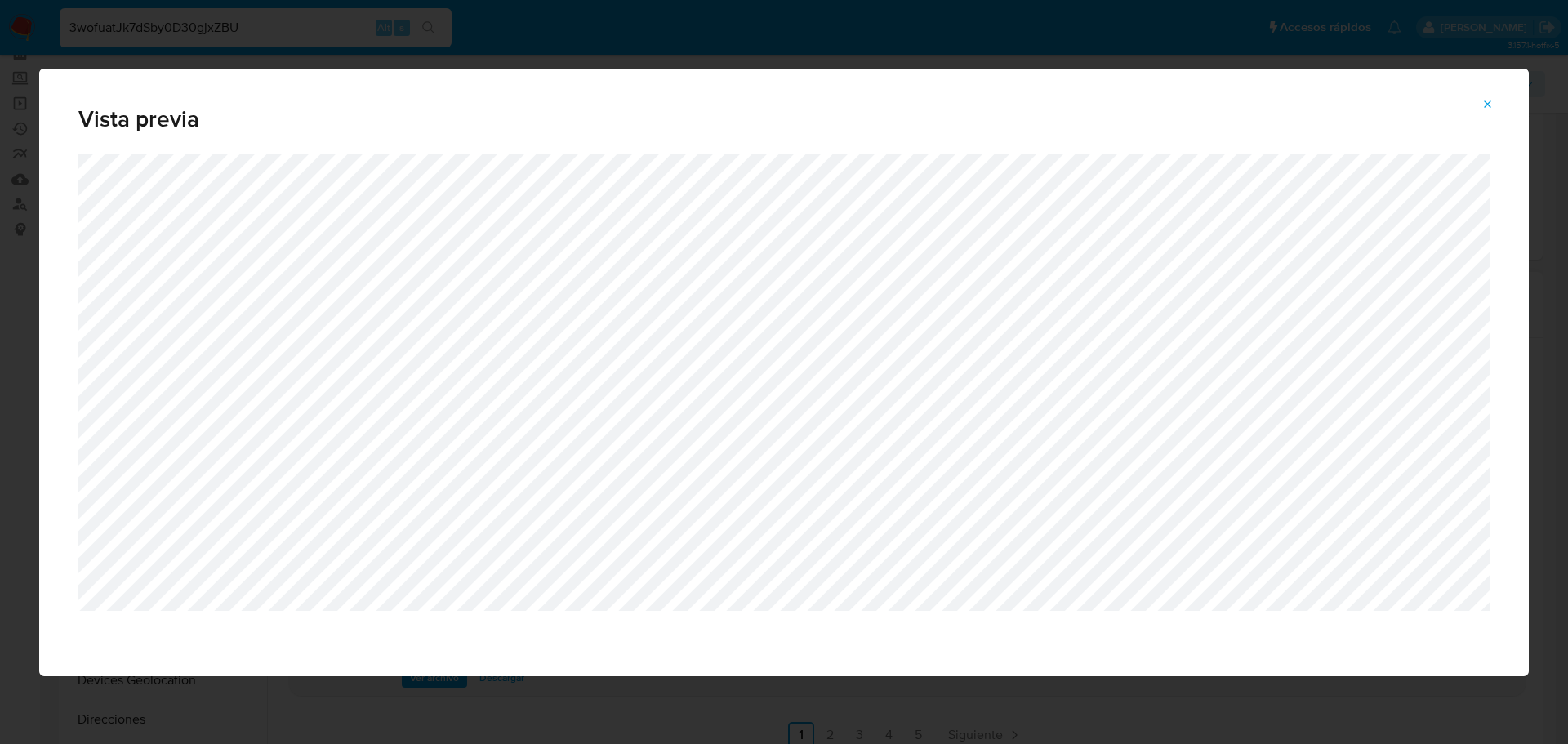
click at [1494, 103] on button "Attachment preview" at bounding box center [1487, 104] width 36 height 26
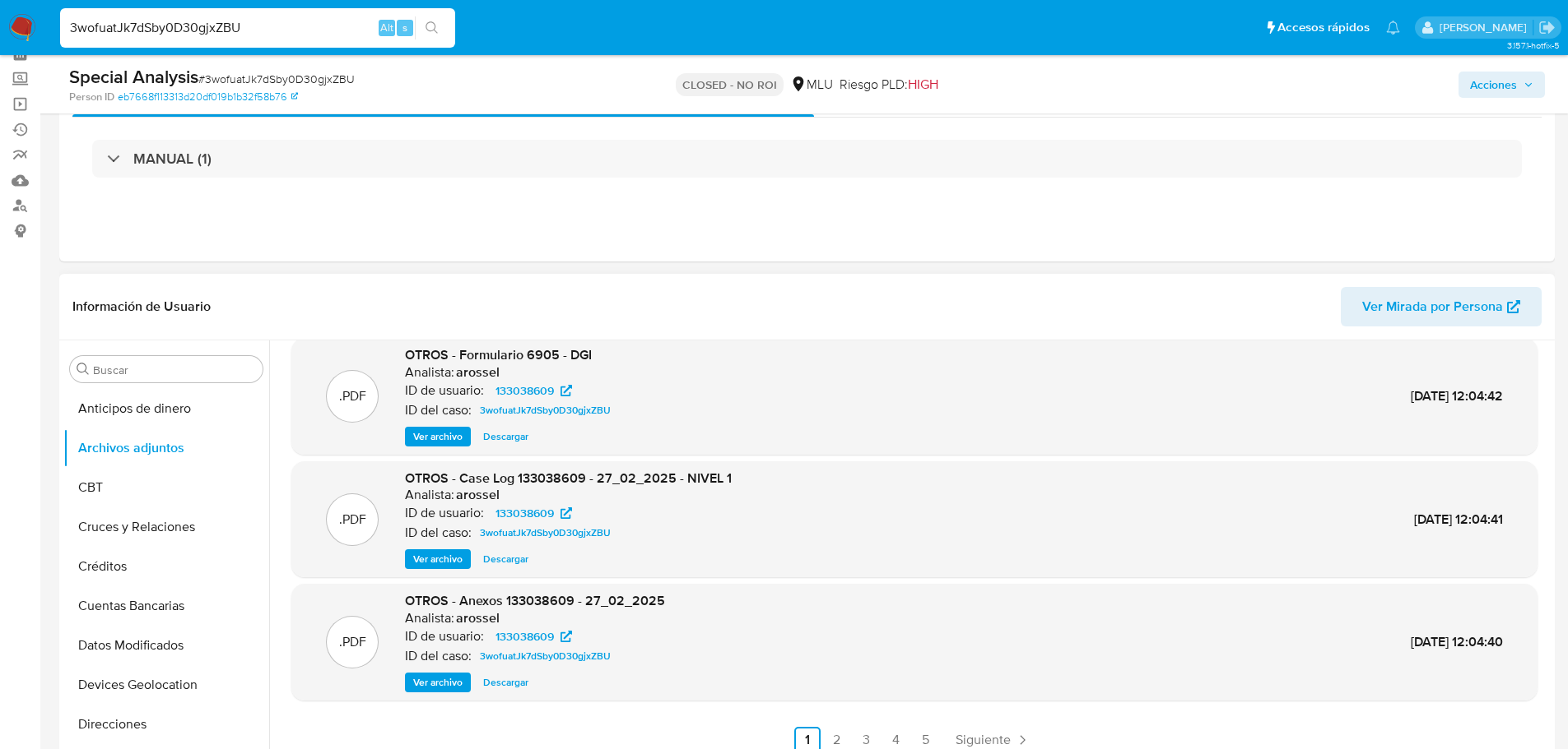
click at [304, 28] on input "3wofuatJk7dSby0D30gjxZBU" at bounding box center [257, 27] width 395 height 22
paste input "QkSYQ1p84Ke7Hp7AHXpHATiE"
type input "QkSYQ1p84Ke7Hp7AHXpHATiE"
click at [426, 34] on icon "search-icon" at bounding box center [432, 28] width 13 height 13
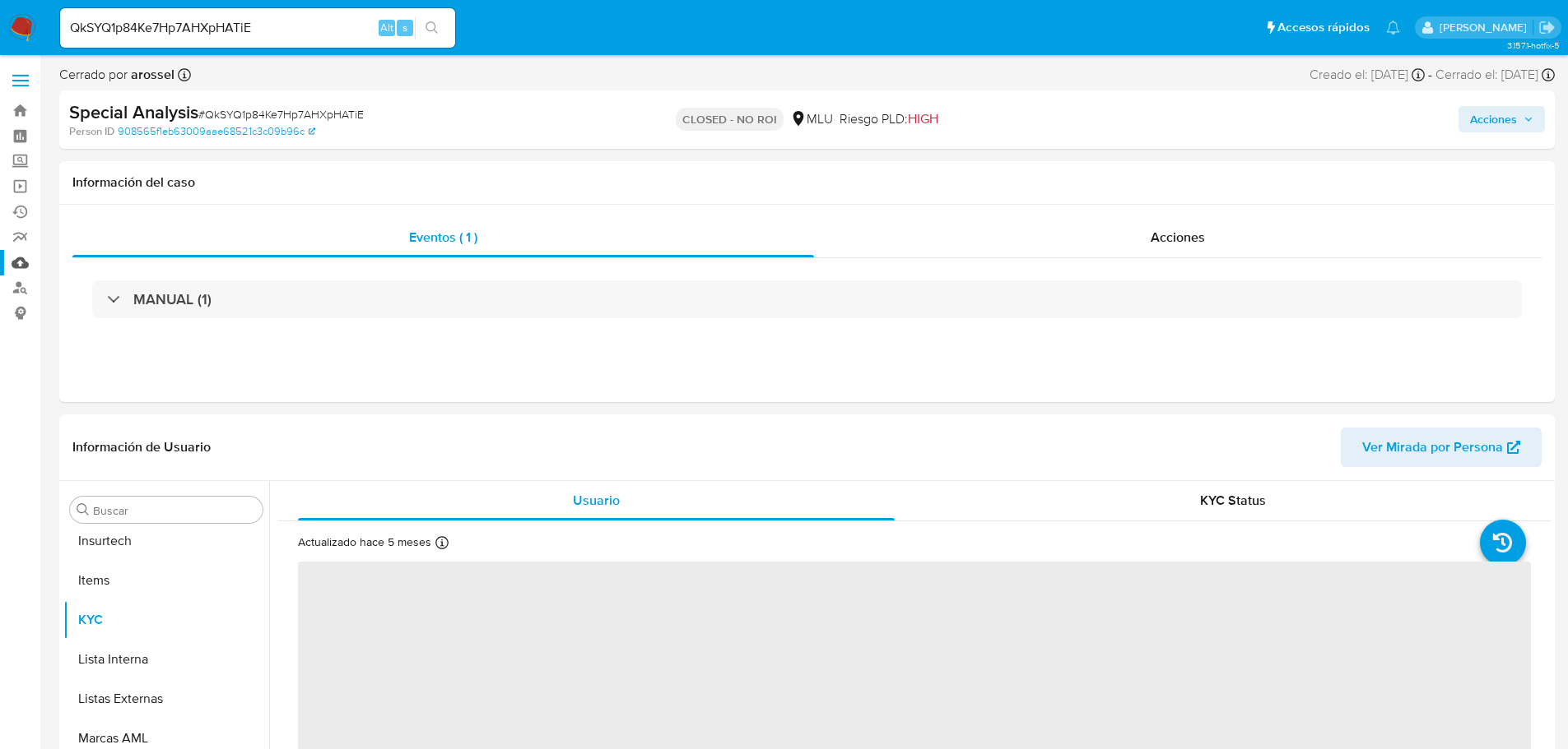
scroll to position [735, 0]
select select "10"
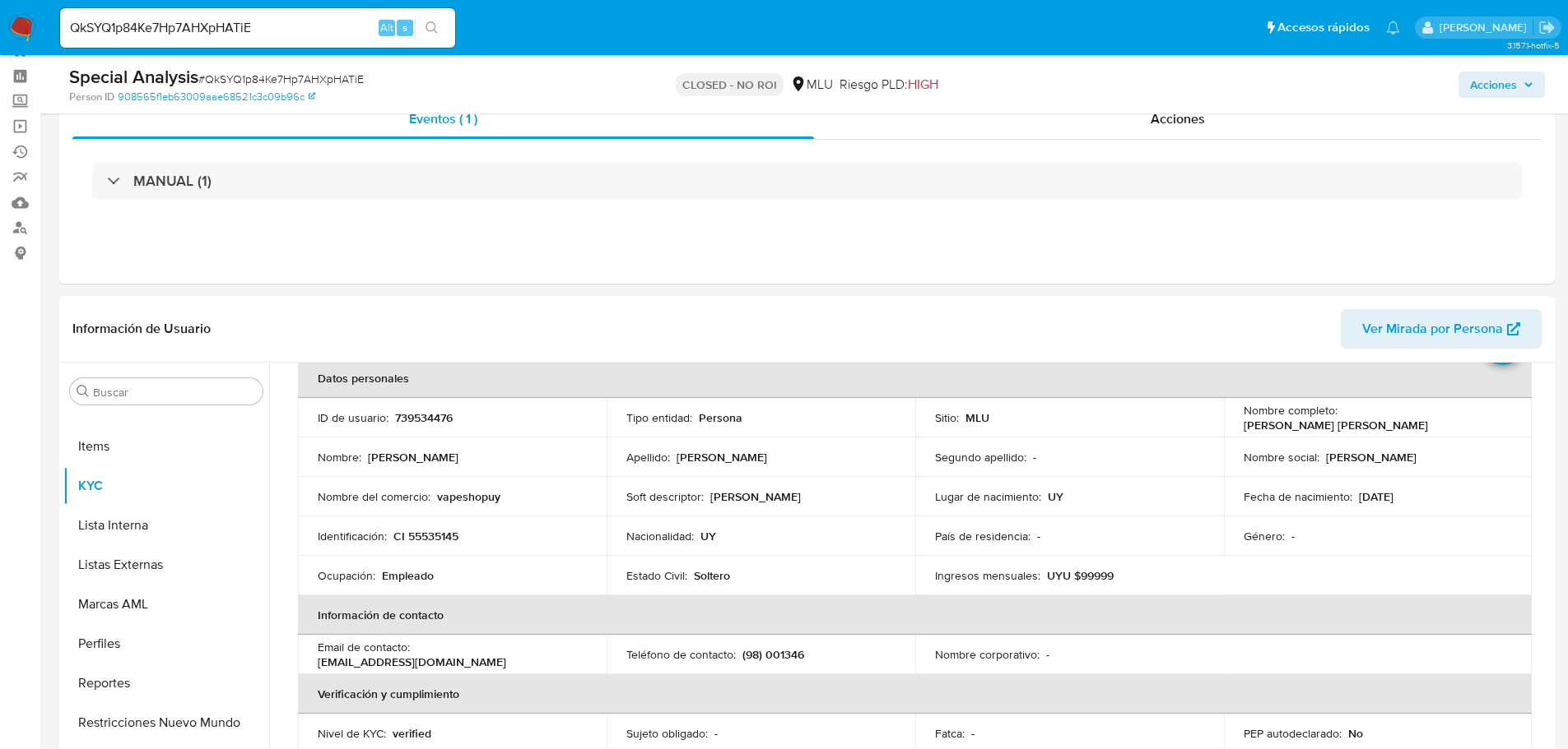
scroll to position [82, 0]
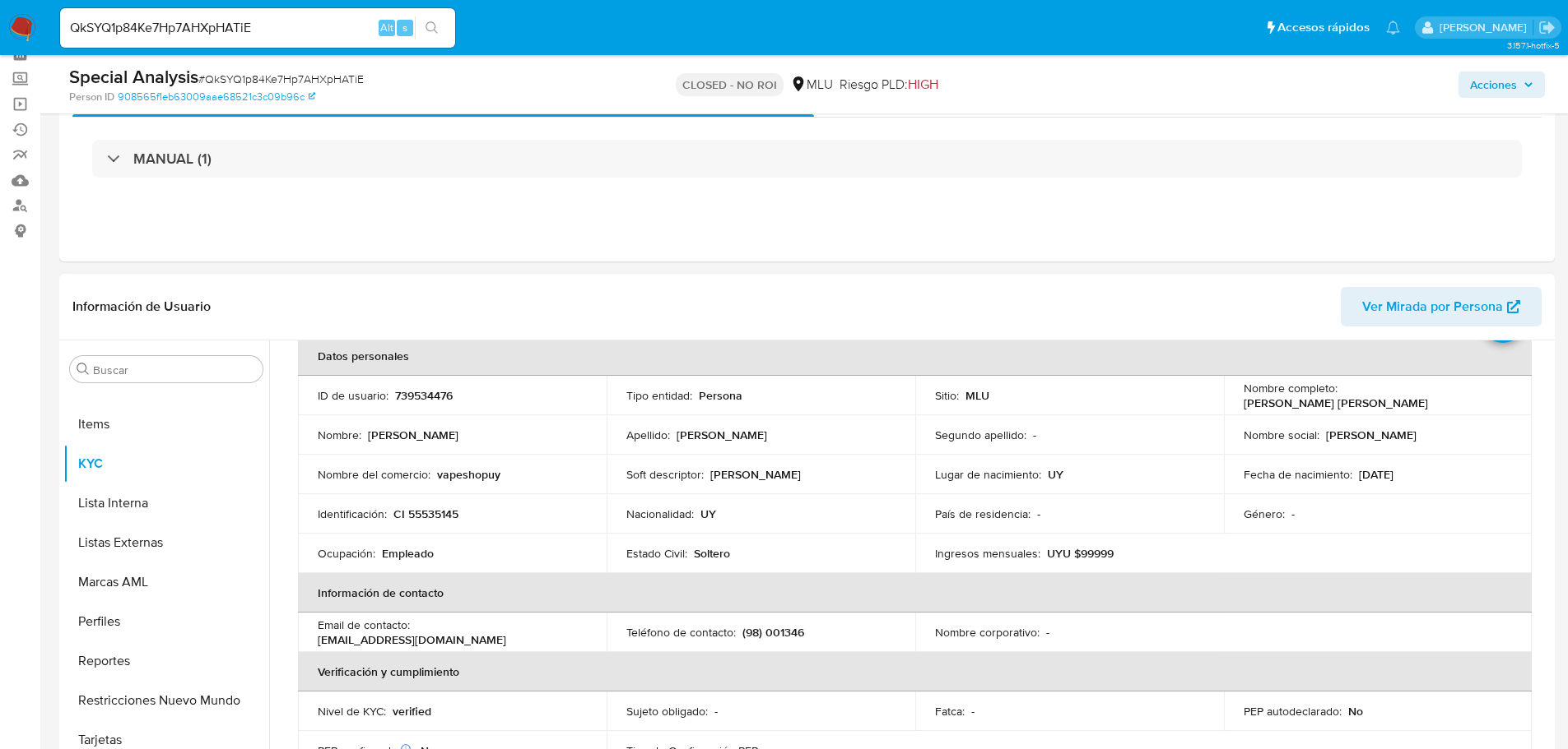
click at [662, 520] on p "Nacionalidad :" at bounding box center [659, 514] width 67 height 15
click at [626, 475] on p "Soft descriptor :" at bounding box center [665, 474] width 78 height 15
click at [792, 432] on div "Apellido : [PERSON_NAME]" at bounding box center [761, 436] width 269 height 15
click at [1422, 464] on td "Fecha de nacimiento : [DEMOGRAPHIC_DATA]" at bounding box center [1378, 474] width 309 height 40
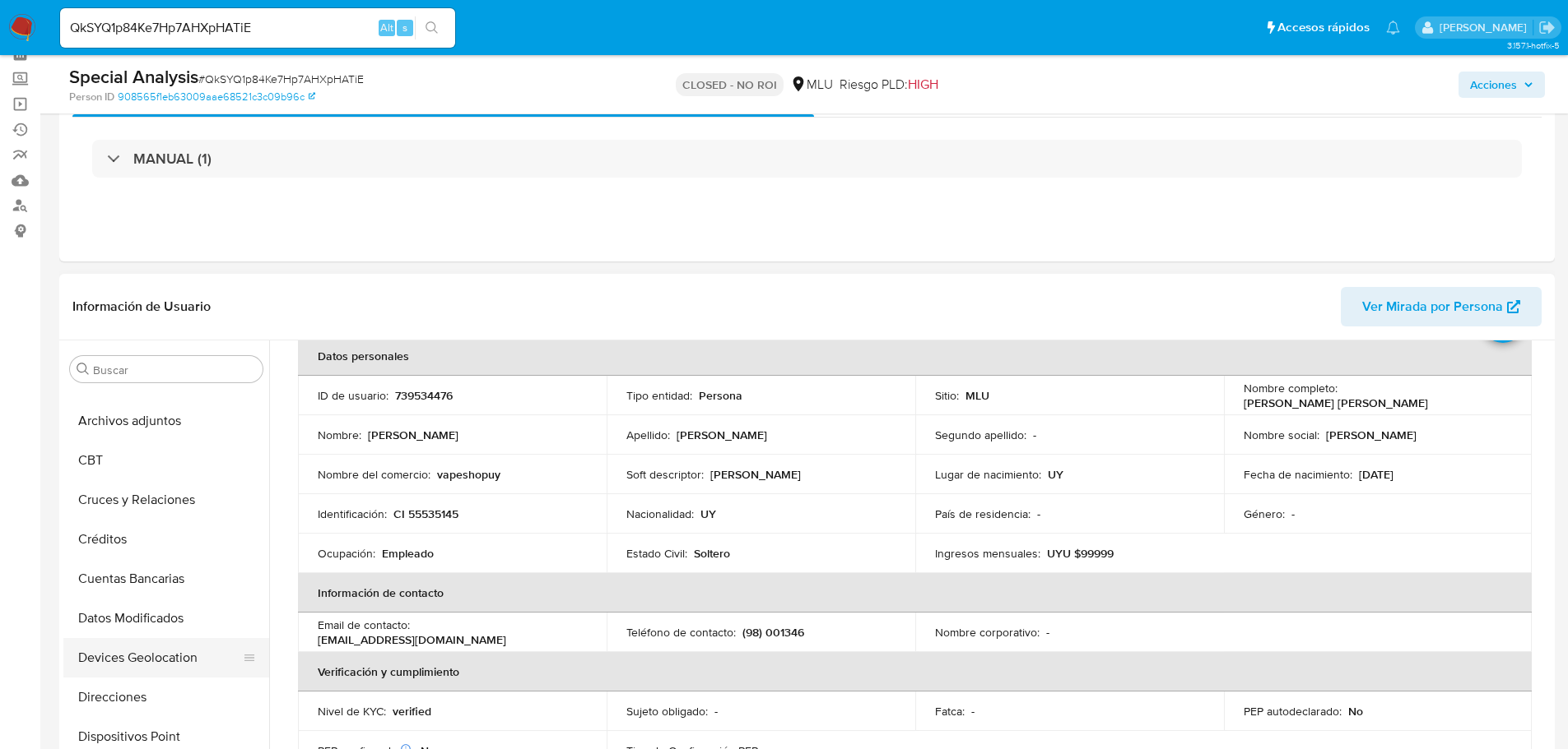
scroll to position [0, 0]
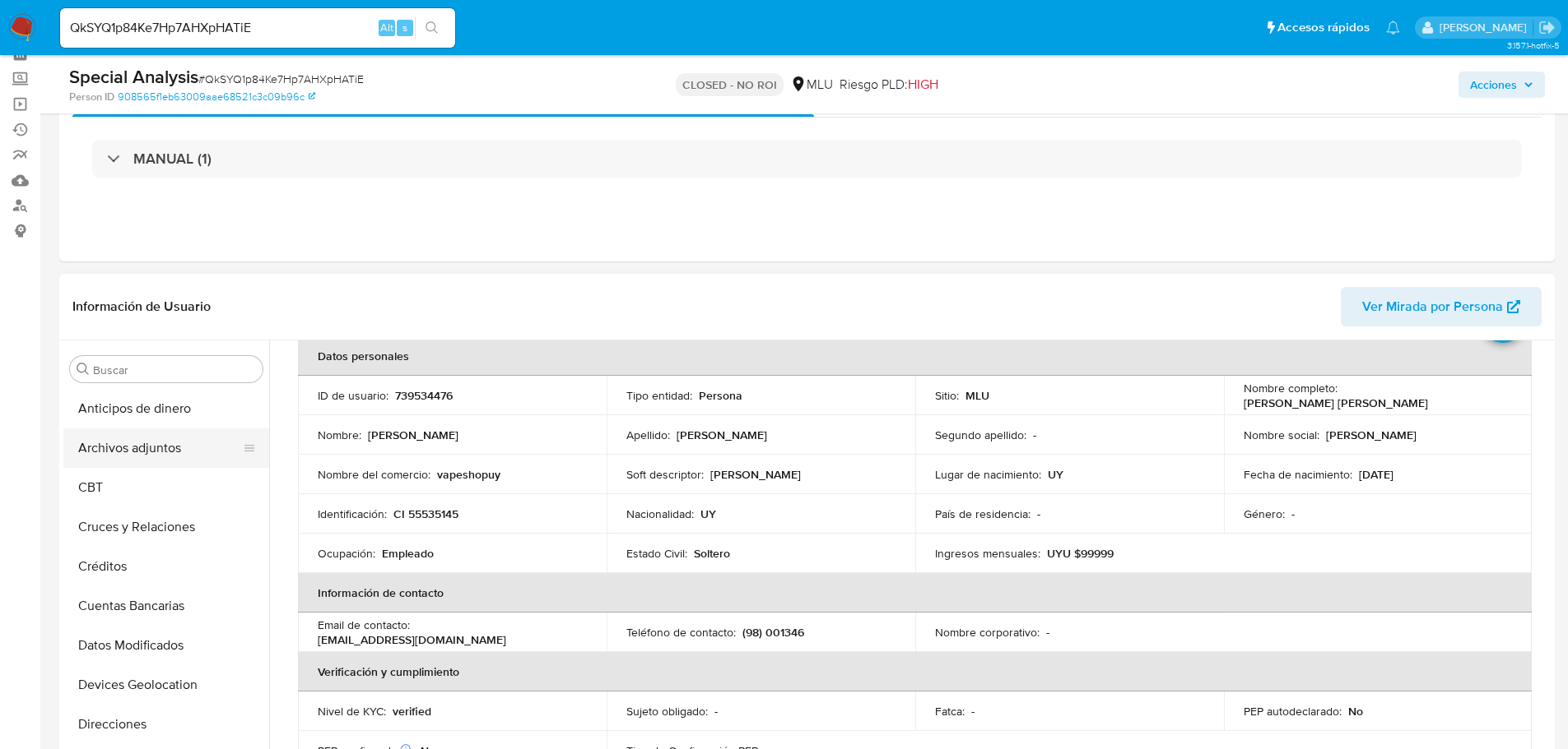
click at [152, 452] on button "Archivos adjuntos" at bounding box center [159, 448] width 192 height 40
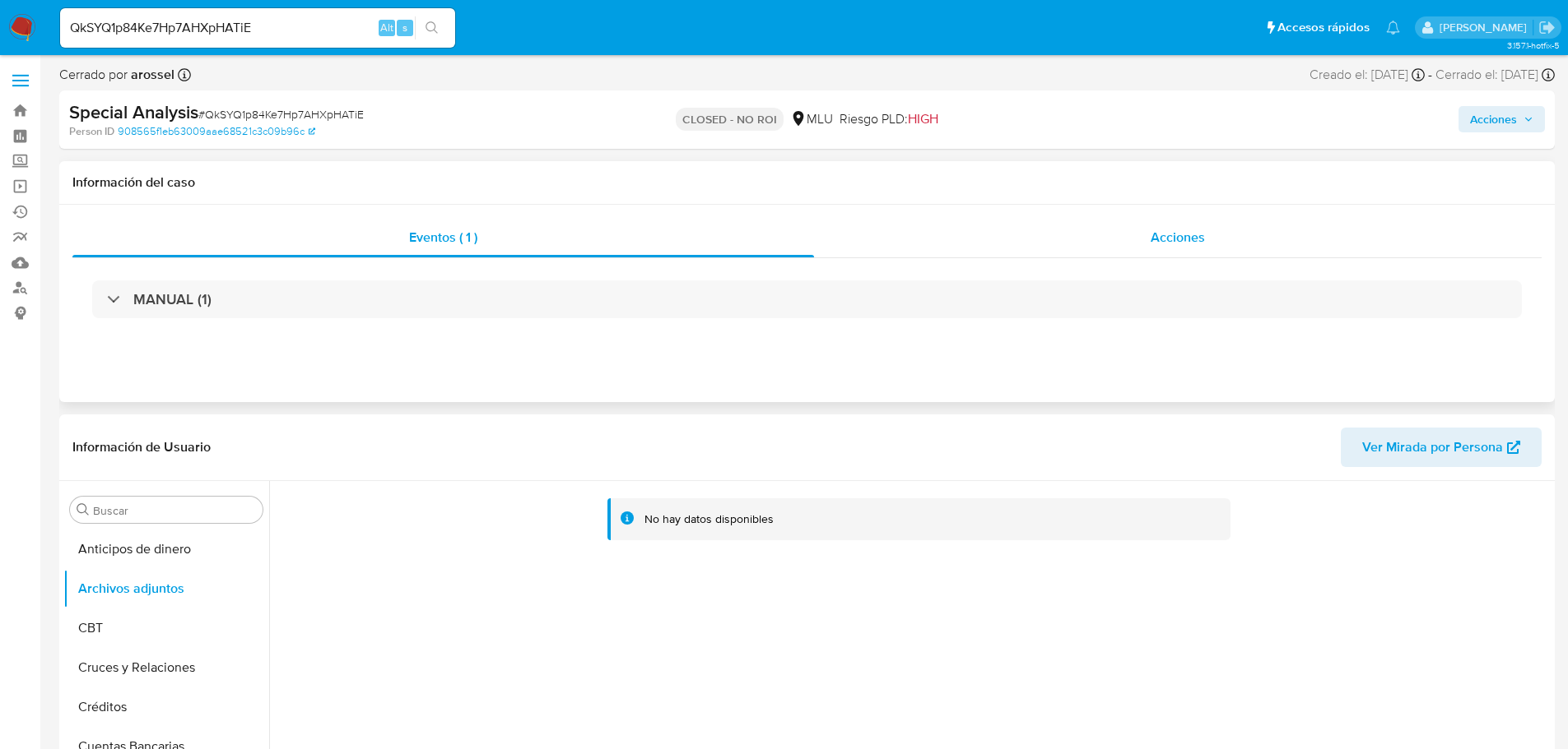
click at [1170, 238] on span "Acciones" at bounding box center [1177, 238] width 54 height 19
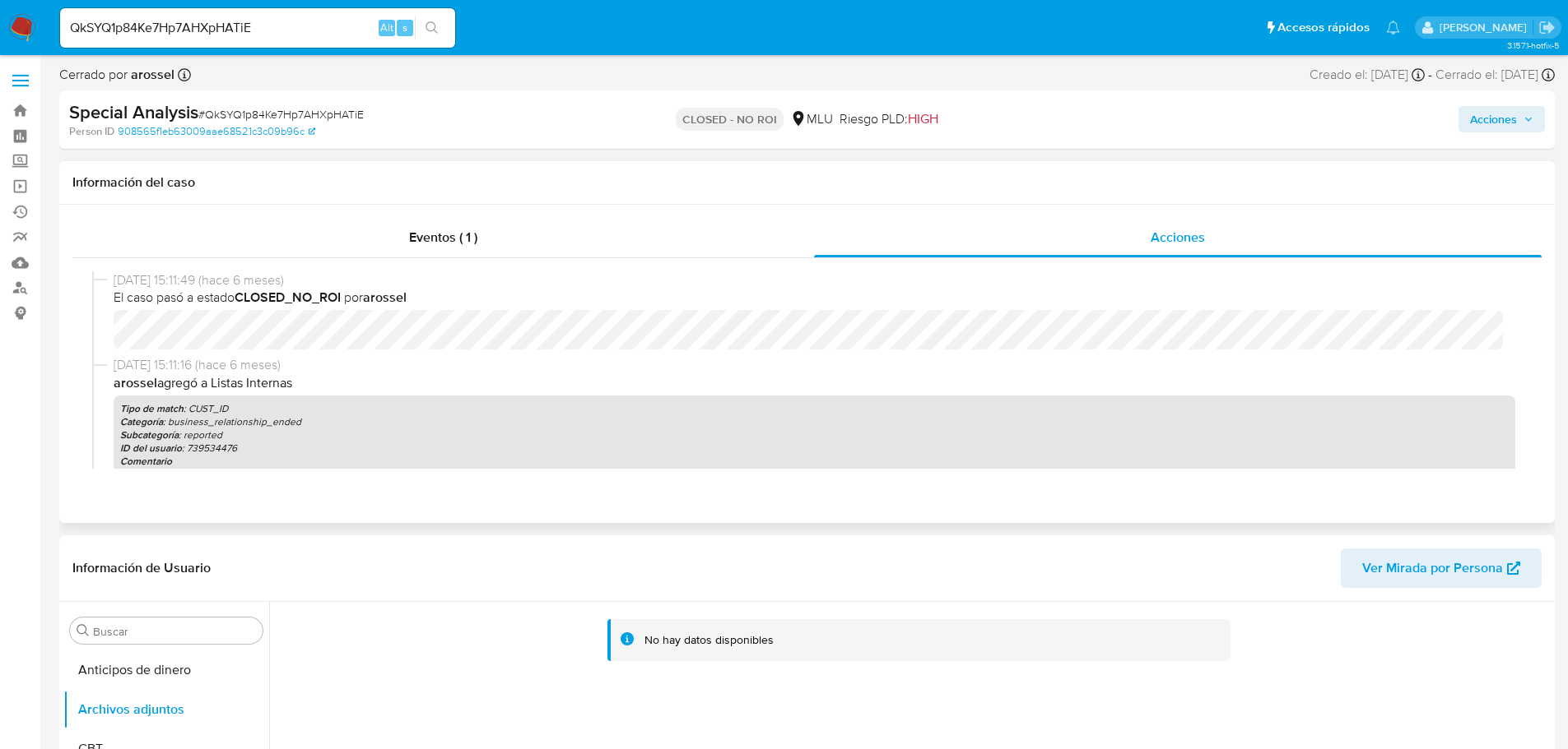
click at [528, 400] on div "Tipo de match : CUST_ID Categoría : business_relationship_ended Subcategoría : …" at bounding box center [814, 442] width 1401 height 93
click at [218, 34] on input "QkSYQ1p84Ke7Hp7AHXpHATiE" at bounding box center [257, 27] width 395 height 22
paste input "3wofuatJk7dSby0D30gjxZBU"
type input "3wofuatJk7dSby0D30gjxZBU"
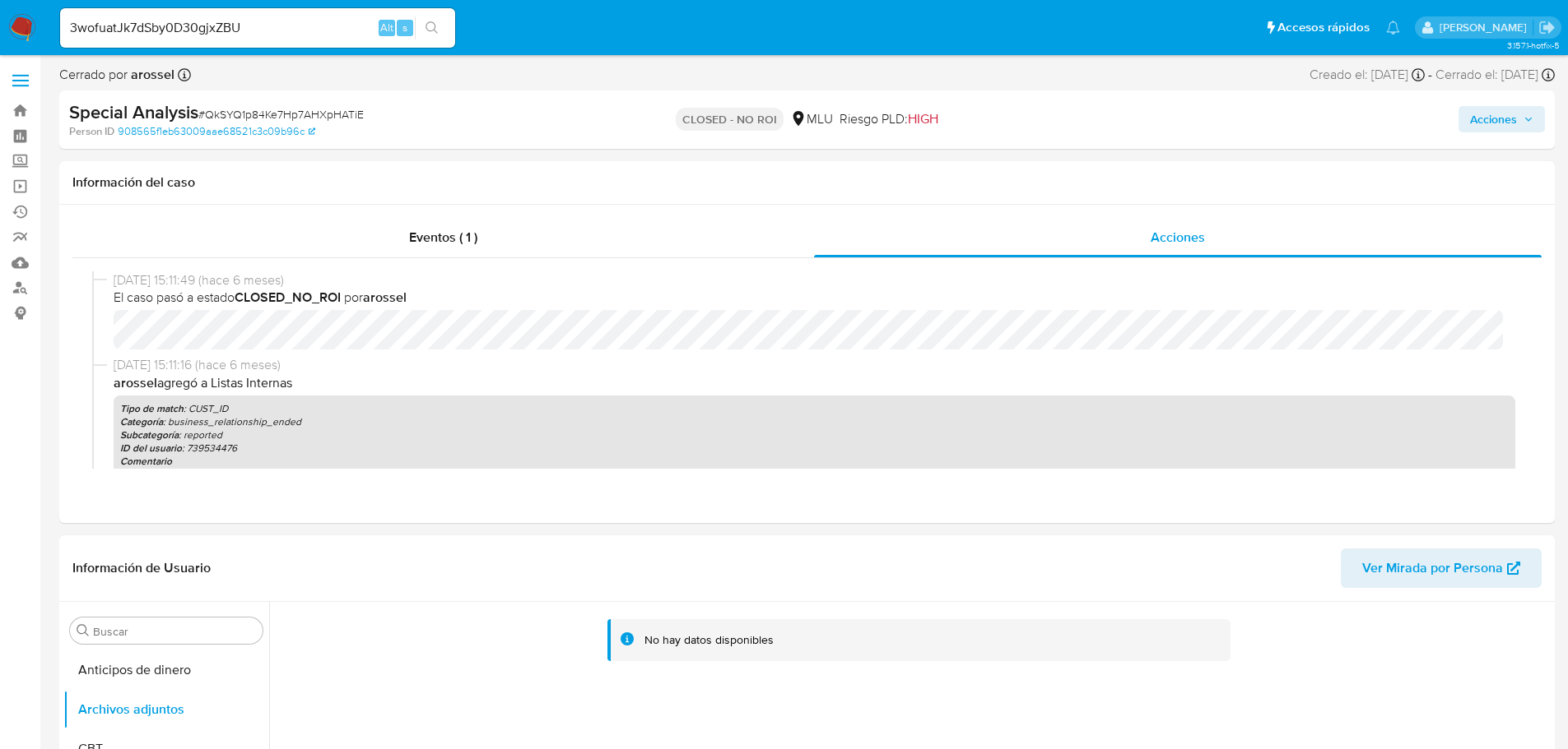
click at [435, 27] on icon "search-icon" at bounding box center [431, 27] width 12 height 12
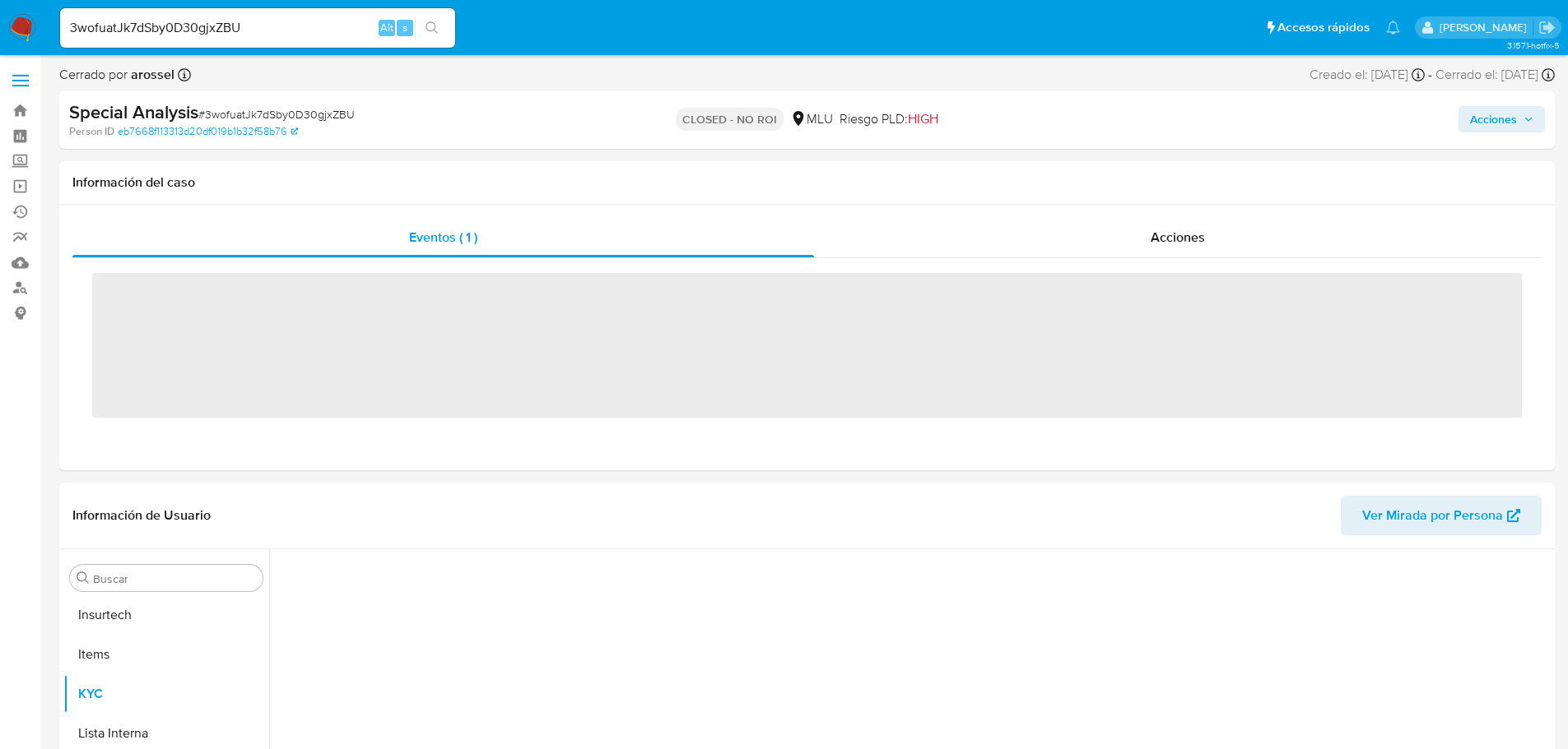
scroll to position [735, 0]
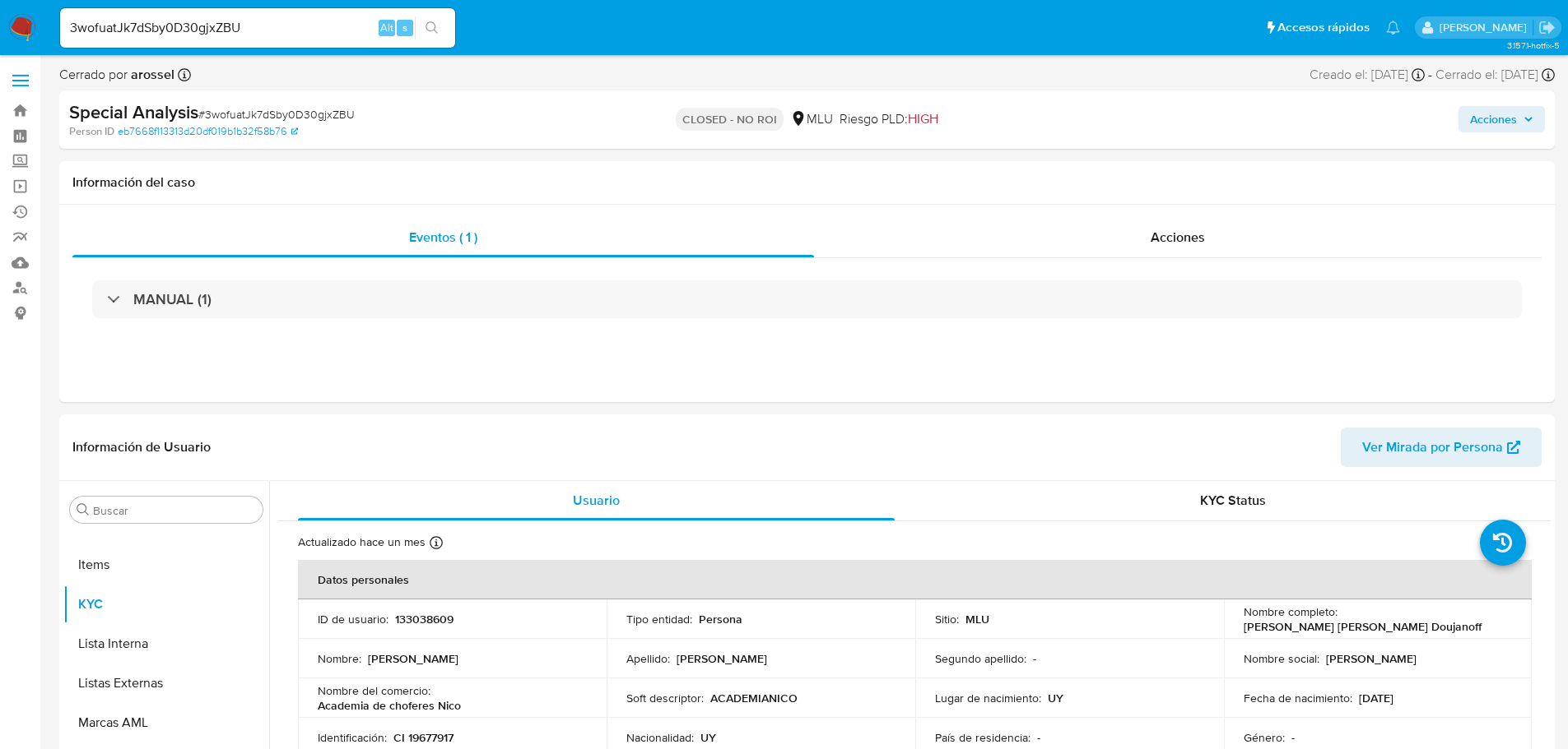
select select "10"
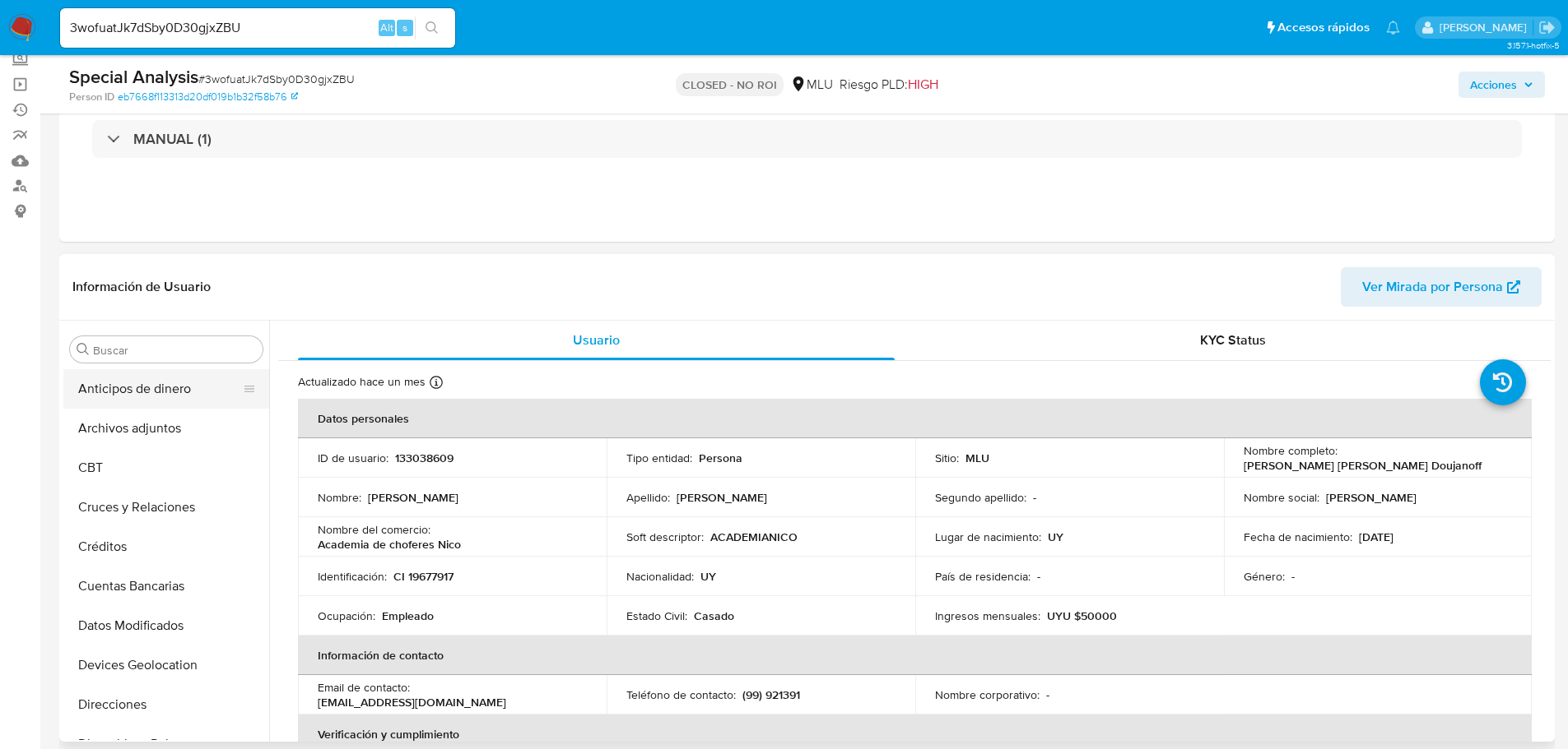
scroll to position [82, 0]
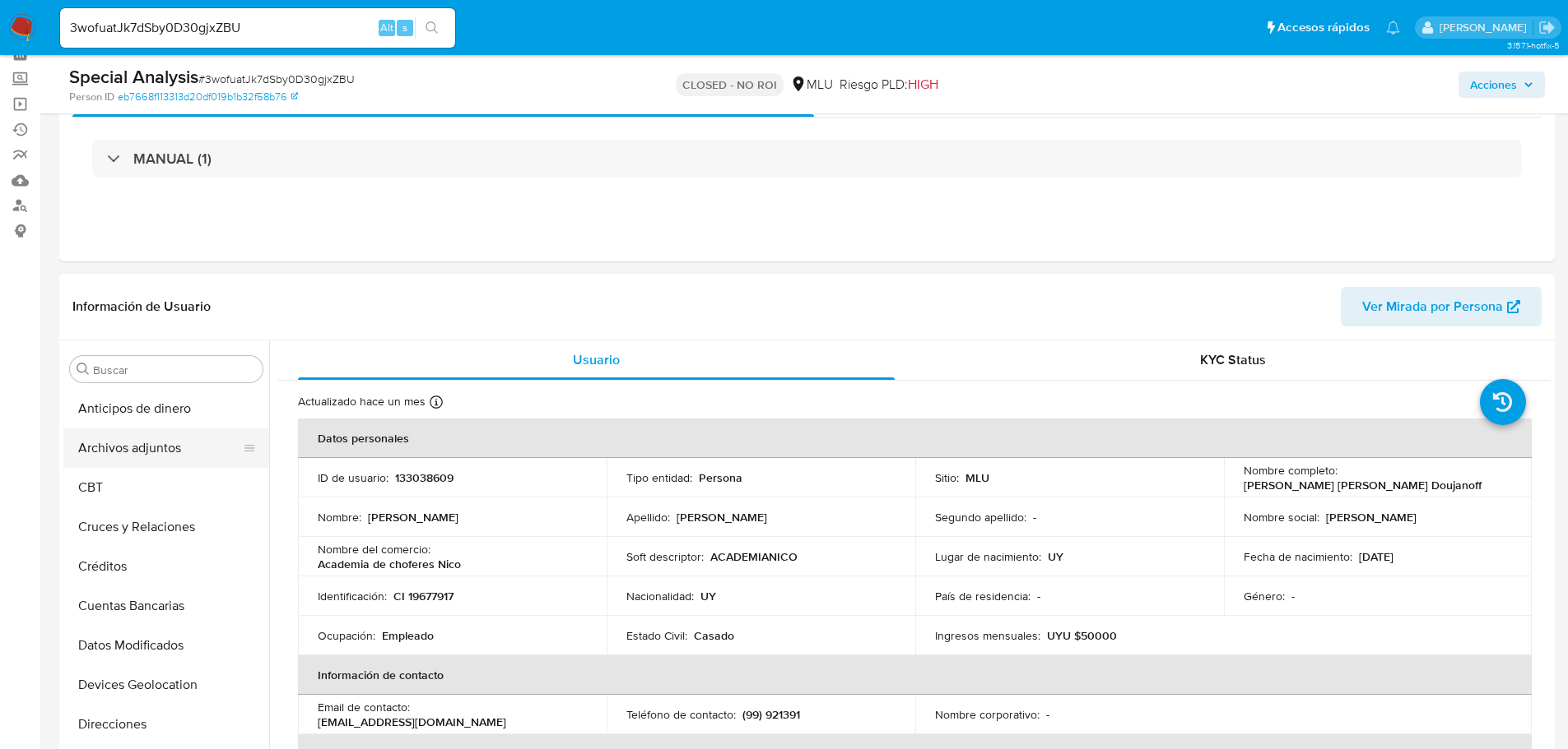
click at [125, 450] on button "Archivos adjuntos" at bounding box center [159, 448] width 192 height 40
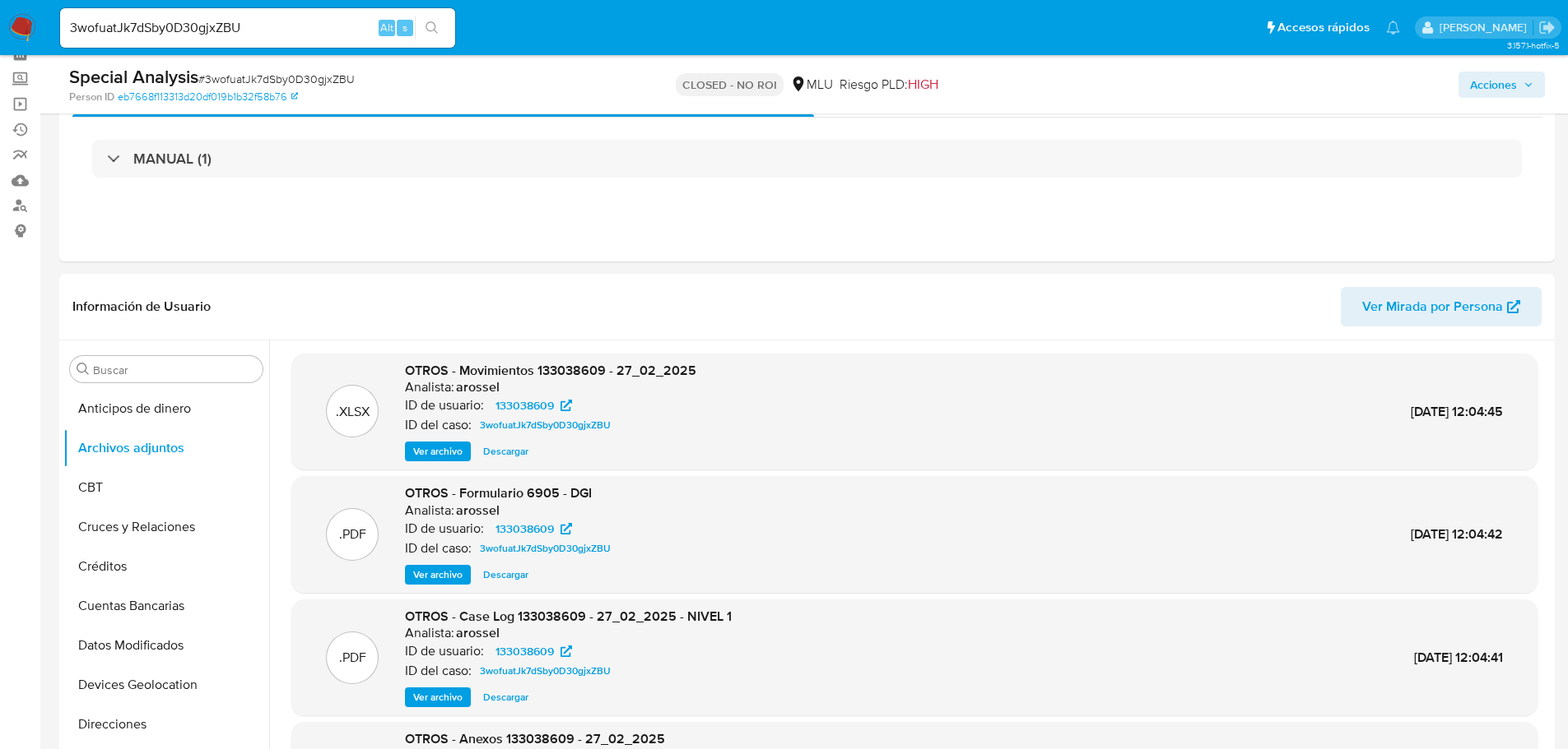
click at [193, 19] on input "3wofuatJk7dSby0D30gjxZBU" at bounding box center [257, 27] width 395 height 22
paste input "bthuAPJCfPvMh7eVx72VJ9kP"
type input "bthuAPJCfPvMh7eVx72VJ9kP"
drag, startPoint x: 429, startPoint y: 22, endPoint x: 454, endPoint y: 10, distance: 27.7
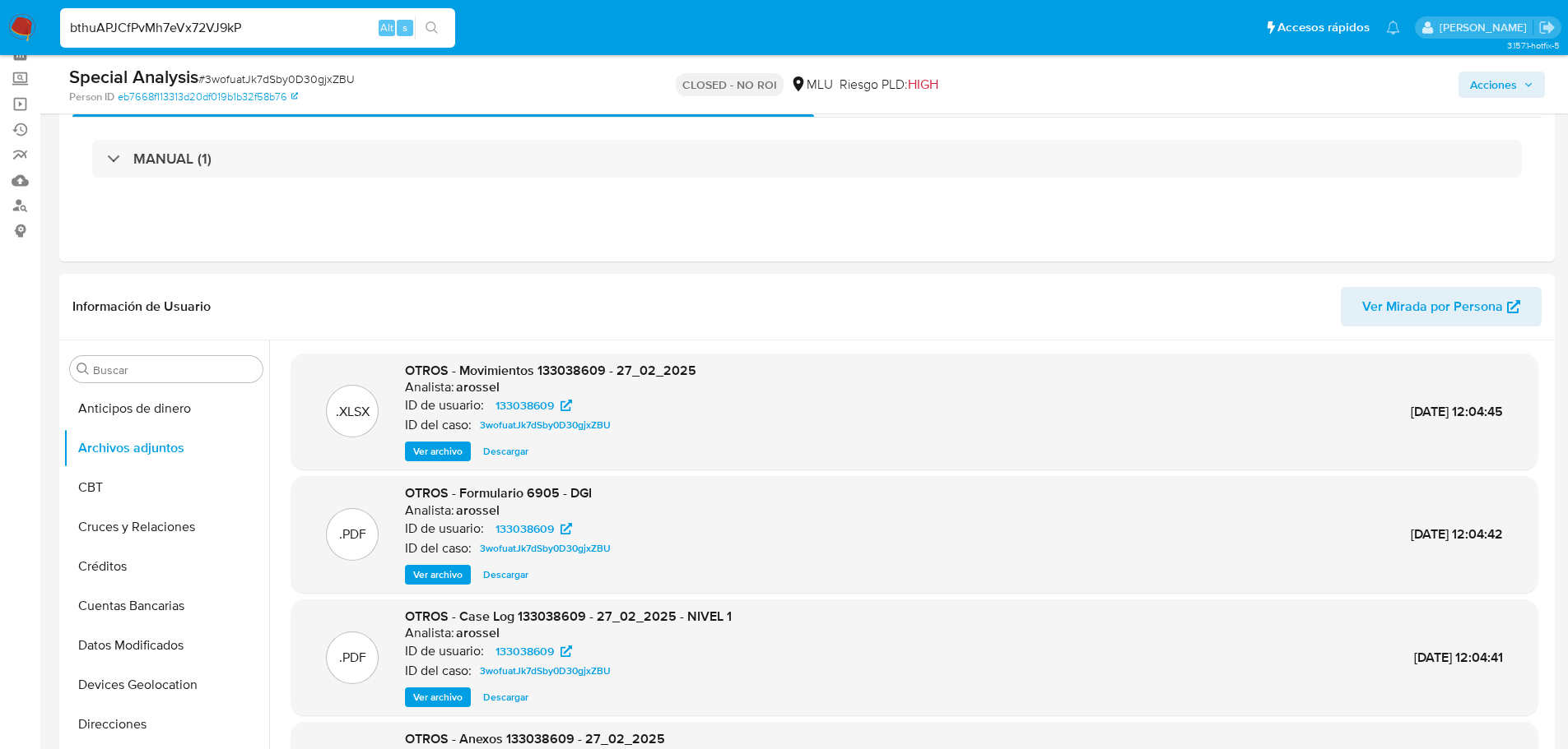
click at [430, 22] on icon "search-icon" at bounding box center [432, 28] width 13 height 13
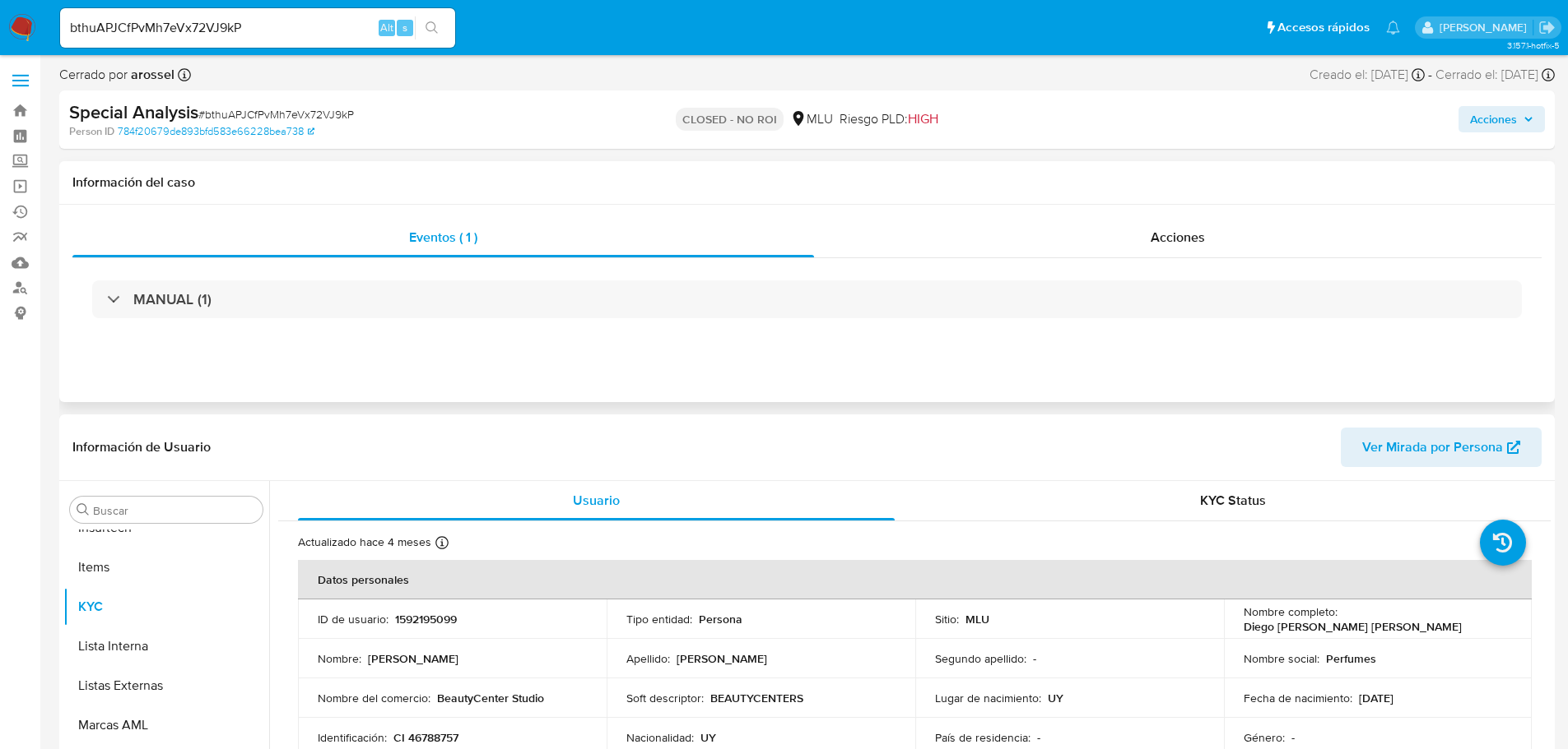
select select "10"
click at [1177, 256] on div "Acciones" at bounding box center [1178, 238] width 728 height 40
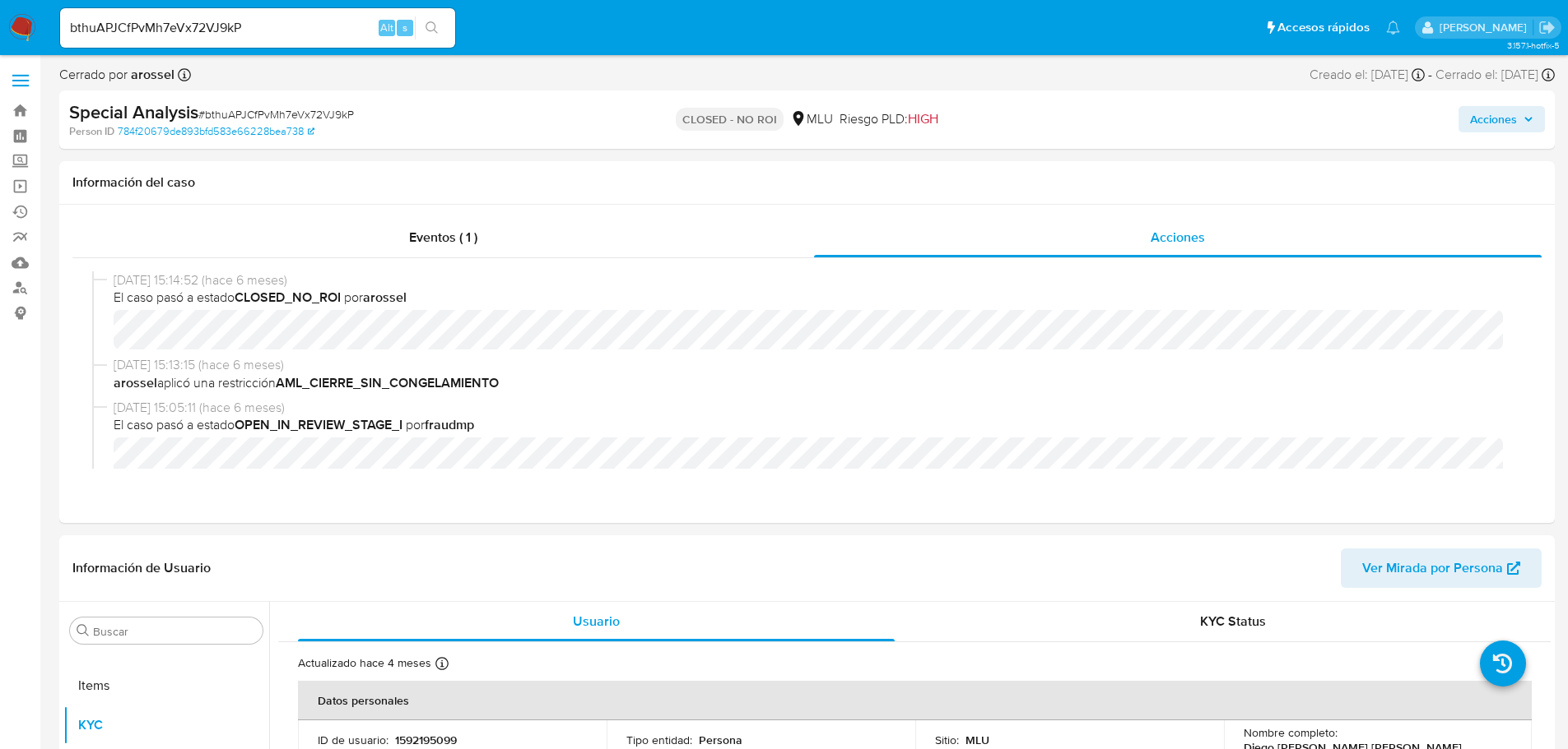
click at [166, 37] on input "bthuAPJCfPvMh7eVx72VJ9kP" at bounding box center [257, 27] width 395 height 22
paste input "ZRpfLWR7BxtHIANPdb9dWPSs"
type input "ZRpfLWR7BxtHIANPdb9dWPSs"
click at [434, 26] on icon "search-icon" at bounding box center [432, 28] width 13 height 13
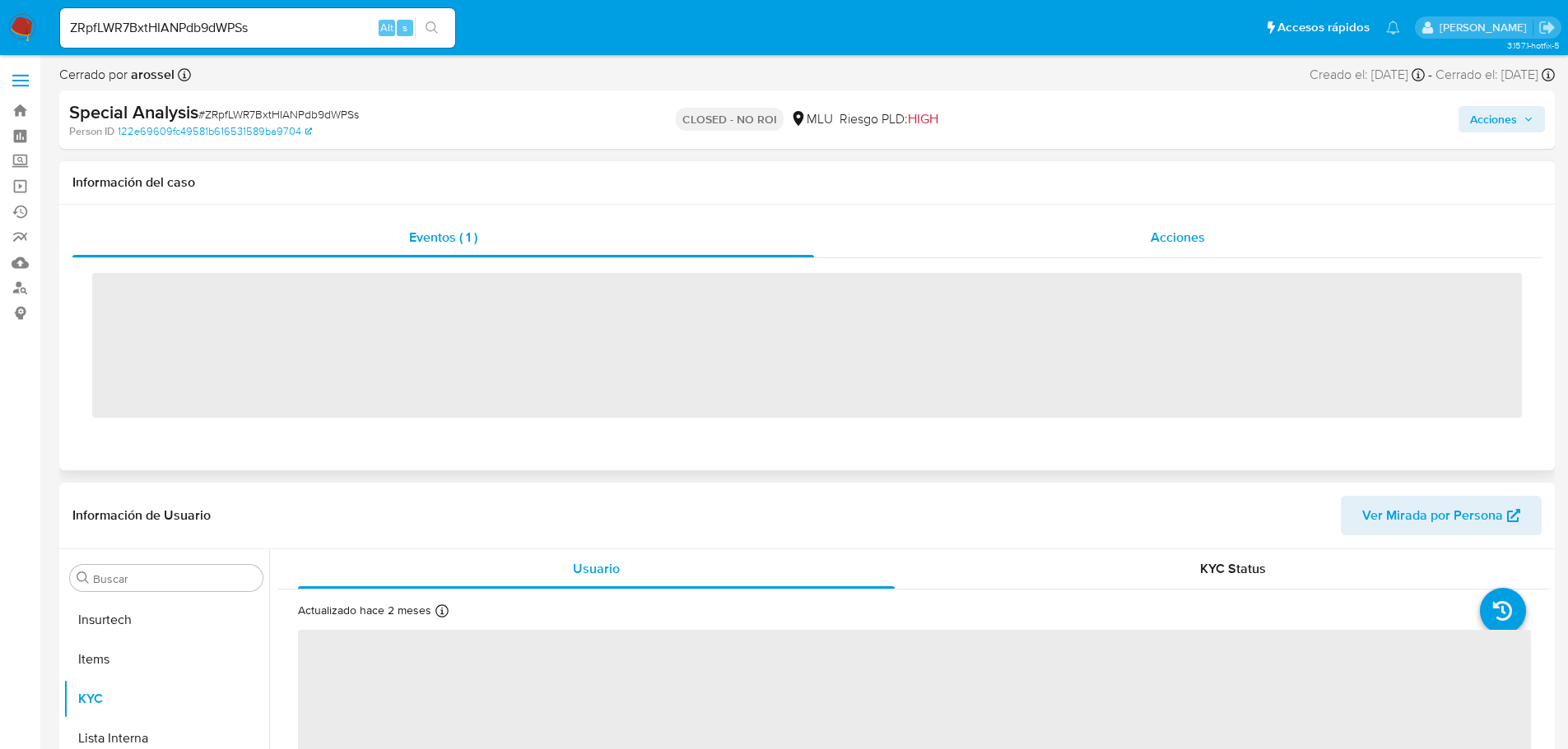
click at [1162, 232] on span "Acciones" at bounding box center [1177, 238] width 54 height 19
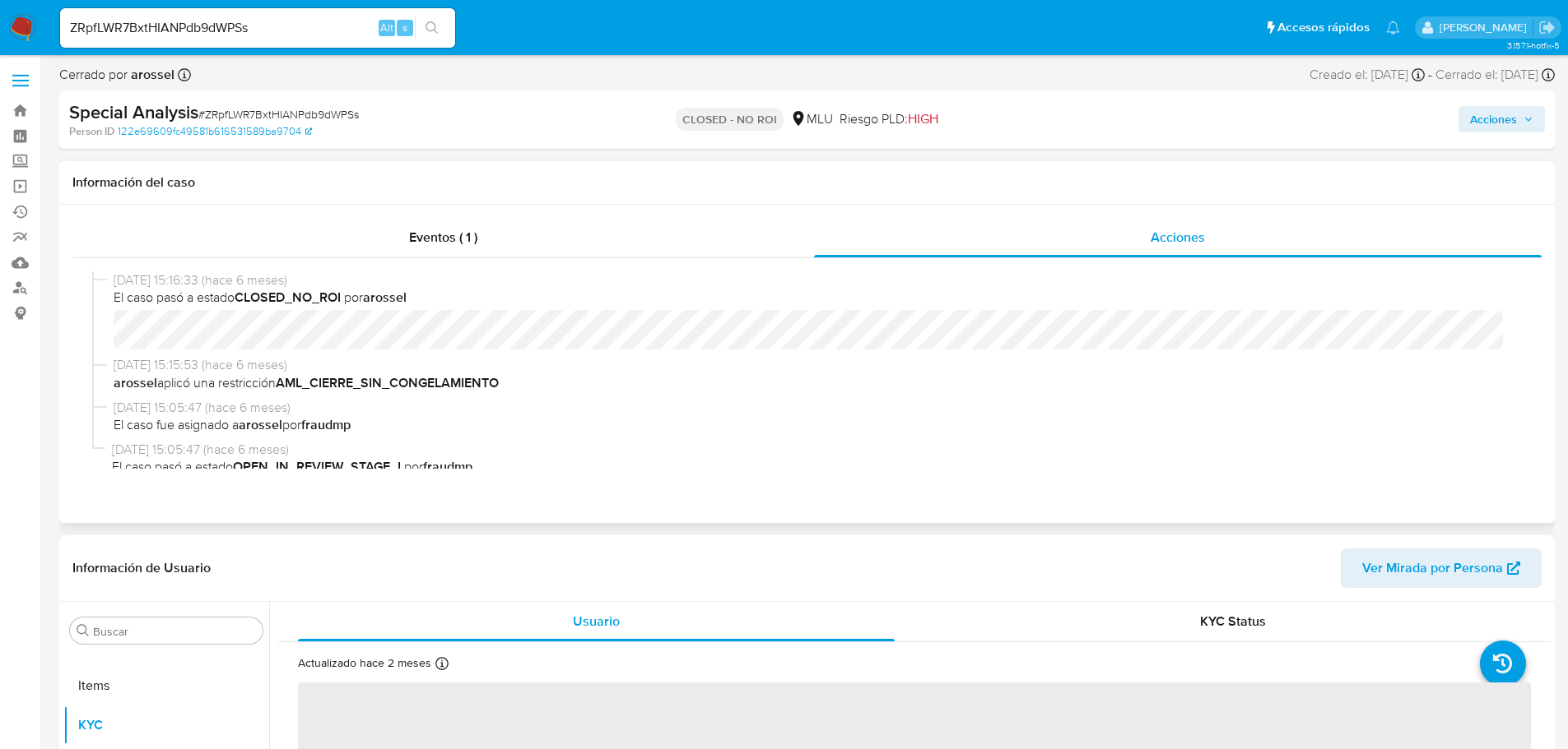
select select "10"
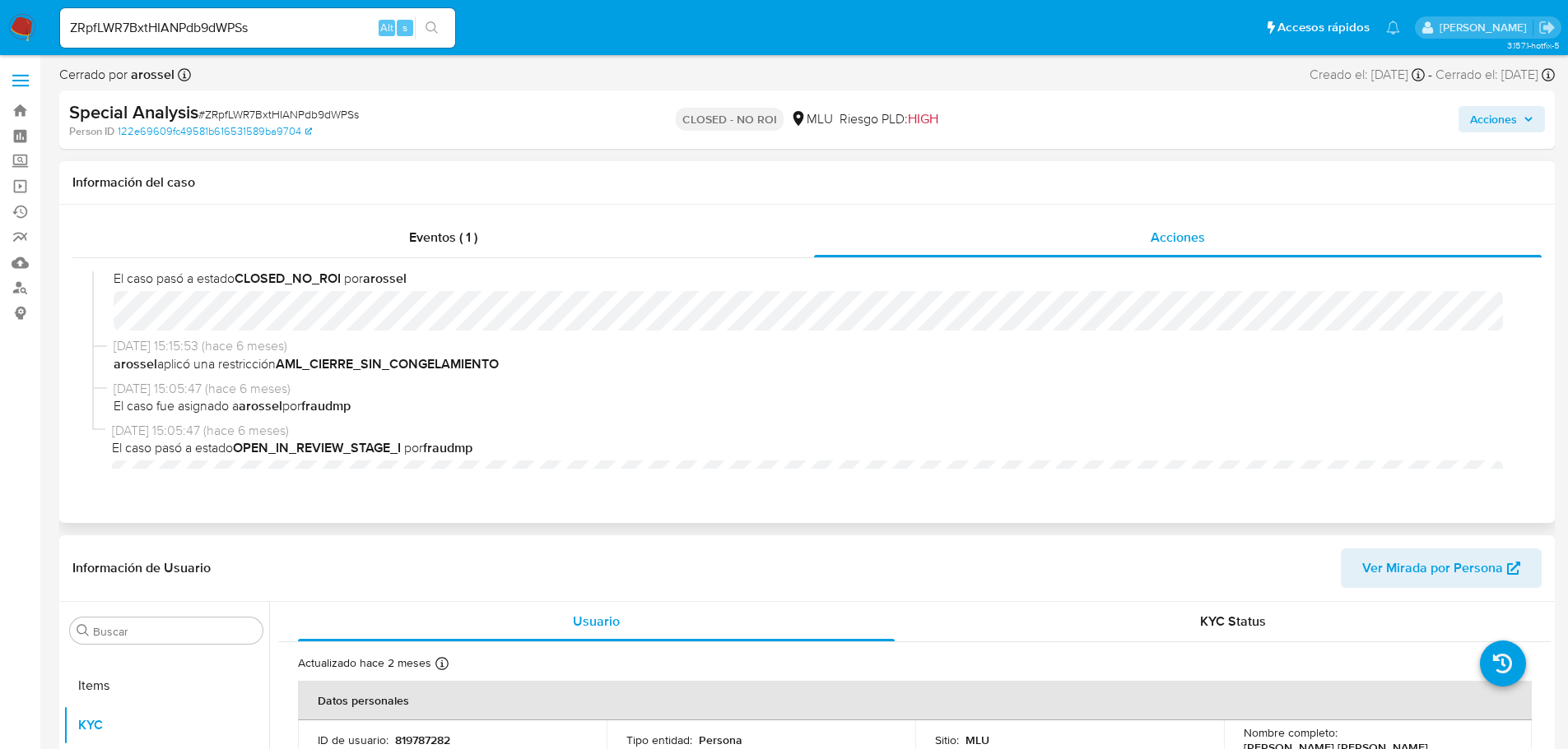
scroll to position [0, 0]
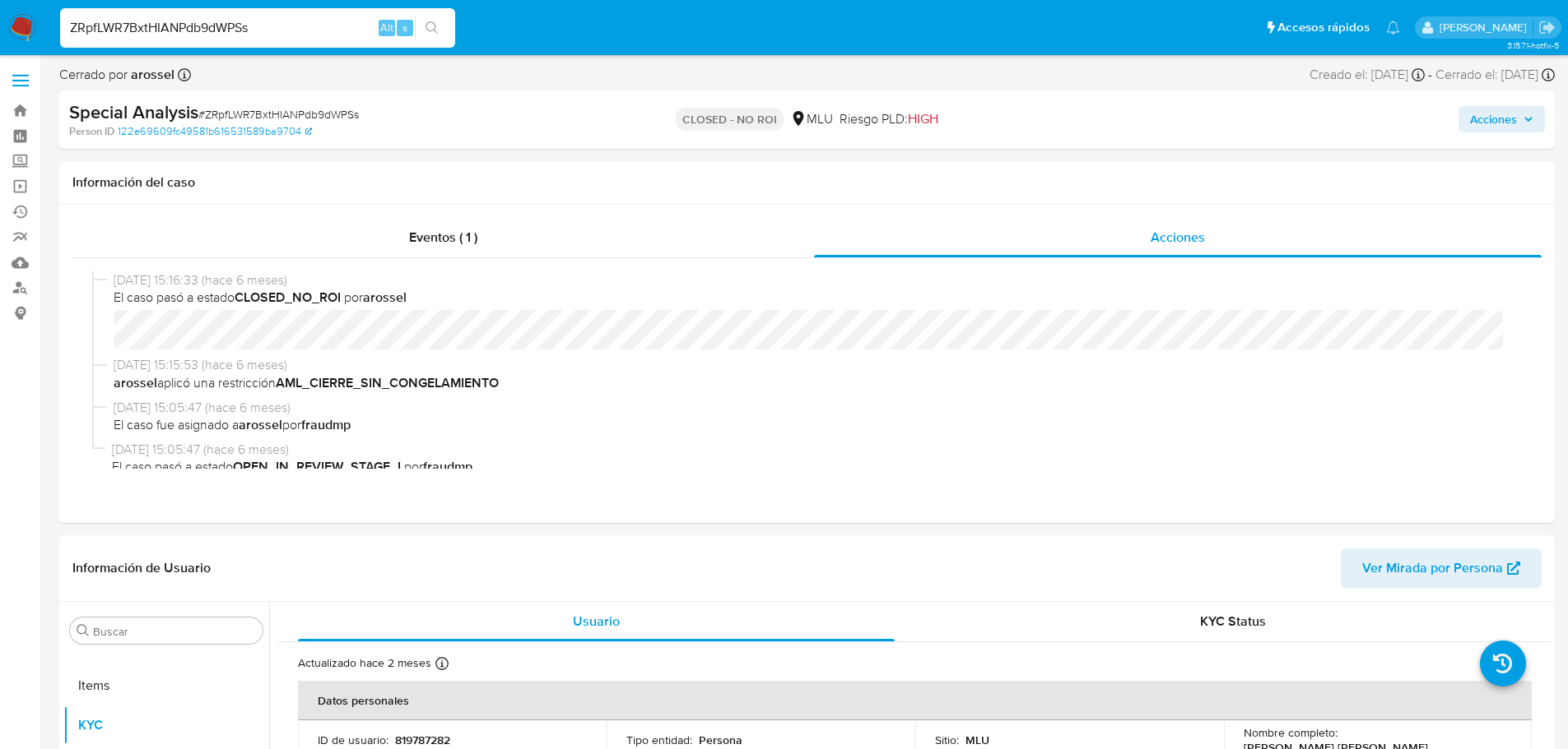
click at [134, 33] on input "ZRpfLWR7BxtHIANPdb9dWPSs" at bounding box center [257, 27] width 395 height 22
paste input "URbzcAnxXmMg5kOn3bq037k1"
type input "URbzcAnxXmMg5kOn3bq037k1"
click at [427, 33] on icon "search-icon" at bounding box center [432, 28] width 13 height 13
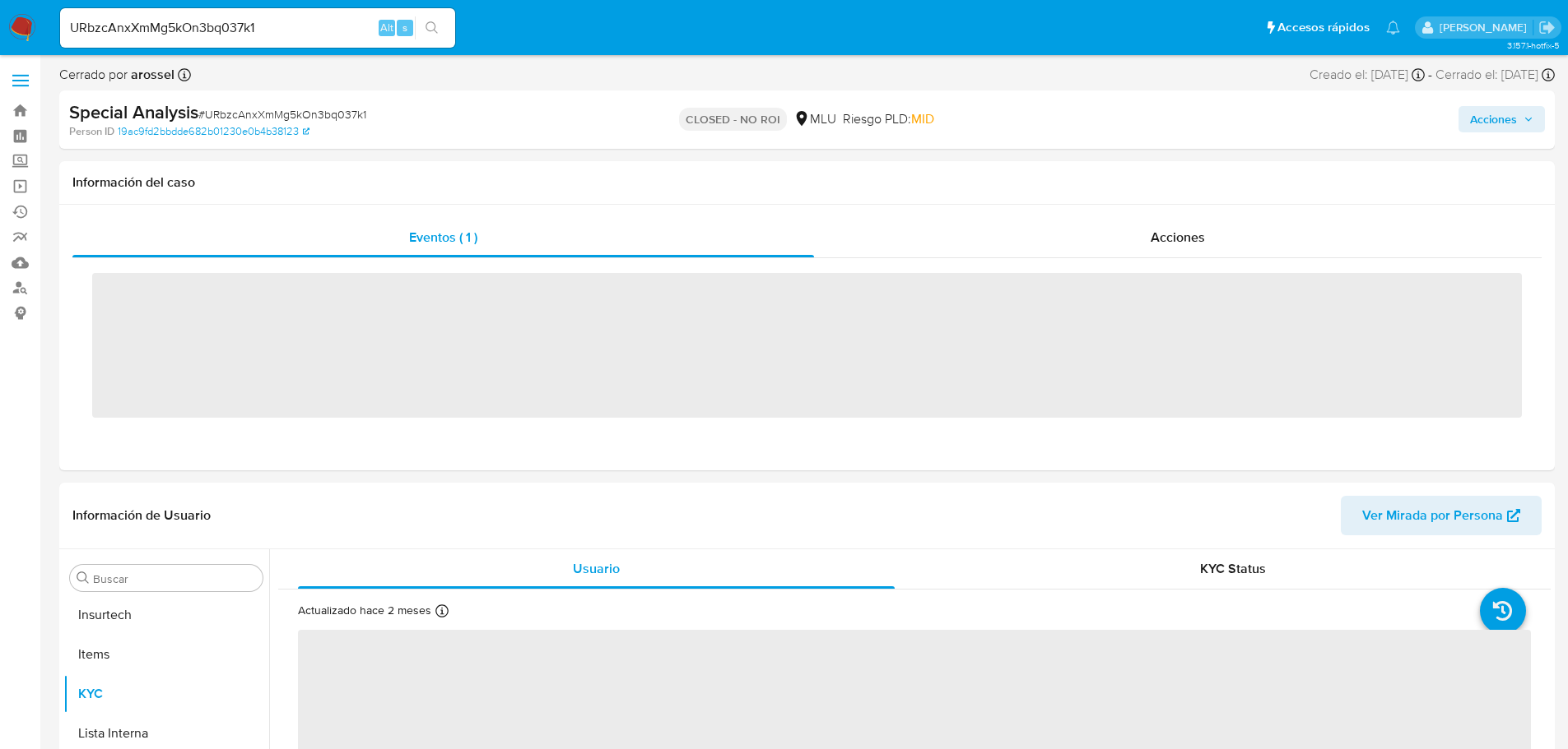
scroll to position [735, 0]
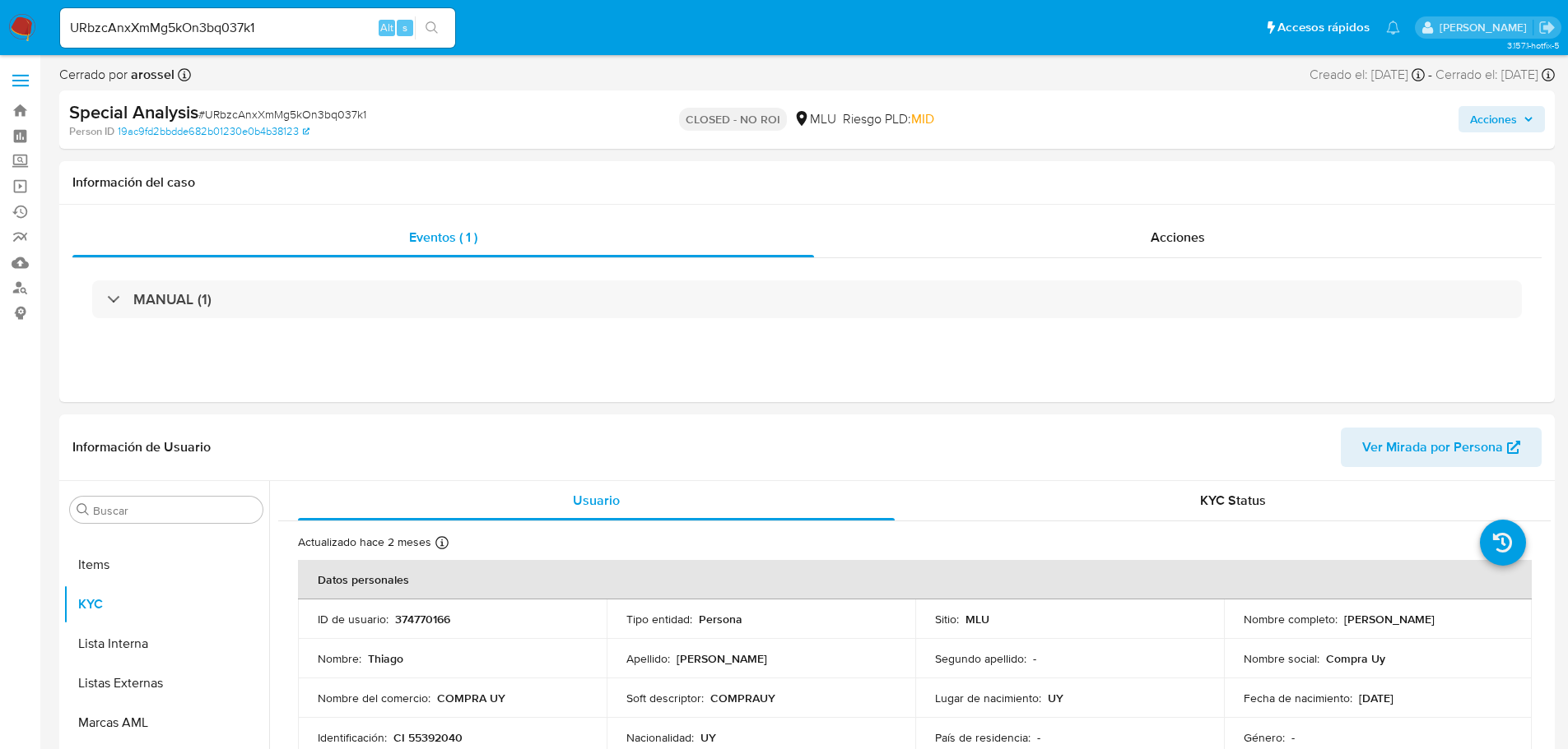
select select "10"
click at [496, 652] on div "Nombre : Thiago" at bounding box center [452, 659] width 269 height 15
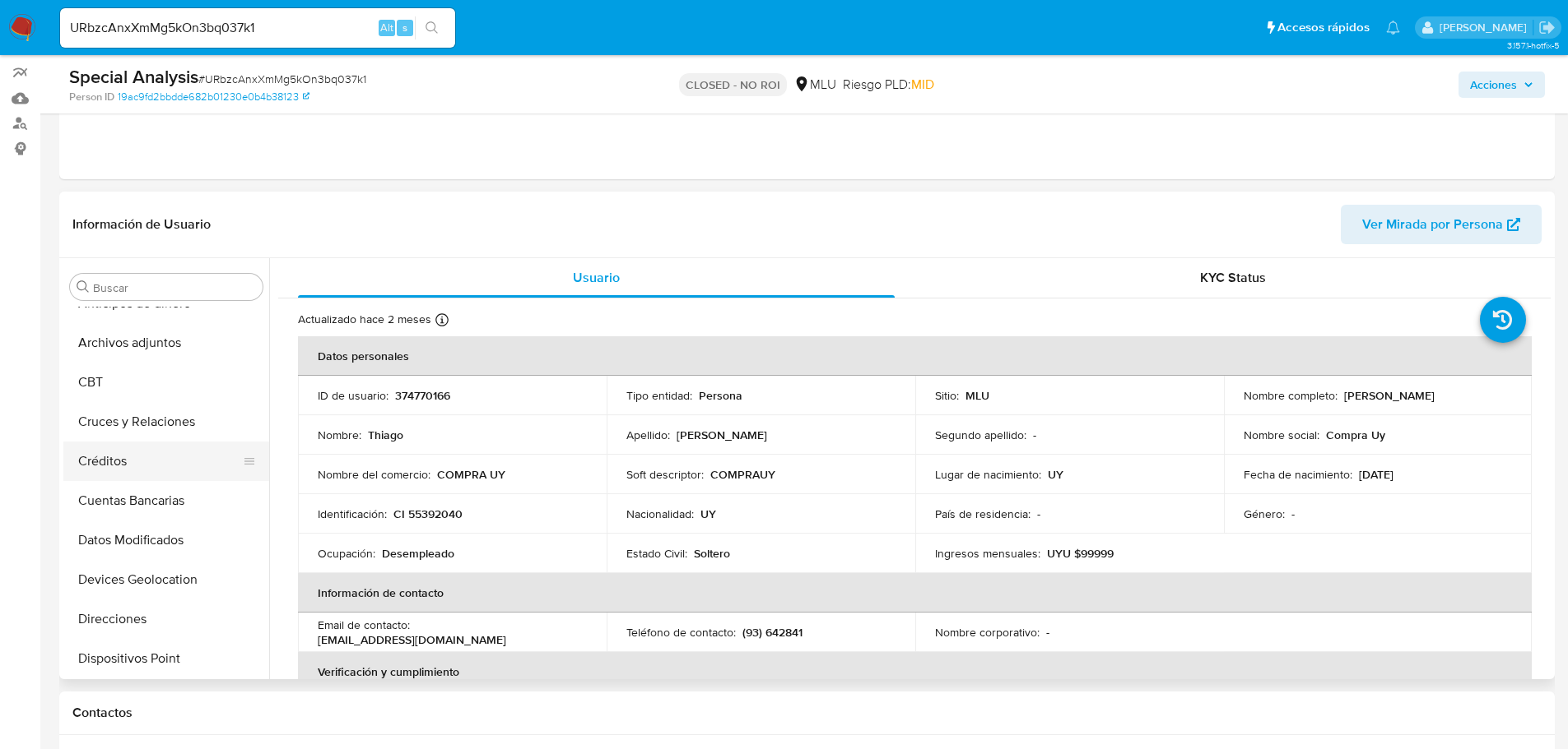
scroll to position [0, 0]
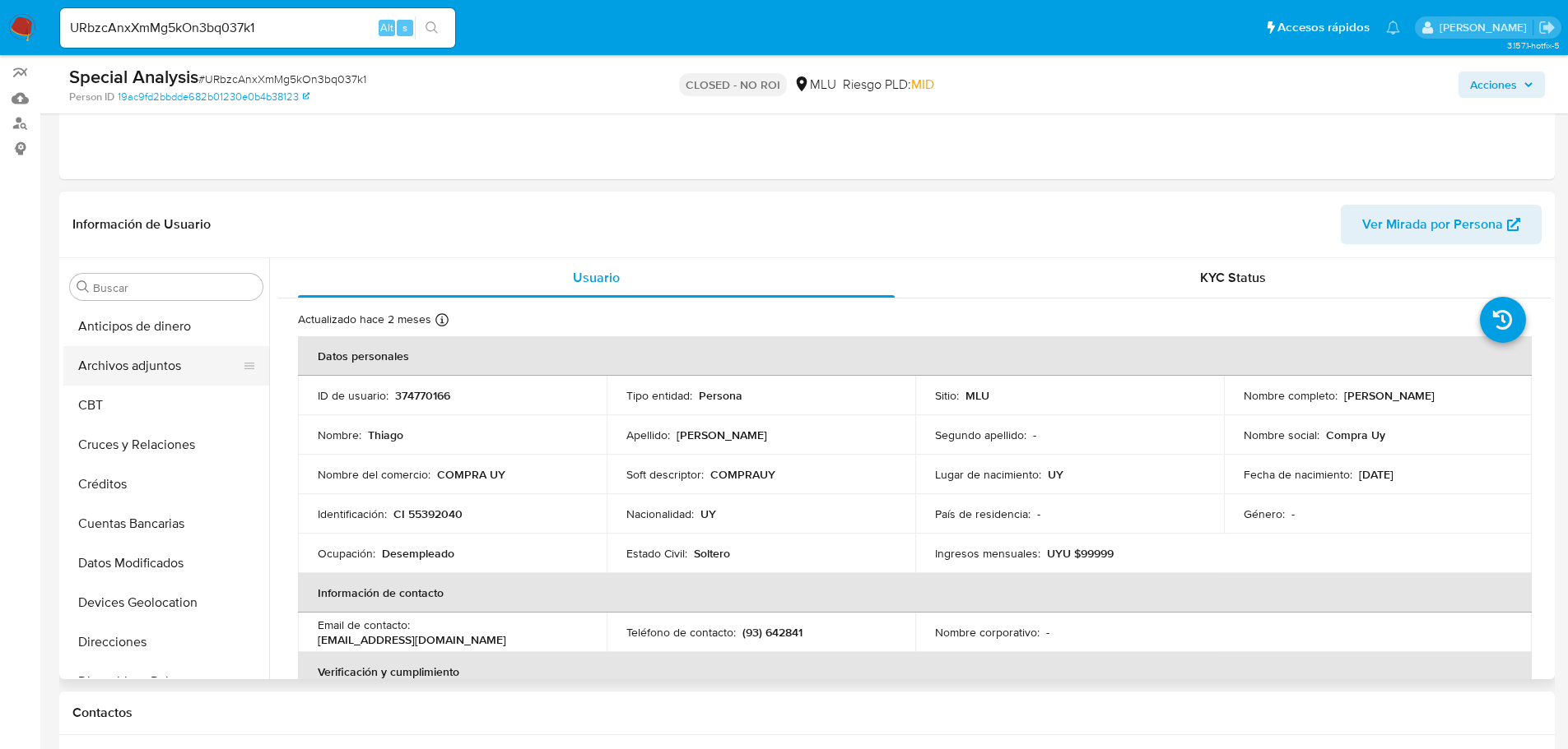
click at [160, 383] on button "Archivos adjuntos" at bounding box center [159, 366] width 192 height 40
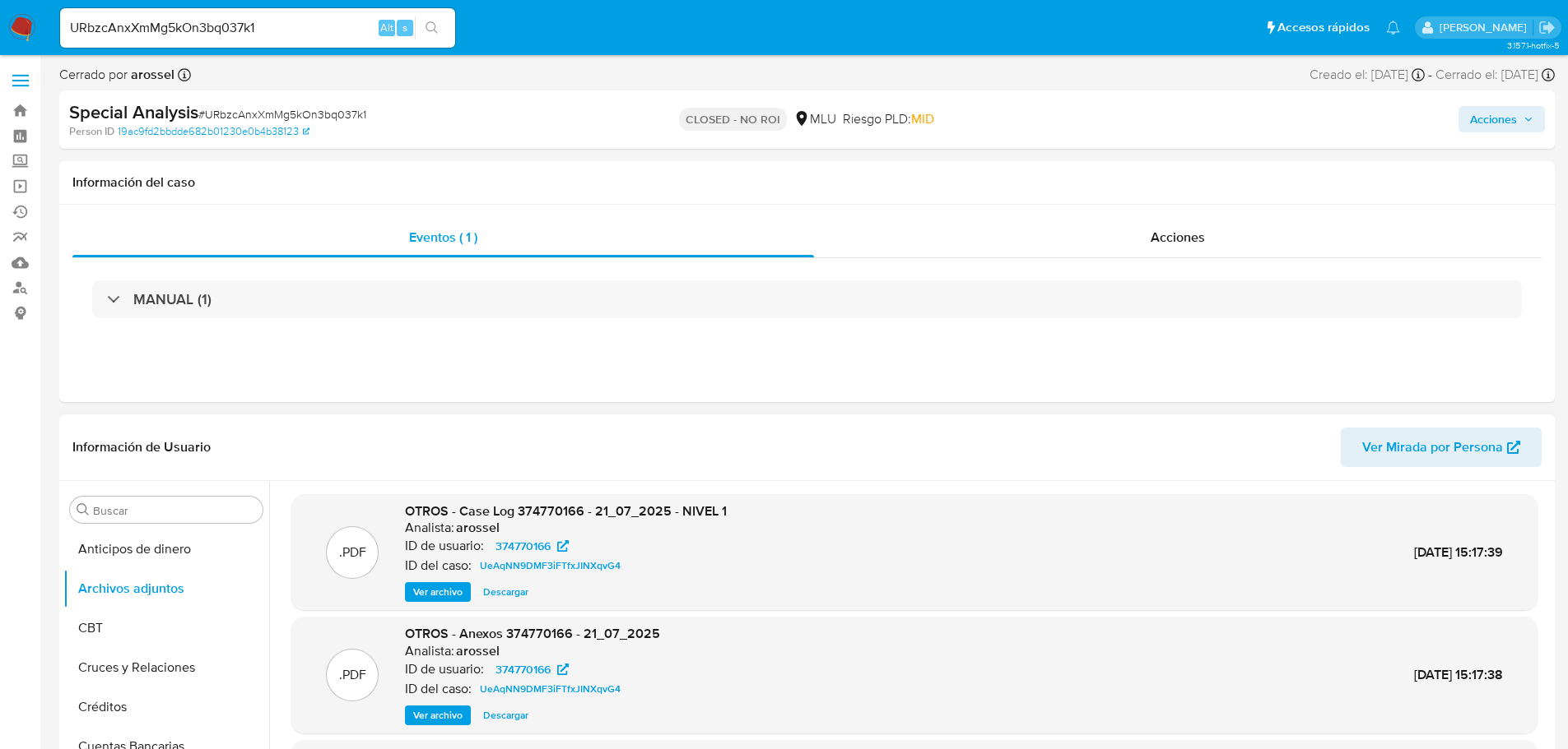
click at [425, 595] on span "Ver archivo" at bounding box center [438, 592] width 49 height 16
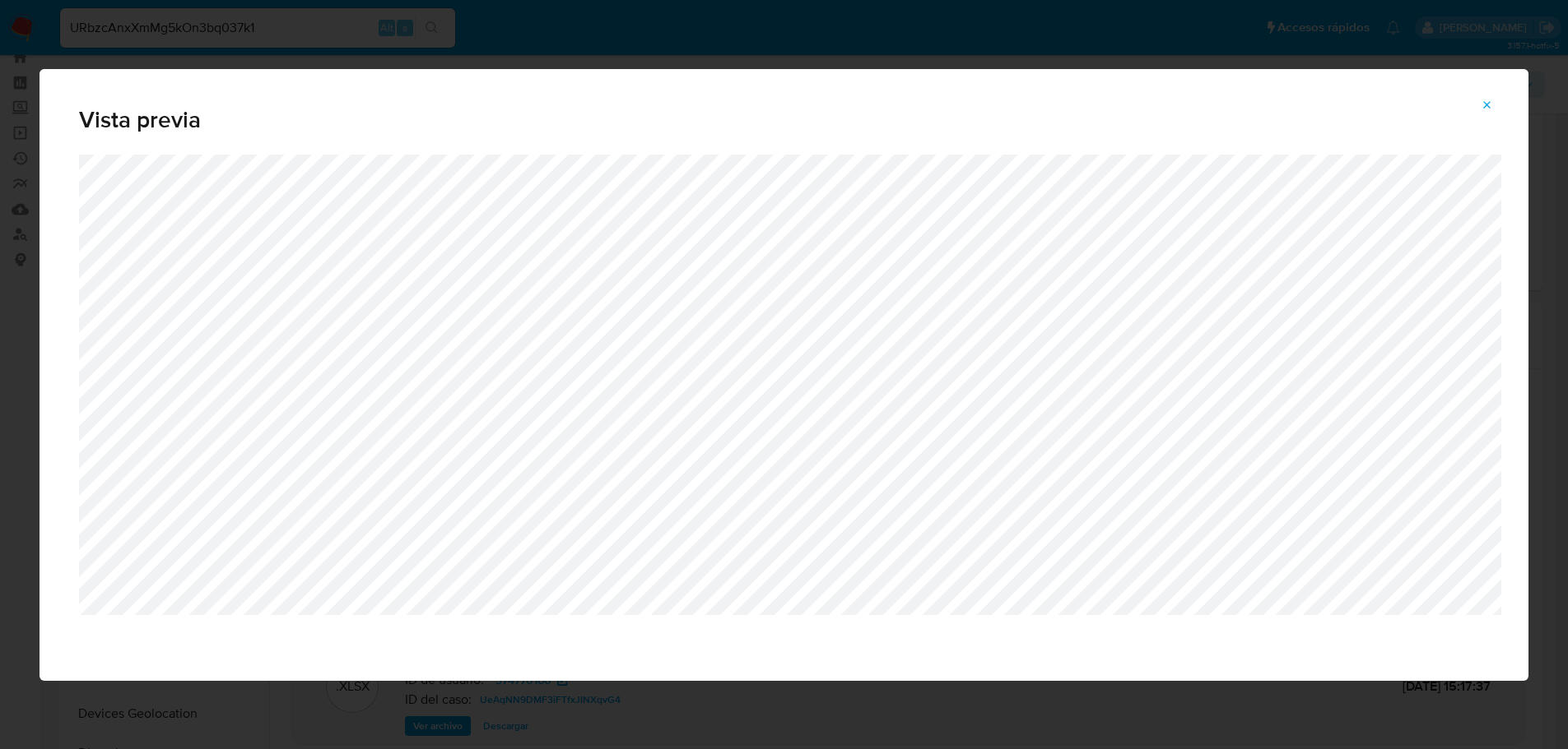
scroll to position [82, 0]
click at [1511, 110] on button "Attachment preview" at bounding box center [1499, 105] width 36 height 27
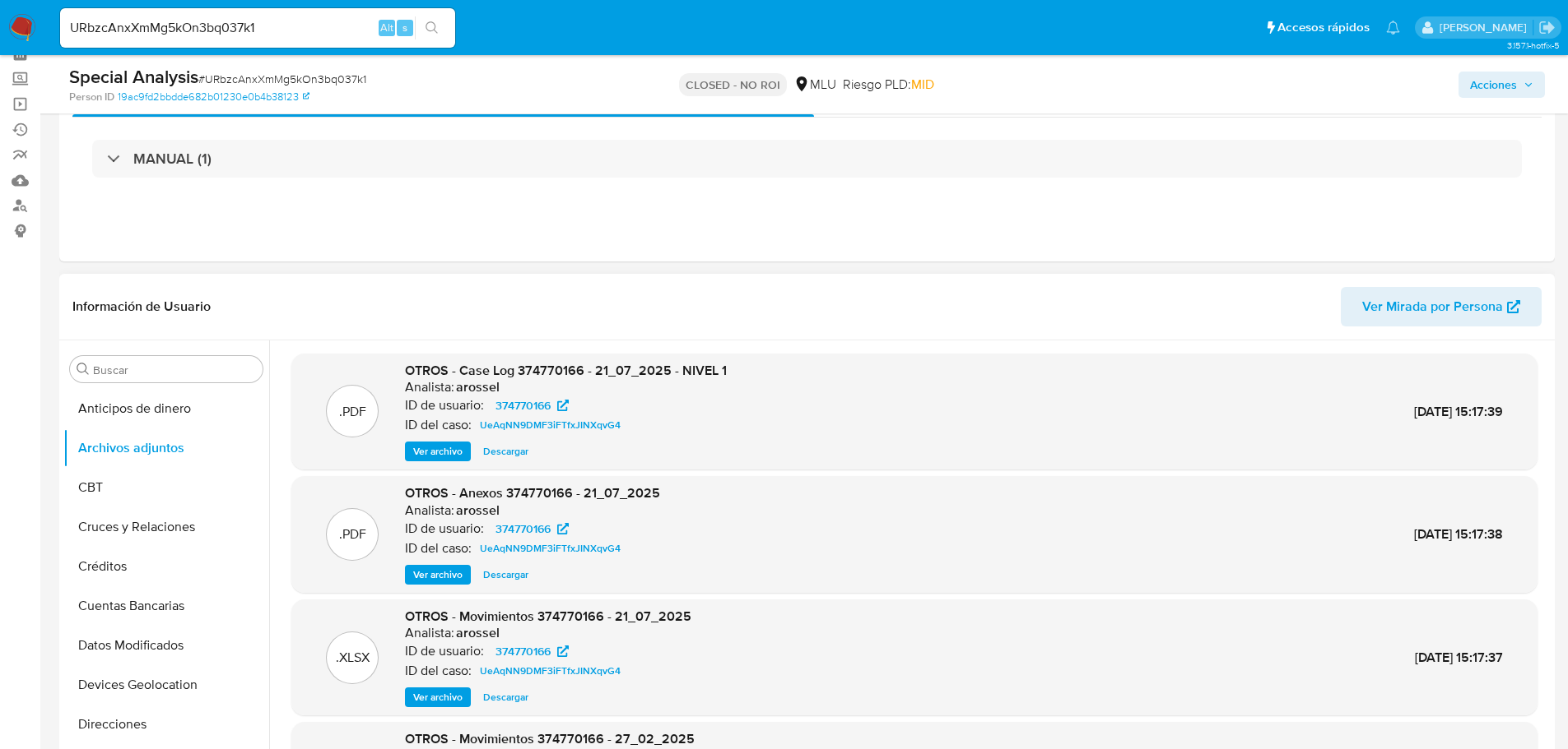
click at [220, 29] on input "URbzcAnxXmMg5kOn3bq037k1" at bounding box center [257, 27] width 395 height 22
click at [228, 29] on input "URbzcAnxXmMg5kOn3bq037k1" at bounding box center [257, 27] width 395 height 22
paste input "oYeC7f0to5FedzmWGmBvzwP9"
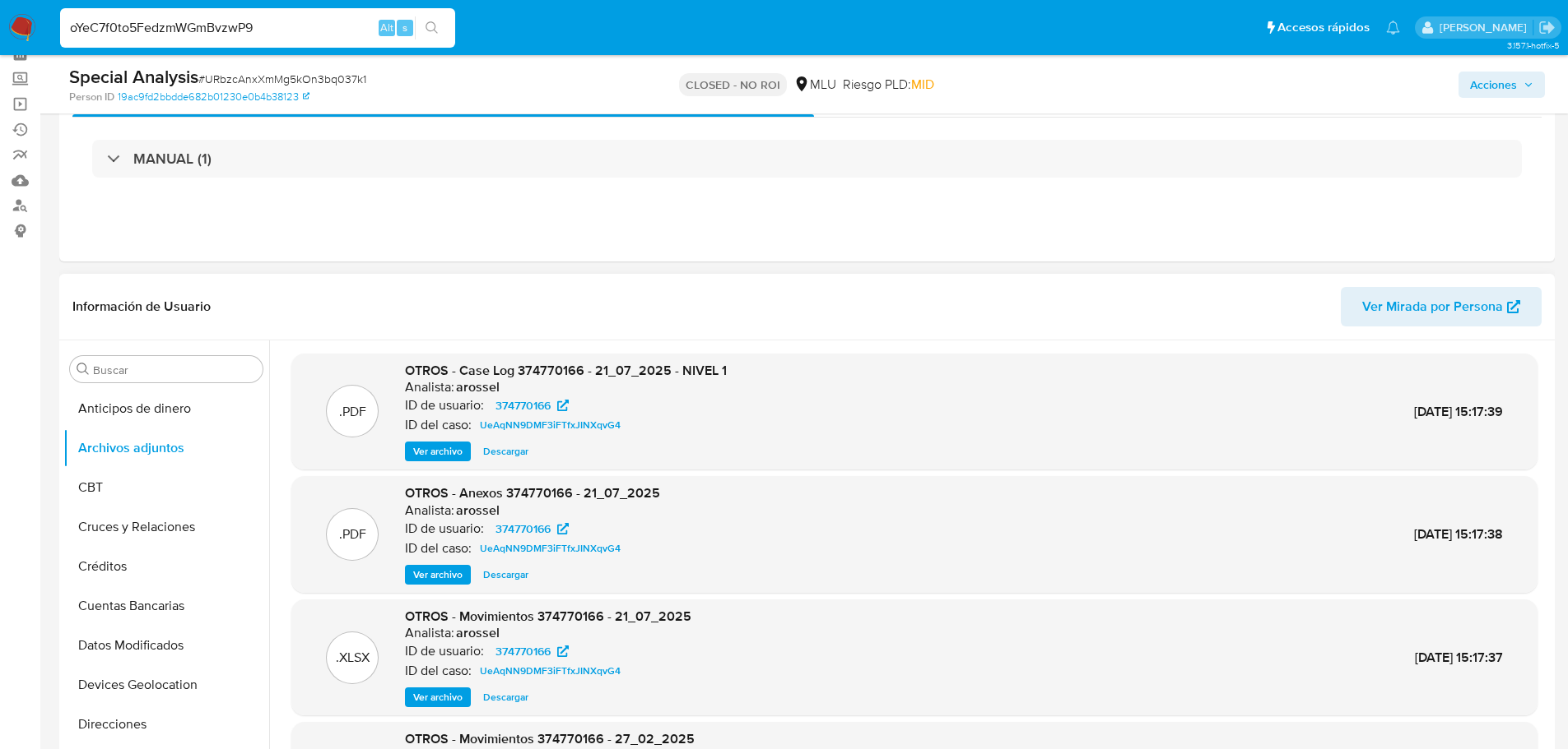
type input "oYeC7f0to5FedzmWGmBvzwP9"
click at [428, 28] on icon "search-icon" at bounding box center [432, 28] width 13 height 13
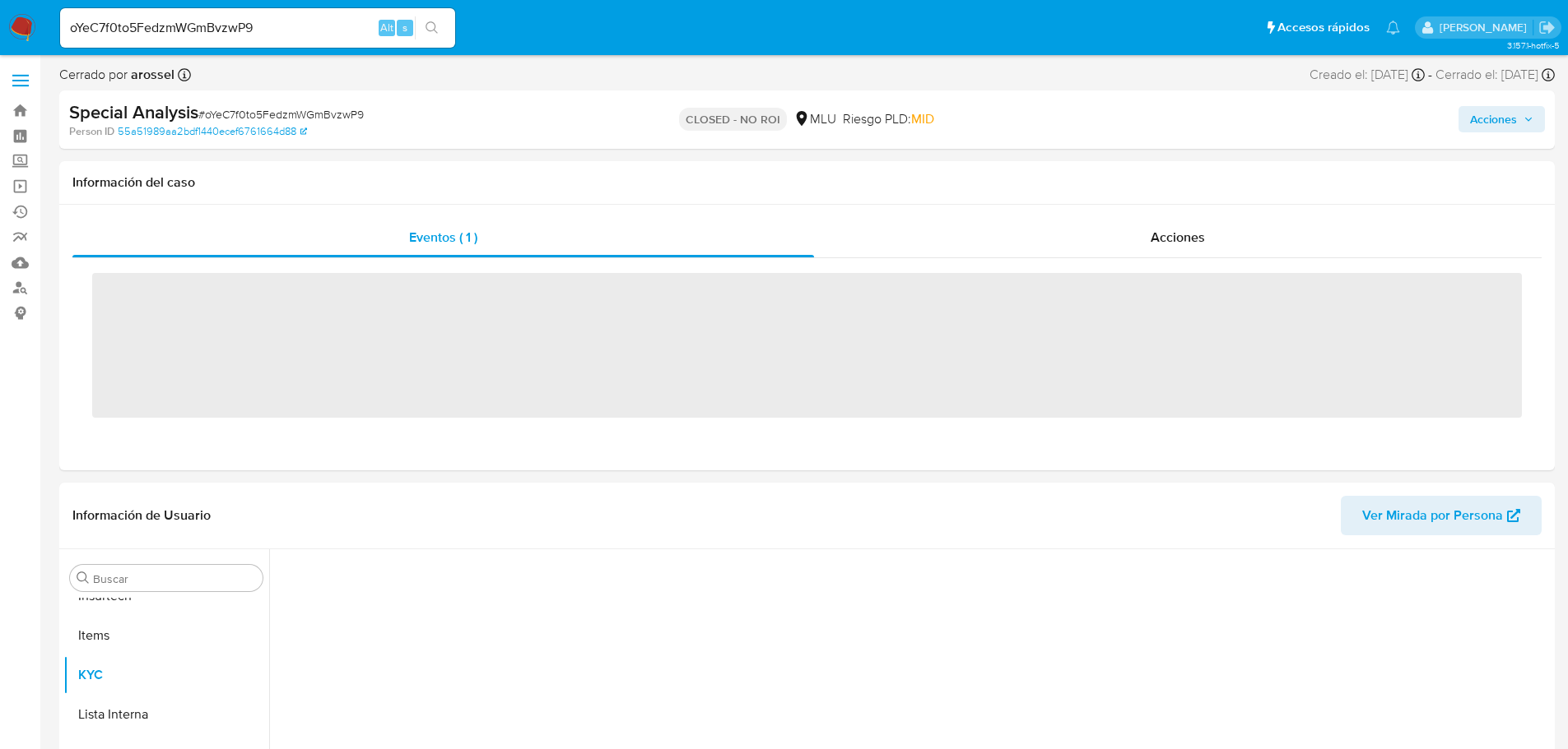
scroll to position [735, 0]
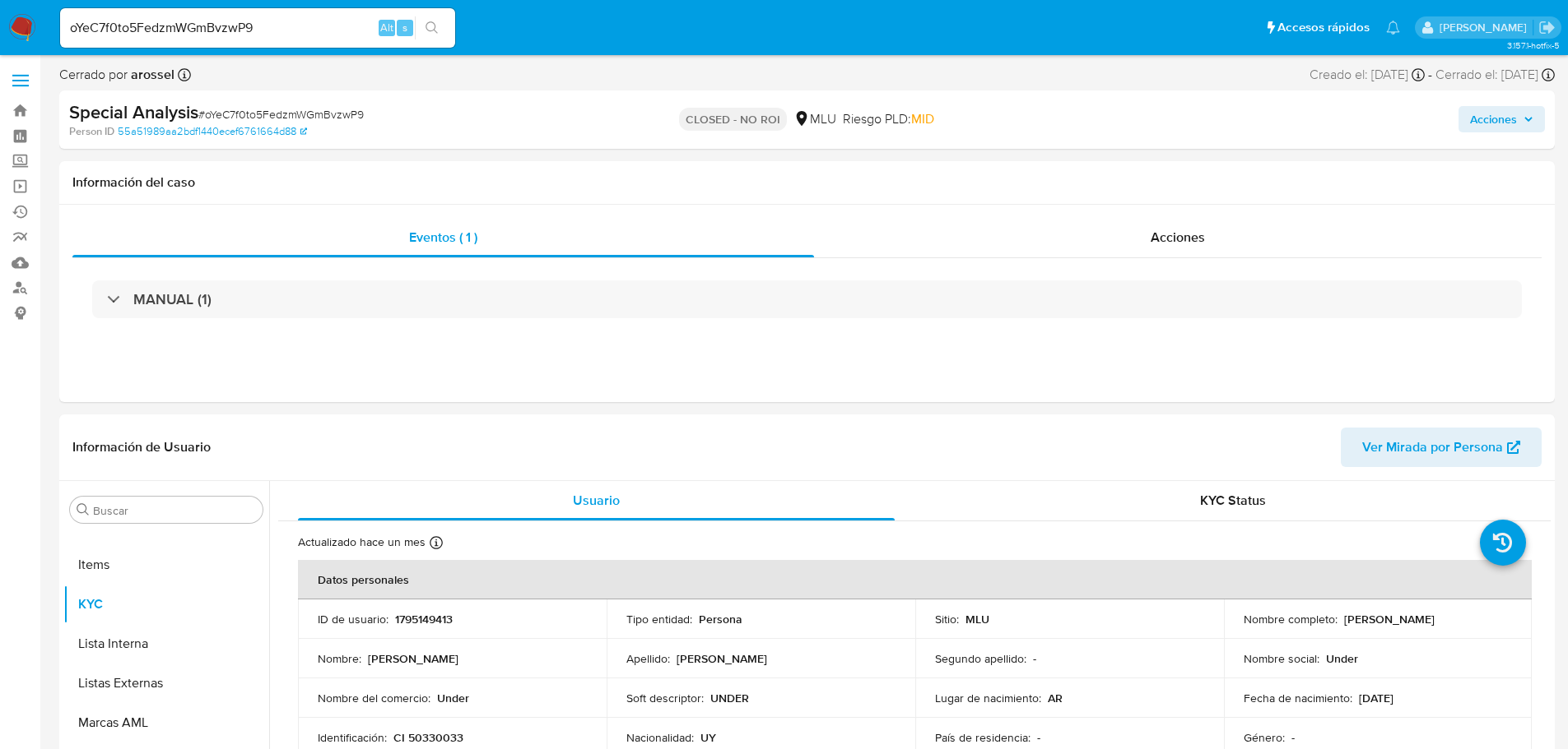
select select "10"
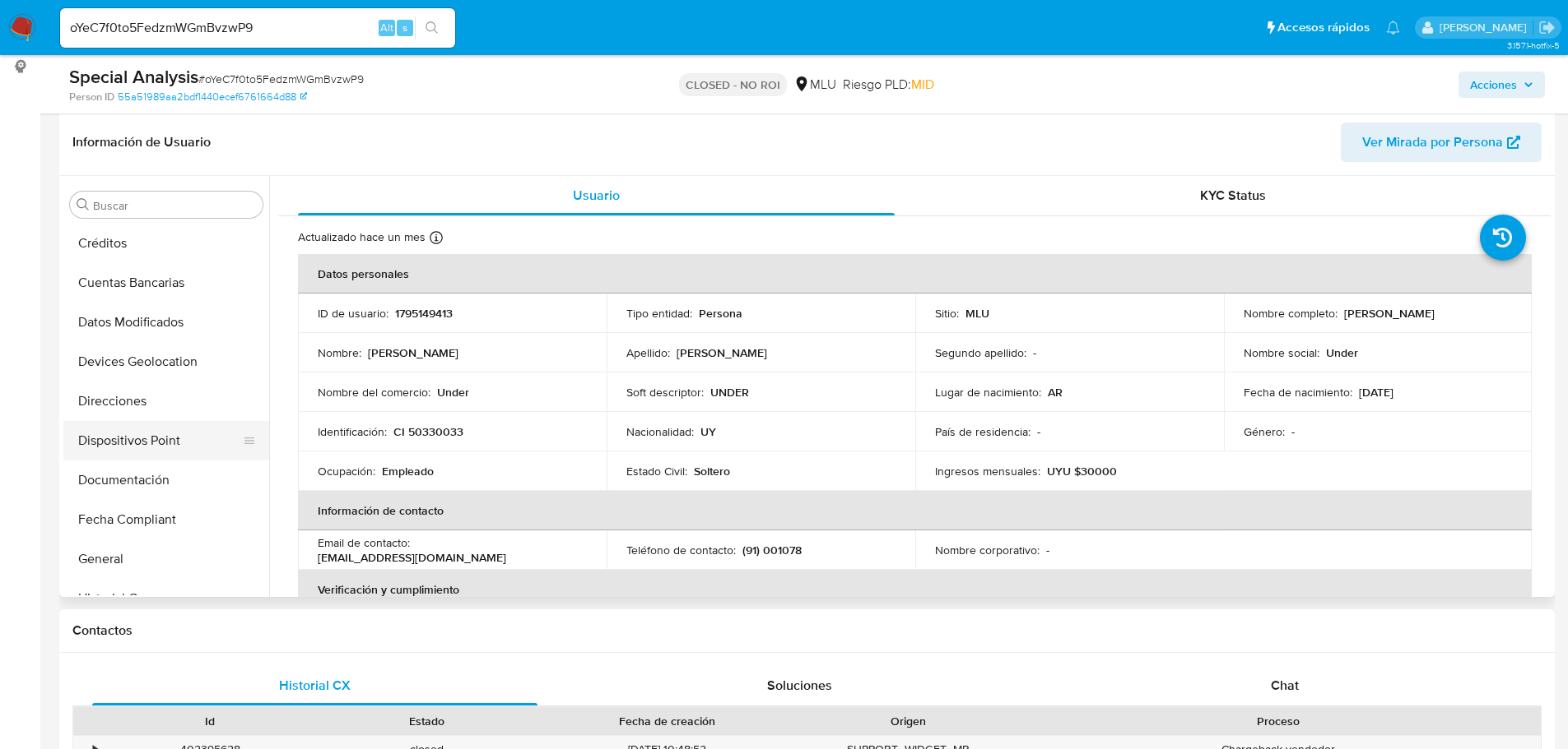
scroll to position [0, 0]
click at [173, 279] on button "Archivos adjuntos" at bounding box center [159, 284] width 192 height 40
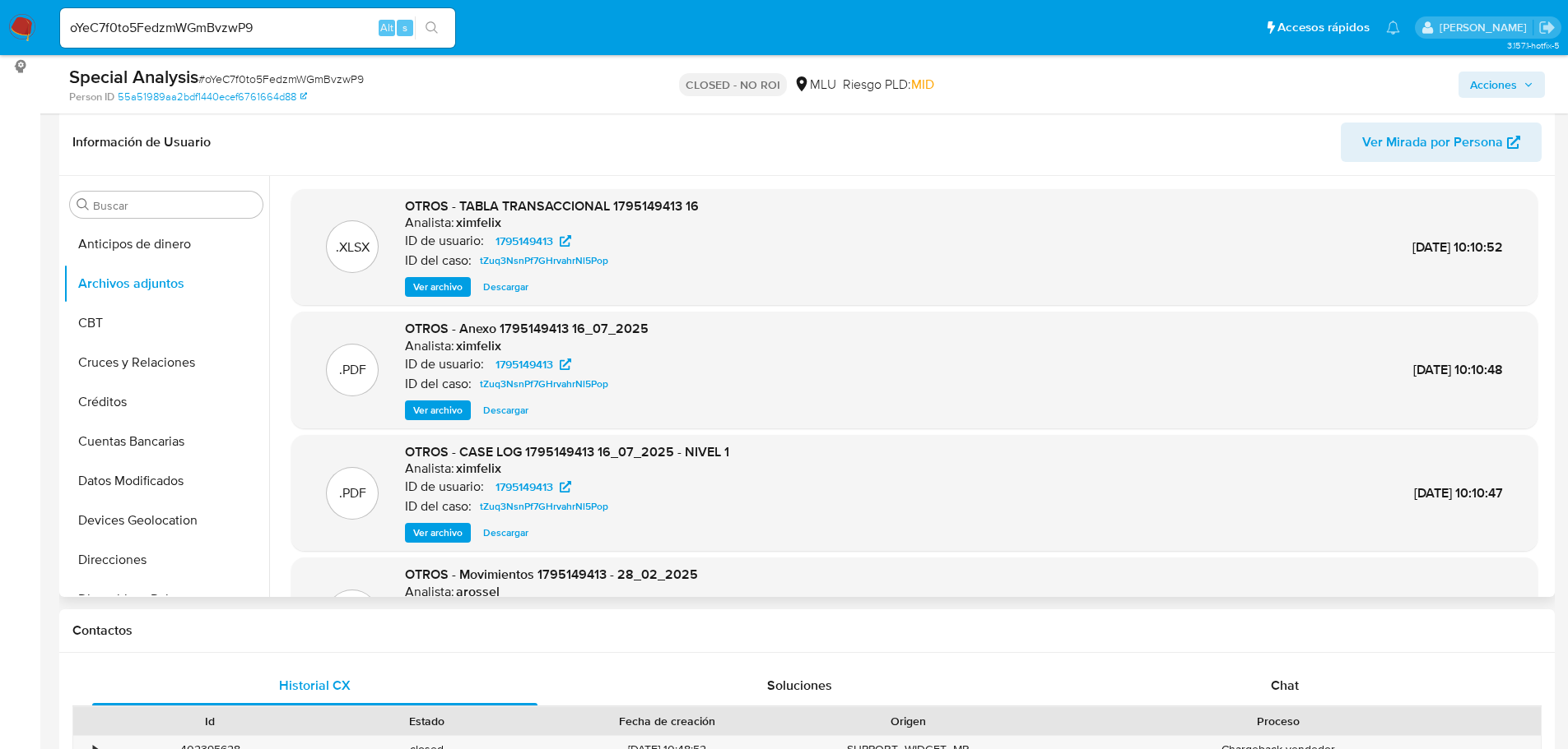
click at [453, 527] on span "Ver archivo" at bounding box center [438, 532] width 49 height 16
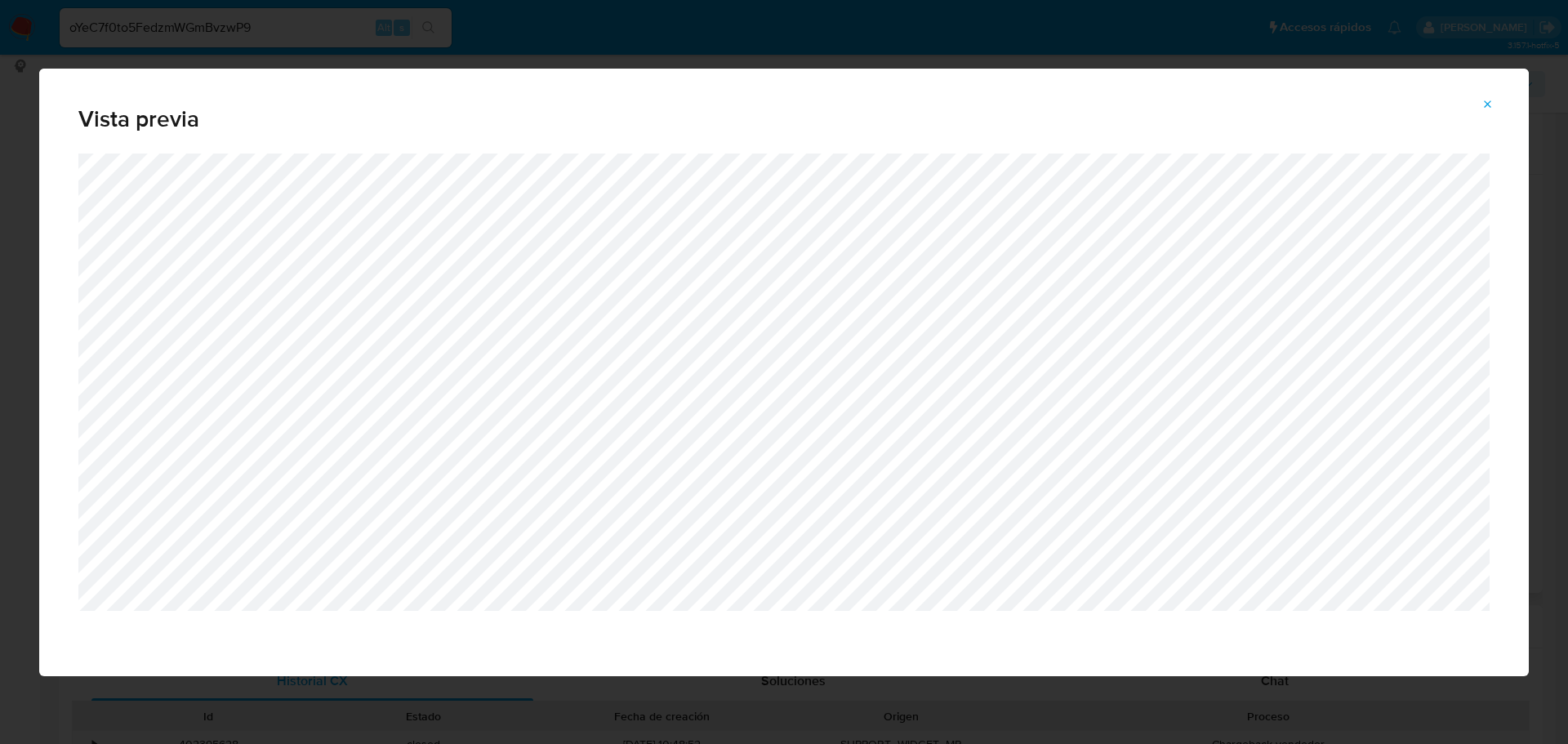
click at [1473, 105] on button "Attachment preview" at bounding box center [1487, 104] width 36 height 26
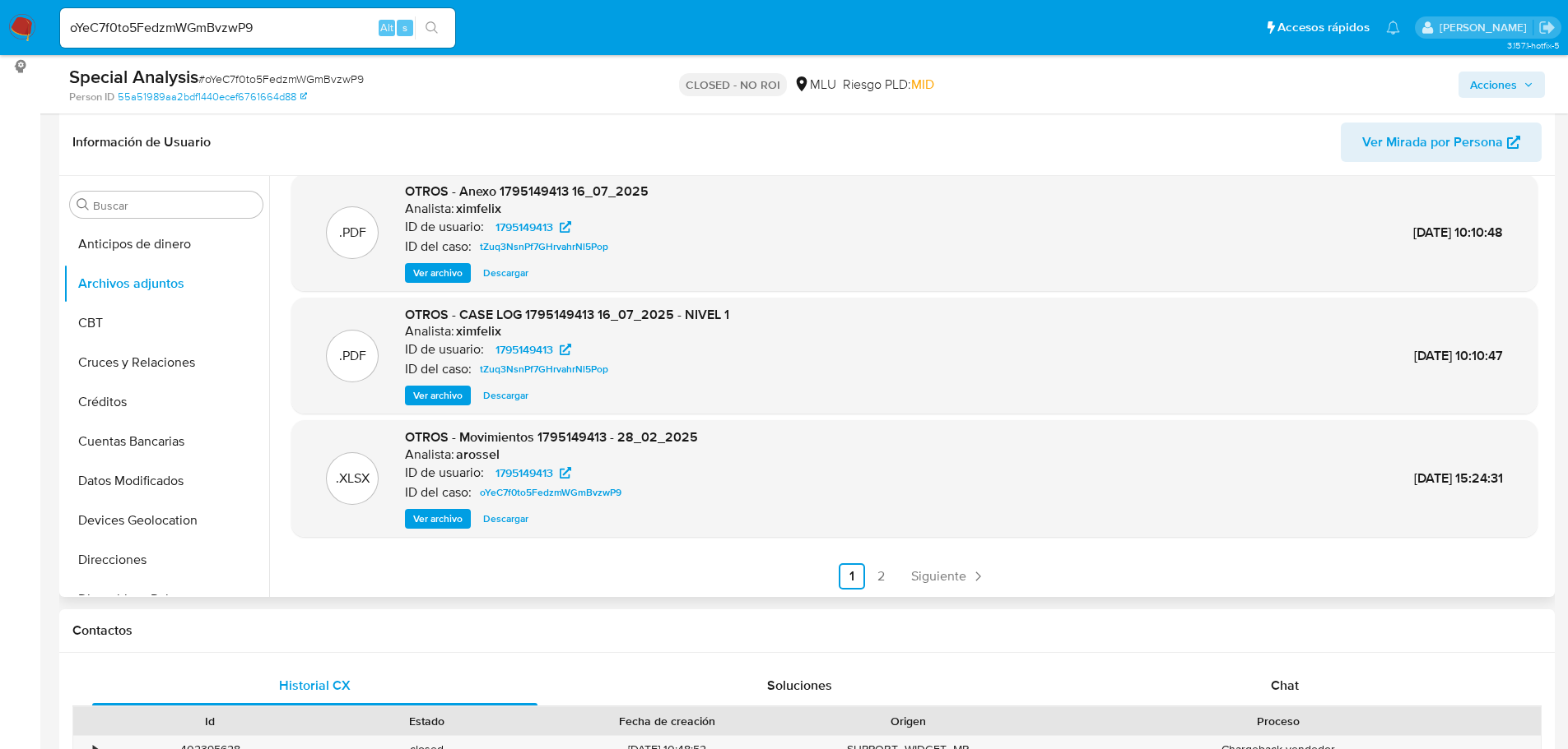
scroll to position [138, 0]
click at [916, 562] on link "Siguiente" at bounding box center [947, 576] width 88 height 27
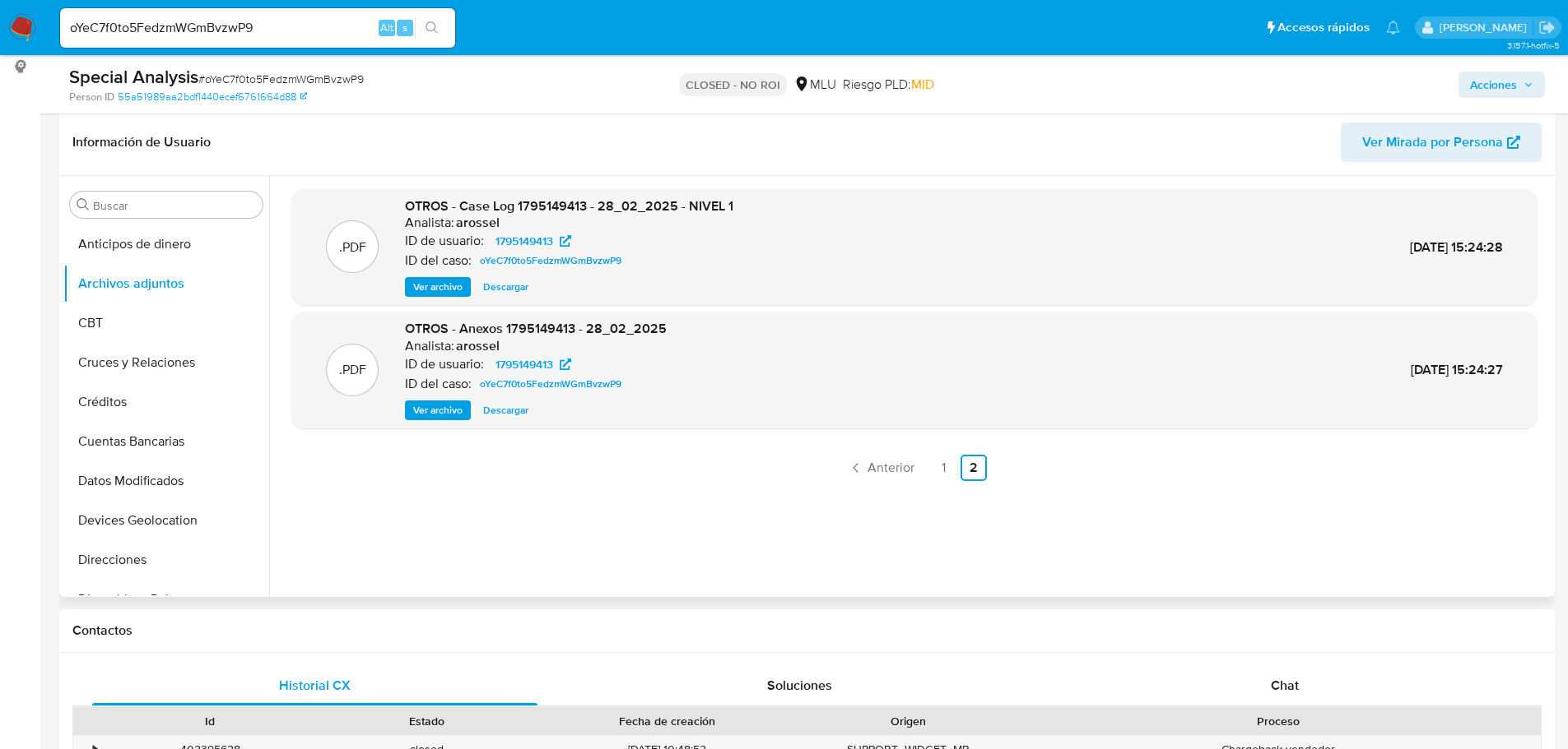
click at [425, 283] on span "Ver archivo" at bounding box center [438, 286] width 49 height 16
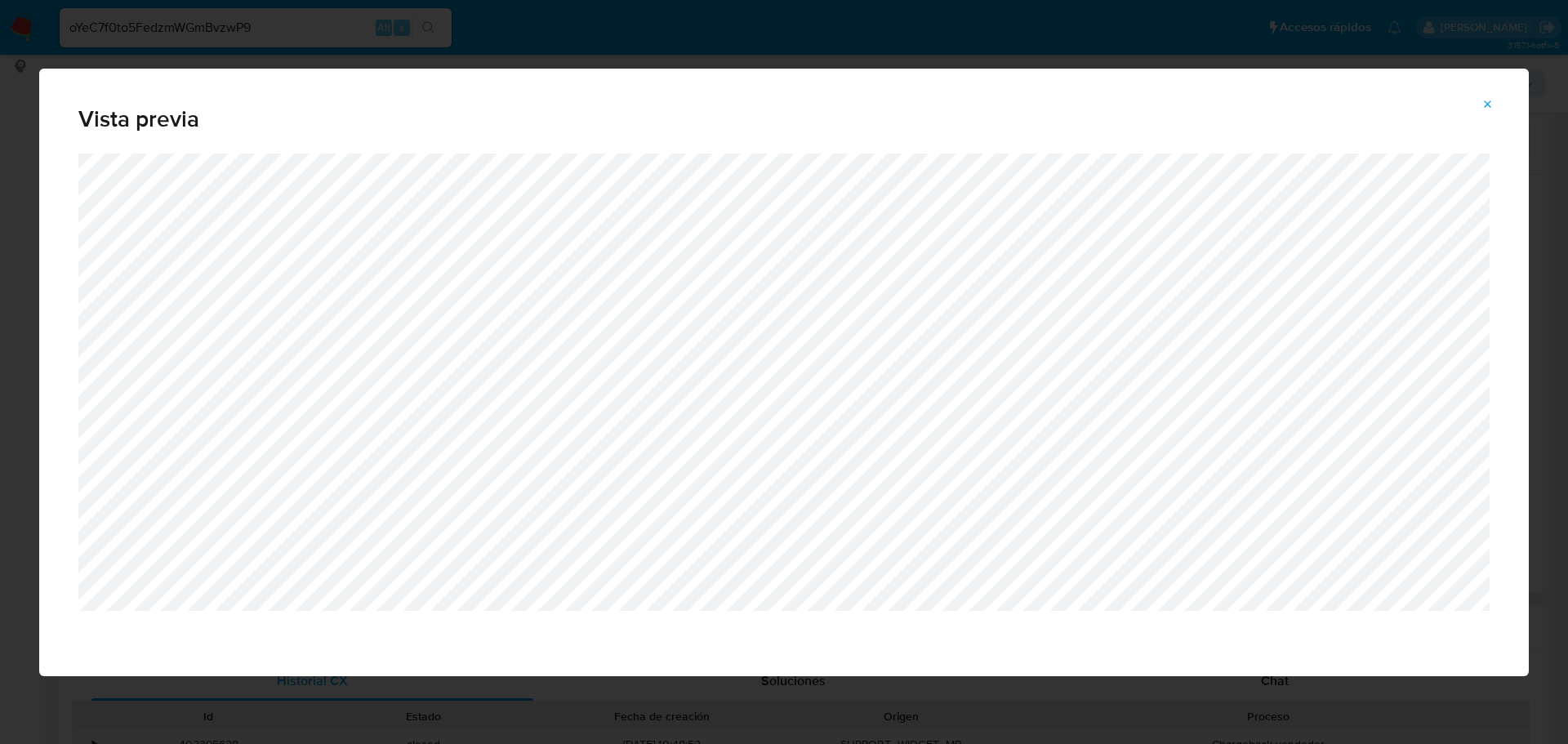
click at [1481, 102] on icon "Attachment preview" at bounding box center [1487, 104] width 13 height 13
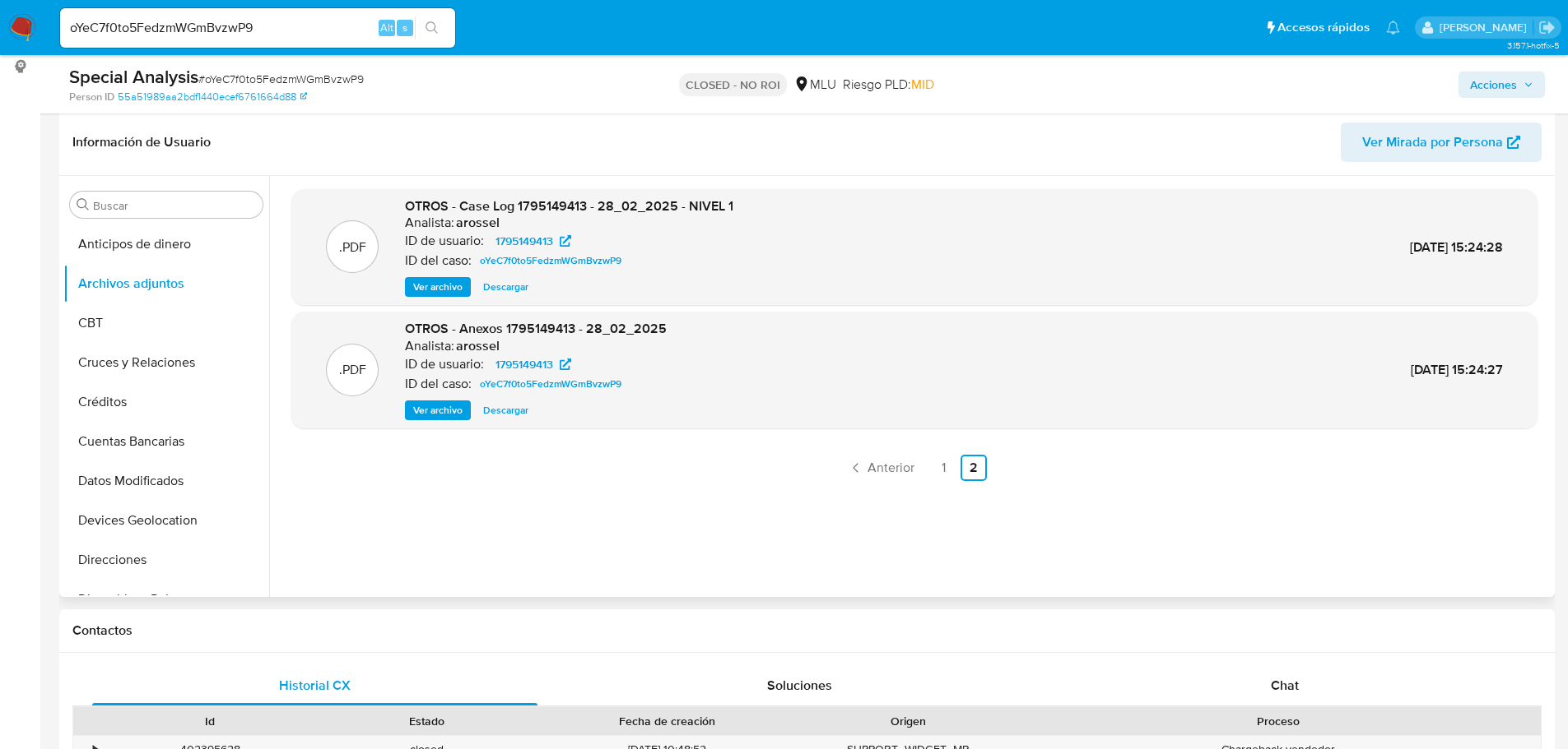
click at [318, 26] on input "oYeC7f0to5FedzmWGmBvzwP9" at bounding box center [257, 27] width 395 height 22
paste input "5RukYgfXqvBabZ9TvauP9OjI"
type input "5RukYgfXqvBabZ9TvauP9OjI"
click at [435, 29] on icon "search-icon" at bounding box center [432, 28] width 13 height 13
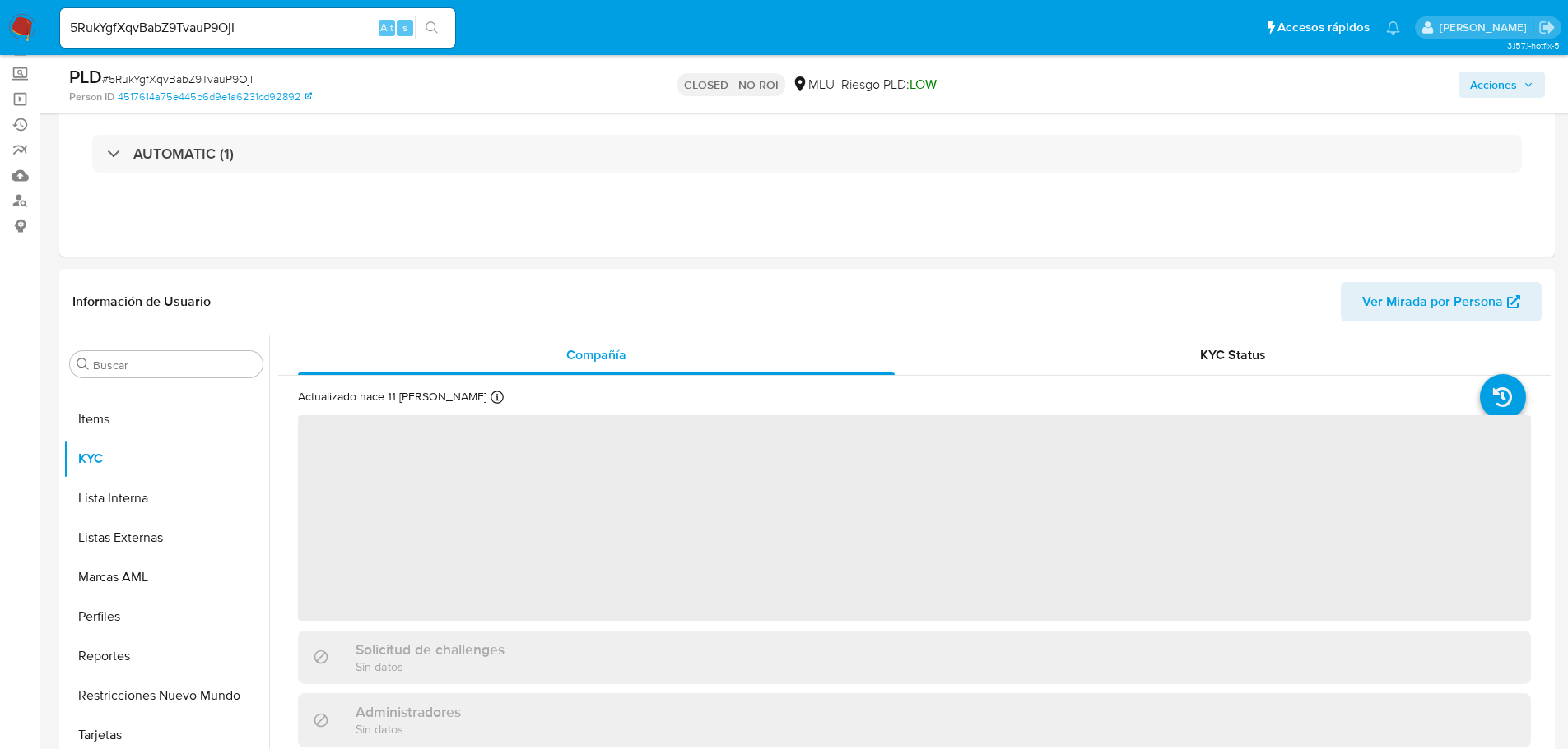
scroll to position [247, 0]
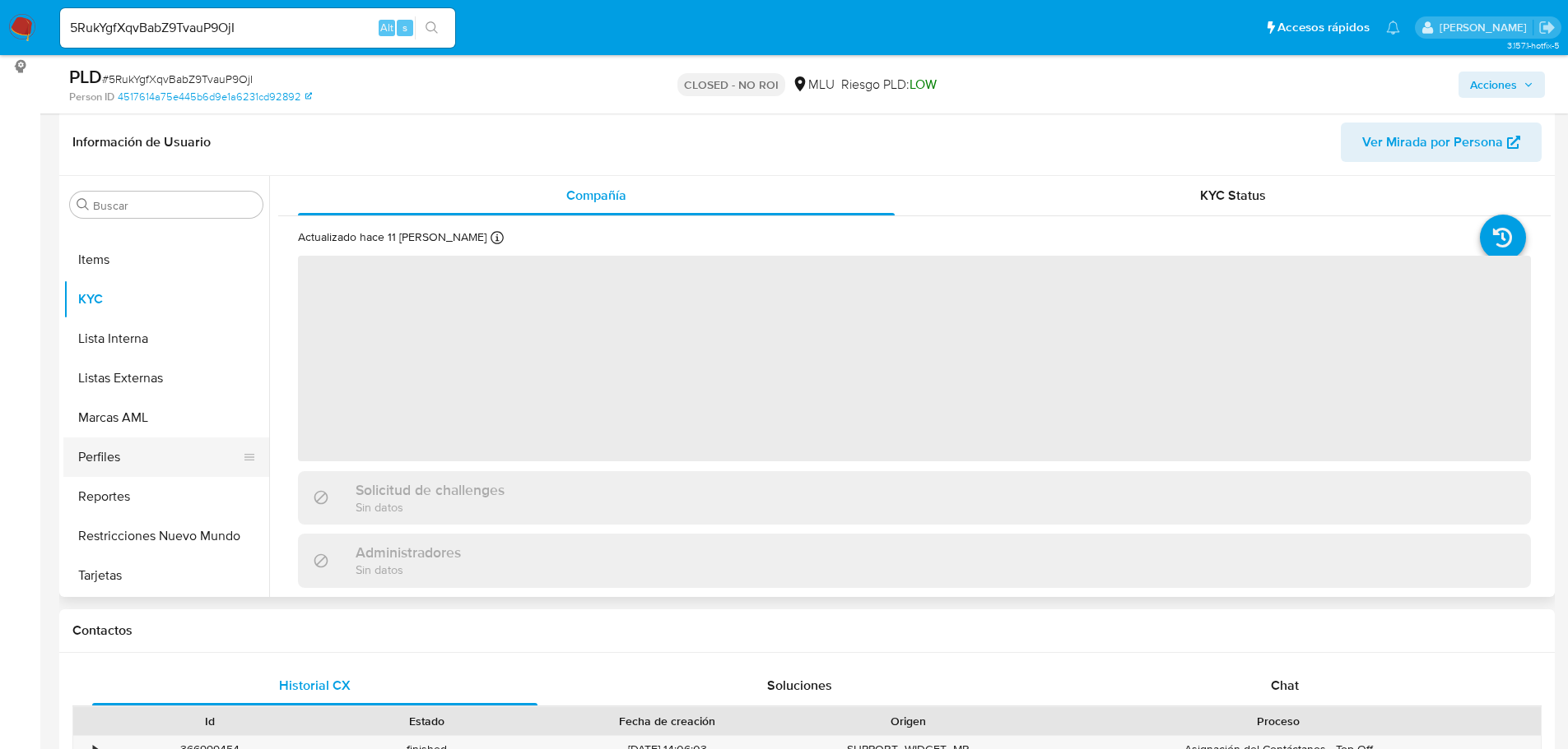
select select "10"
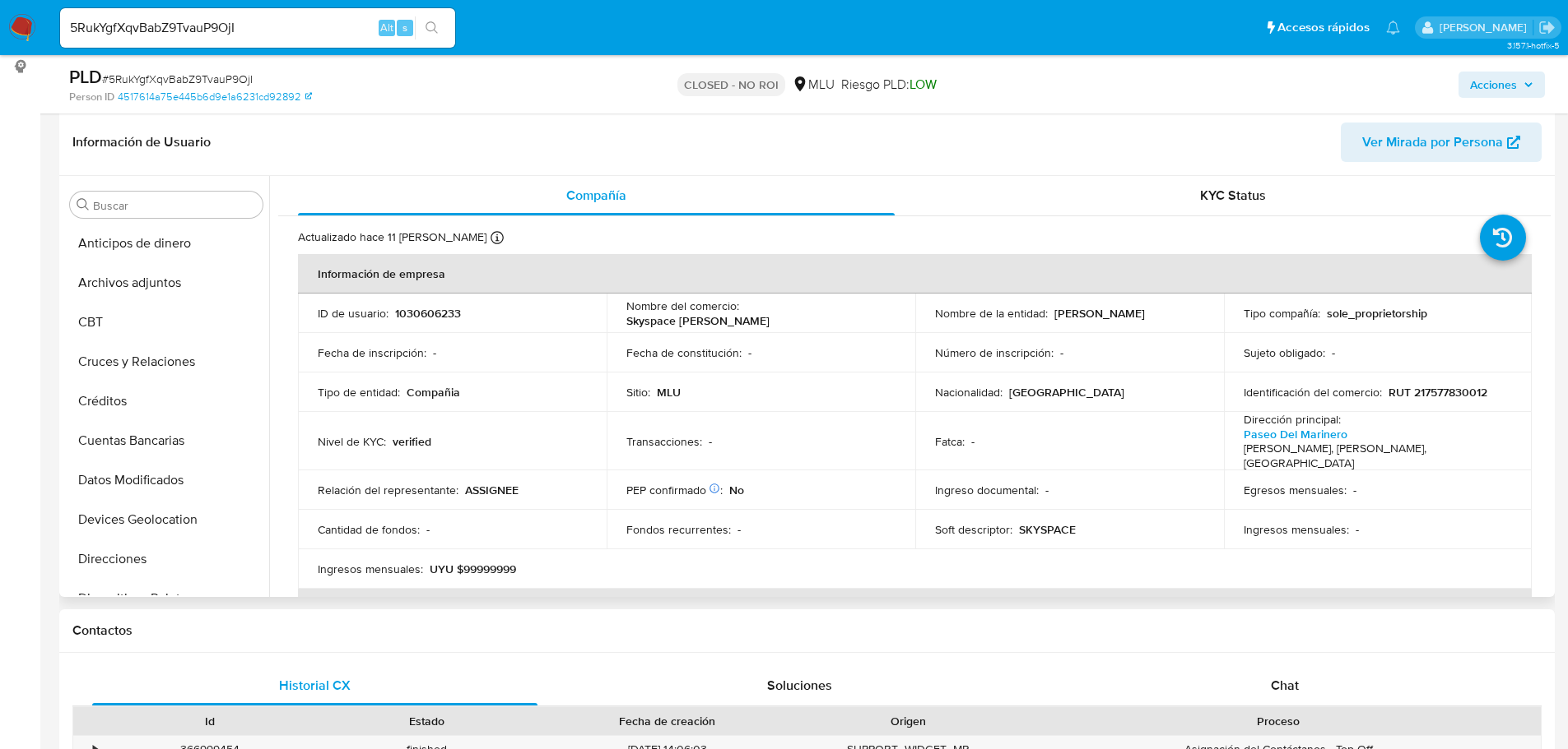
scroll to position [0, 0]
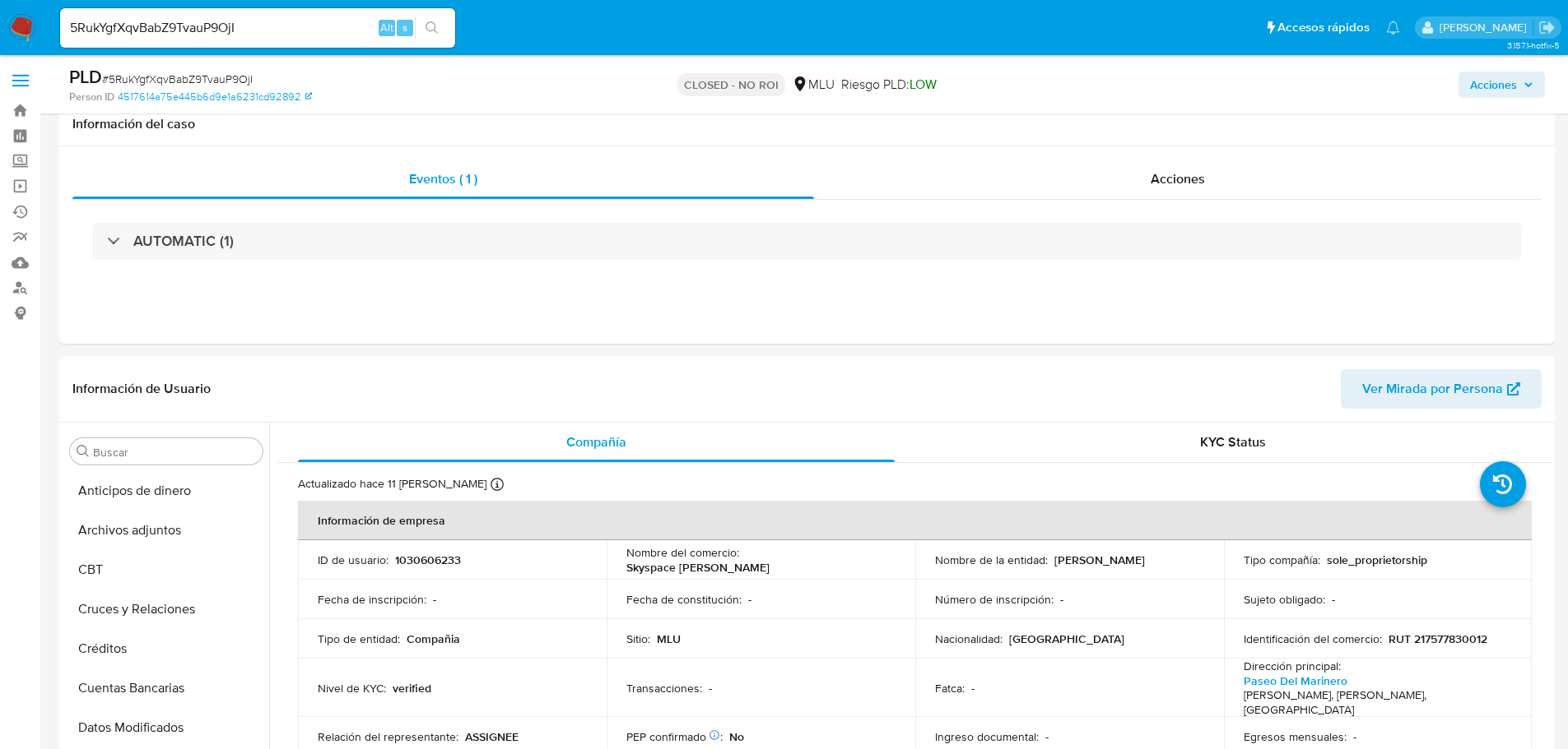
select select "10"
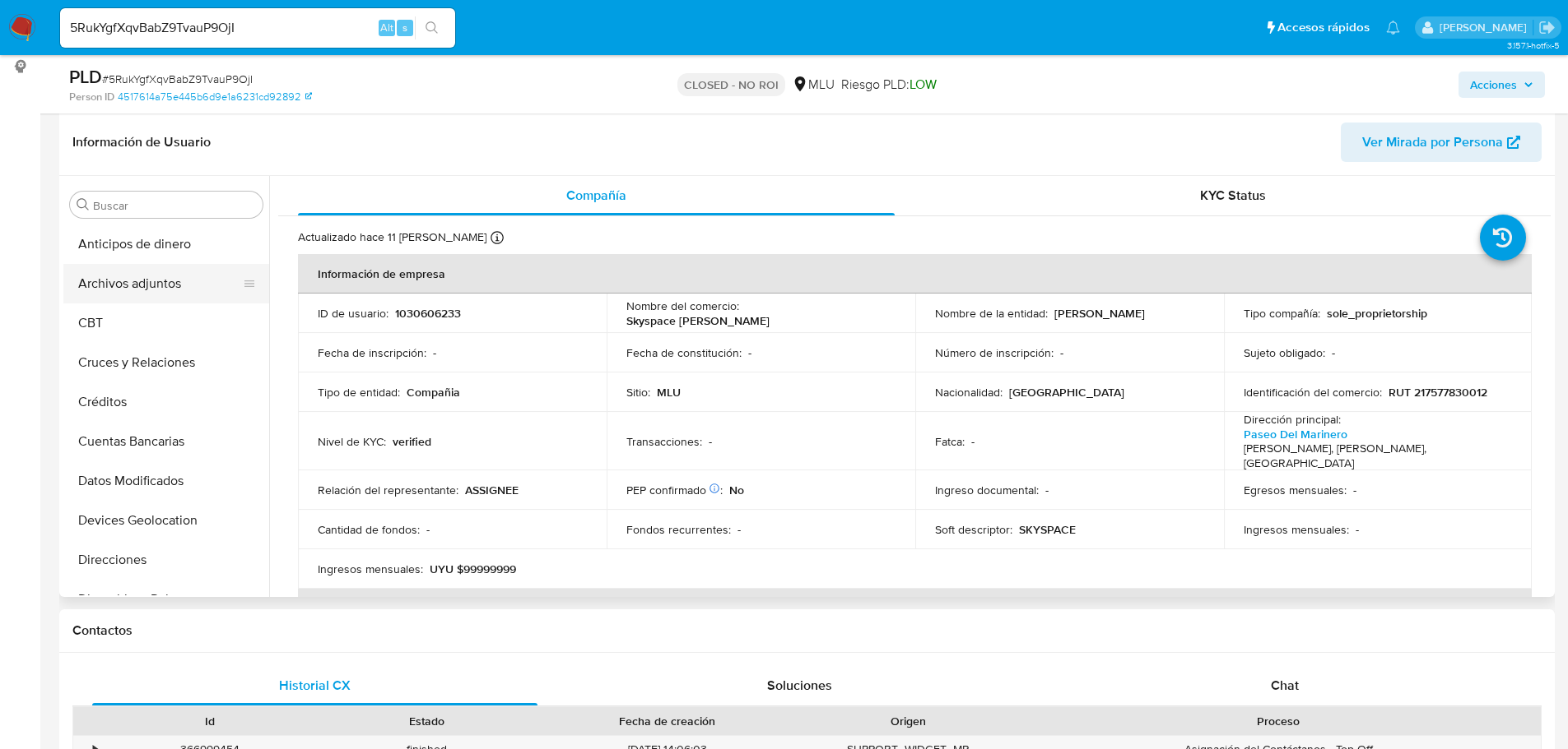
click at [141, 300] on button "Archivos adjuntos" at bounding box center [159, 284] width 192 height 40
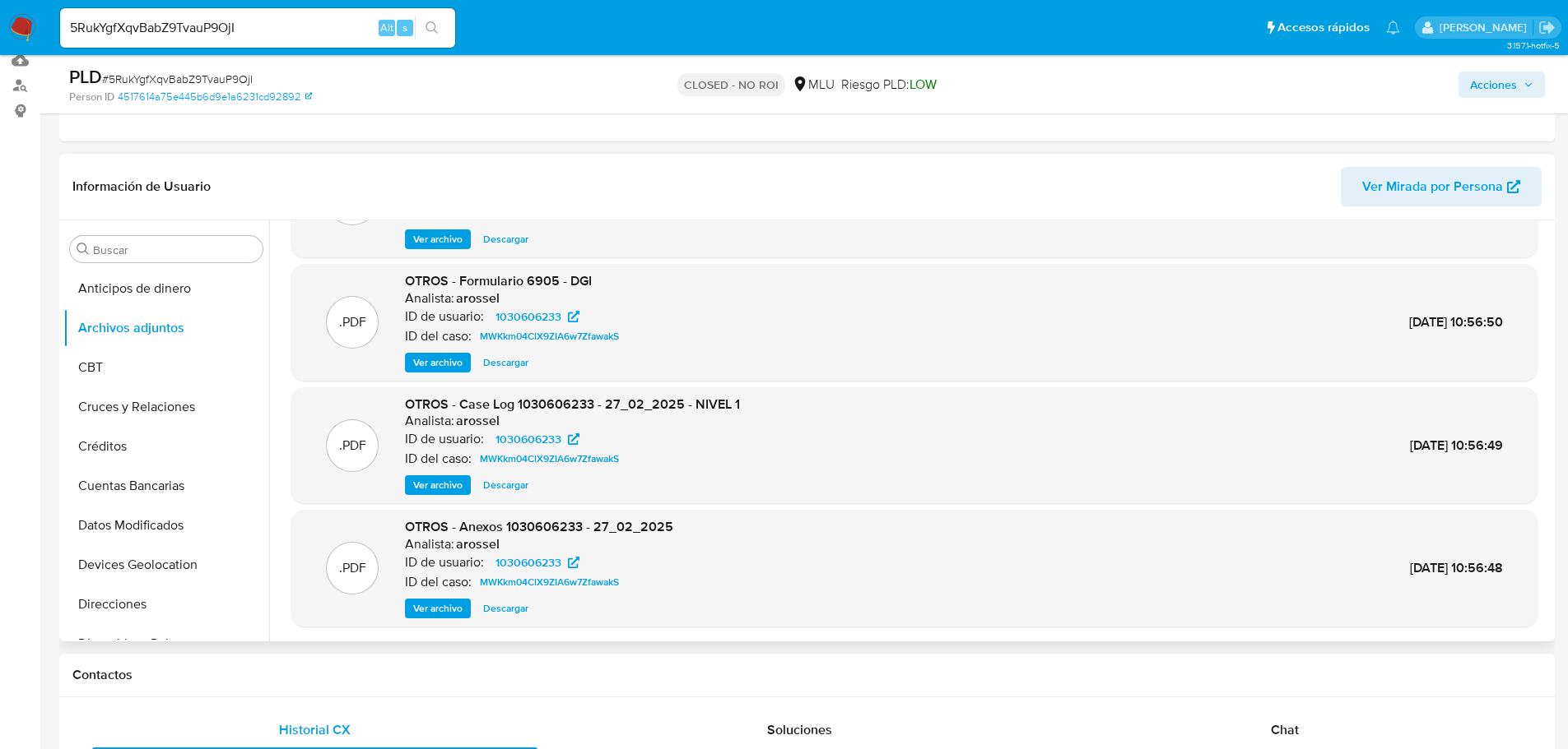
scroll to position [165, 0]
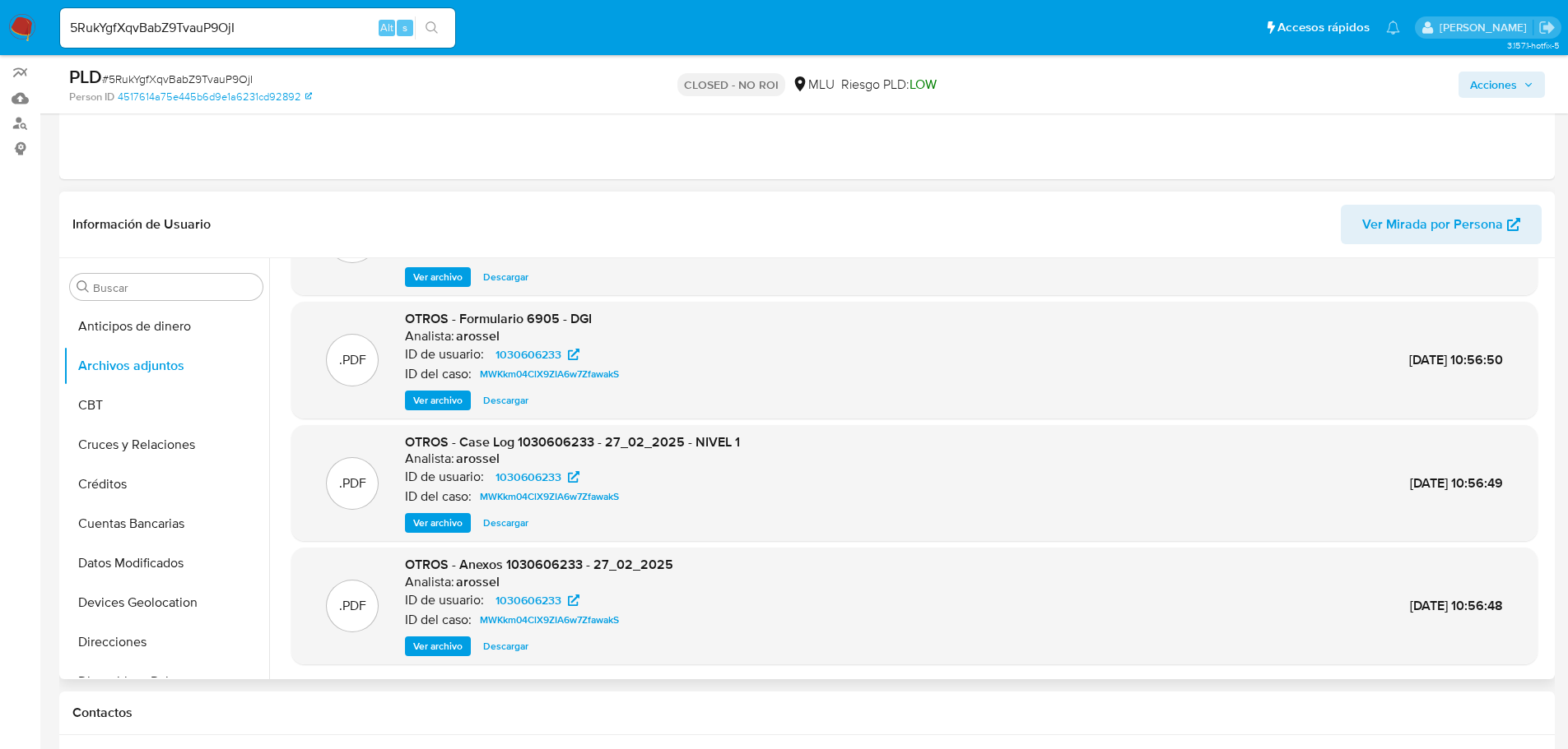
click at [447, 526] on span "Ver archivo" at bounding box center [438, 523] width 49 height 16
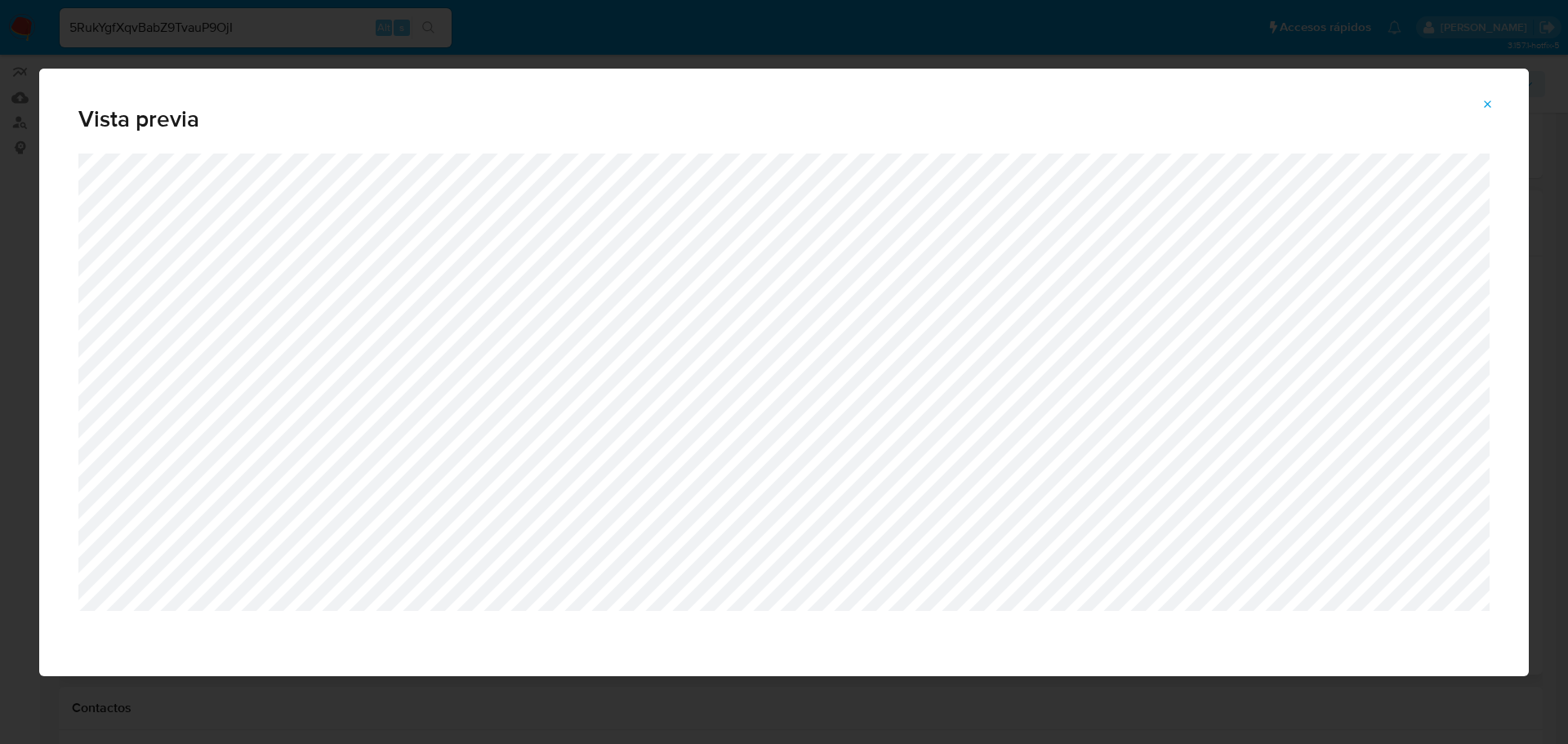
click at [1492, 103] on icon "Attachment preview" at bounding box center [1487, 104] width 13 height 13
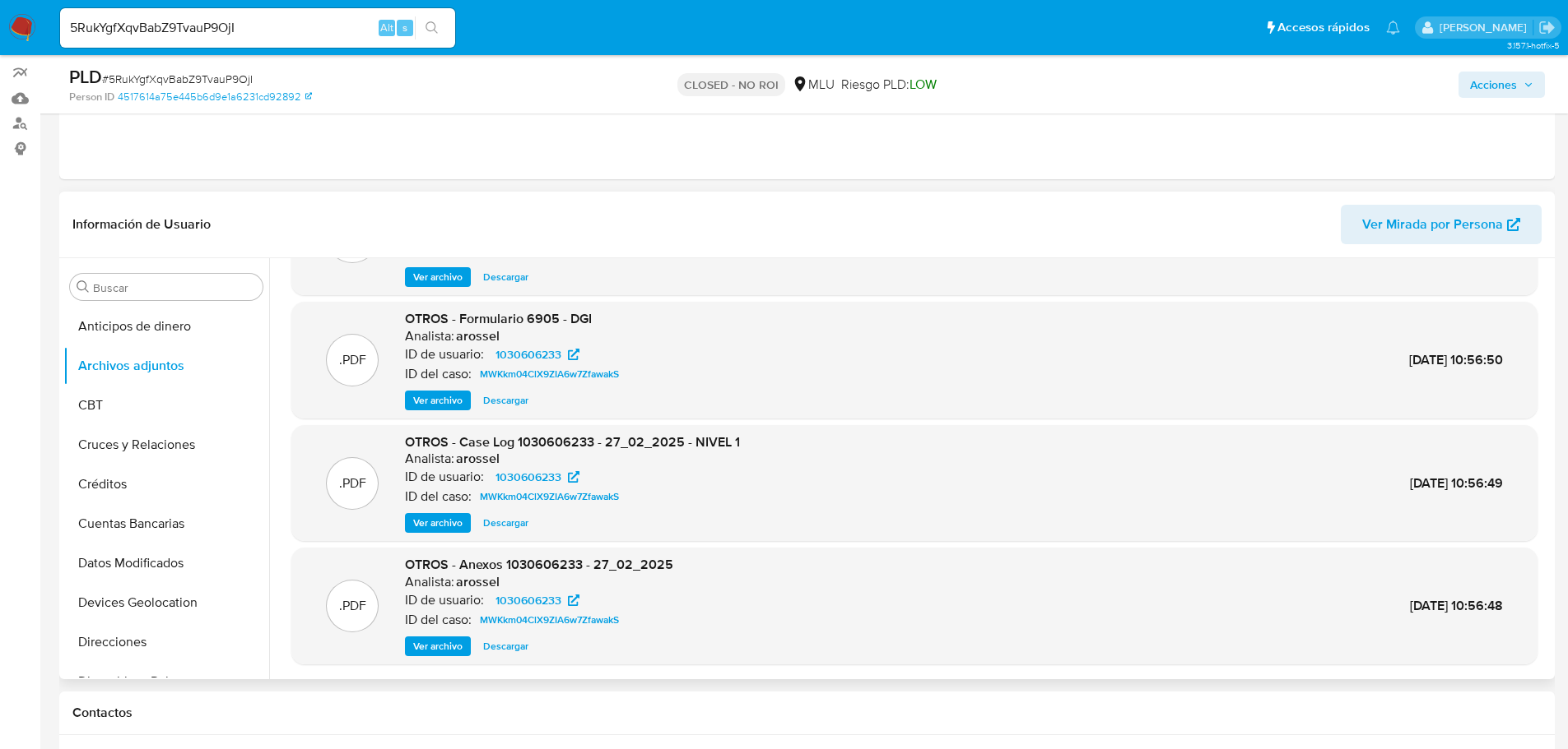
click at [218, 34] on input "5RukYgfXqvBabZ9TvauP9OjI" at bounding box center [257, 27] width 395 height 22
paste input "JK2Gnlq5Iwi51AaZg3ArN29l"
type input "JK2Gnlq5Iwi51AaZg3ArN29l"
click at [421, 31] on button "search-icon" at bounding box center [432, 27] width 34 height 23
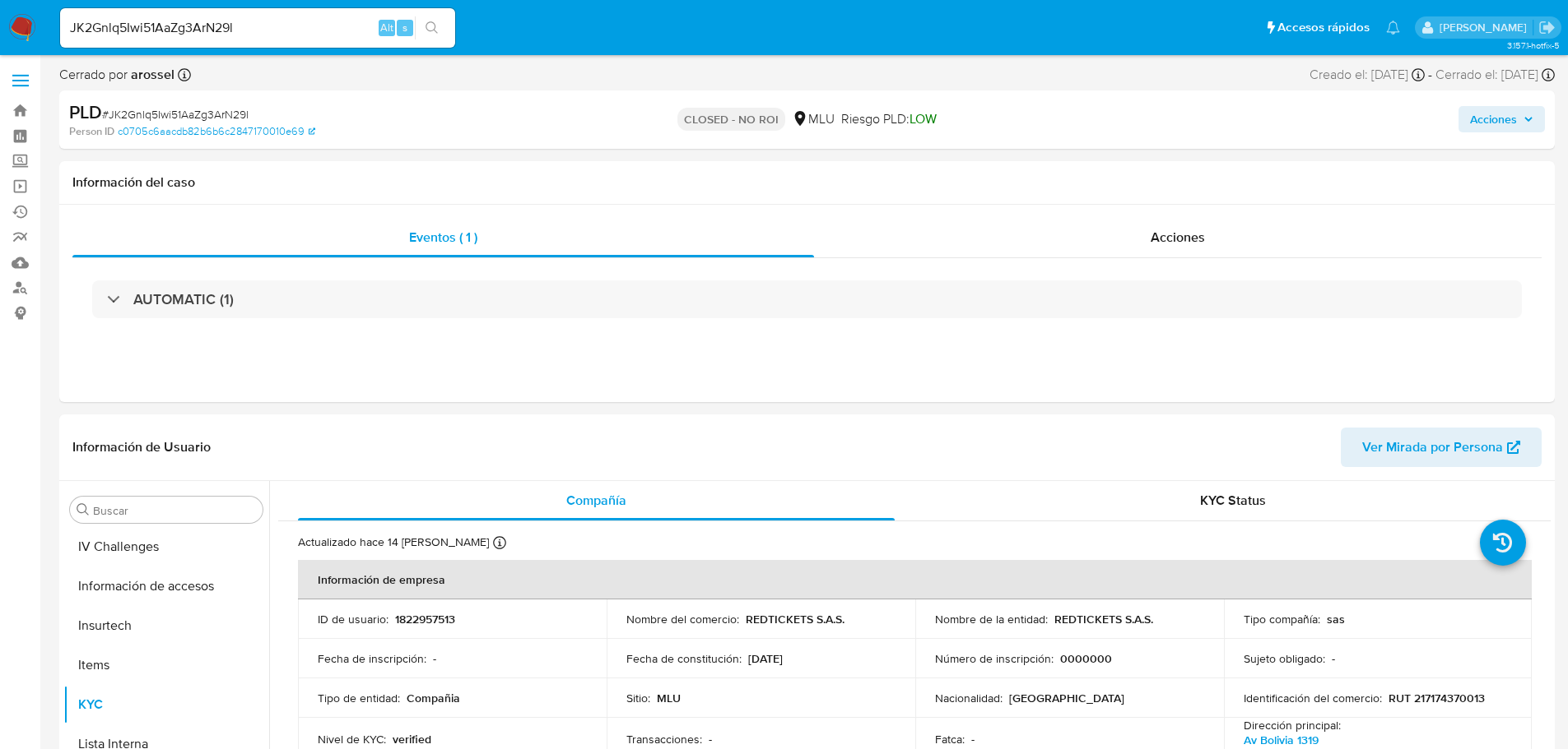
scroll to position [735, 0]
select select "10"
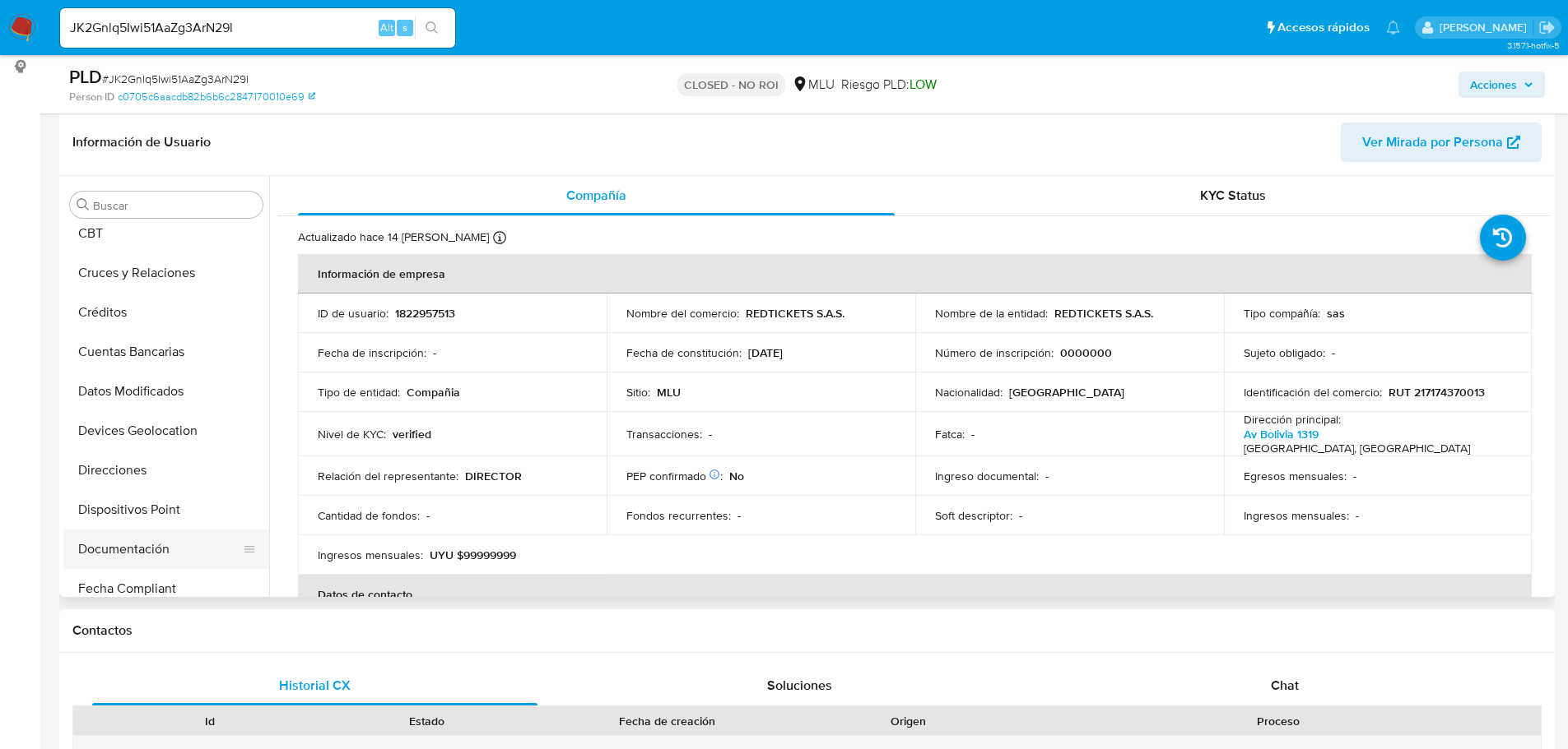
scroll to position [247, 0]
click at [144, 473] on button "General" at bounding box center [159, 472] width 192 height 40
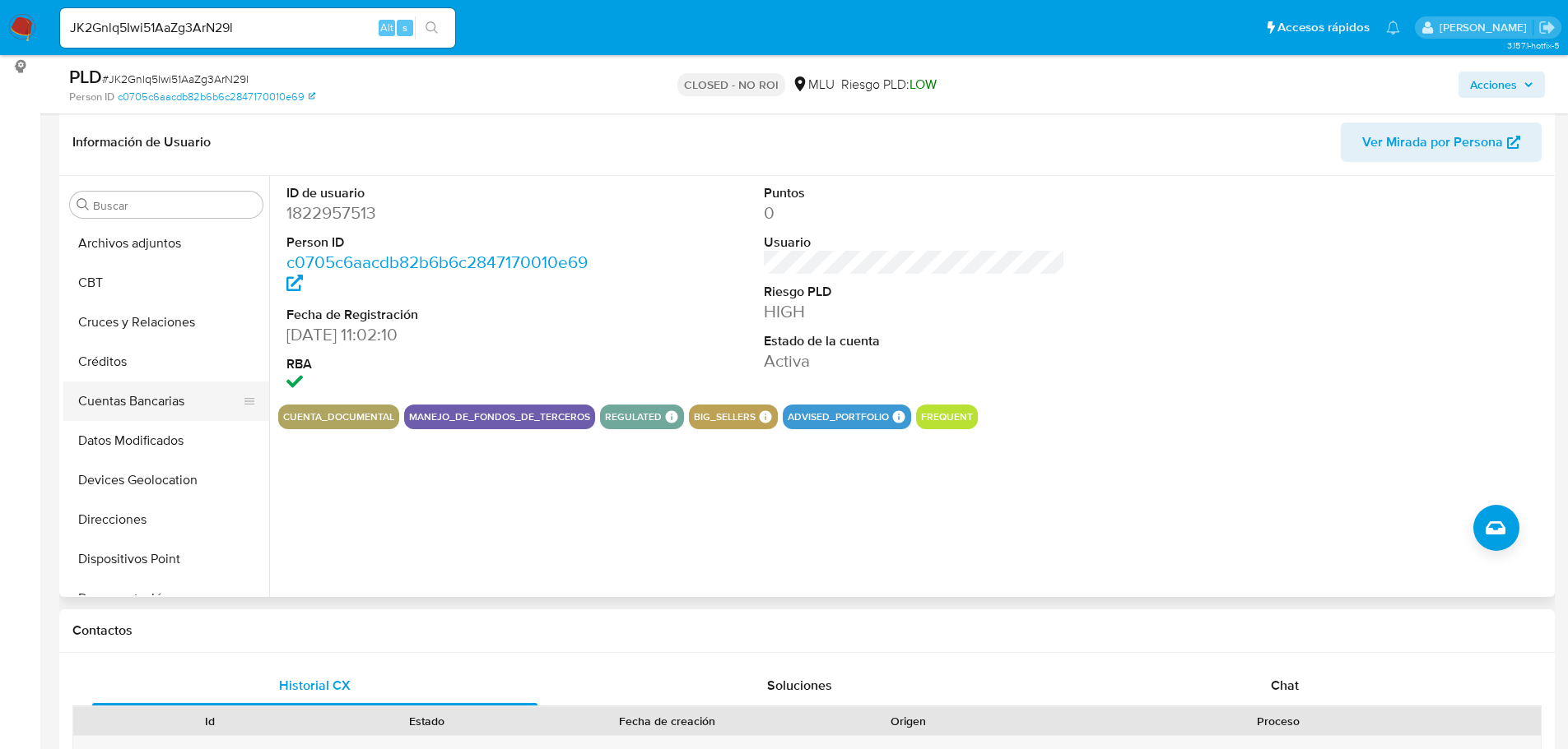
scroll to position [0, 0]
click at [110, 285] on button "Archivos adjuntos" at bounding box center [159, 284] width 192 height 40
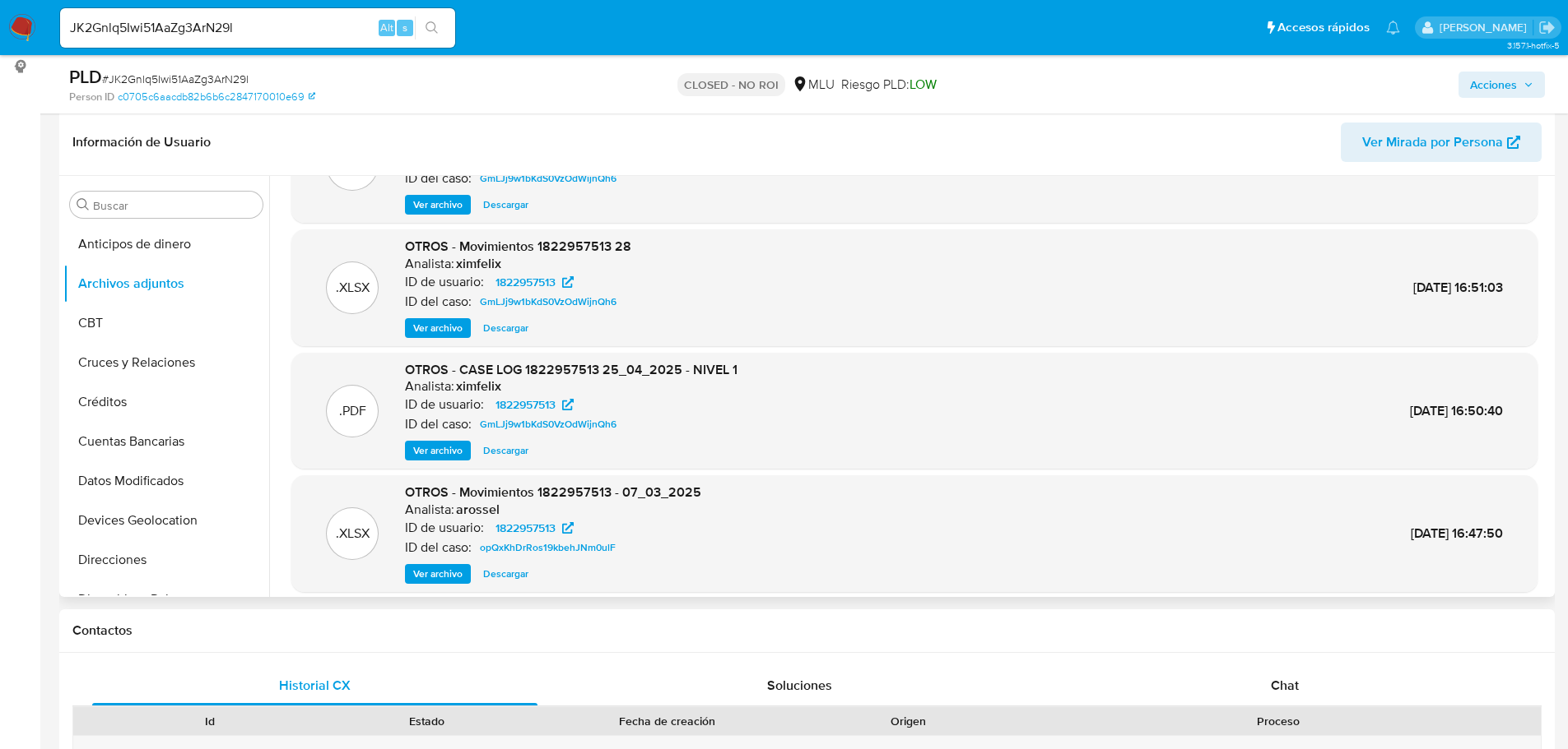
scroll to position [138, 0]
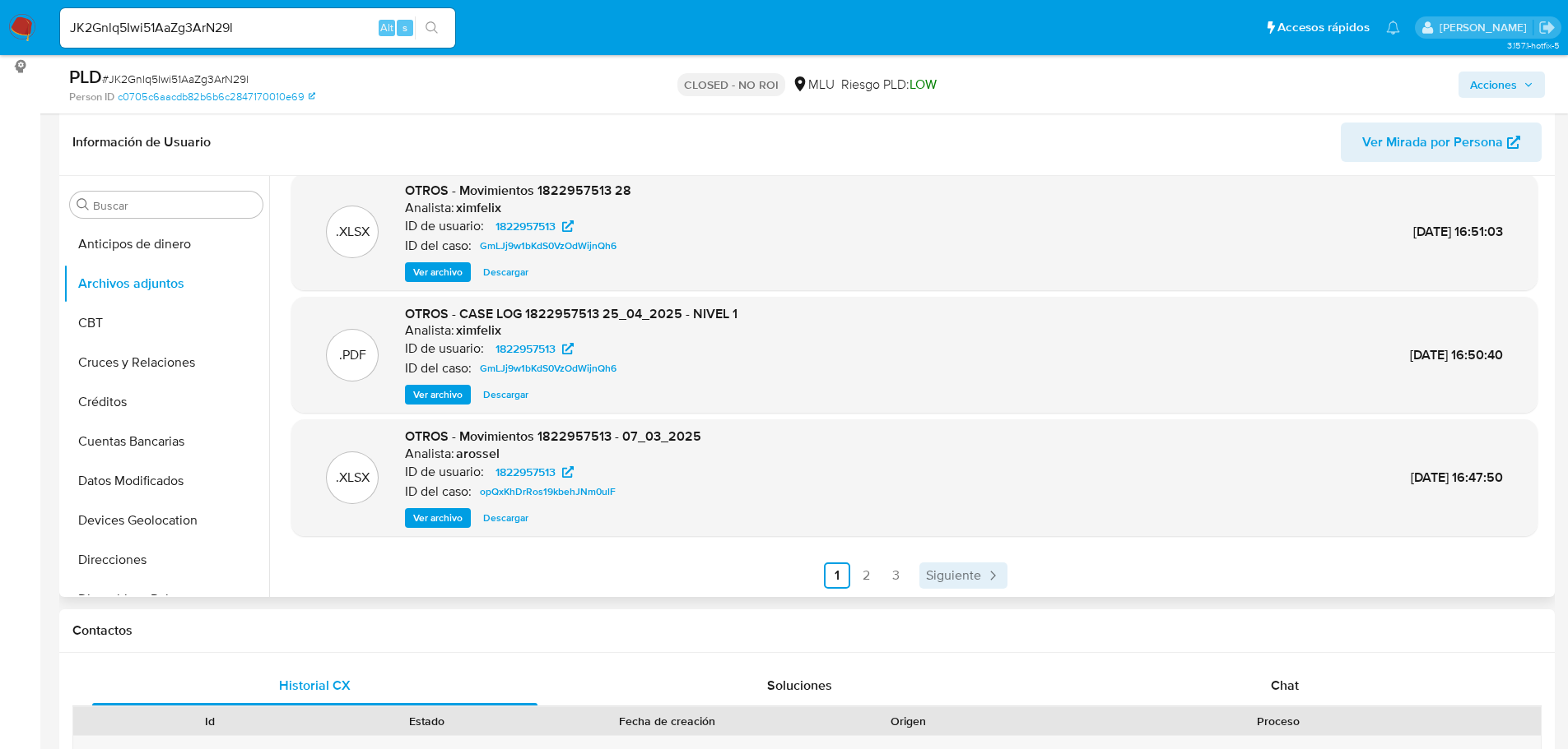
click at [967, 580] on span "Siguiente" at bounding box center [953, 576] width 55 height 13
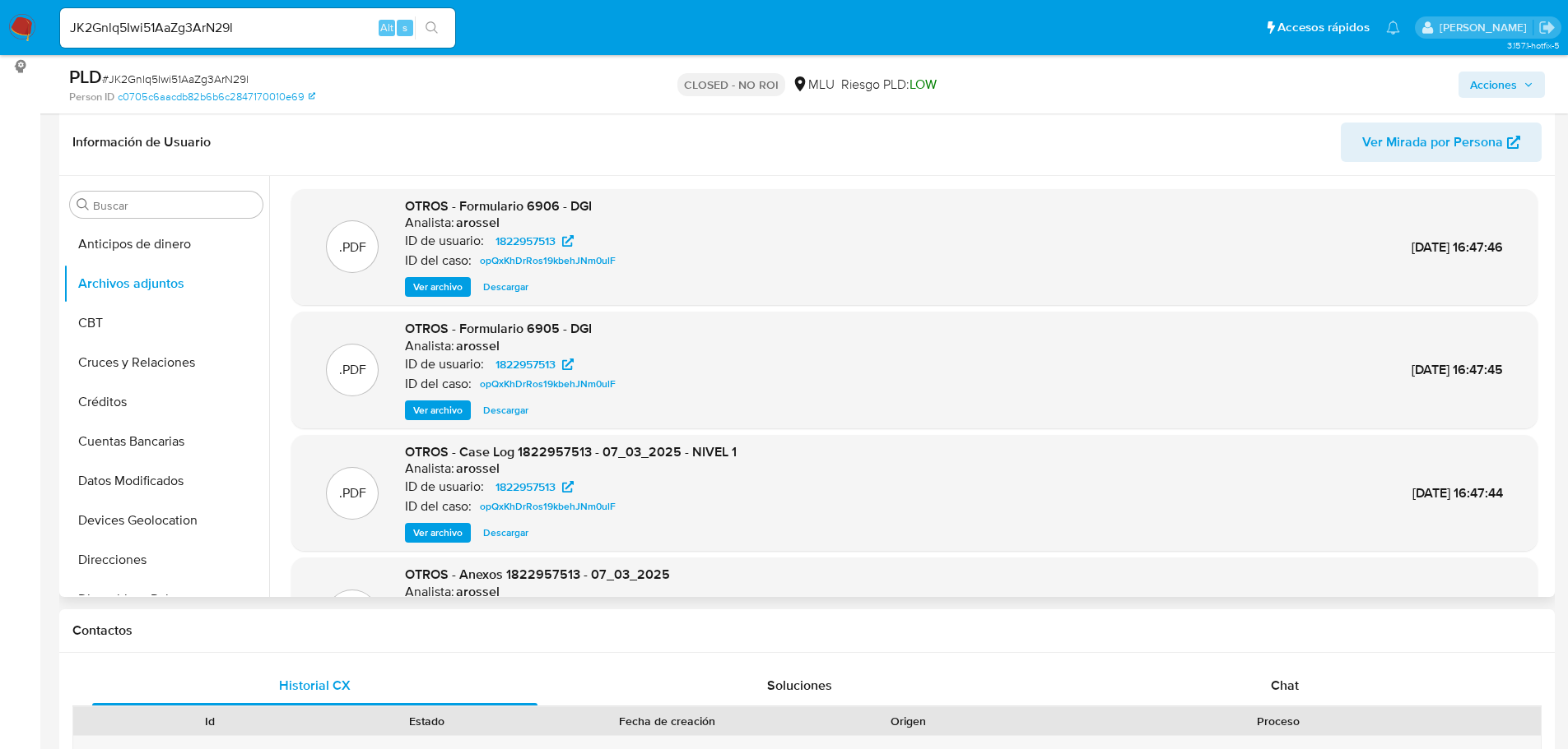
click at [430, 530] on span "Ver archivo" at bounding box center [438, 532] width 49 height 16
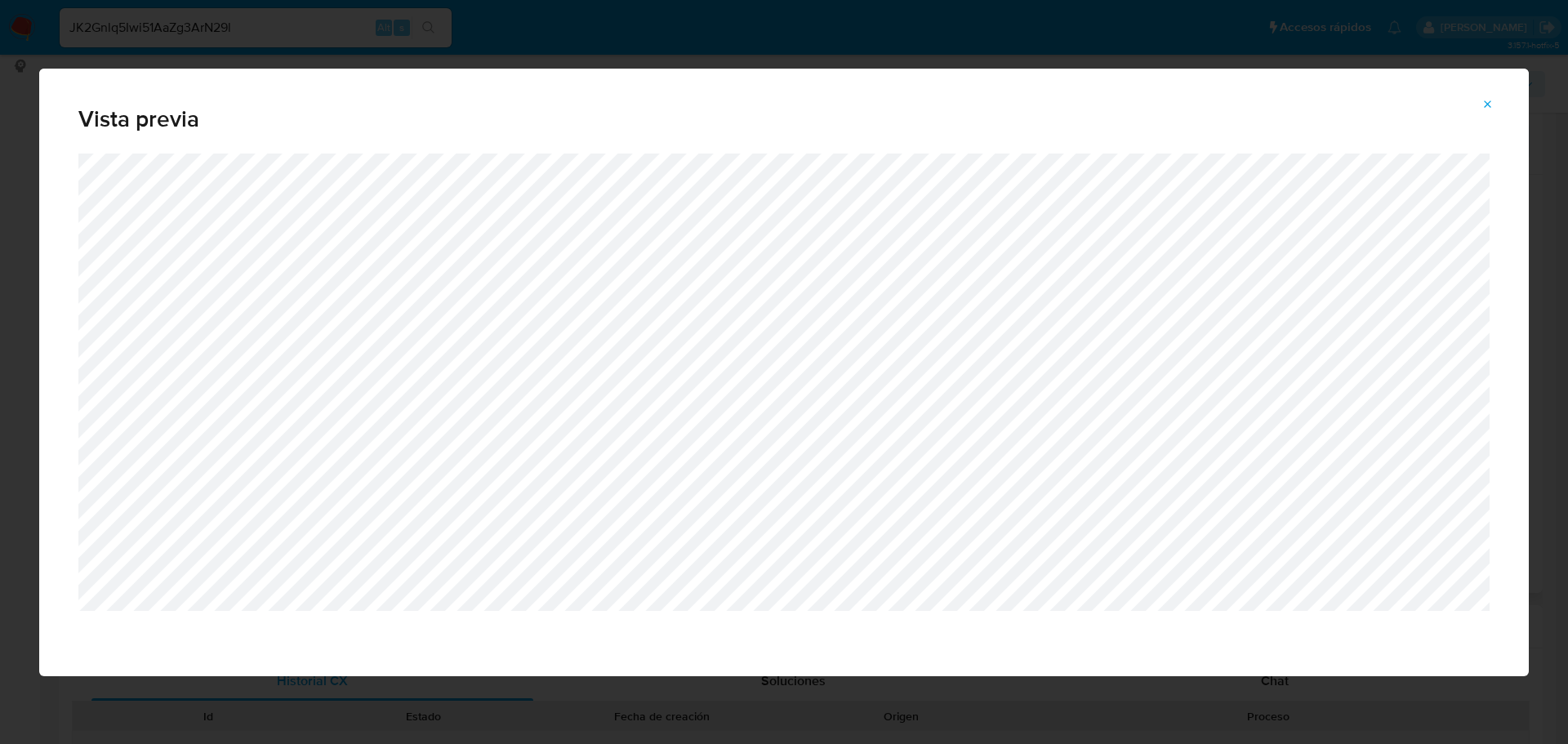
click at [1481, 98] on icon "Attachment preview" at bounding box center [1487, 104] width 13 height 13
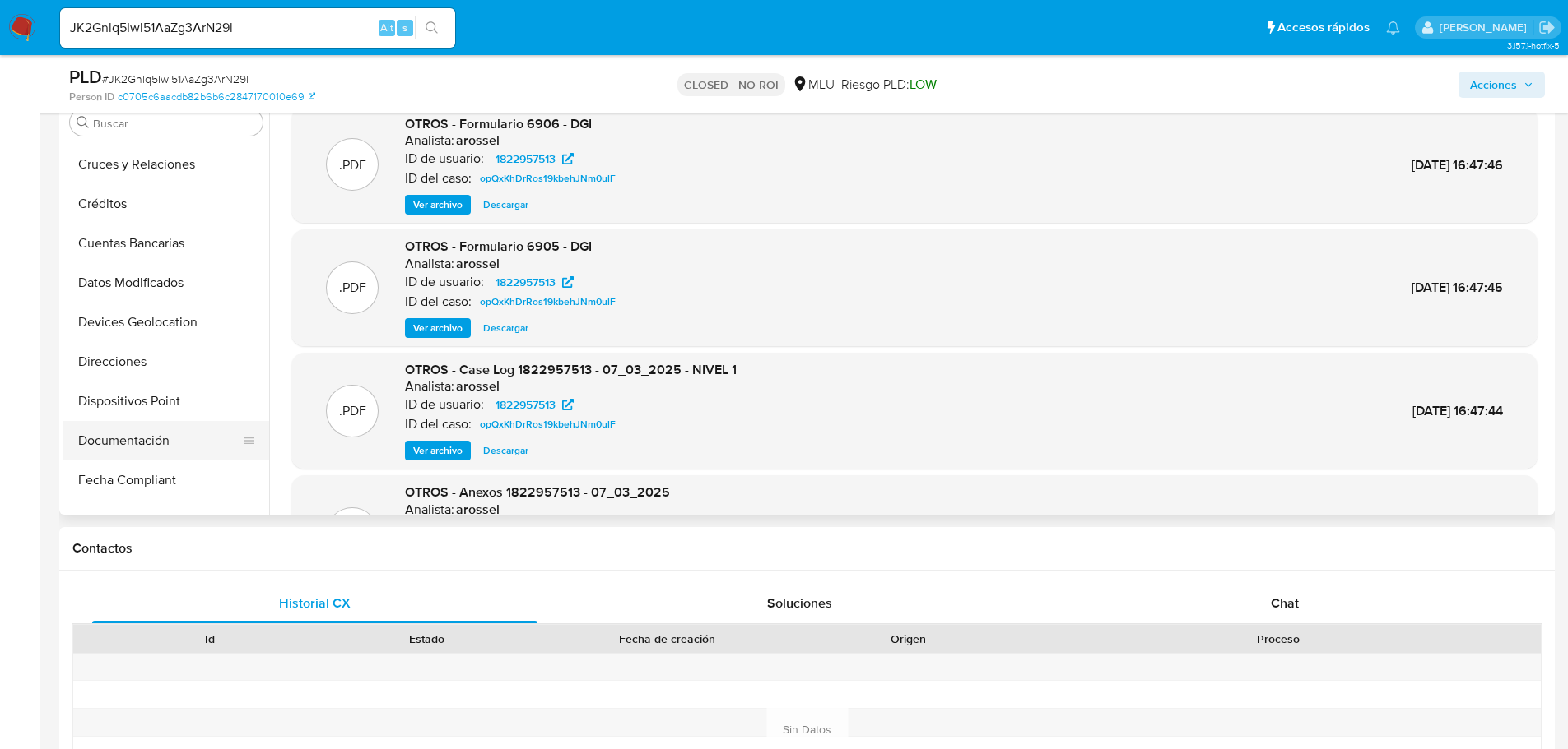
scroll to position [165, 0]
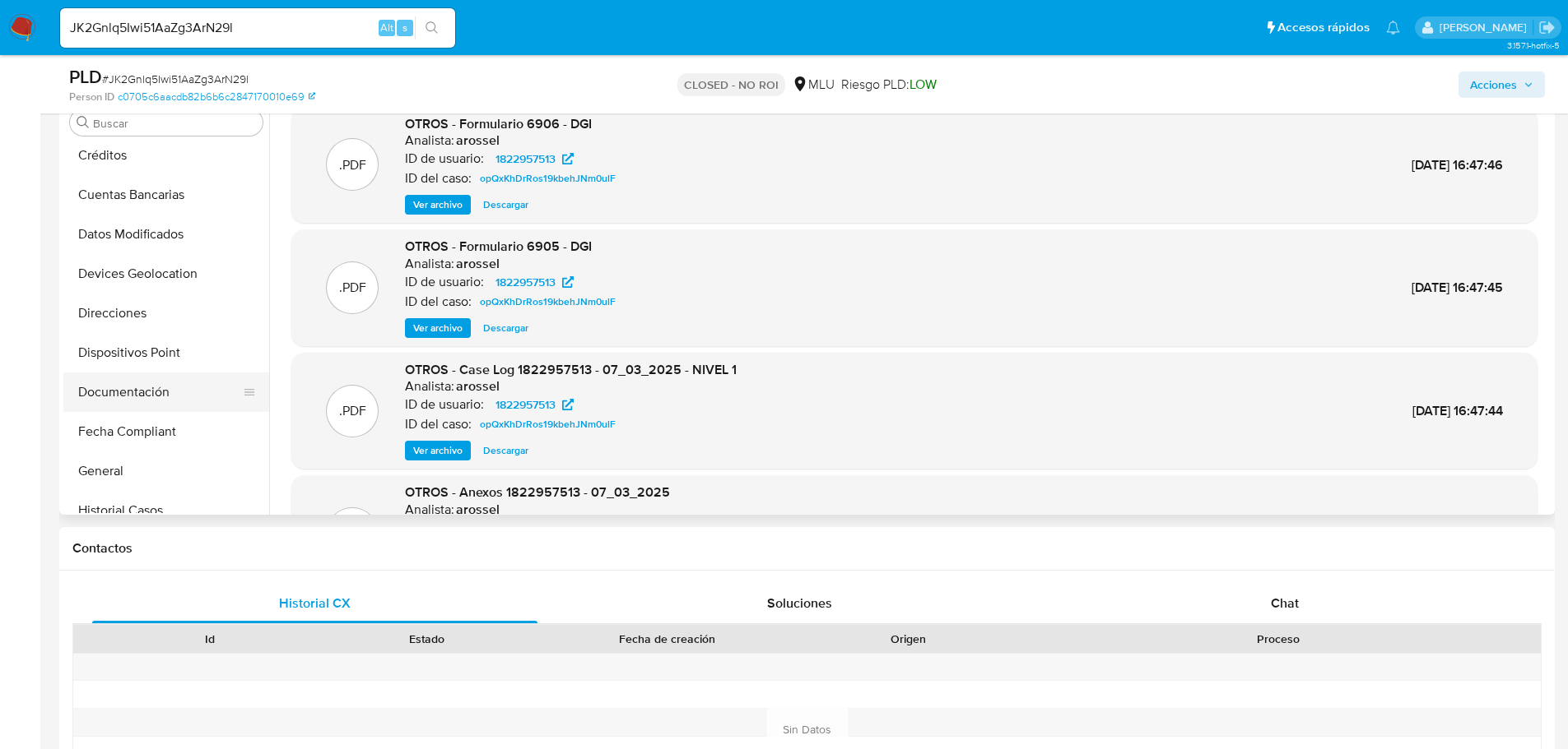
click at [142, 402] on button "Documentación" at bounding box center [159, 392] width 192 height 40
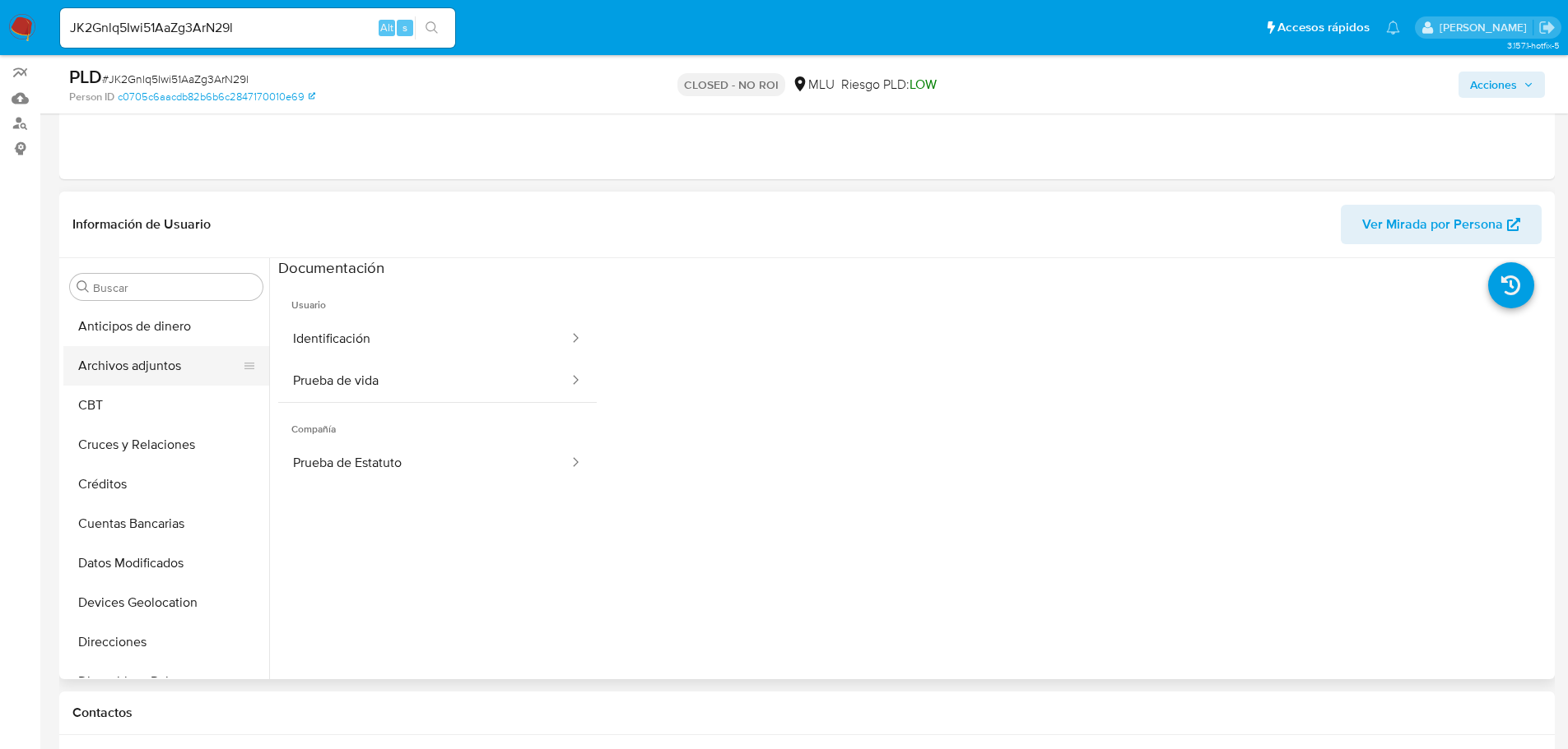
click at [153, 355] on button "Archivos adjuntos" at bounding box center [159, 366] width 192 height 40
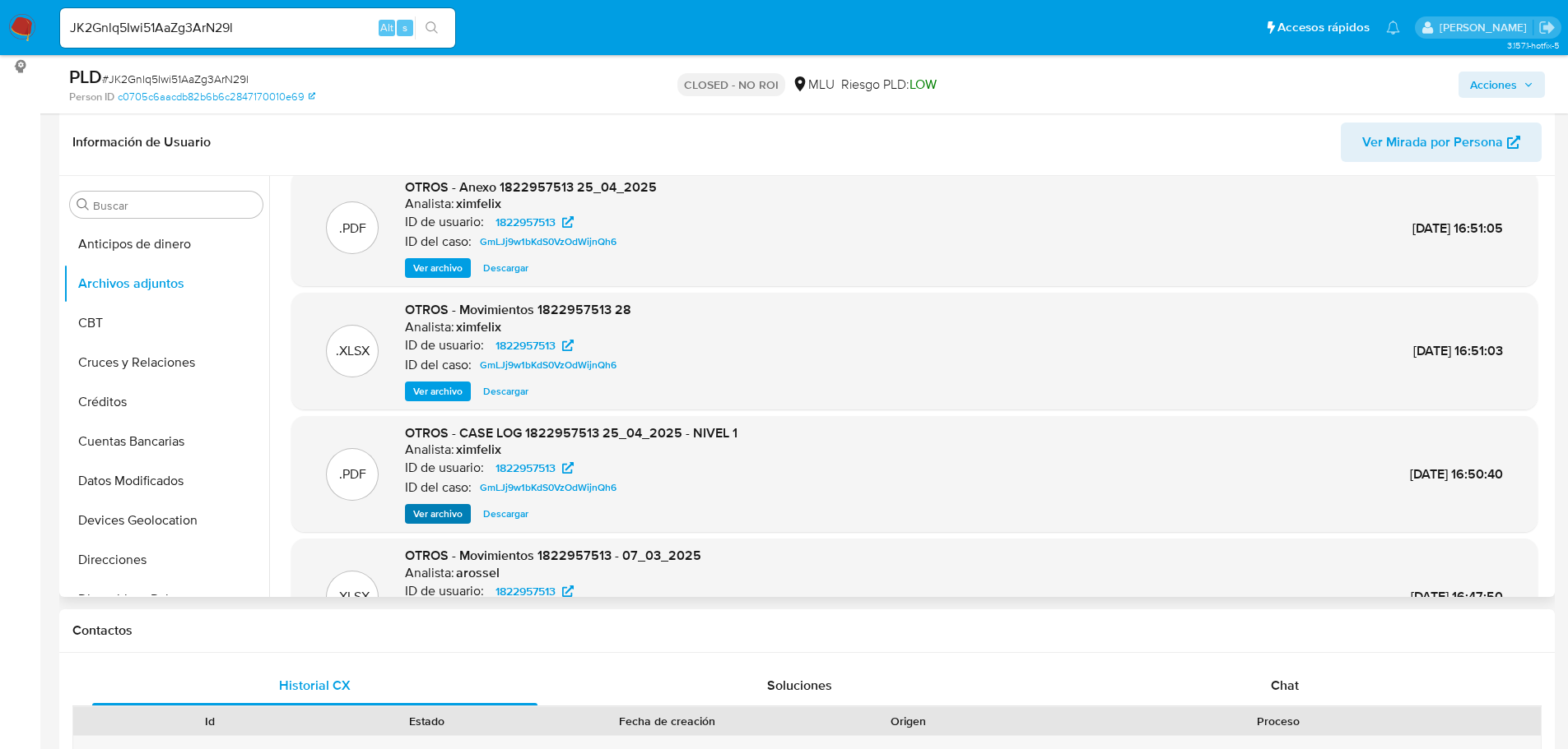
scroll to position [0, 0]
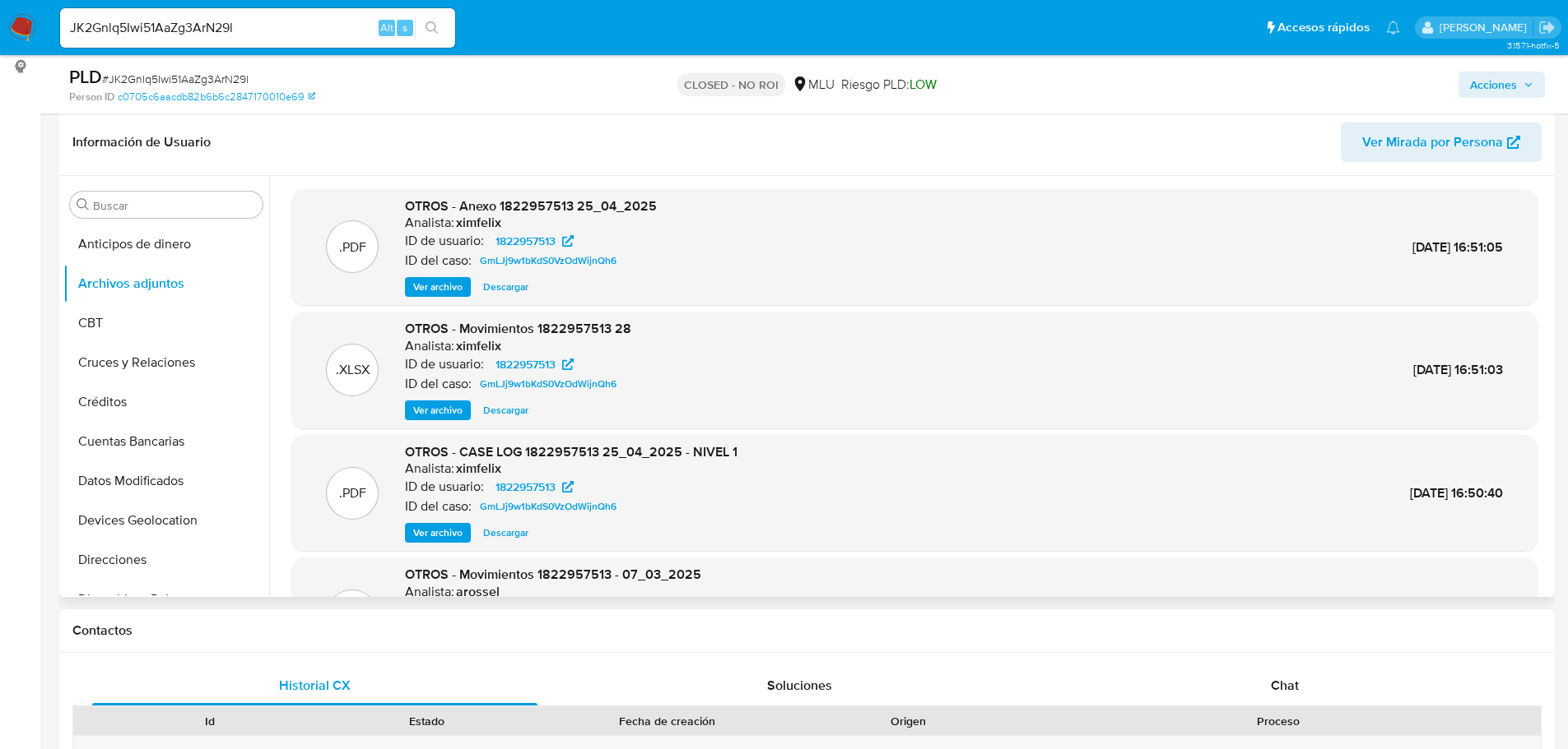
click at [446, 541] on span "Ver archivo" at bounding box center [438, 532] width 49 height 16
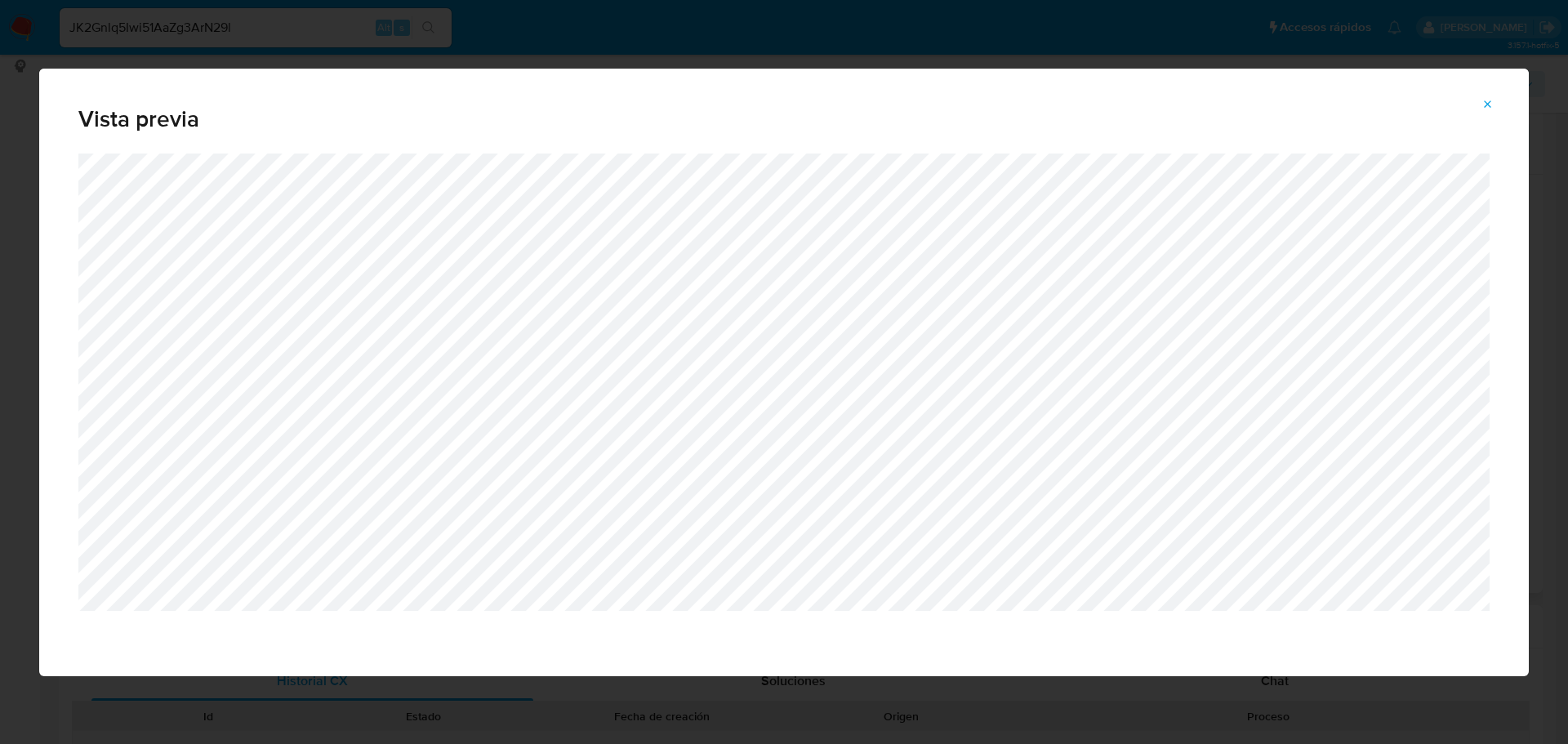
click at [1482, 105] on icon "Attachment preview" at bounding box center [1487, 104] width 13 height 13
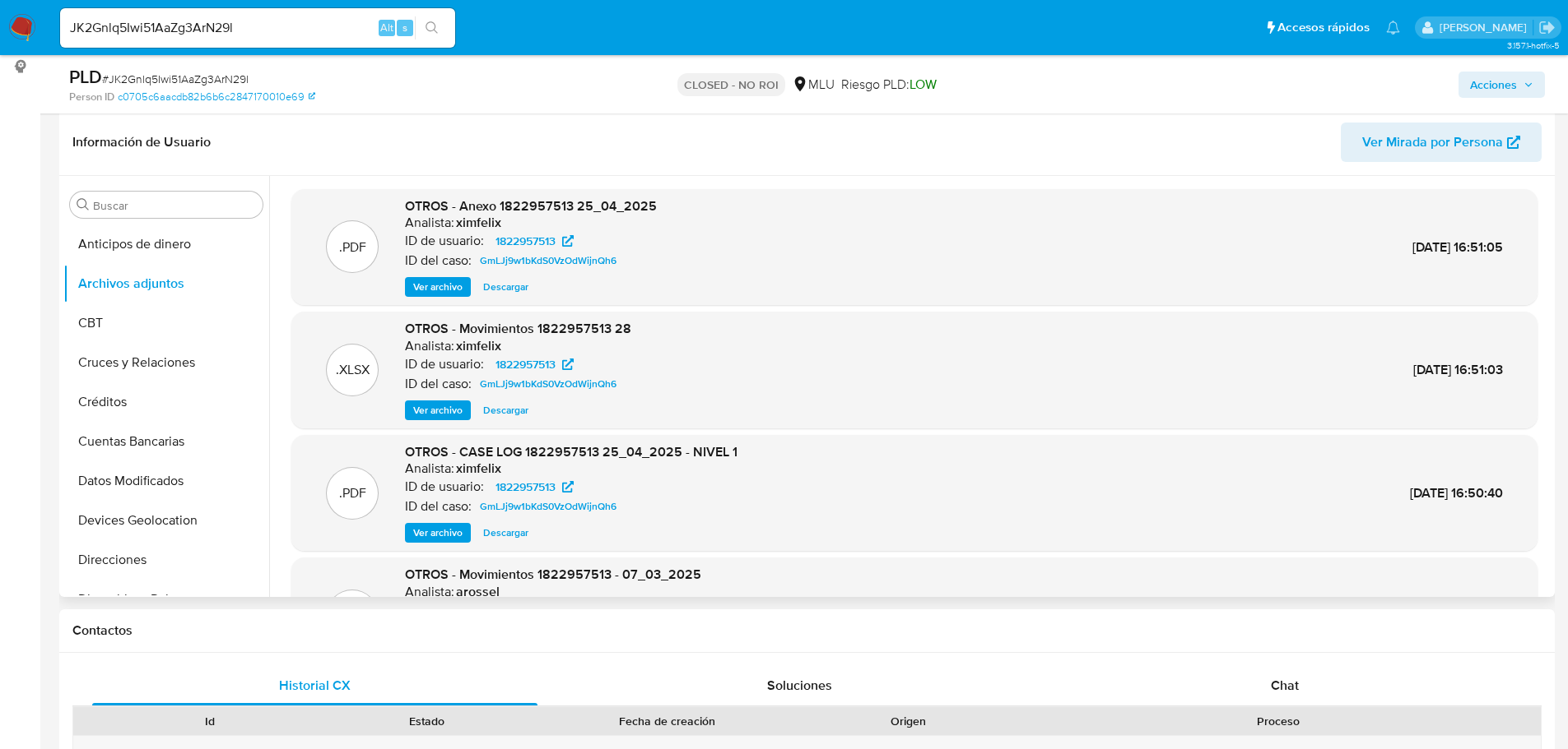
click at [185, 30] on input "JK2Gnlq5Iwi51AaZg3ArN29l" at bounding box center [257, 27] width 395 height 22
paste input "fHqG5ekClLVrXwiMnIYdy4rv"
type input "fHqG5ekClLVrXwiMnIYdy4rv"
click at [434, 28] on icon "search-icon" at bounding box center [431, 27] width 12 height 12
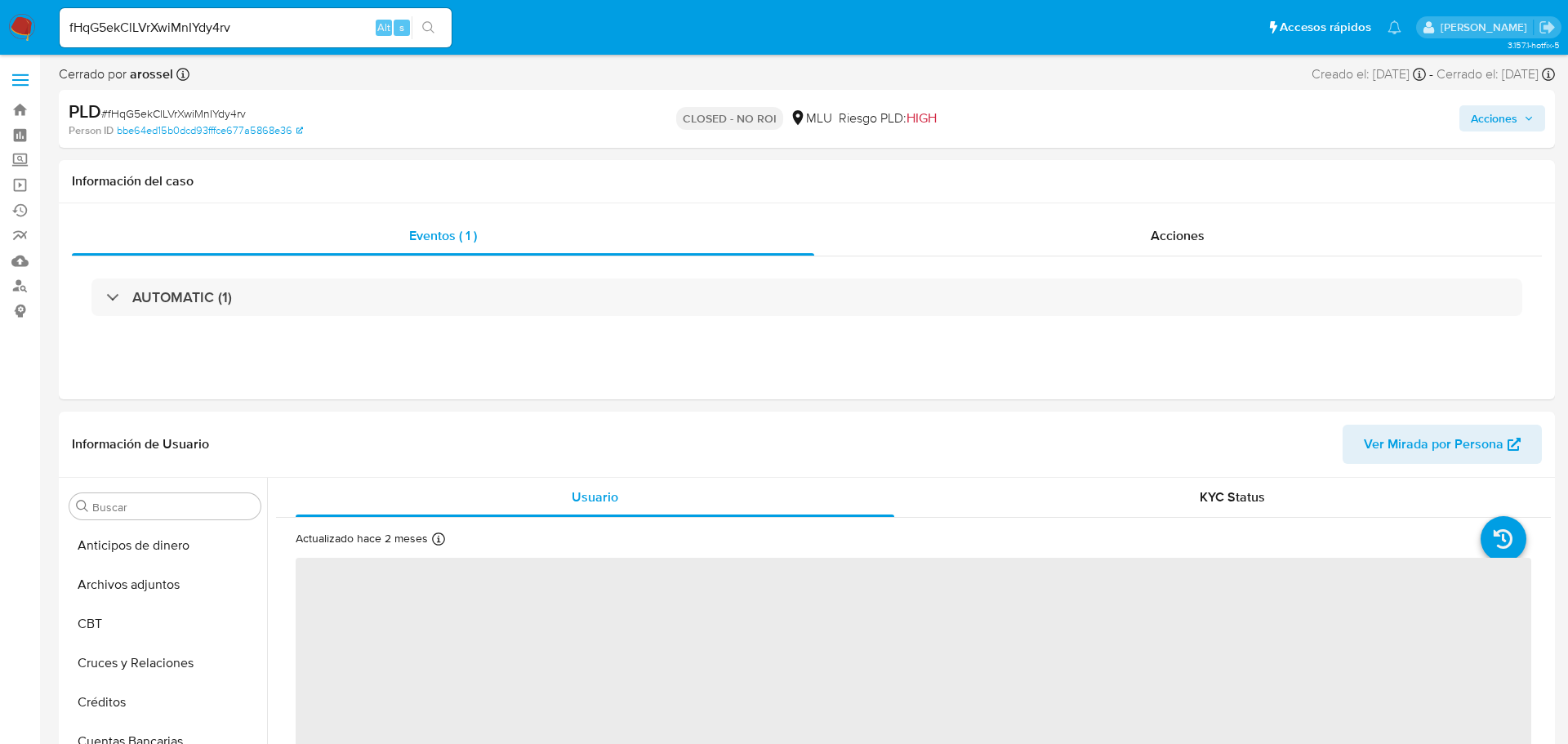
select select "10"
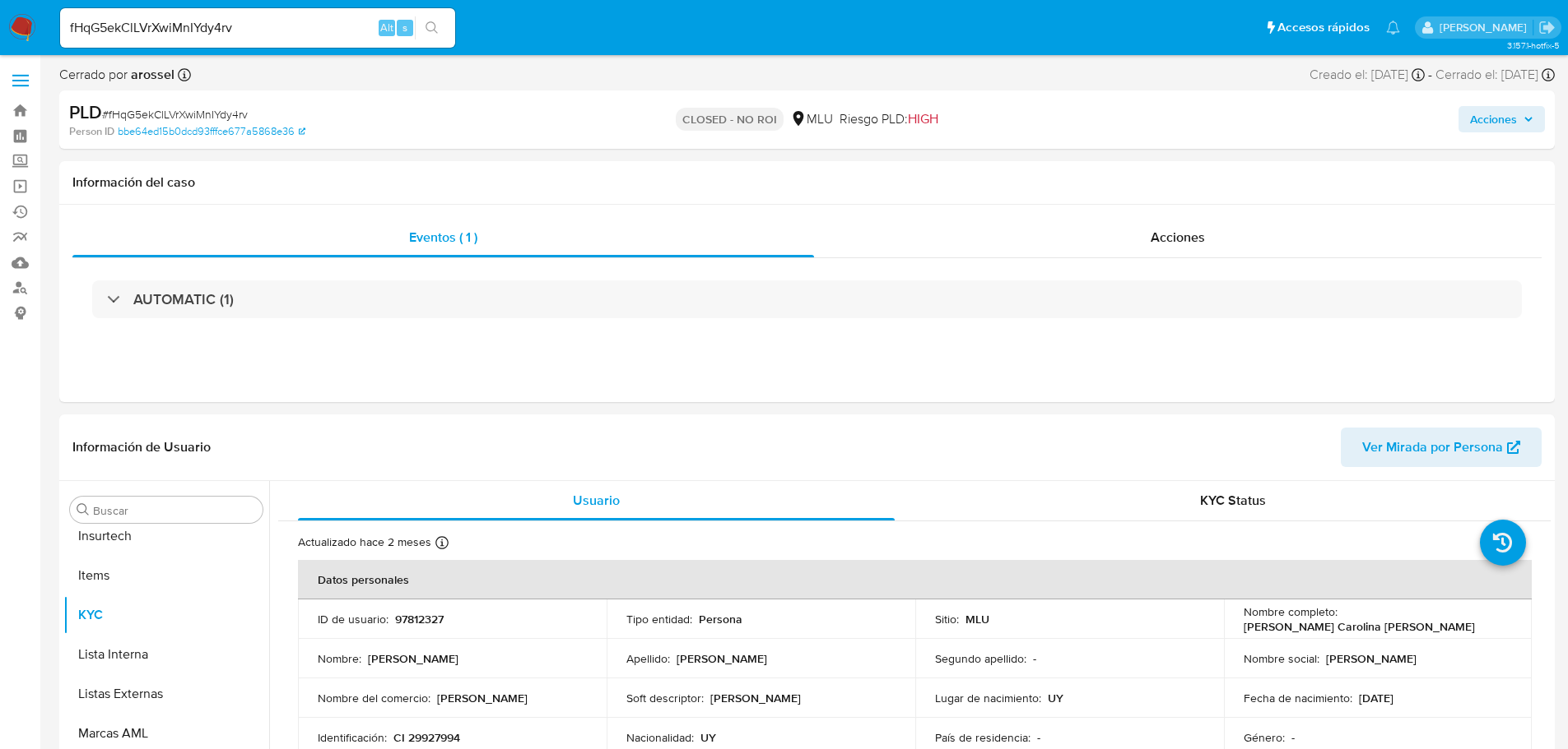
scroll to position [735, 0]
click at [221, 30] on input "fHqG5ekClLVrXwiMnIYdy4rv" at bounding box center [257, 27] width 395 height 22
click at [432, 26] on icon "search-icon" at bounding box center [432, 28] width 13 height 13
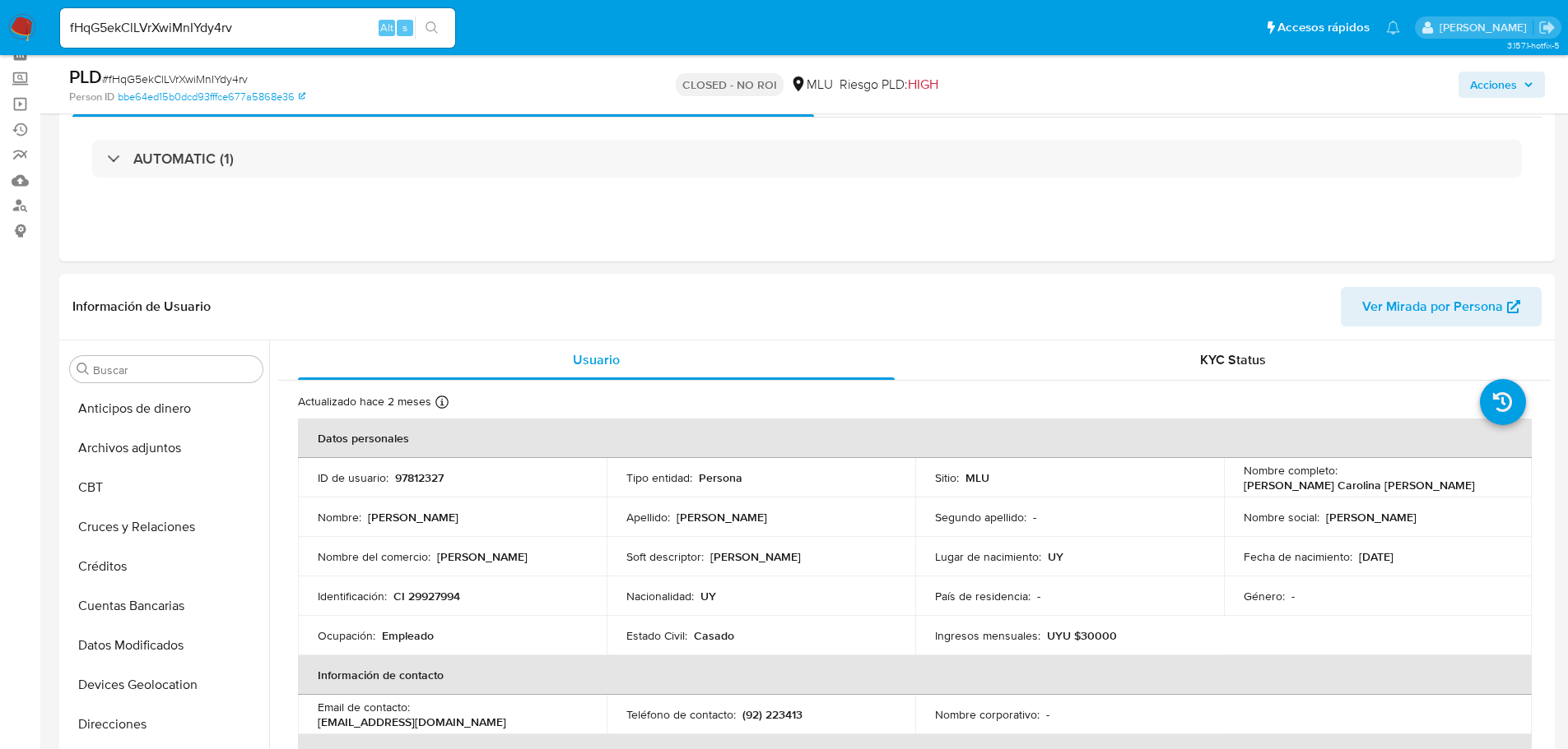
scroll to position [165, 0]
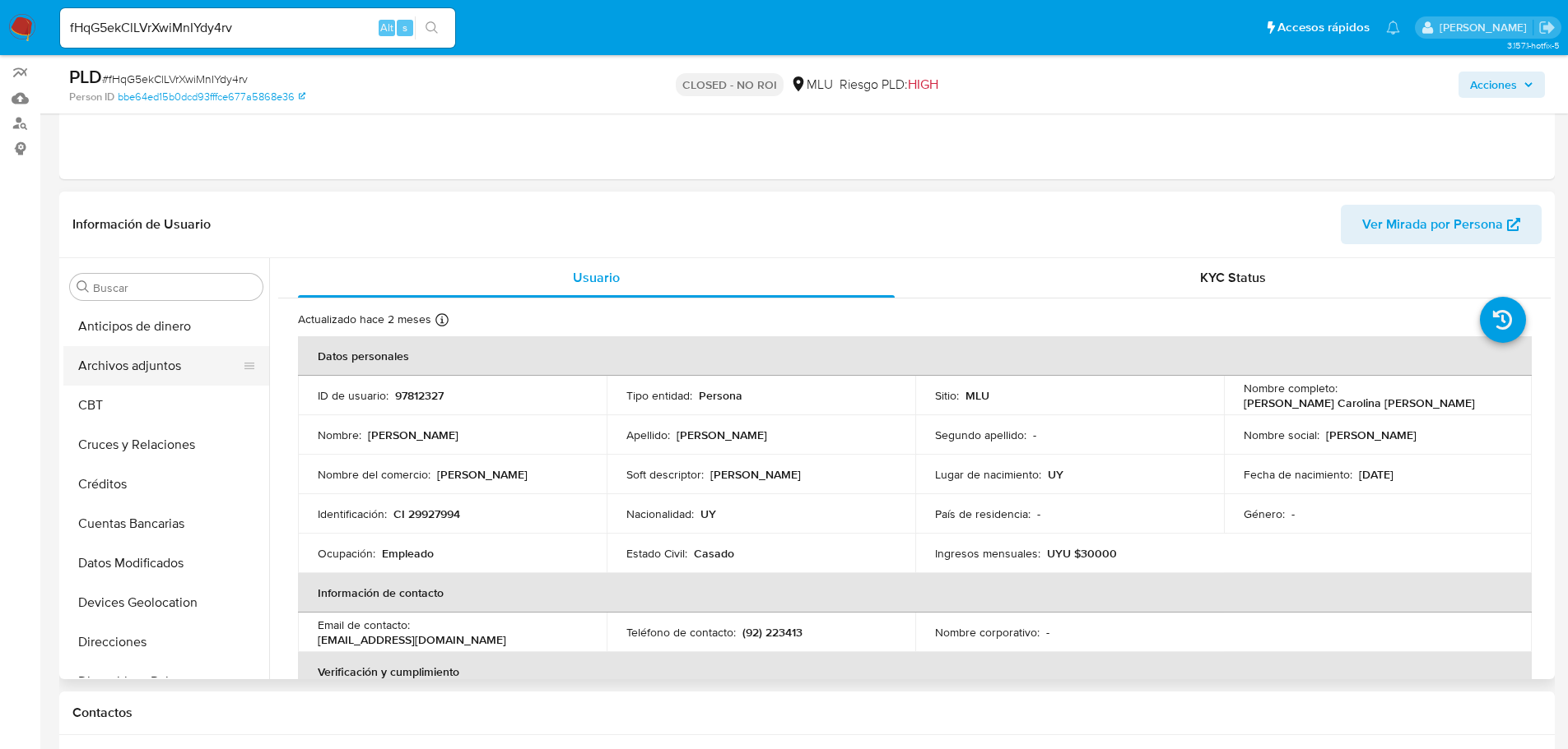
click at [141, 373] on button "Archivos adjuntos" at bounding box center [159, 366] width 192 height 40
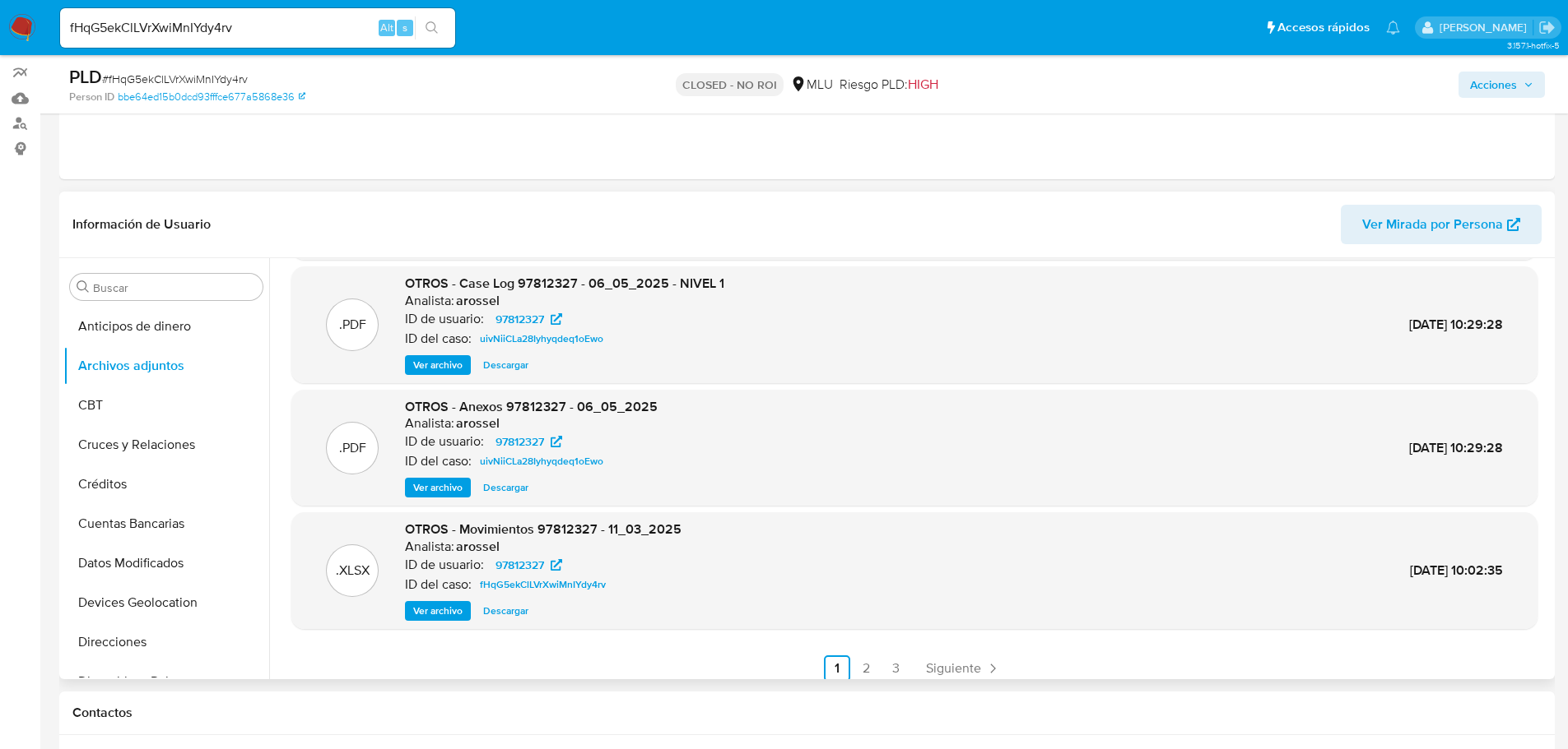
scroll to position [138, 0]
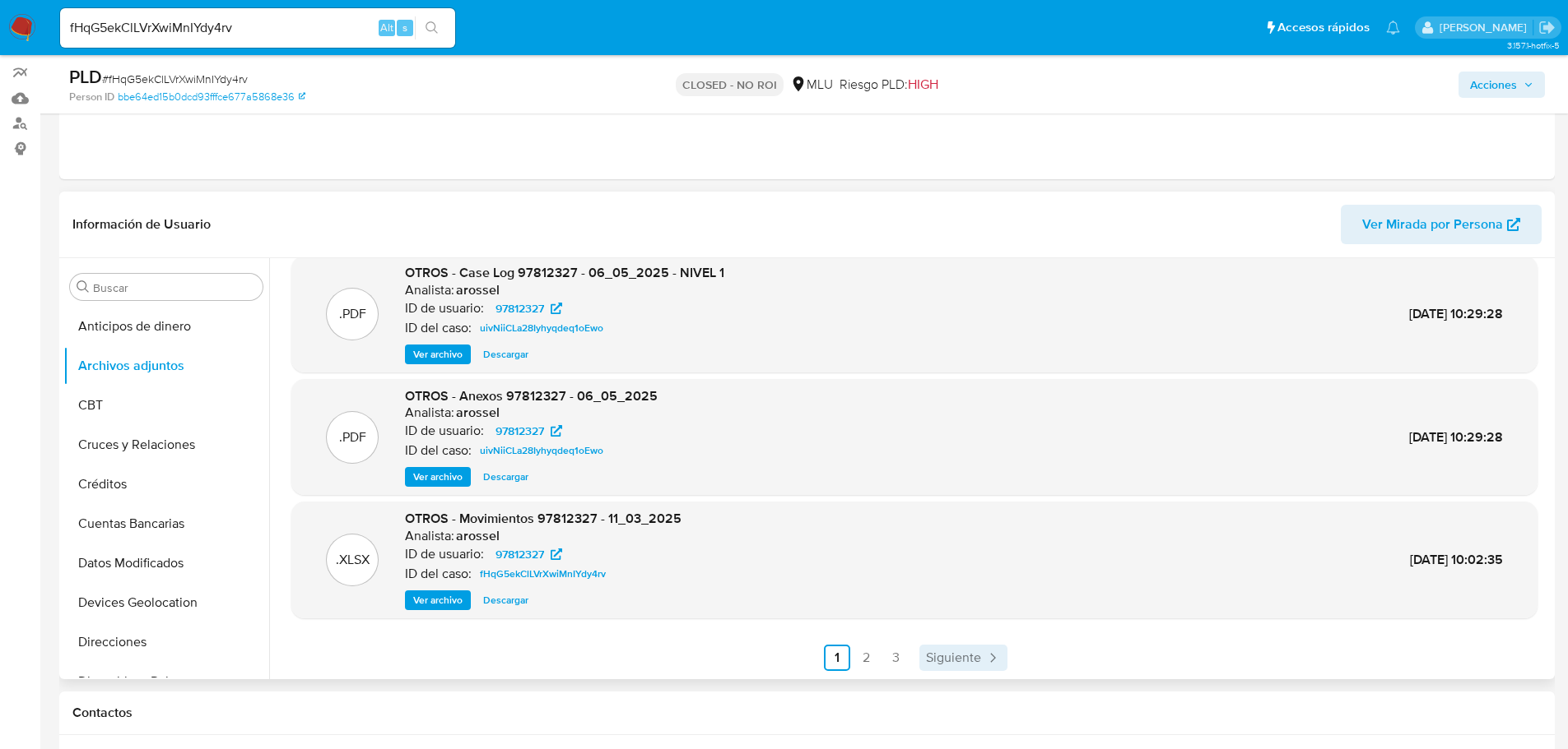
click at [967, 659] on span "Siguiente" at bounding box center [953, 658] width 55 height 13
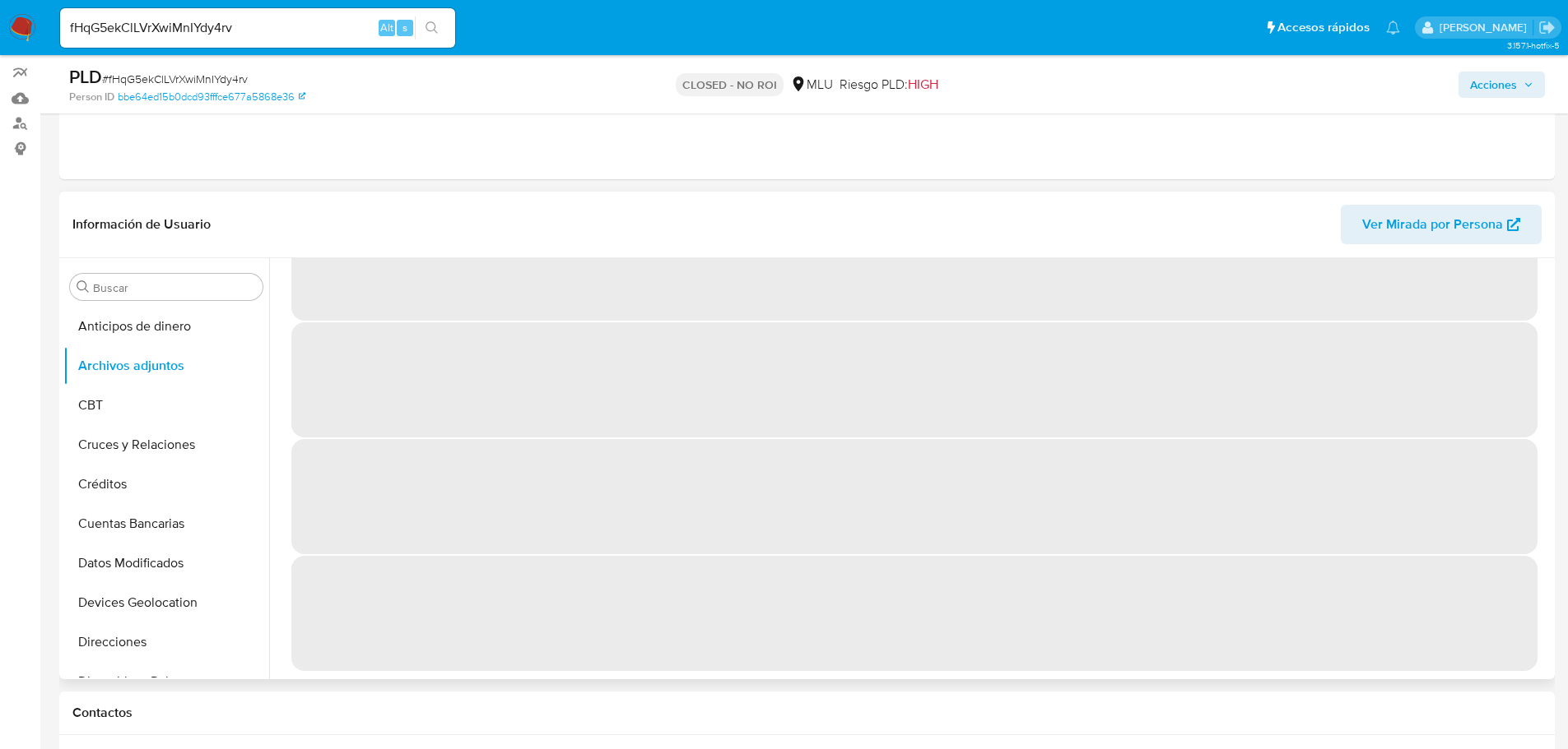
scroll to position [0, 0]
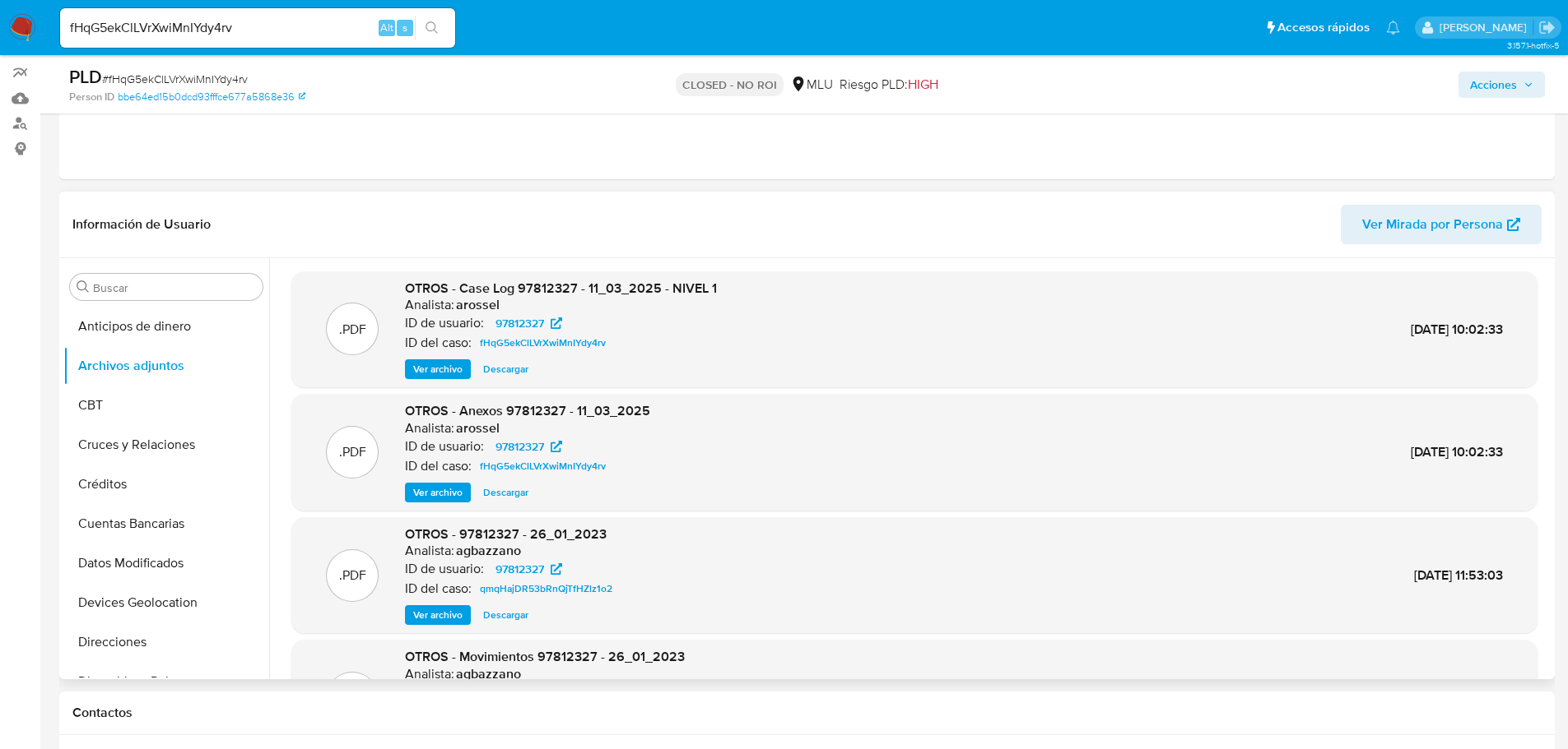
click at [454, 374] on span "Ver archivo" at bounding box center [438, 368] width 49 height 16
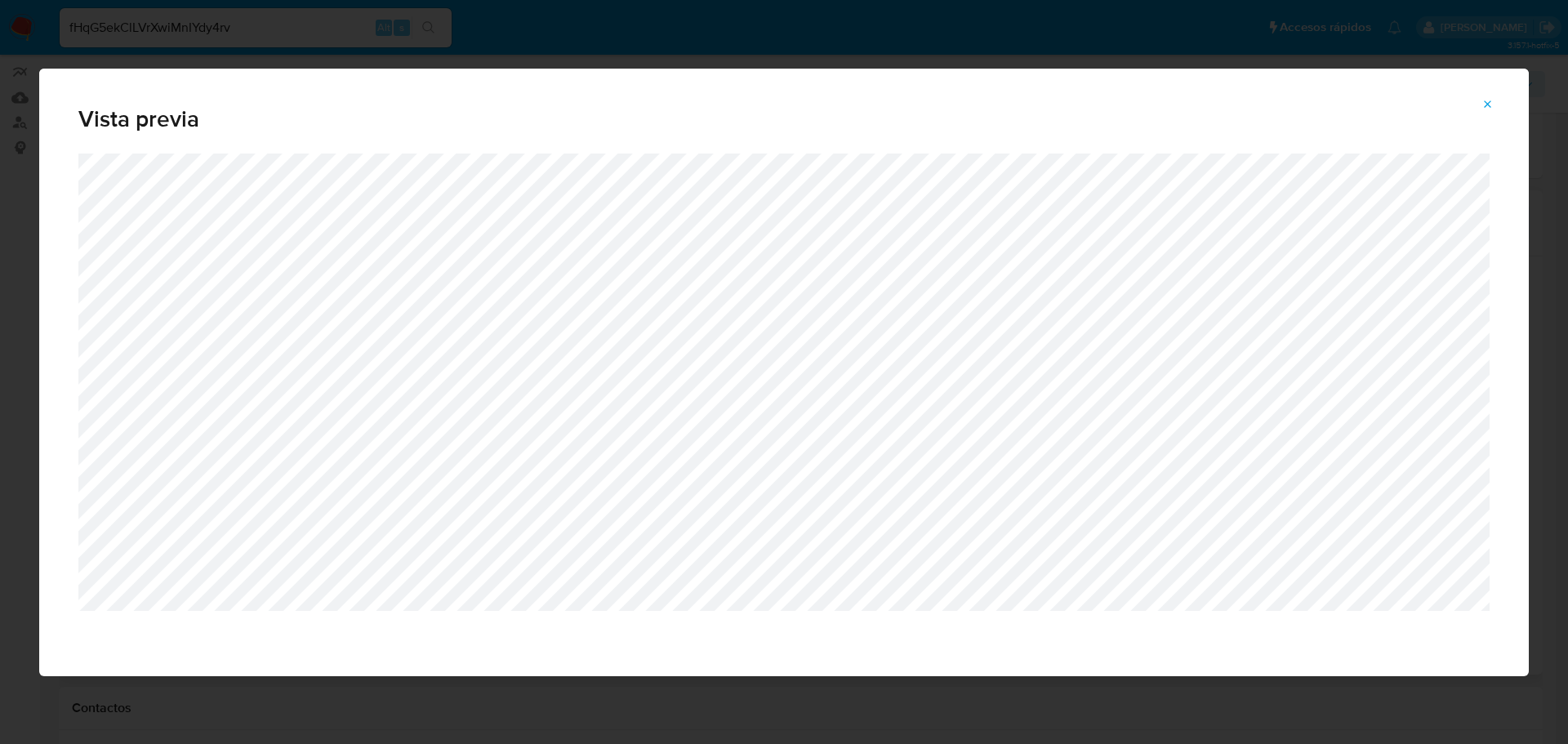
click at [1486, 101] on icon "Attachment preview" at bounding box center [1487, 104] width 13 height 13
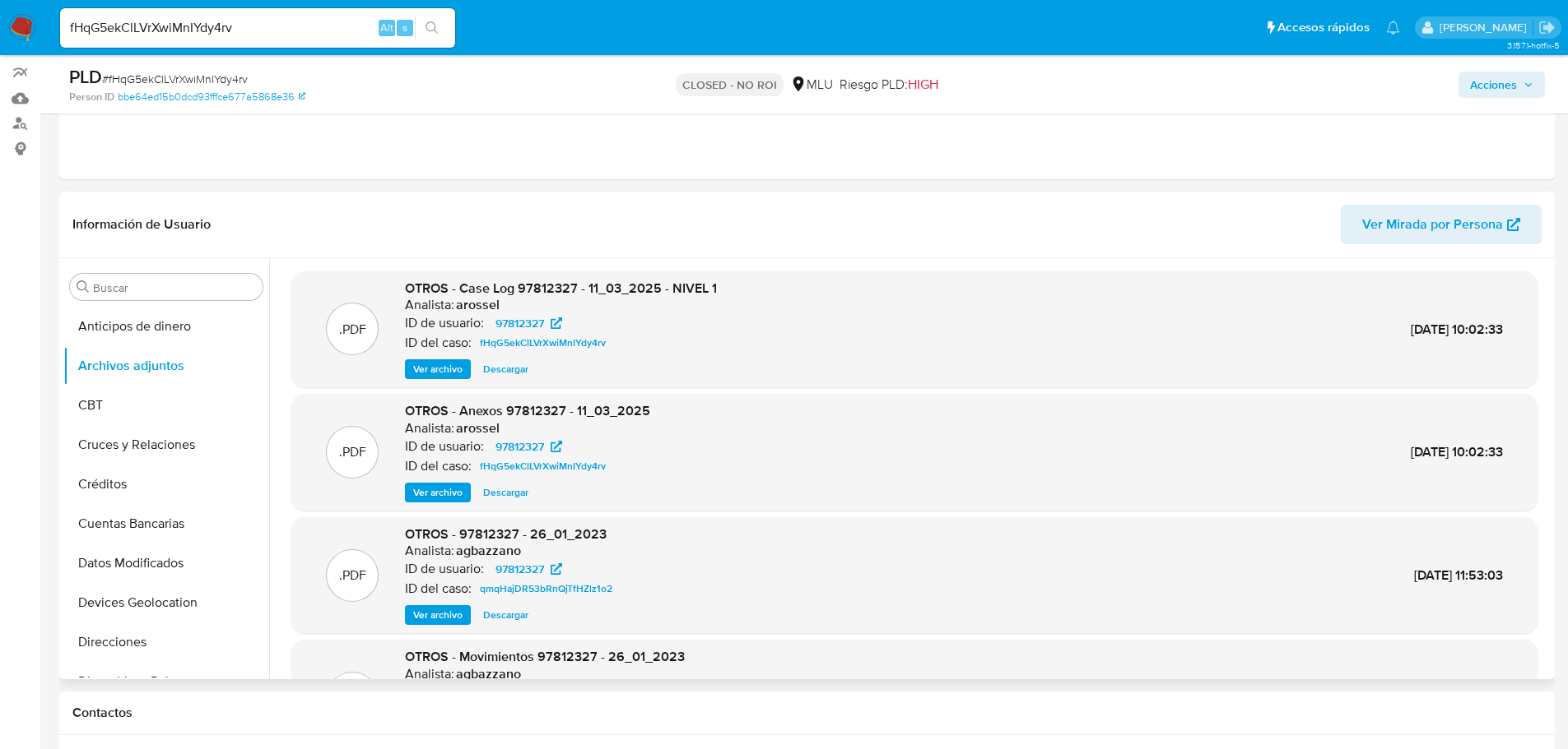
click at [227, 33] on input "fHqG5ekClLVrXwiMnIYdy4rv" at bounding box center [257, 27] width 395 height 22
paste input "UEMgbDdU4BnUAUCFITnU7ryg"
type input "UEMgbDdU4BnUAUCFITnU7ryg"
click at [435, 22] on icon "search-icon" at bounding box center [432, 28] width 13 height 13
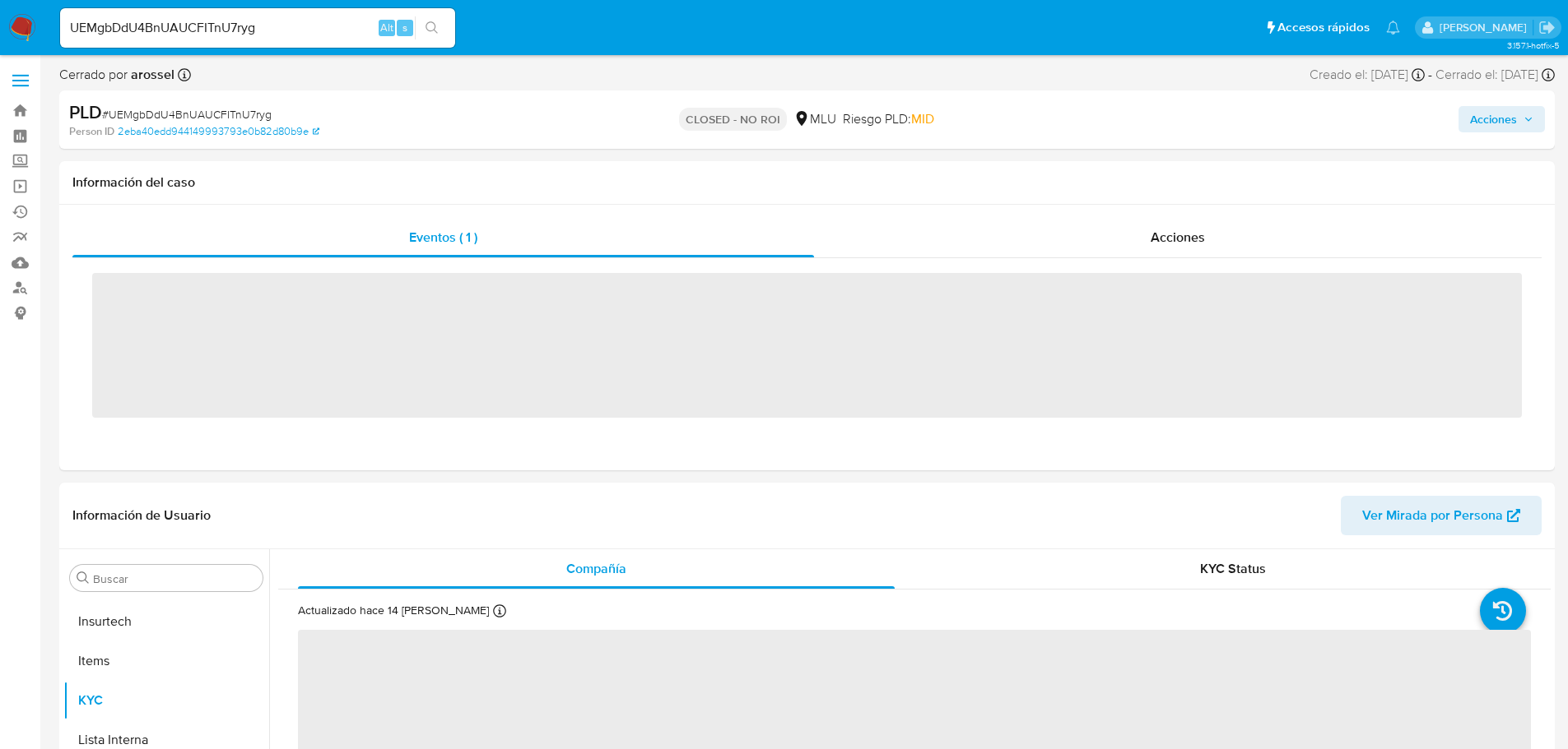
scroll to position [735, 0]
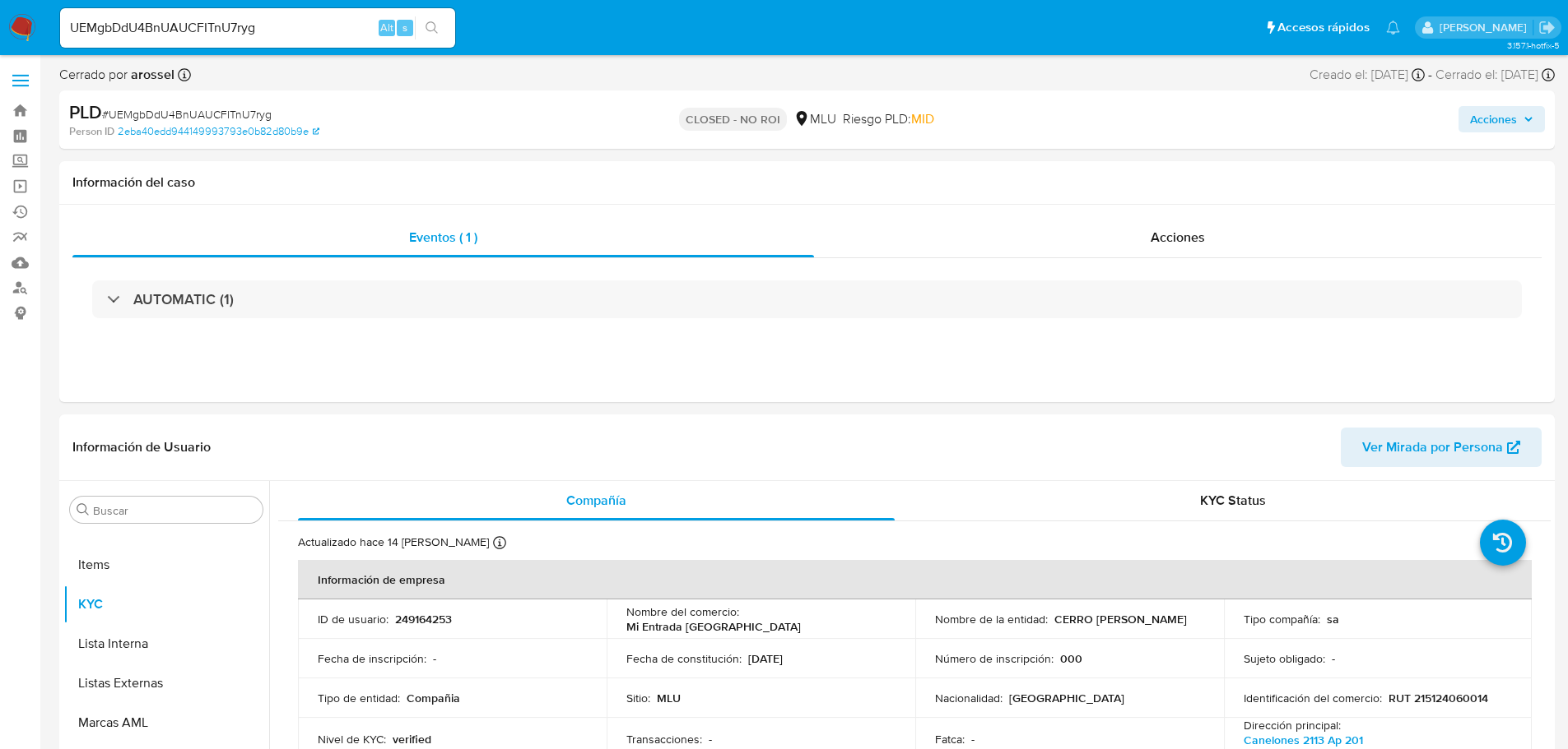
select select "10"
click at [466, 653] on div "Fecha de inscripción : -" at bounding box center [452, 659] width 269 height 15
click at [466, 660] on div "Fecha de inscripción : -" at bounding box center [452, 659] width 269 height 15
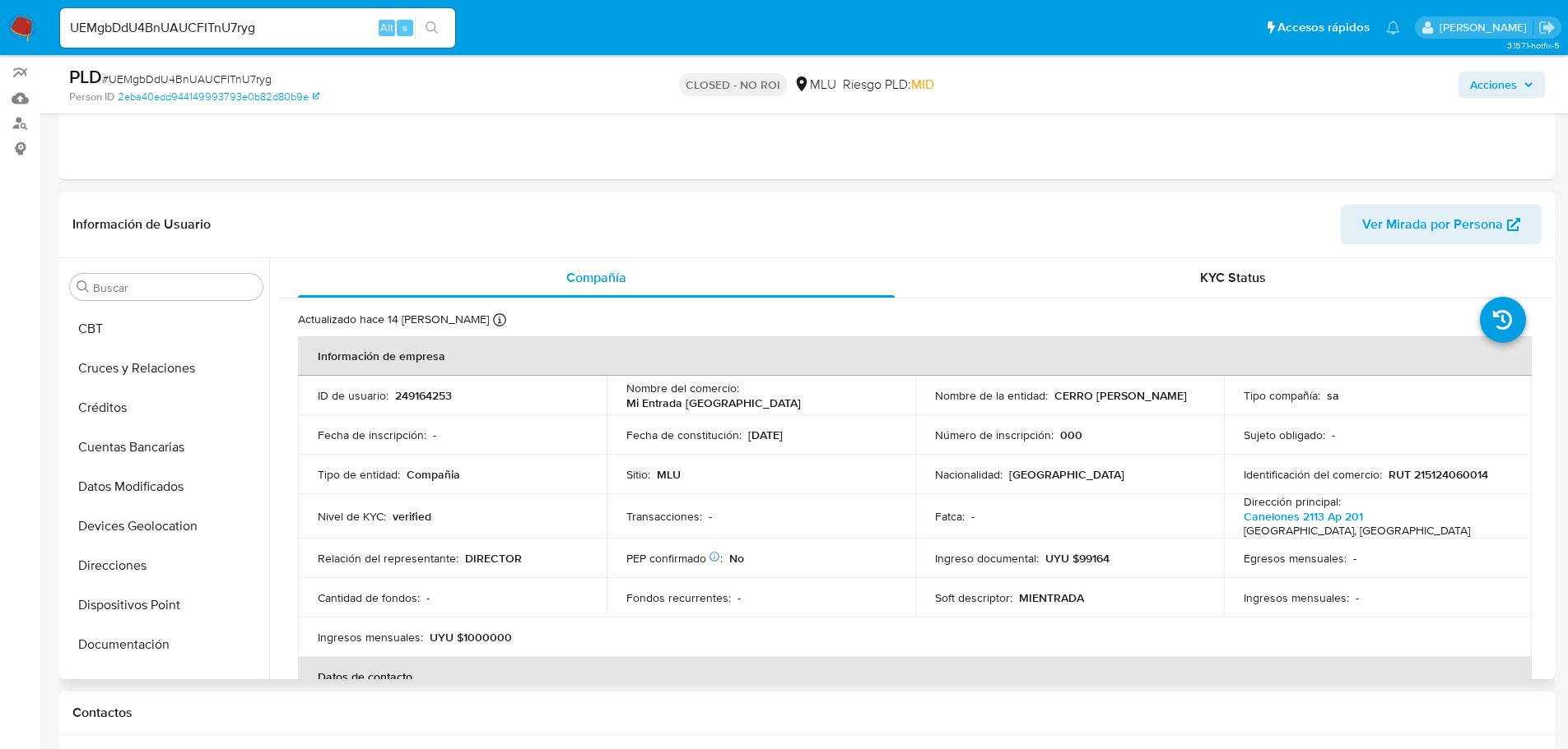
scroll to position [0, 0]
click at [178, 368] on button "Archivos adjuntos" at bounding box center [159, 366] width 192 height 40
